Goal: Task Accomplishment & Management: Manage account settings

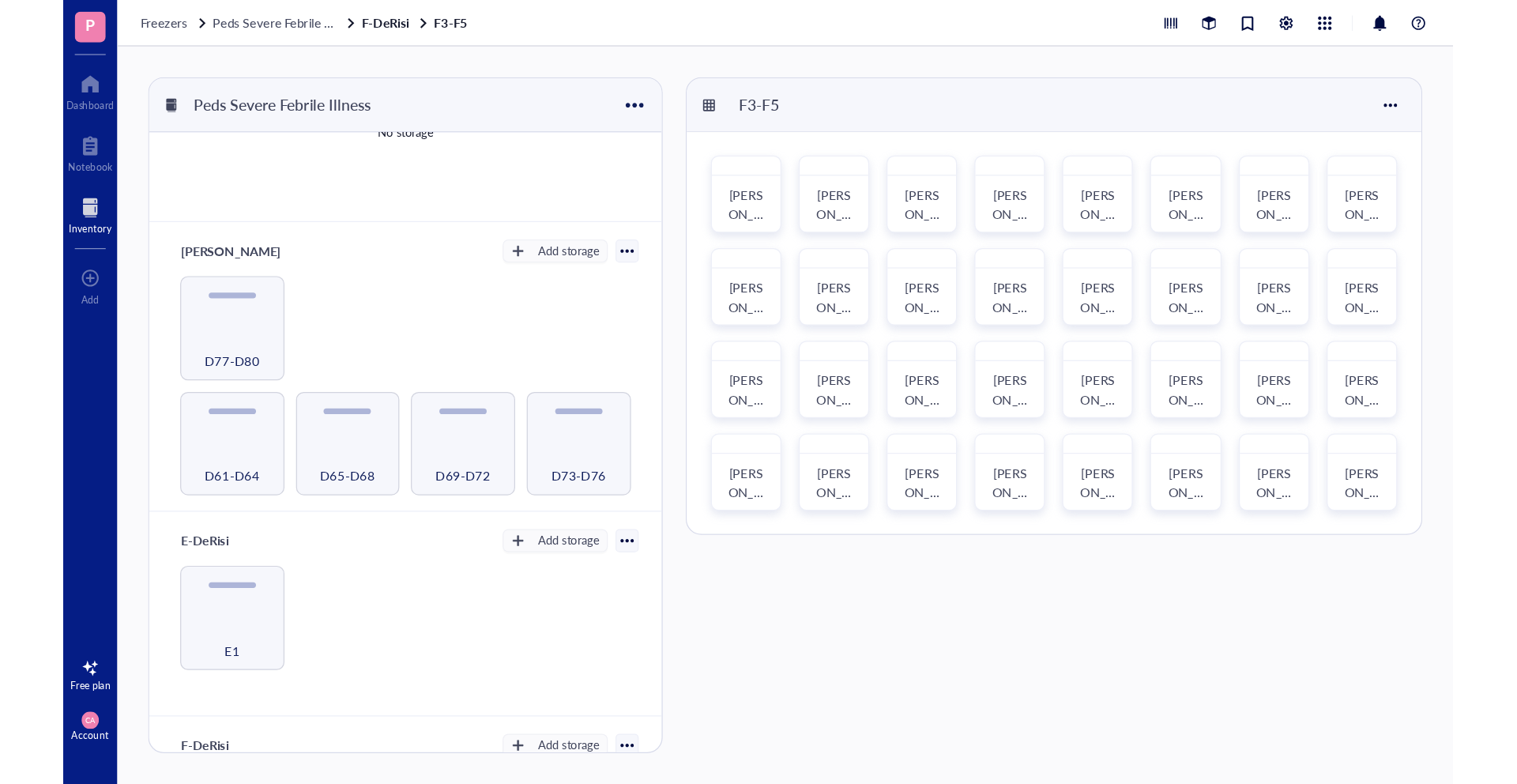
scroll to position [428, 0]
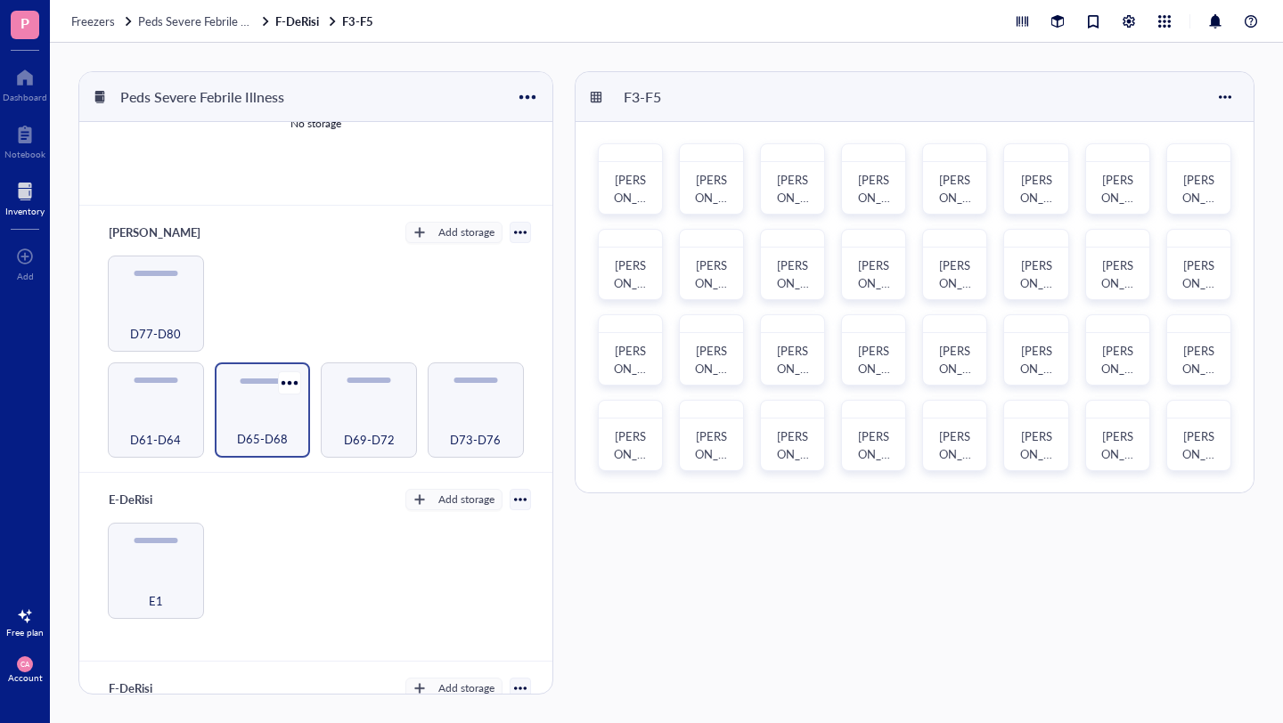
click at [146, 402] on div "D61-D64" at bounding box center [156, 411] width 96 height 96
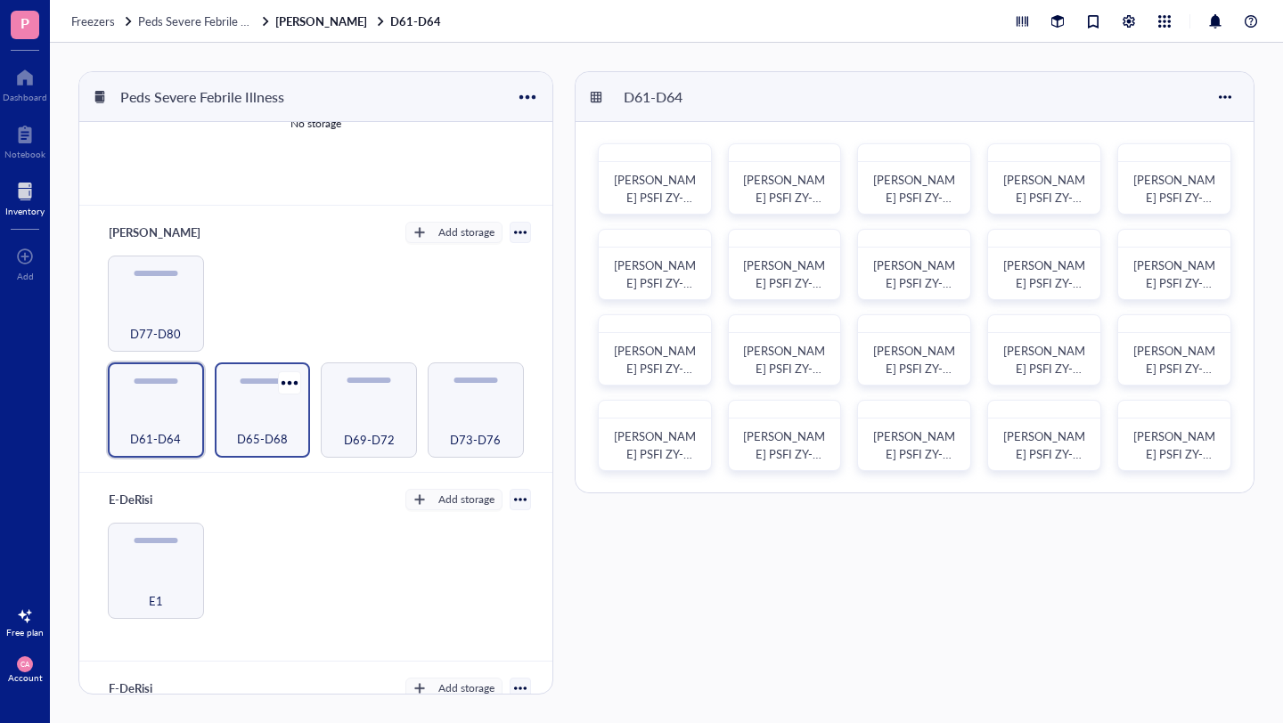
click at [260, 410] on div "D65-D68" at bounding box center [263, 429] width 78 height 39
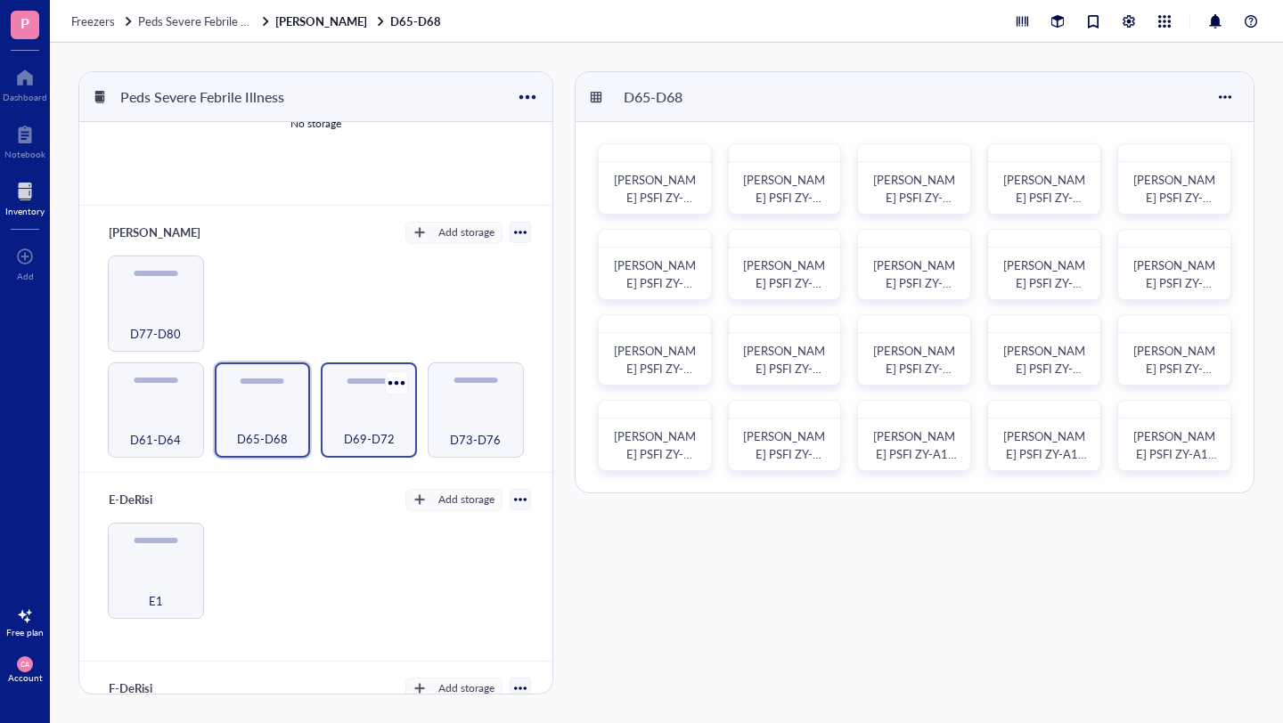
click at [363, 412] on div "D69-D72" at bounding box center [369, 429] width 78 height 39
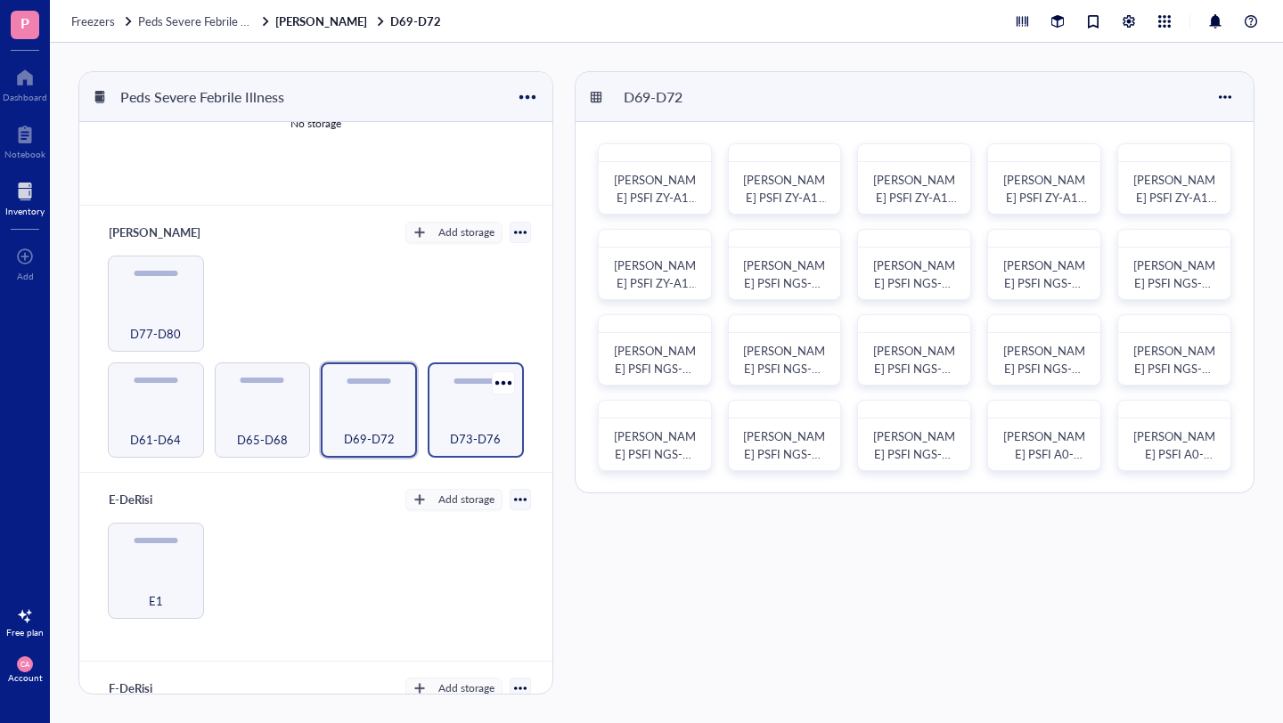
click at [449, 414] on div "D73-D76" at bounding box center [475, 429] width 78 height 39
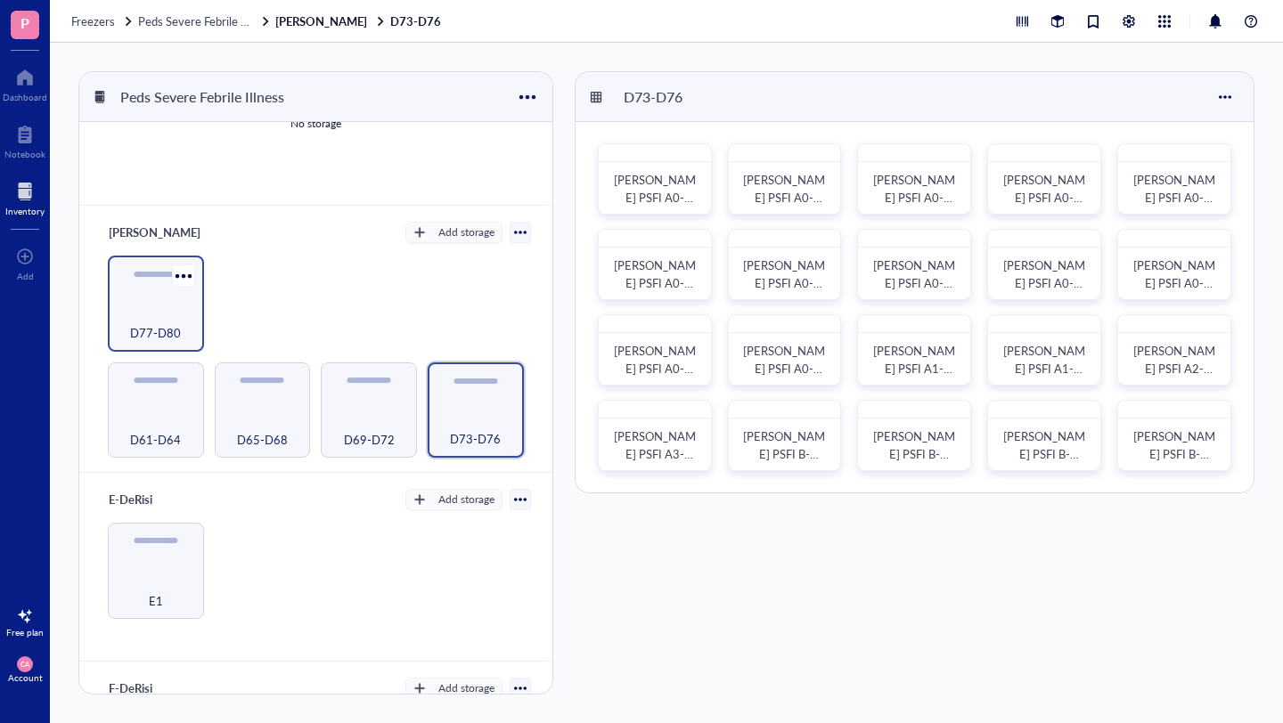
click at [143, 272] on div at bounding box center [156, 274] width 44 height 5
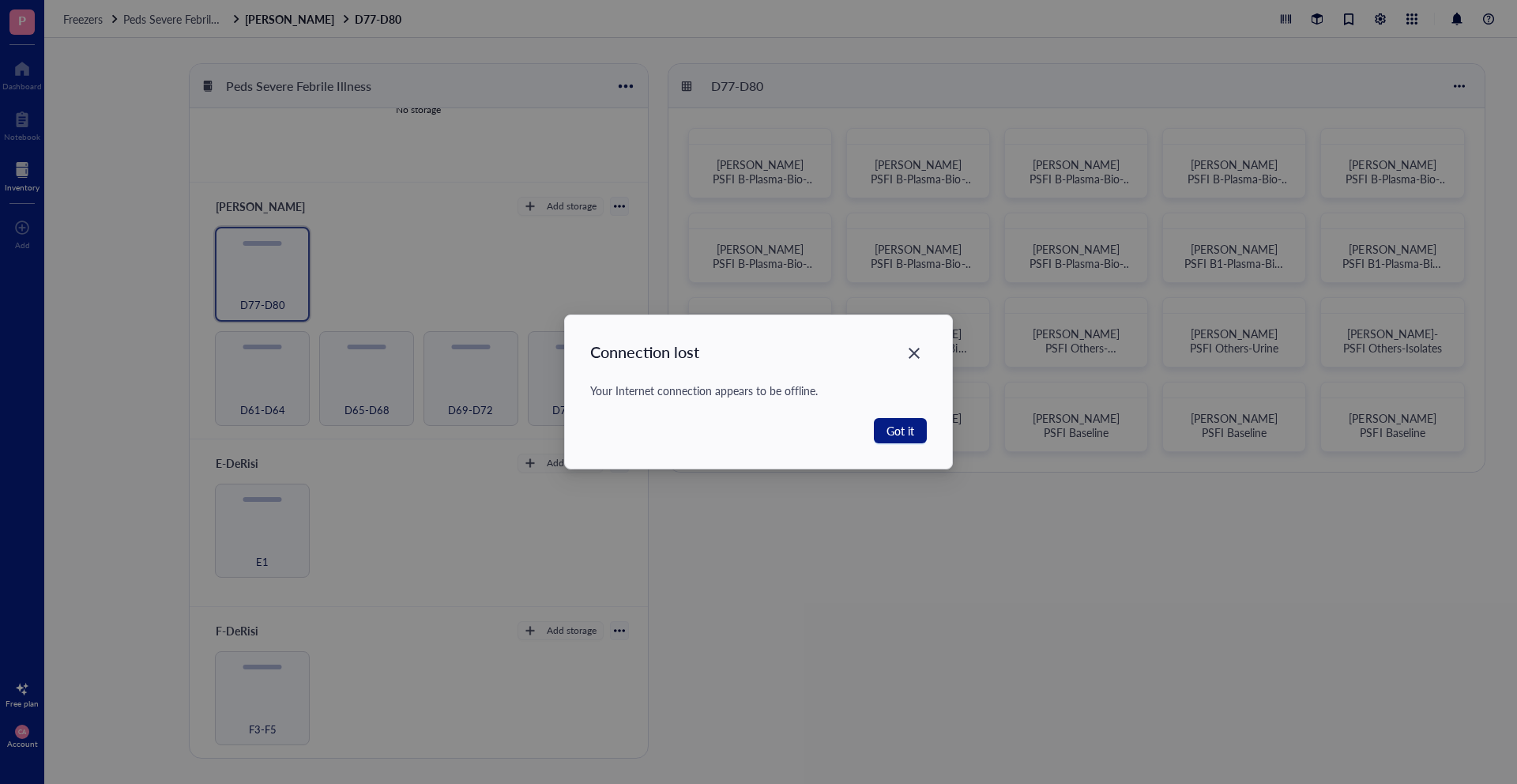
scroll to position [429, 0]
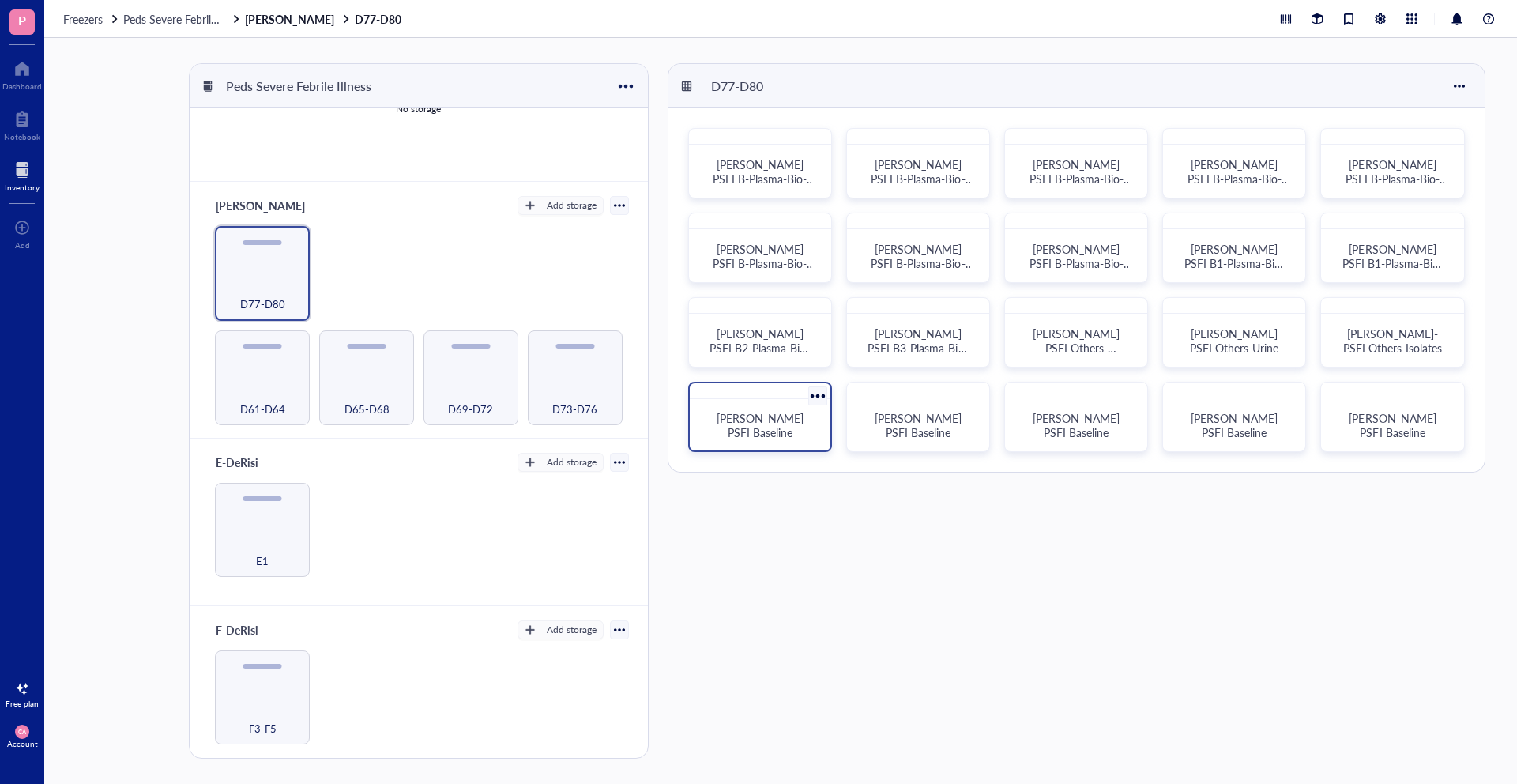
click at [814, 394] on div at bounding box center [818, 396] width 23 height 23
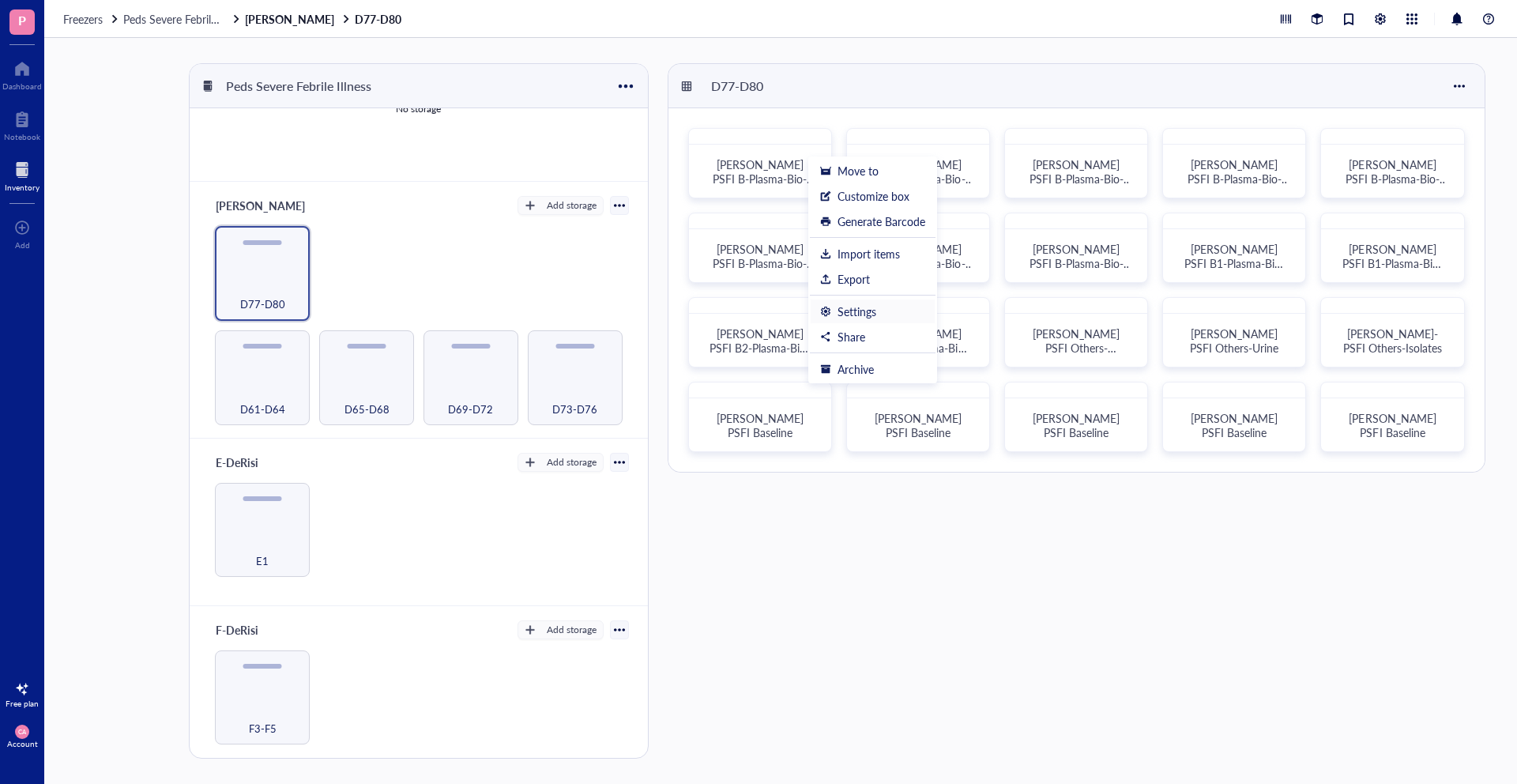
click at [858, 307] on div "Settings" at bounding box center [857, 311] width 39 height 14
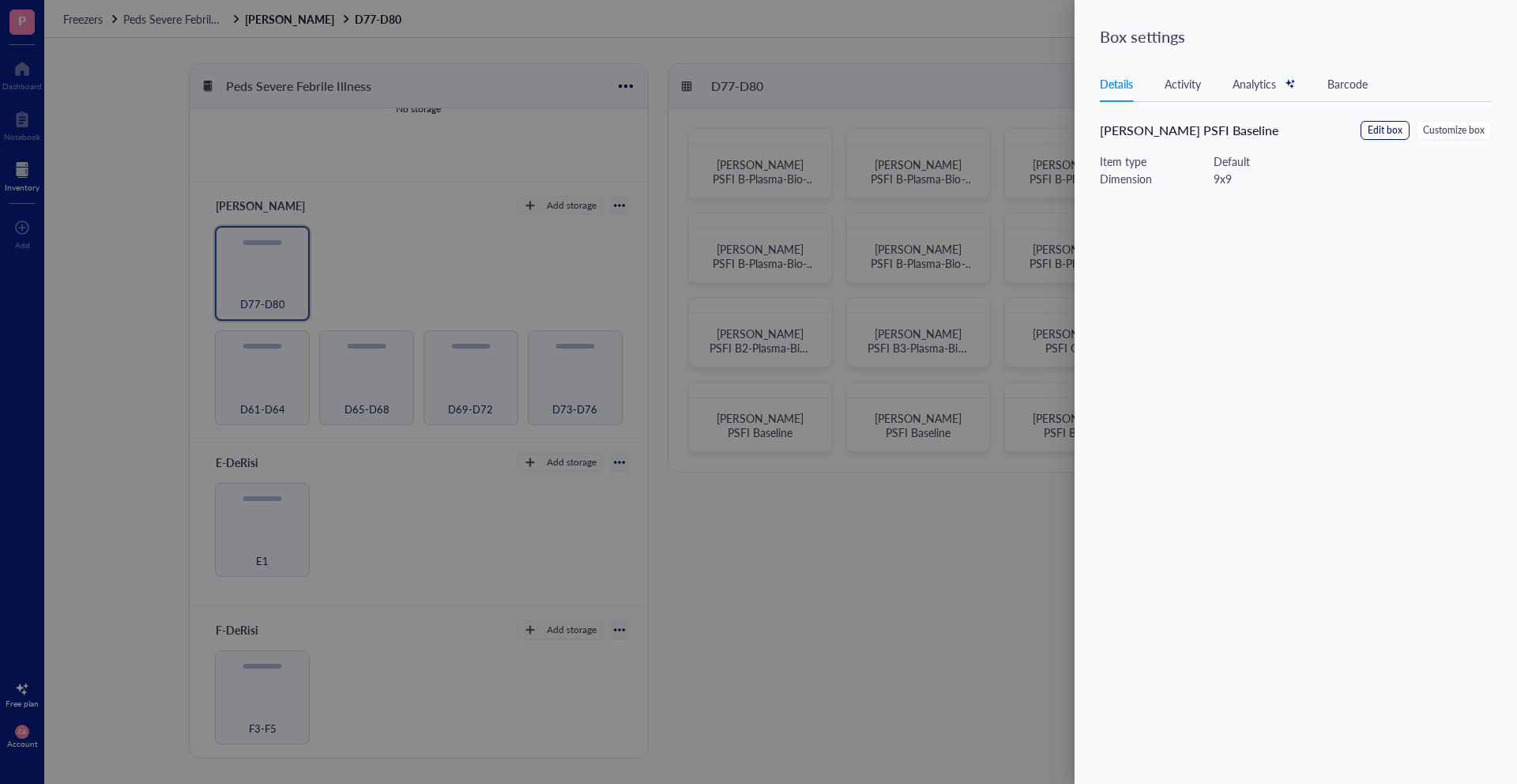
click at [1389, 134] on span "Edit box" at bounding box center [1385, 130] width 35 height 15
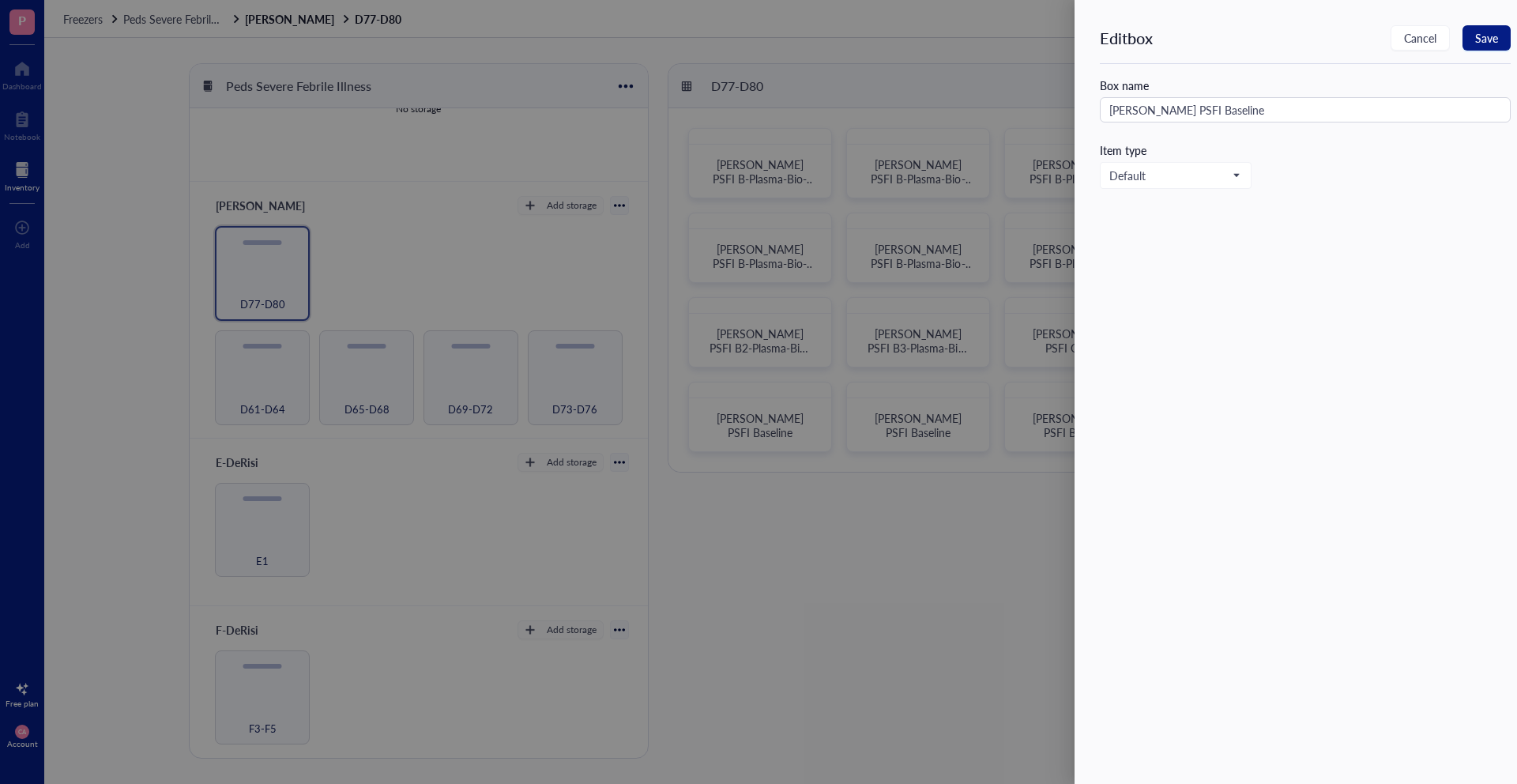
click at [1159, 95] on div "Box name [PERSON_NAME] PSFI Baseline" at bounding box center [1305, 99] width 411 height 46
click at [1180, 112] on input "[PERSON_NAME] PSFI Baseline" at bounding box center [1305, 110] width 411 height 26
click at [1167, 110] on input "[PERSON_NAME] PSFI Others-" at bounding box center [1305, 110] width 411 height 26
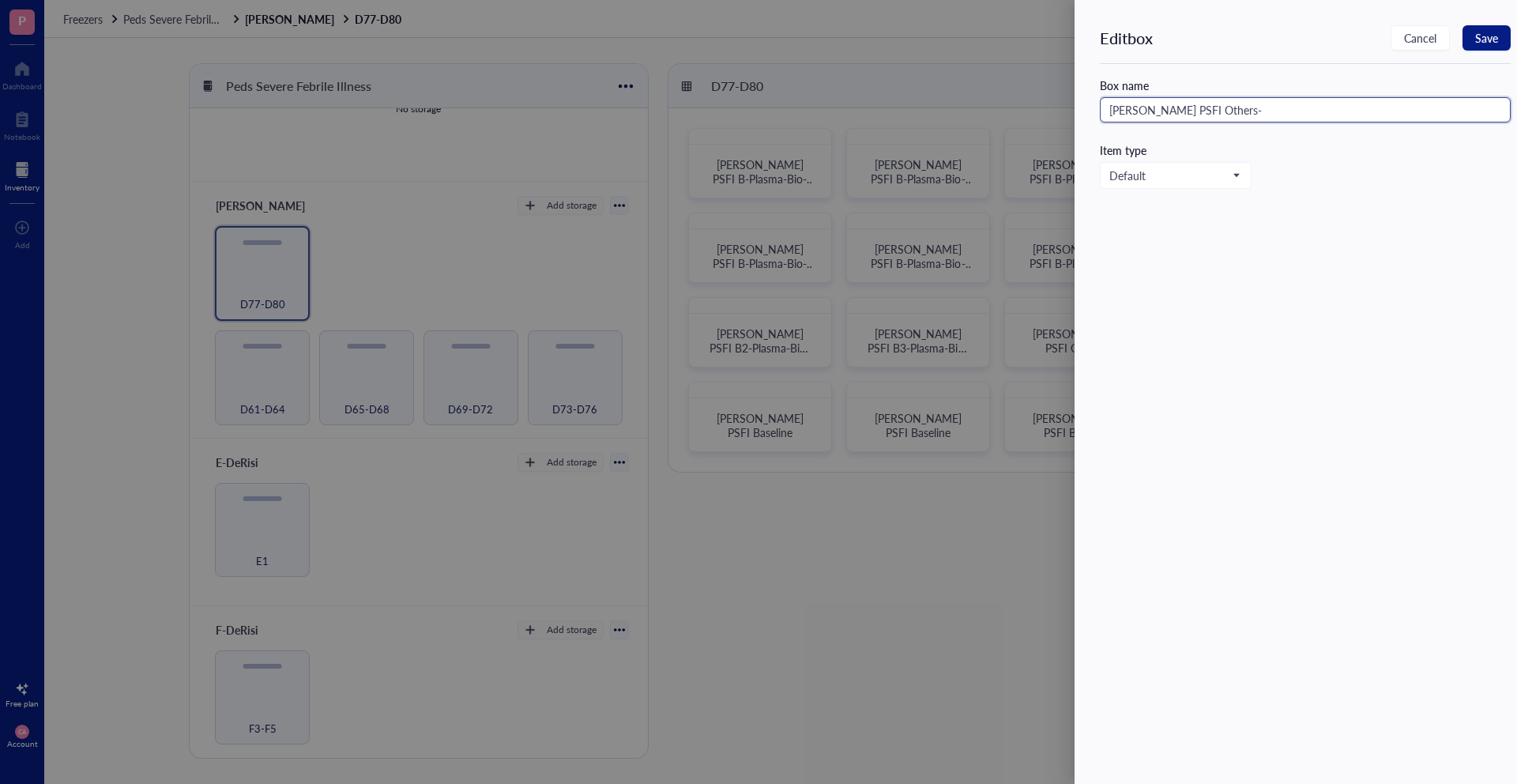
click at [1167, 110] on input "[PERSON_NAME] PSFI Others-" at bounding box center [1305, 110] width 411 height 26
click at [1189, 110] on input "[PERSON_NAME] PSFI Others-" at bounding box center [1305, 110] width 411 height 26
drag, startPoint x: 1203, startPoint y: 109, endPoint x: 1165, endPoint y: 104, distance: 38.3
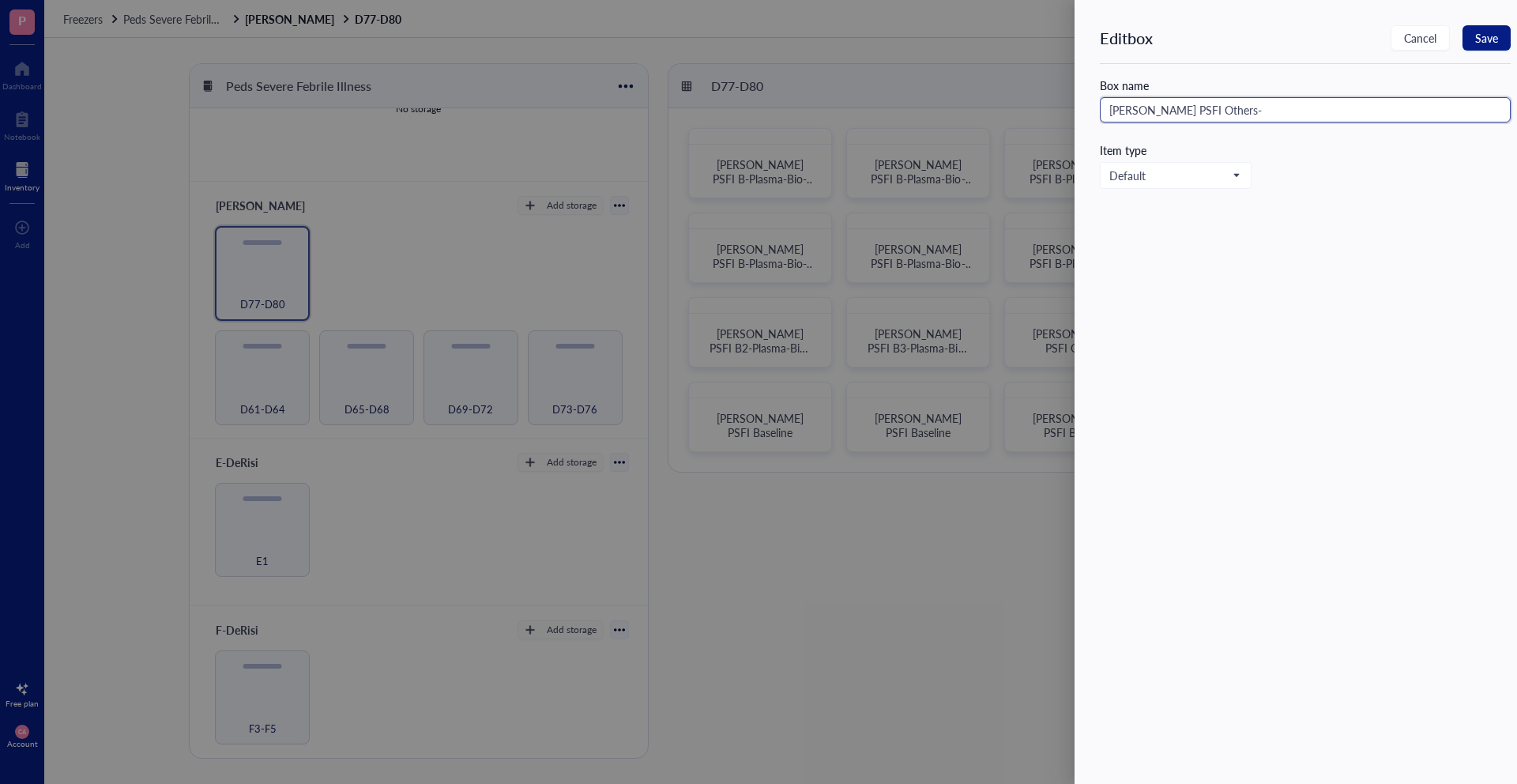
click at [1165, 104] on input "[PERSON_NAME] PSFI Others-" at bounding box center [1305, 110] width 411 height 26
type input "[PERSON_NAME] PSFI Others-"
click at [1489, 39] on span "Save" at bounding box center [1487, 38] width 23 height 12
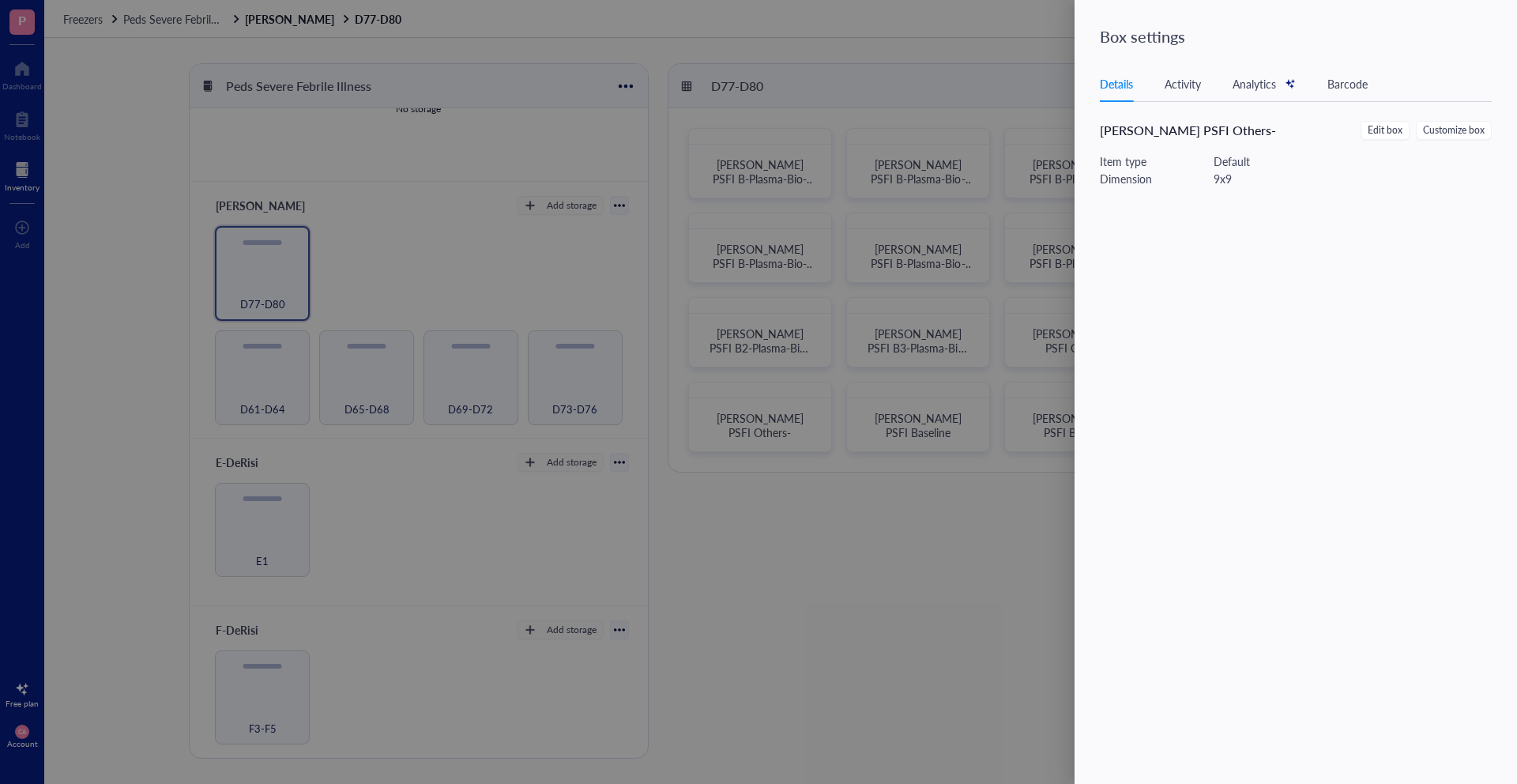
click at [972, 623] on div at bounding box center [758, 392] width 1517 height 784
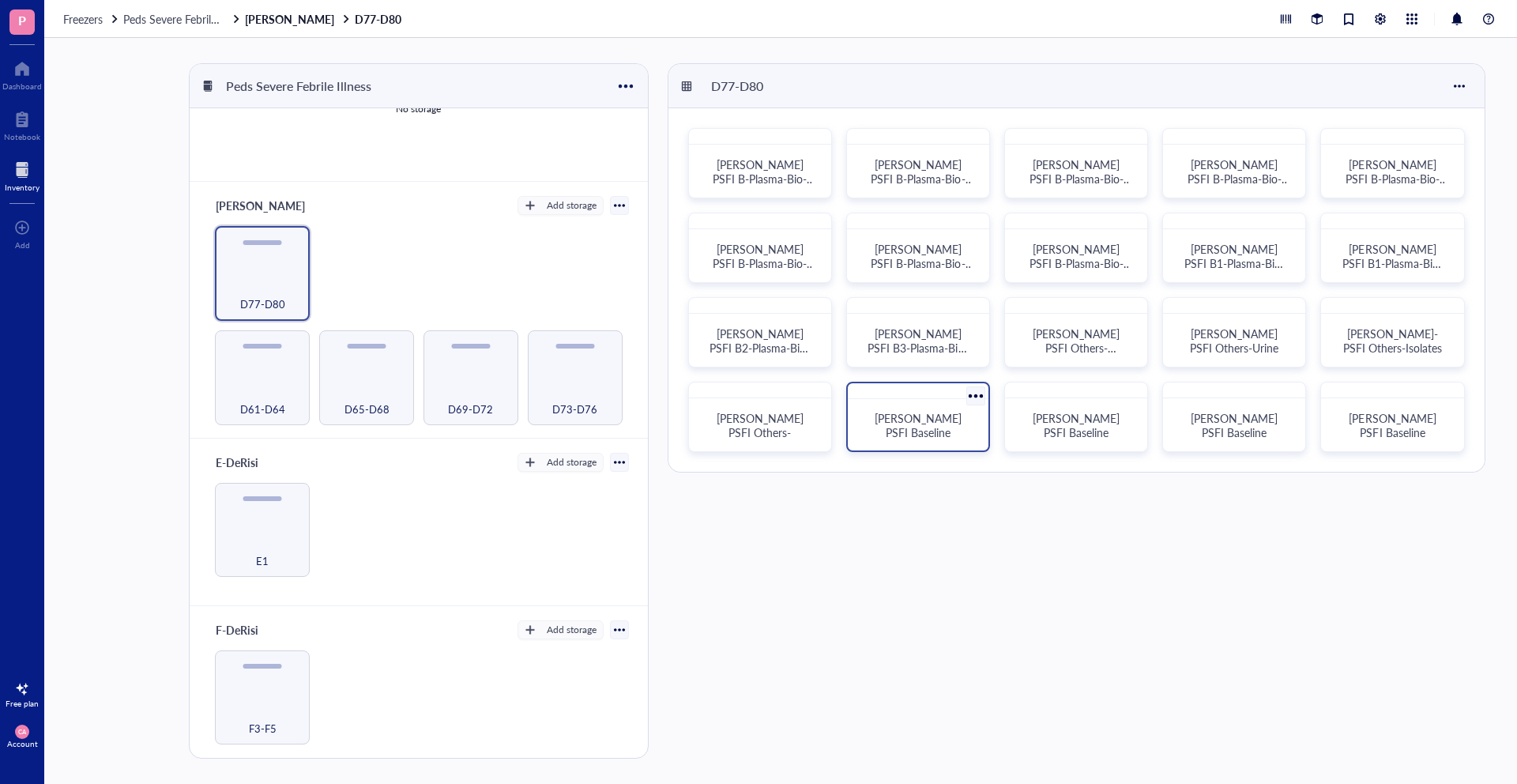
click at [961, 389] on div at bounding box center [918, 391] width 141 height 16
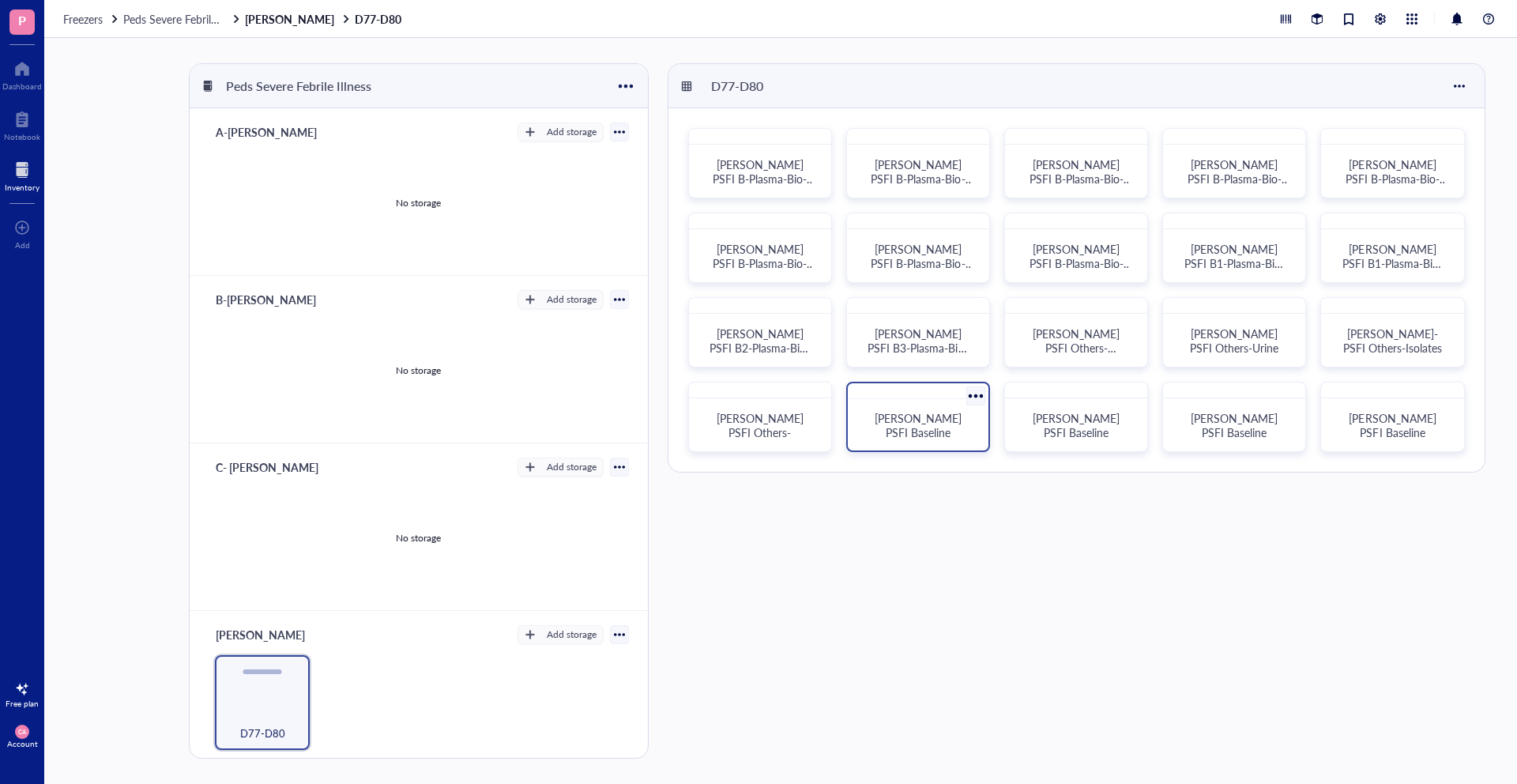
click at [972, 387] on div at bounding box center [976, 396] width 23 height 23
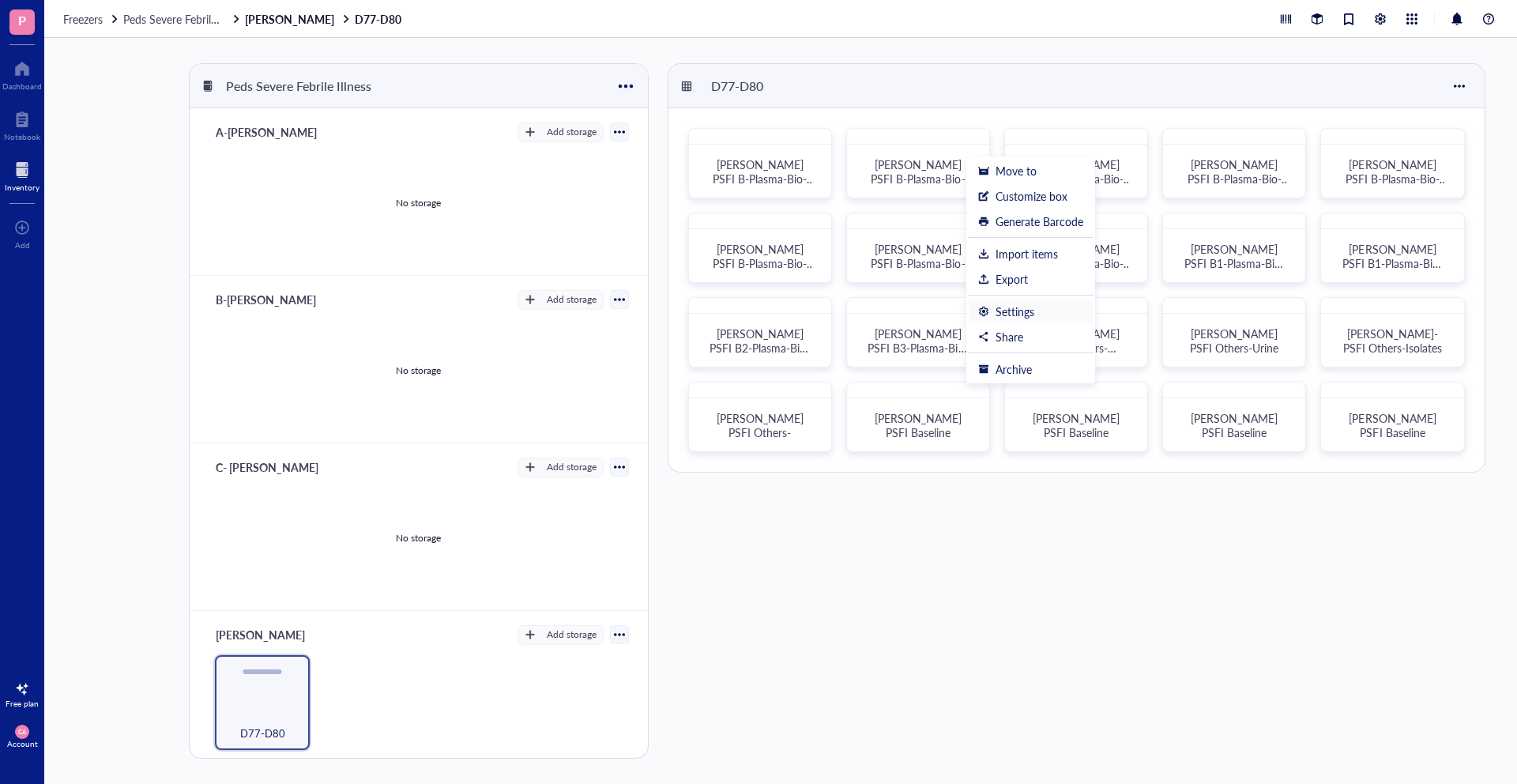
click at [1001, 316] on div "Settings" at bounding box center [1015, 311] width 39 height 14
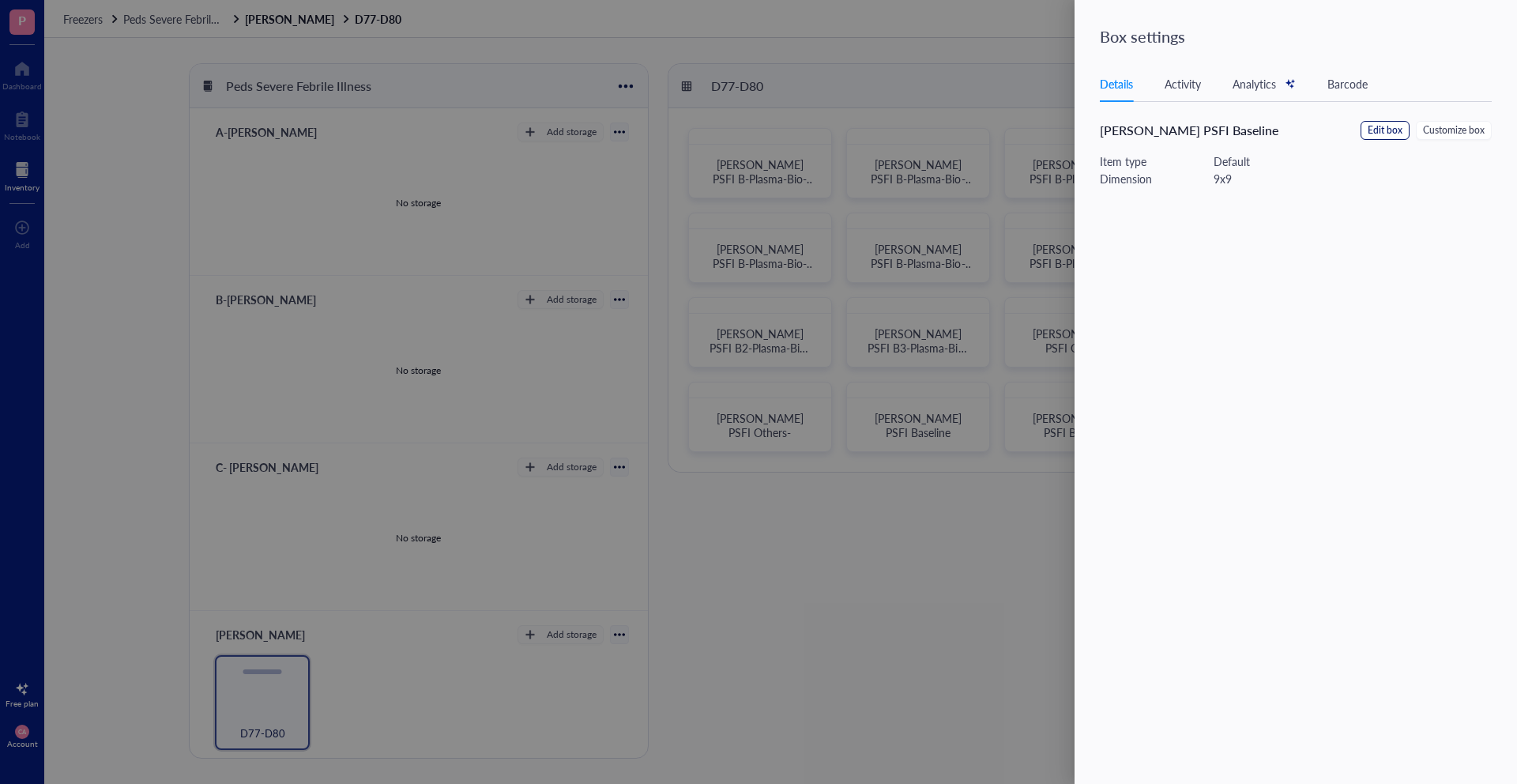
click at [1387, 131] on span "Edit box" at bounding box center [1385, 130] width 35 height 15
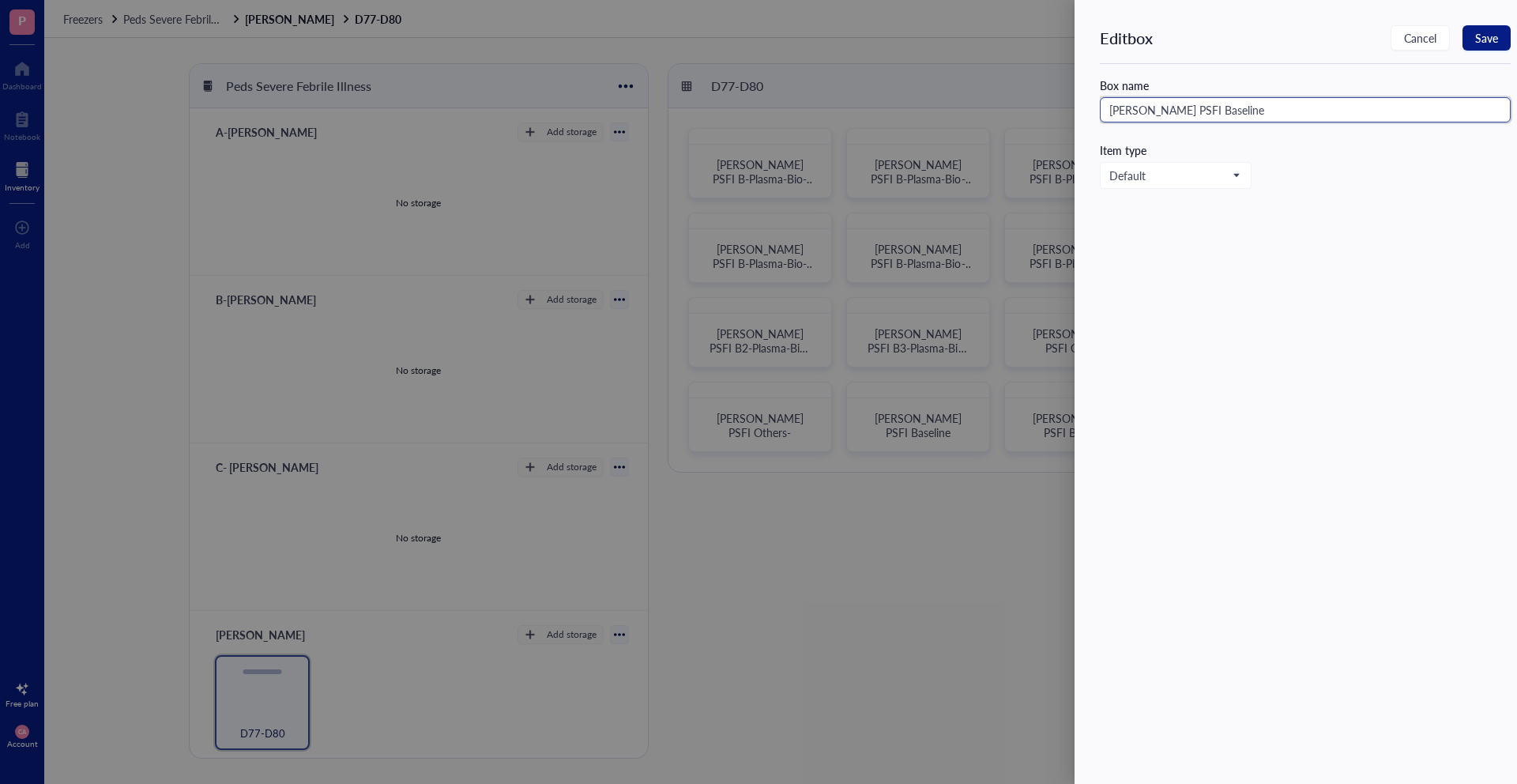
click at [1207, 116] on input "[PERSON_NAME] PSFI Baseline" at bounding box center [1305, 110] width 411 height 26
click at [1194, 110] on input "[PERSON_NAME] PSFI Baseline" at bounding box center [1305, 110] width 411 height 26
paste input "Others-"
type input "[PERSON_NAME] PSFI Others-"
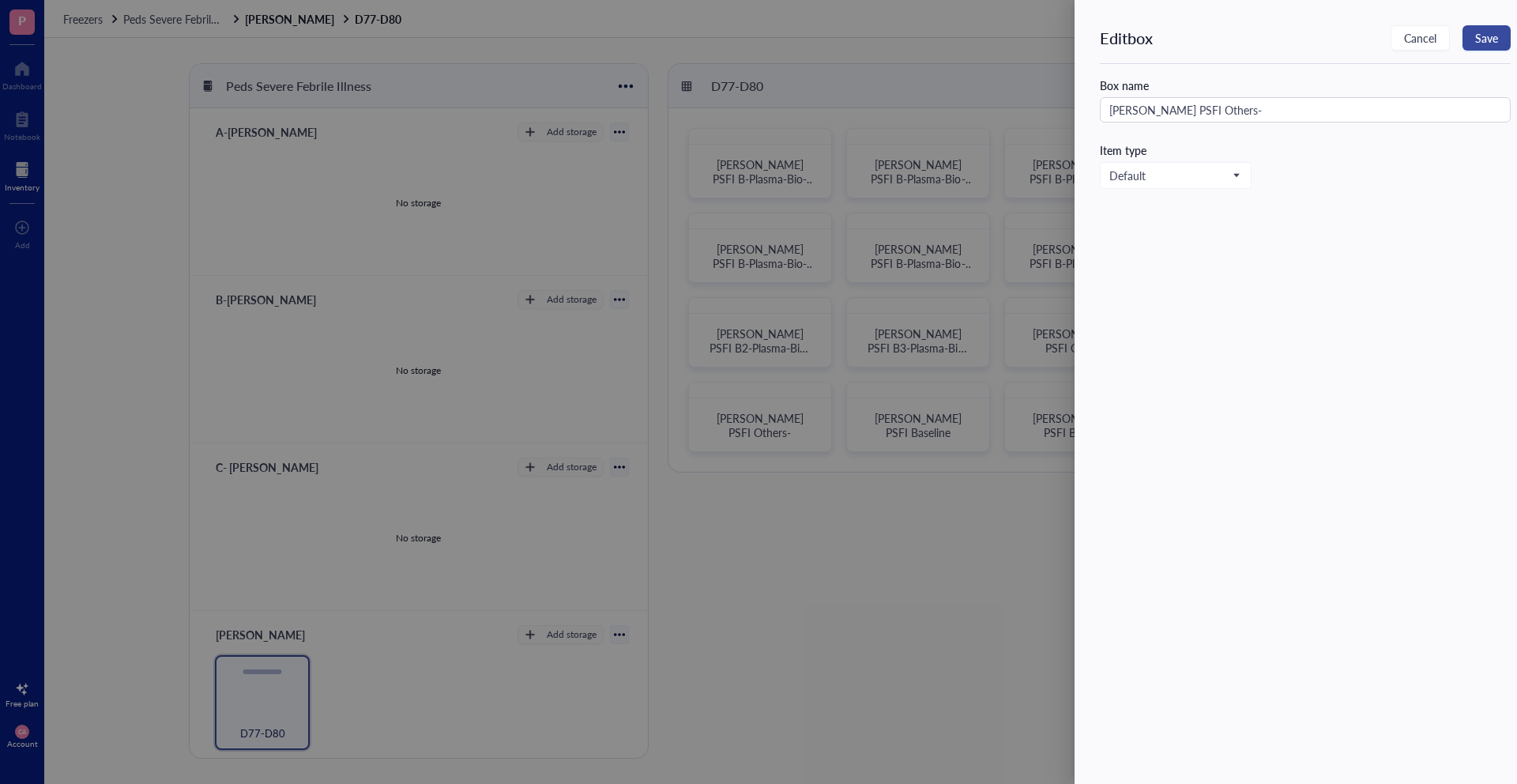
click at [1479, 35] on span "Save" at bounding box center [1487, 38] width 23 height 12
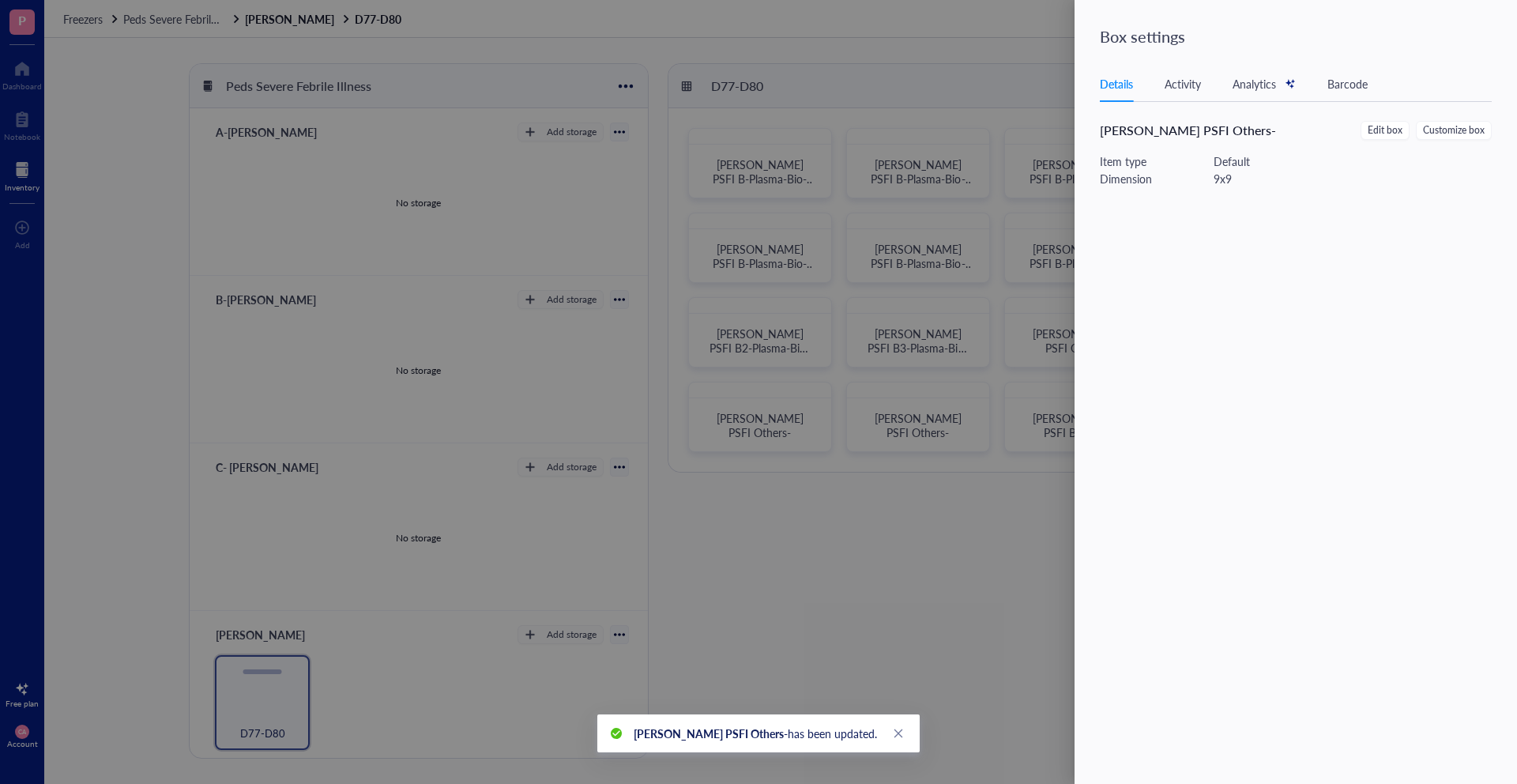
click at [1007, 381] on div at bounding box center [758, 392] width 1517 height 784
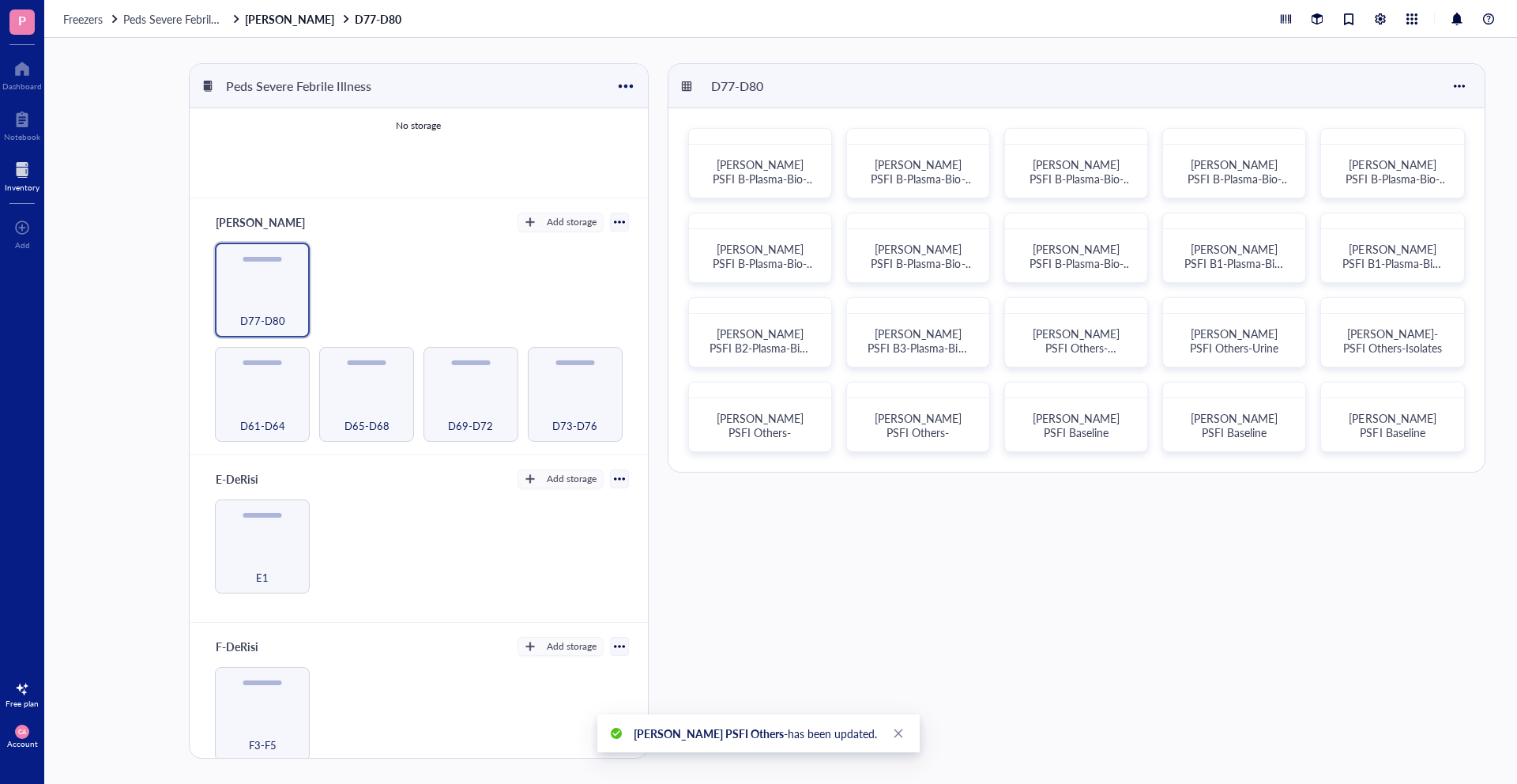
scroll to position [429, 0]
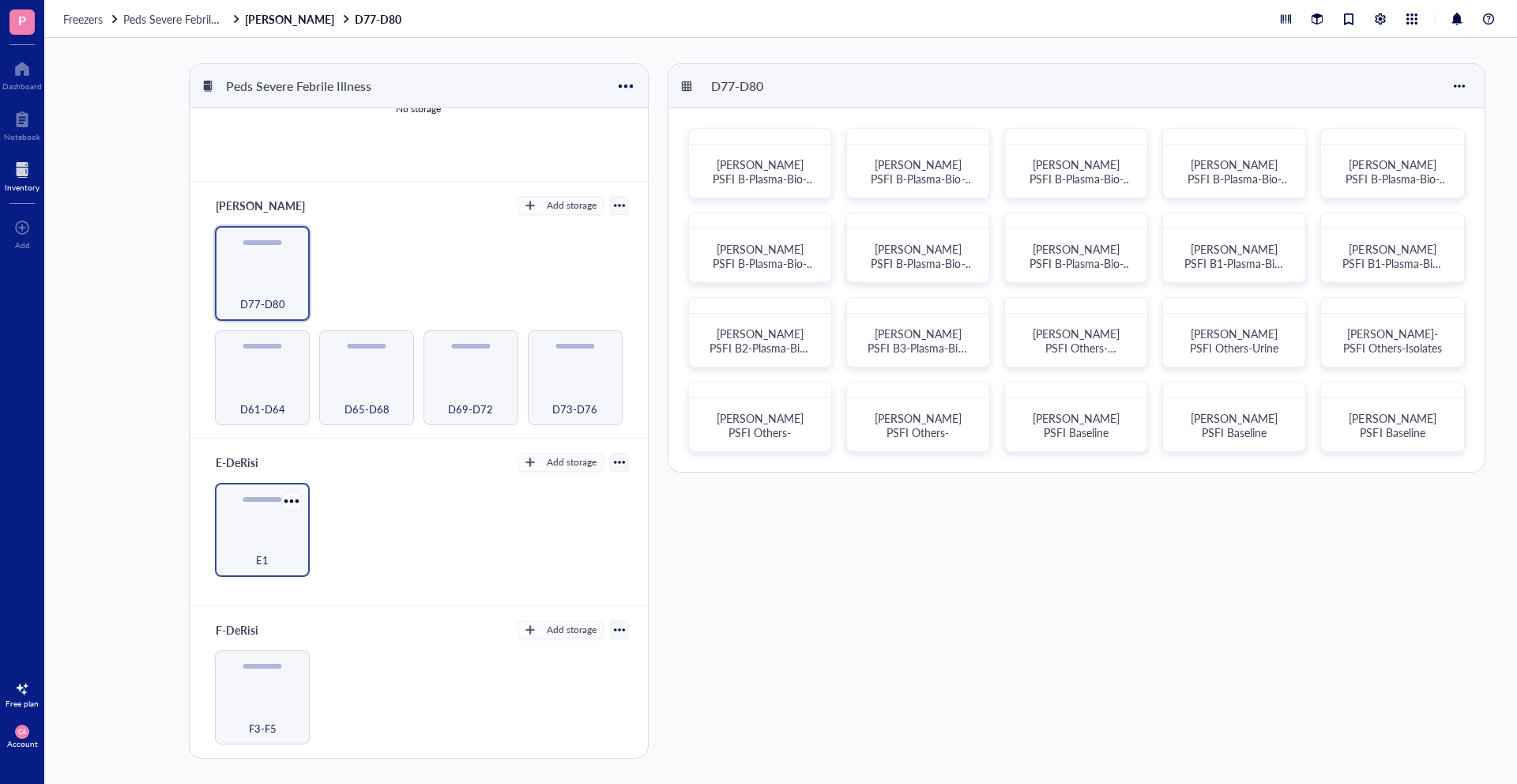
click at [288, 505] on div at bounding box center [291, 500] width 23 height 23
click at [301, 527] on icon at bounding box center [297, 525] width 10 height 10
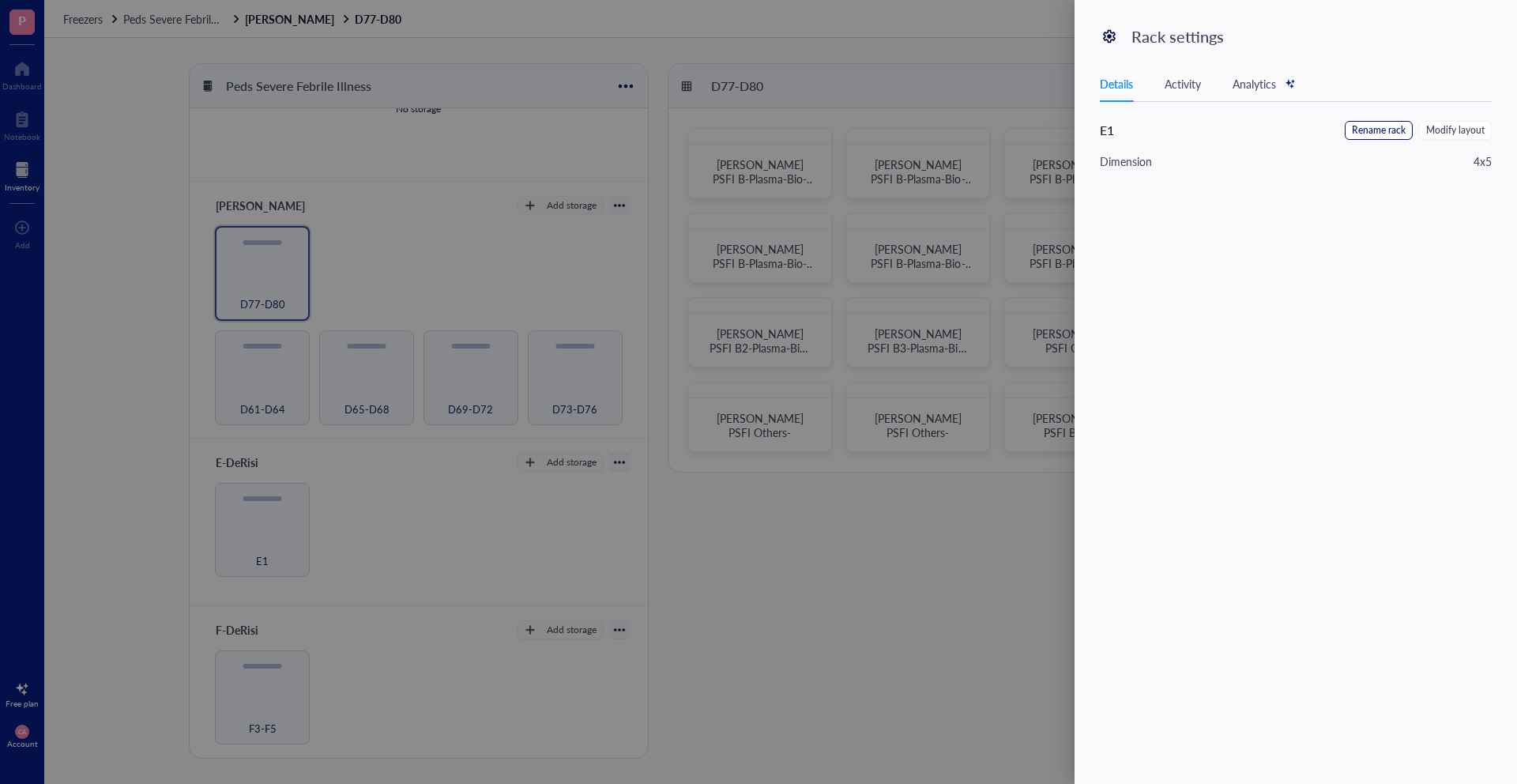
click at [1391, 129] on span "Rename rack" at bounding box center [1379, 130] width 54 height 15
click at [1139, 131] on input "E1" at bounding box center [1180, 133] width 160 height 26
type input "E93"
click at [1457, 127] on span "Save" at bounding box center [1468, 134] width 23 height 18
click at [1465, 135] on span "Modify layout" at bounding box center [1456, 130] width 59 height 15
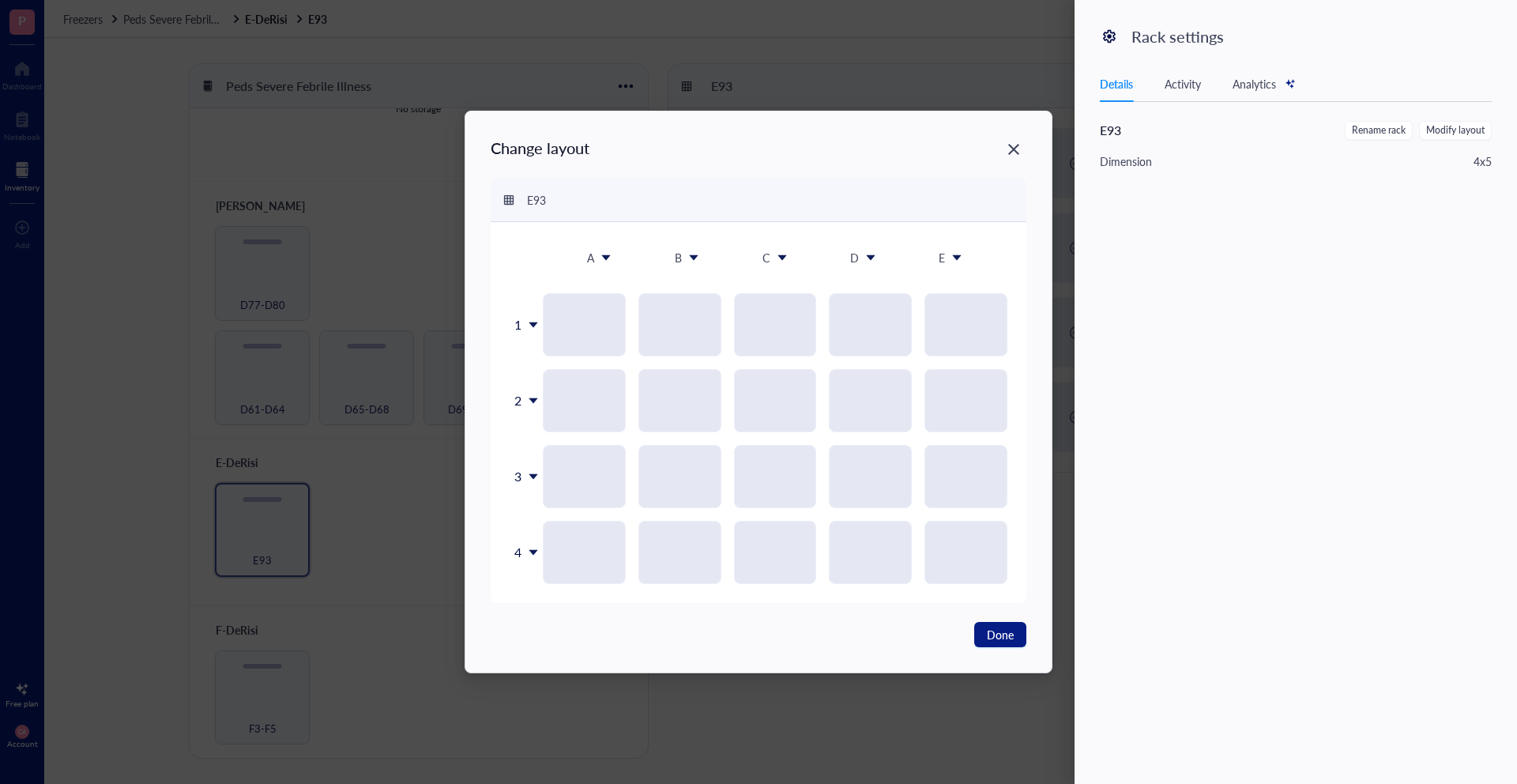
click at [944, 258] on div "E" at bounding box center [941, 258] width 6 height 18
click at [959, 312] on div "Insert 1 right" at bounding box center [971, 317] width 90 height 14
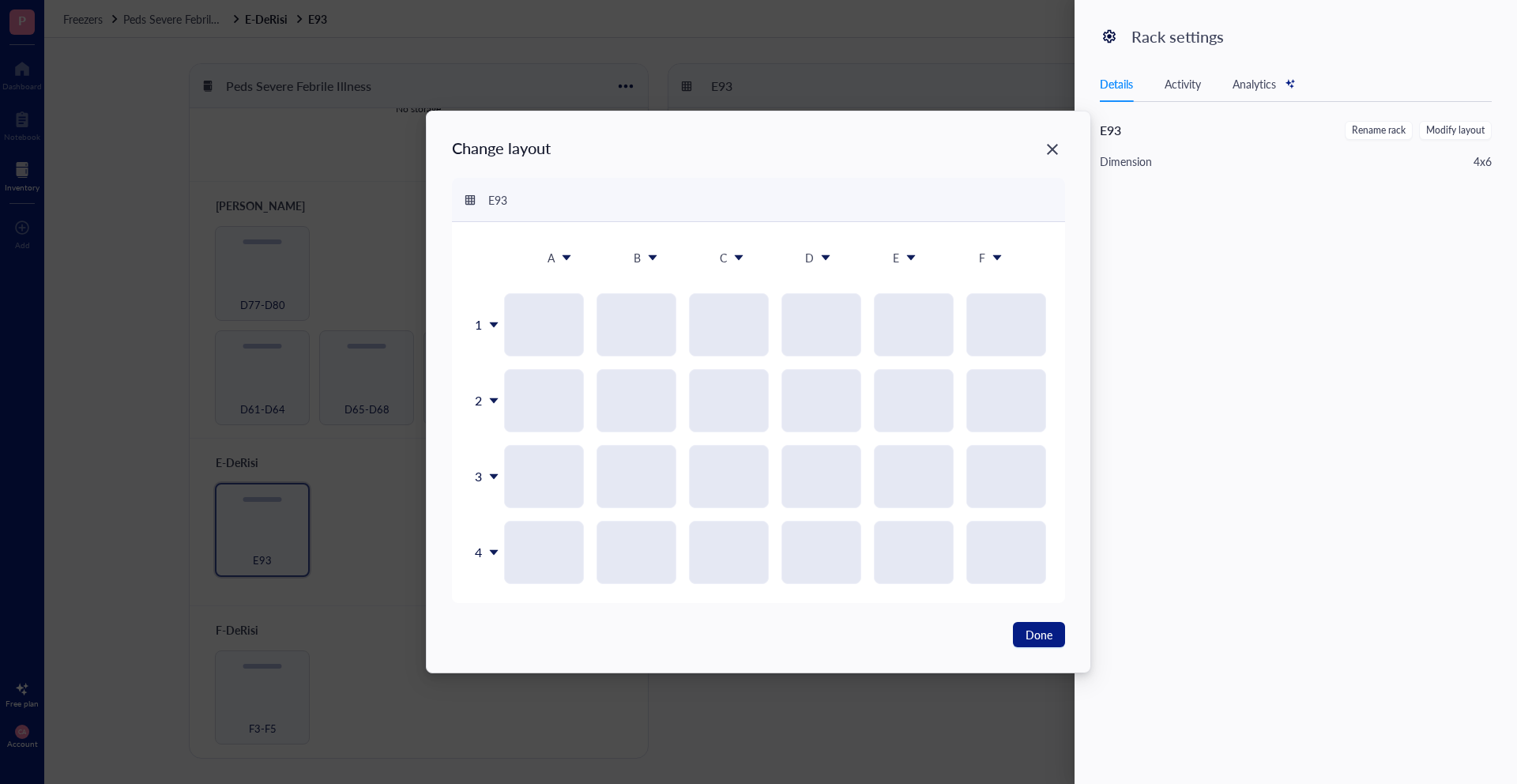
click at [483, 553] on div "4" at bounding box center [487, 552] width 33 height 63
click at [527, 634] on li "Insert 1 below" at bounding box center [528, 626] width 111 height 26
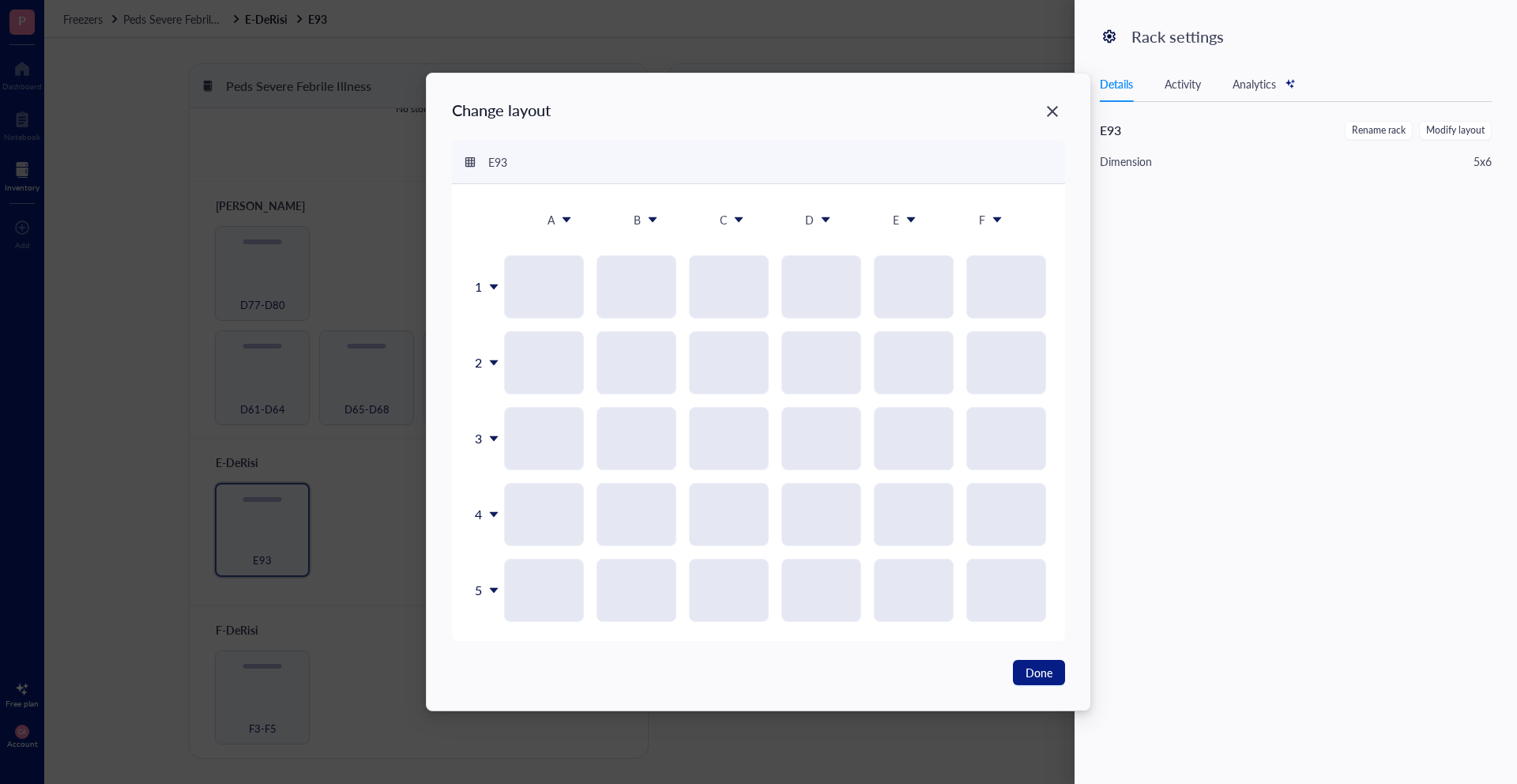
click at [488, 591] on icon at bounding box center [493, 590] width 11 height 11
click at [517, 670] on div "Insert 1 below" at bounding box center [528, 664] width 90 height 14
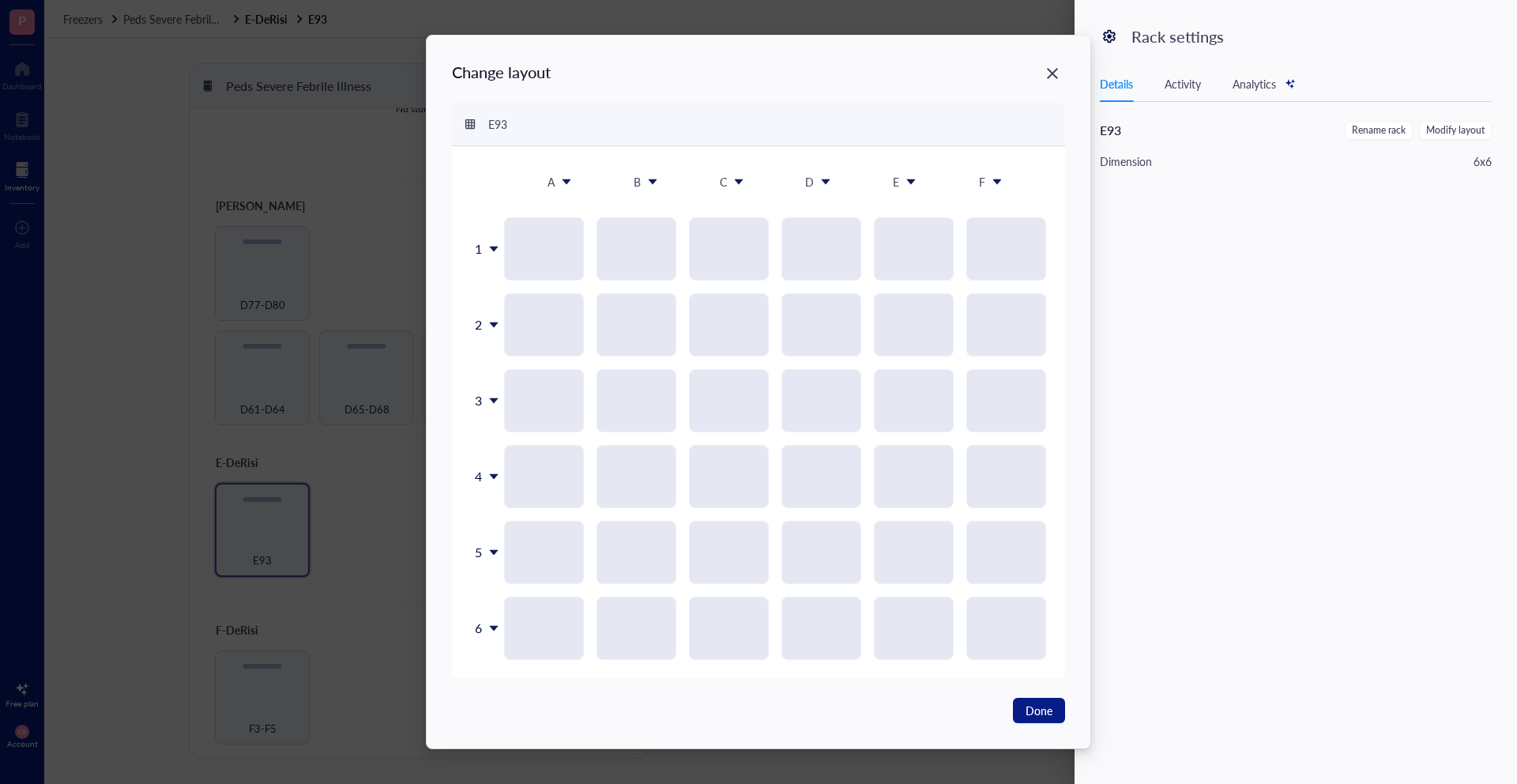
click at [486, 625] on div "6" at bounding box center [487, 627] width 33 height 63
click at [513, 692] on li "Insert 1 below" at bounding box center [528, 702] width 111 height 26
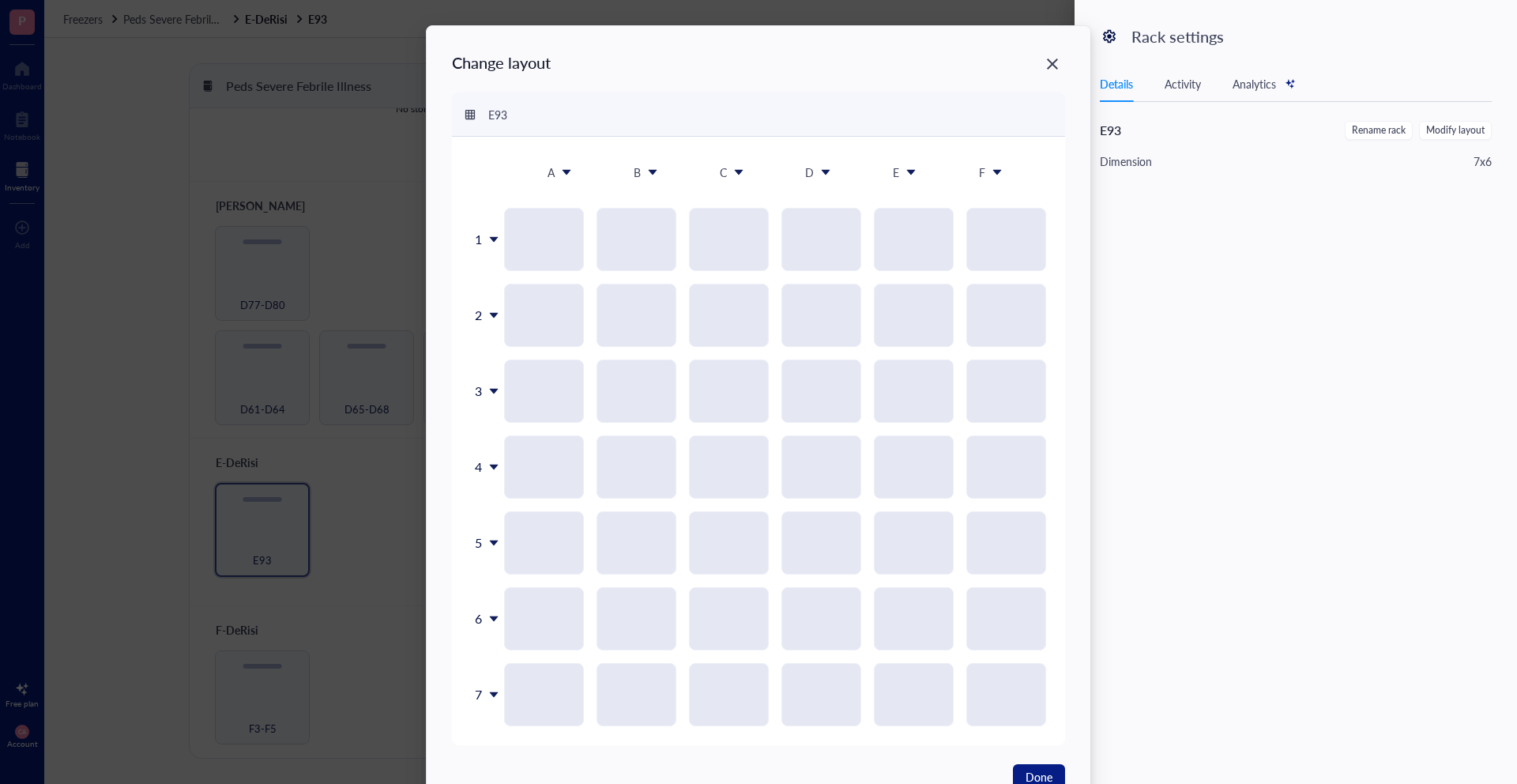
click at [481, 695] on div "7" at bounding box center [487, 694] width 33 height 63
click at [505, 593] on div "Insert 1 below" at bounding box center [525, 588] width 90 height 14
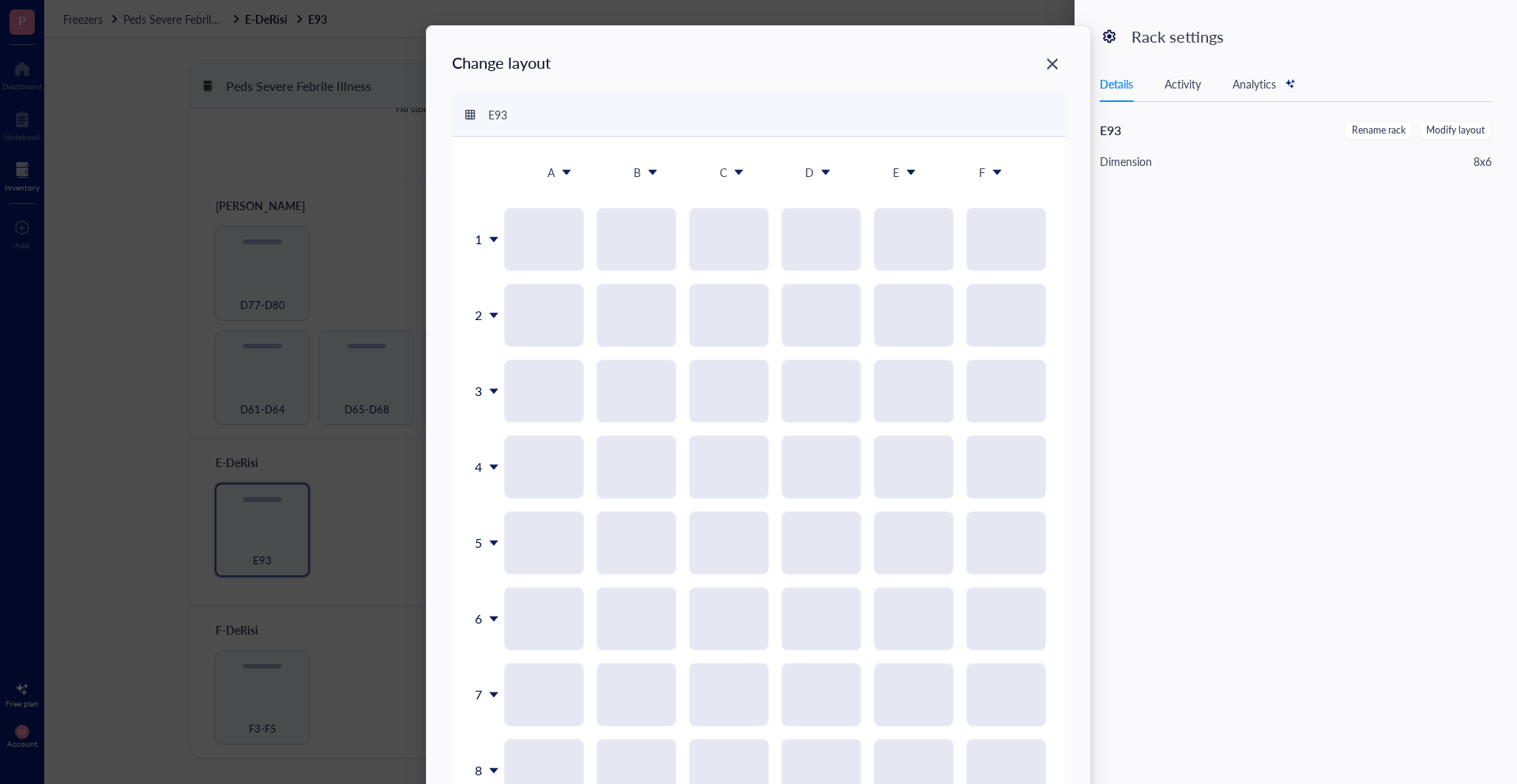
click at [979, 168] on div "F" at bounding box center [982, 172] width 6 height 18
click at [1023, 226] on div "Insert 1 right" at bounding box center [1008, 231] width 90 height 14
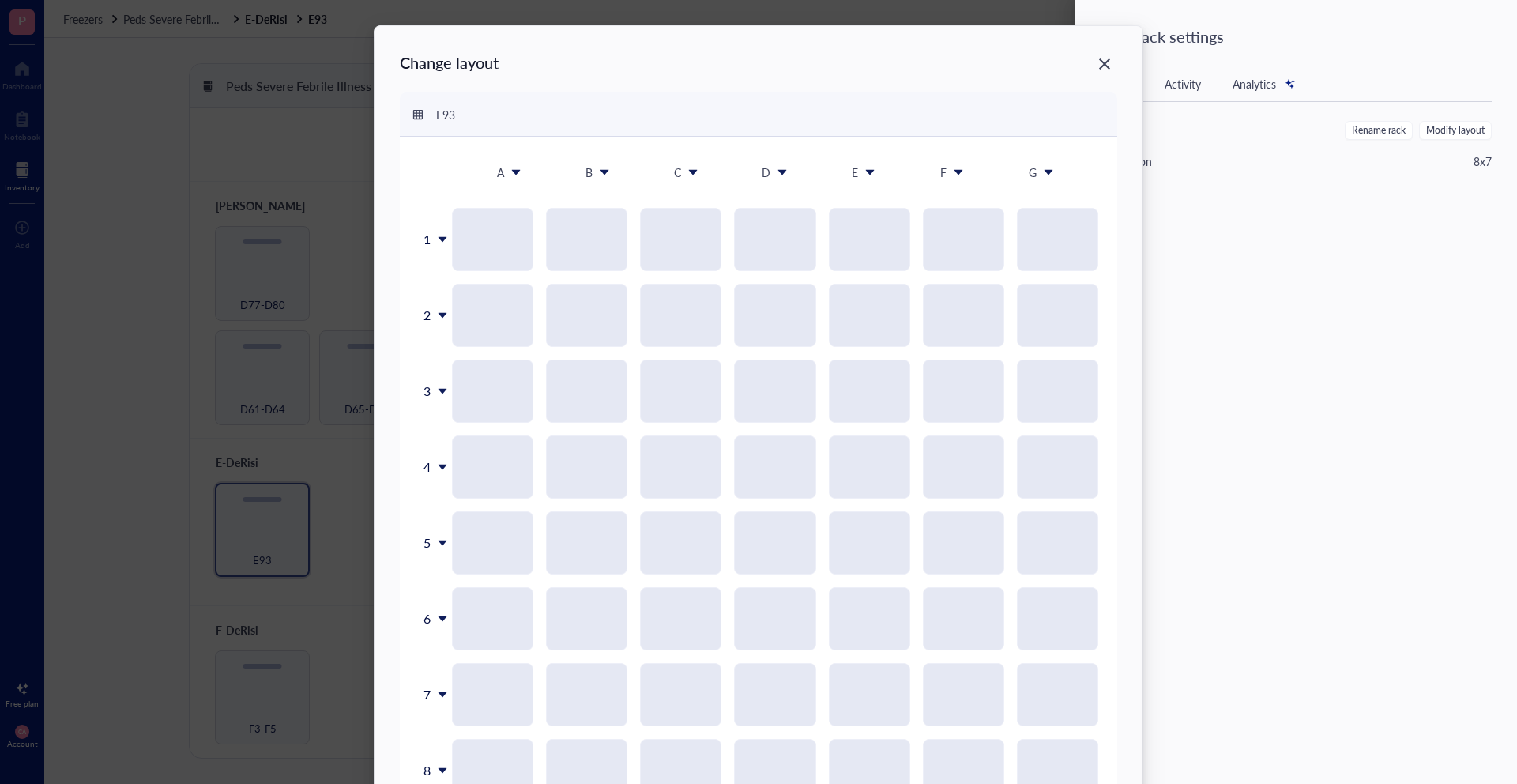
click at [1033, 170] on div "G" at bounding box center [1033, 172] width 8 height 18
click at [1049, 224] on div "Insert 1 right" at bounding box center [1057, 231] width 90 height 14
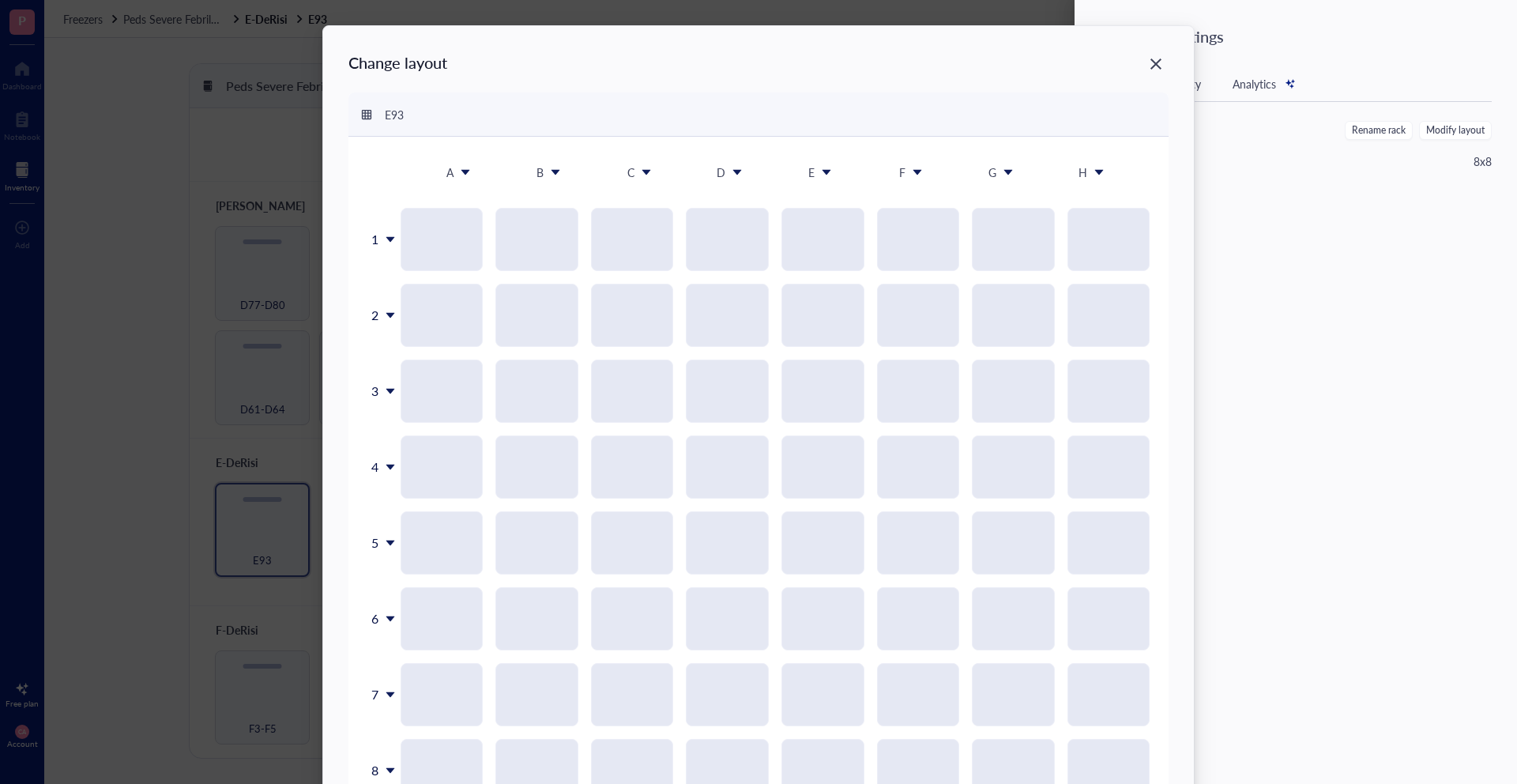
click at [1079, 169] on div "H" at bounding box center [1083, 172] width 9 height 18
click at [1087, 235] on div "Insert 1 right" at bounding box center [1107, 231] width 90 height 14
click at [365, 105] on div "E93" at bounding box center [758, 114] width 821 height 44
click at [364, 114] on icon at bounding box center [366, 114] width 10 height 10
click at [1156, 65] on icon "Close" at bounding box center [1156, 64] width 15 height 15
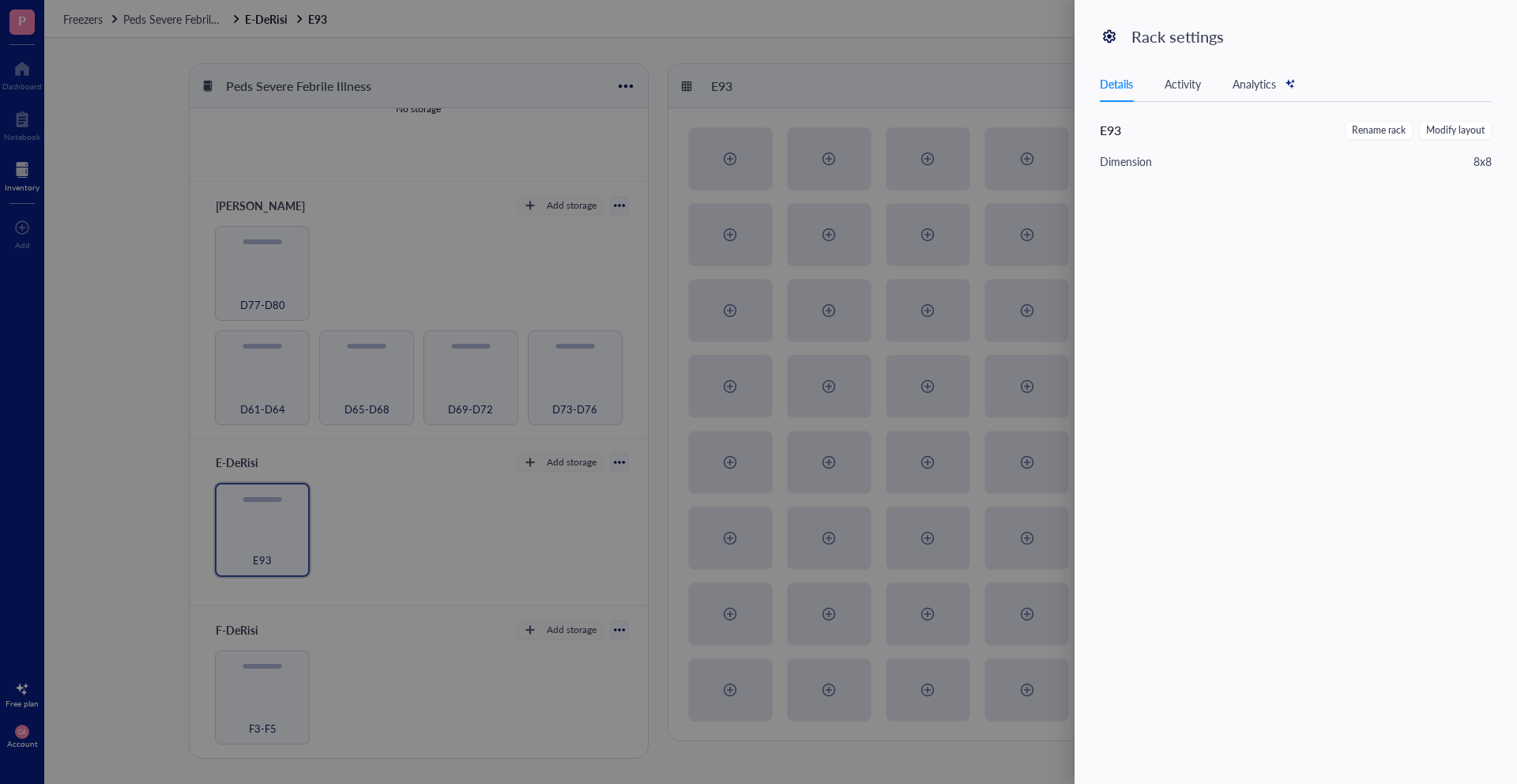
click at [1482, 162] on div "8 x 8" at bounding box center [1482, 161] width 18 height 18
click at [1451, 134] on span "Modify layout" at bounding box center [1456, 130] width 59 height 15
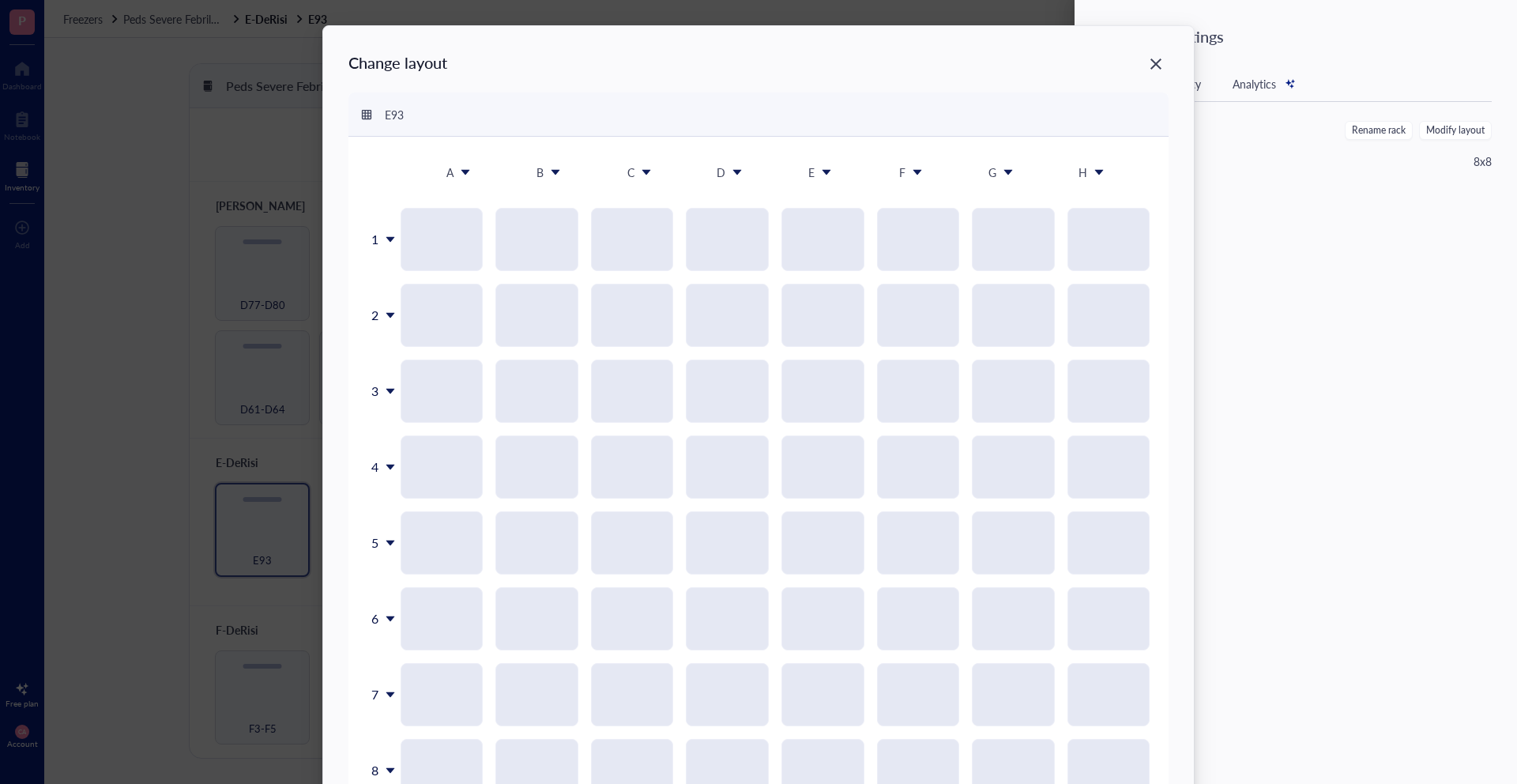
click at [1159, 77] on div "Change layout" at bounding box center [758, 72] width 821 height 41
click at [1144, 59] on div "Close" at bounding box center [1156, 64] width 26 height 26
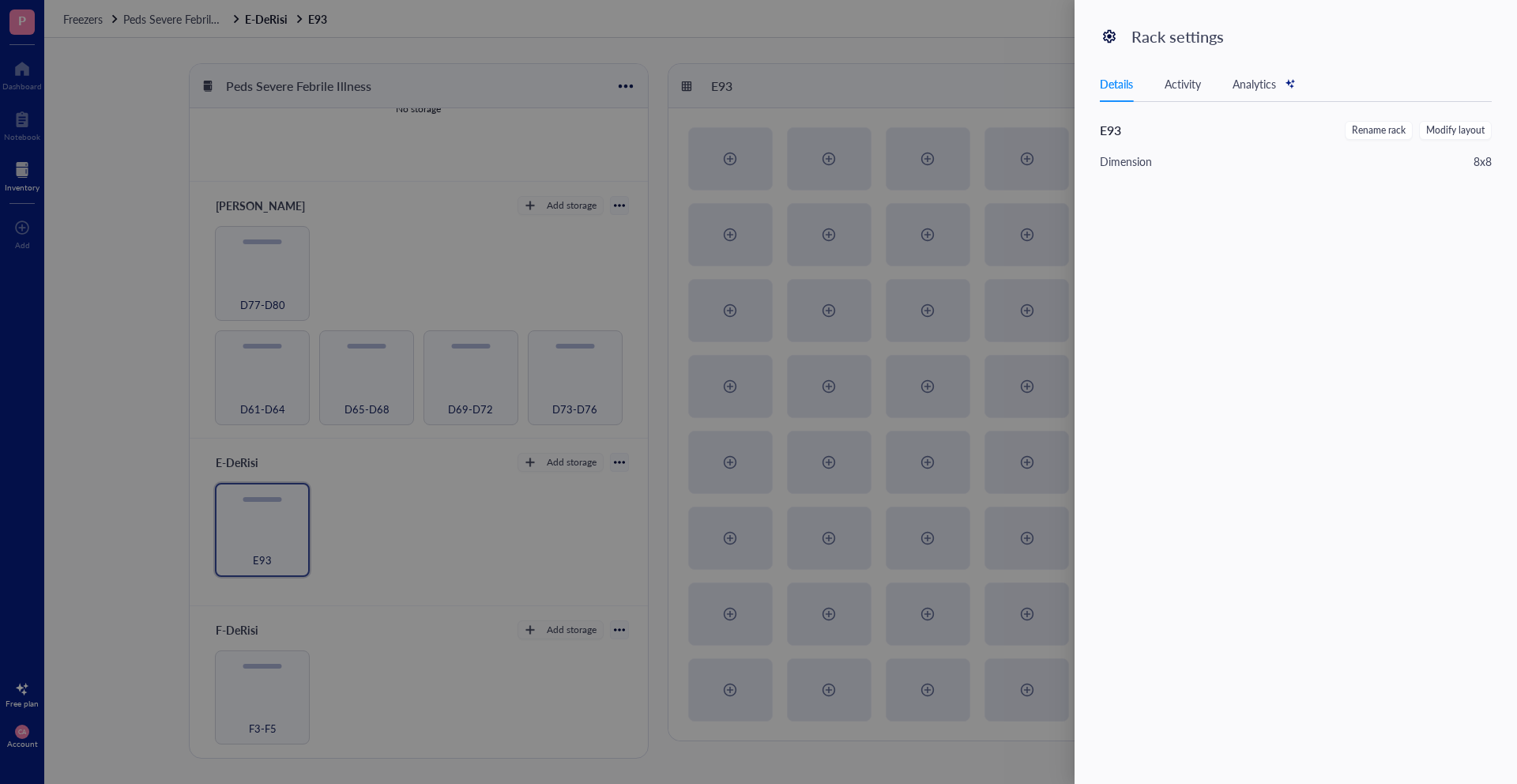
click at [1011, 51] on div at bounding box center [758, 392] width 1517 height 784
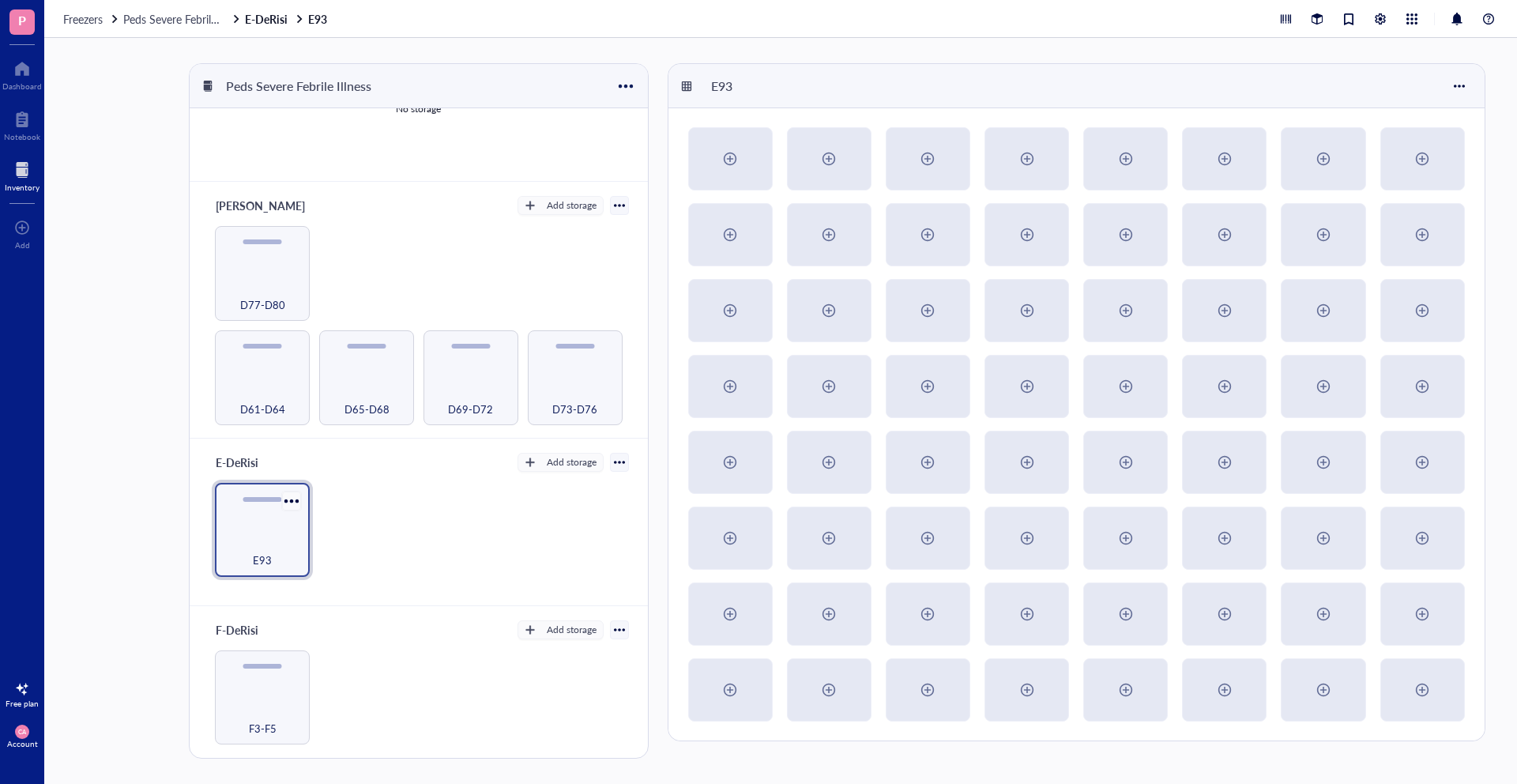
click at [283, 502] on div at bounding box center [291, 500] width 23 height 23
drag, startPoint x: 308, startPoint y: 531, endPoint x: 313, endPoint y: 553, distance: 22.6
click at [313, 553] on ul "Settings Restore Box Archive" at bounding box center [336, 553] width 114 height 86
click at [313, 553] on div "Restore Box" at bounding box center [338, 551] width 59 height 14
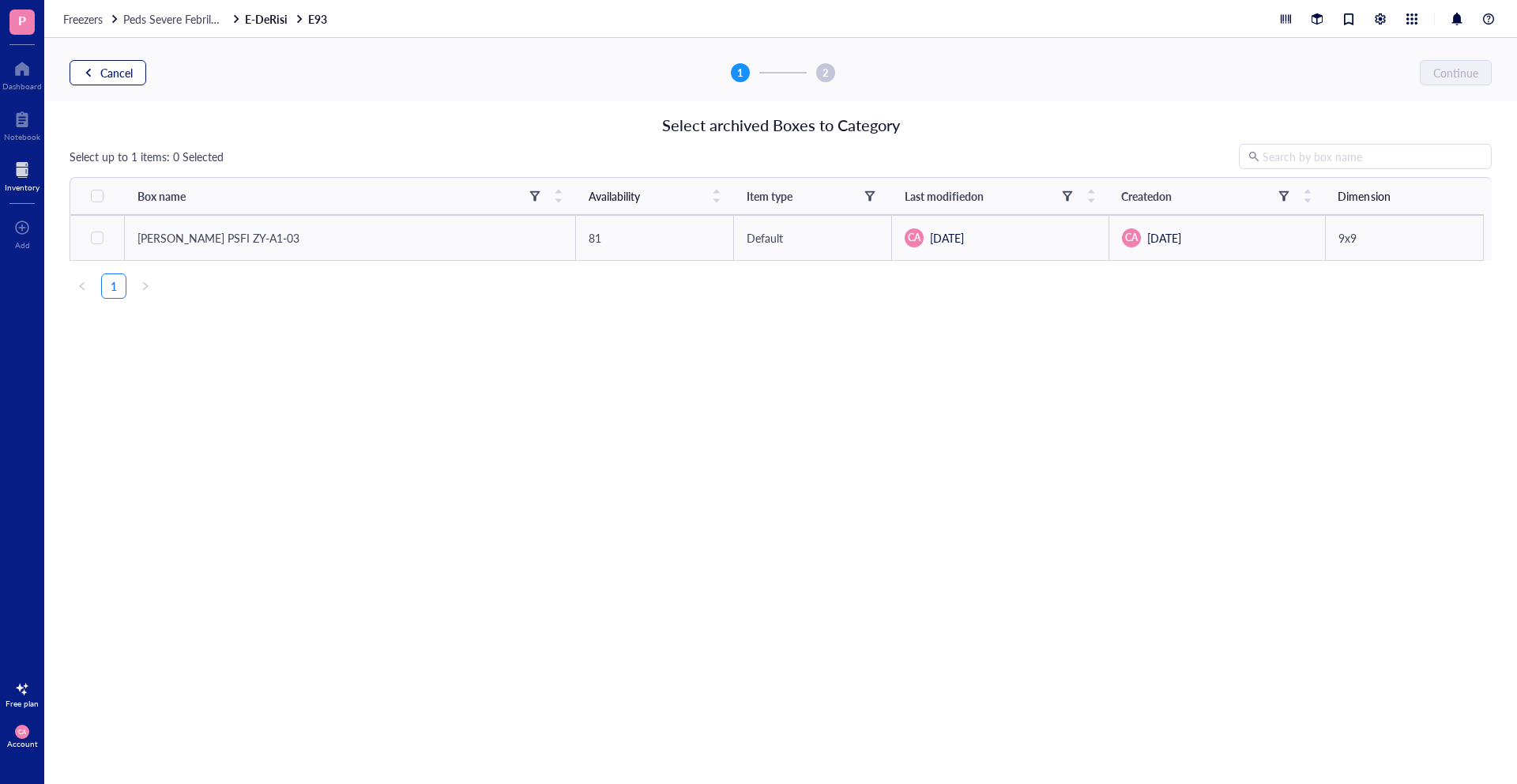
click at [112, 75] on span "Cancel" at bounding box center [116, 73] width 33 height 12
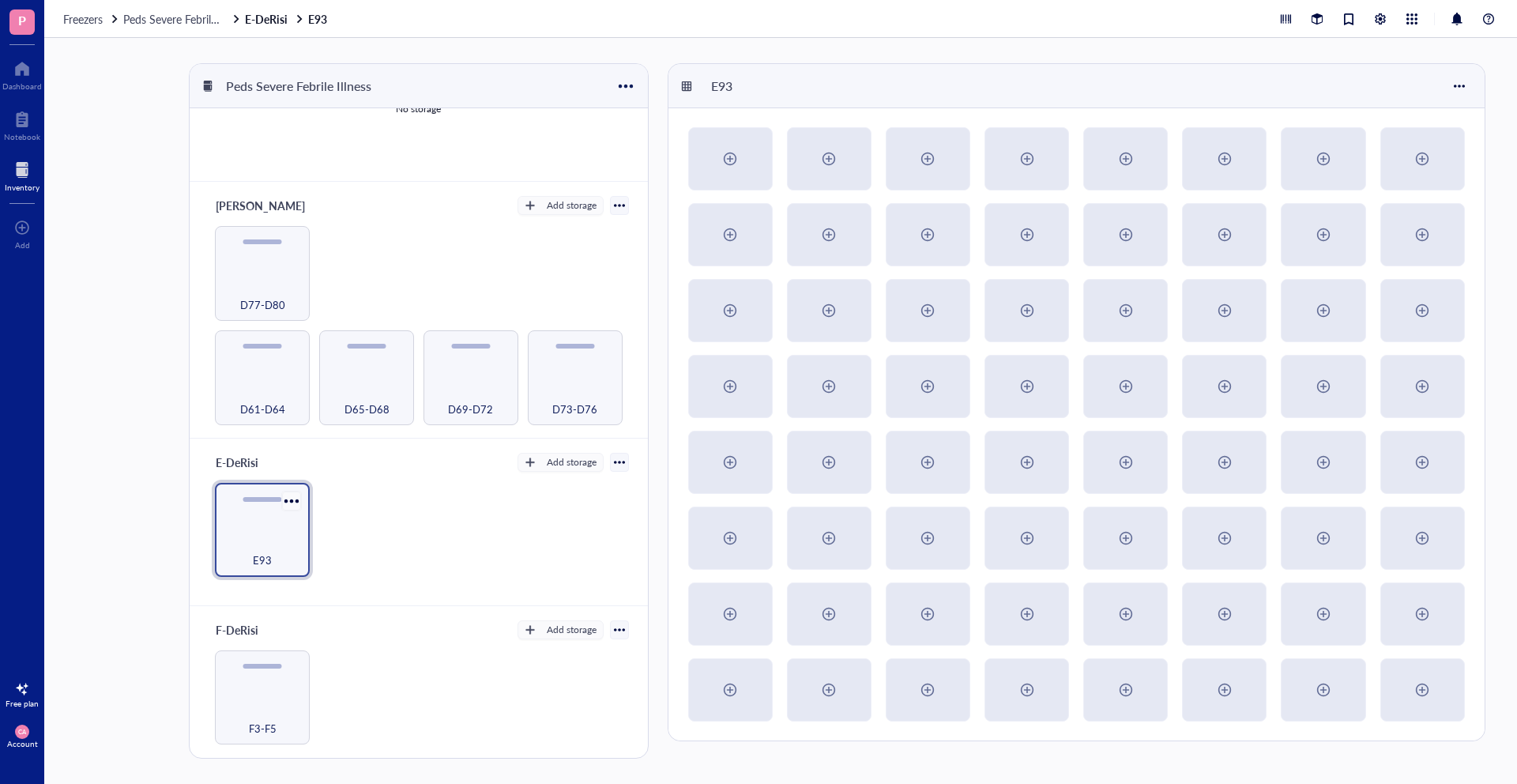
click at [283, 501] on div at bounding box center [291, 500] width 23 height 23
click at [307, 529] on div "Settings" at bounding box center [337, 525] width 90 height 14
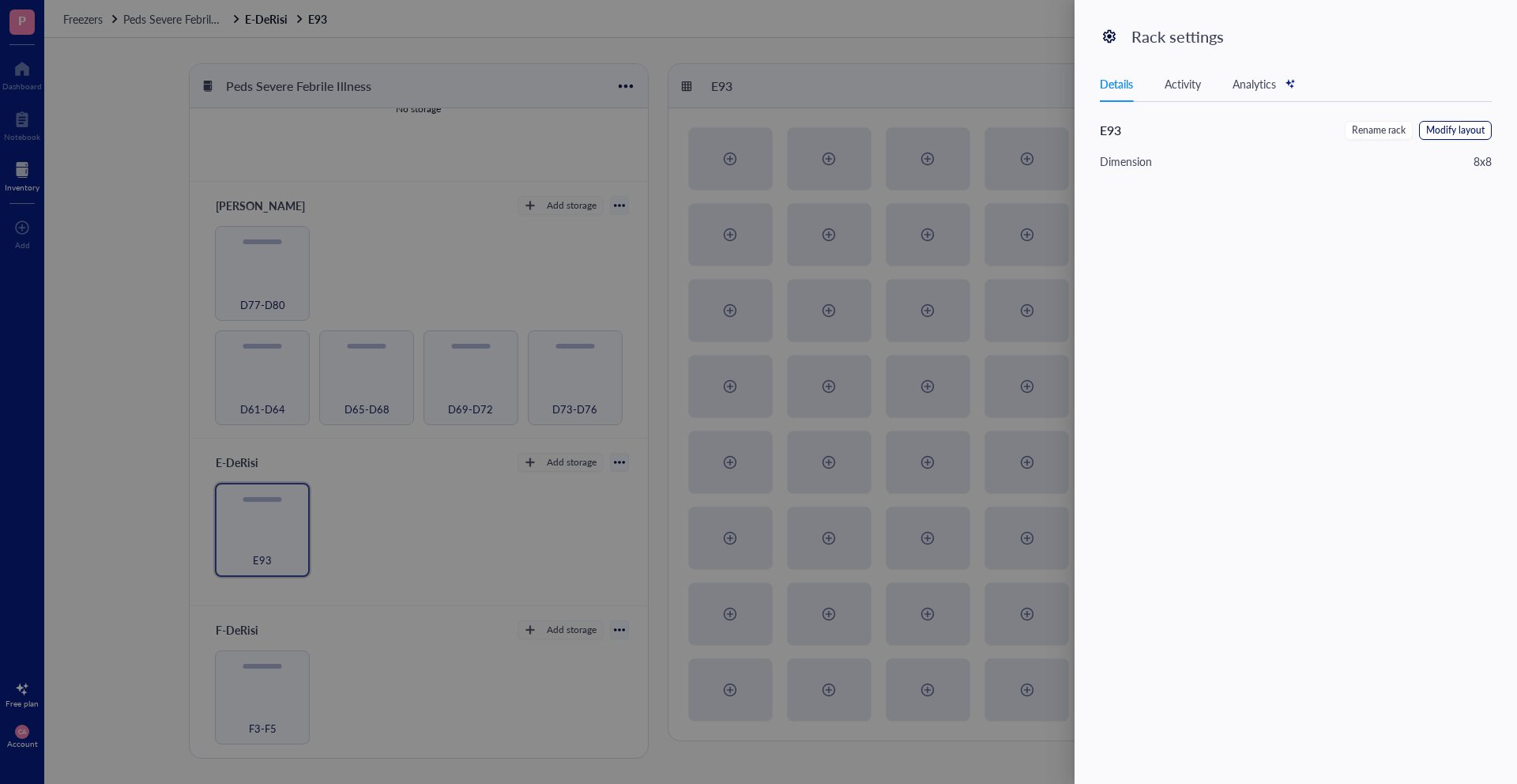
click at [1457, 128] on span "Modify layout" at bounding box center [1456, 130] width 59 height 15
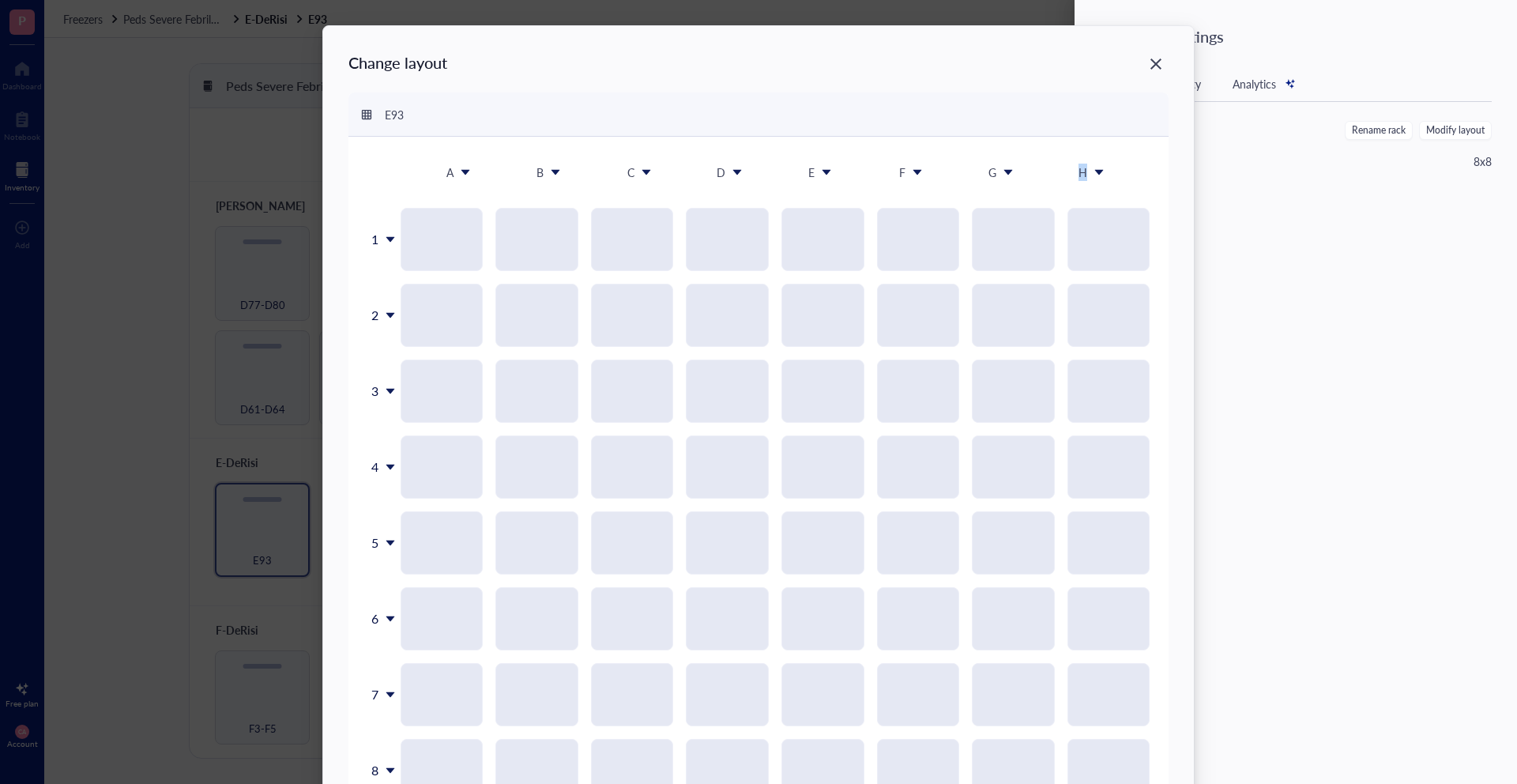
click at [1084, 166] on div "H" at bounding box center [1083, 172] width 9 height 18
click at [1089, 277] on li "Clear column" at bounding box center [1107, 289] width 111 height 26
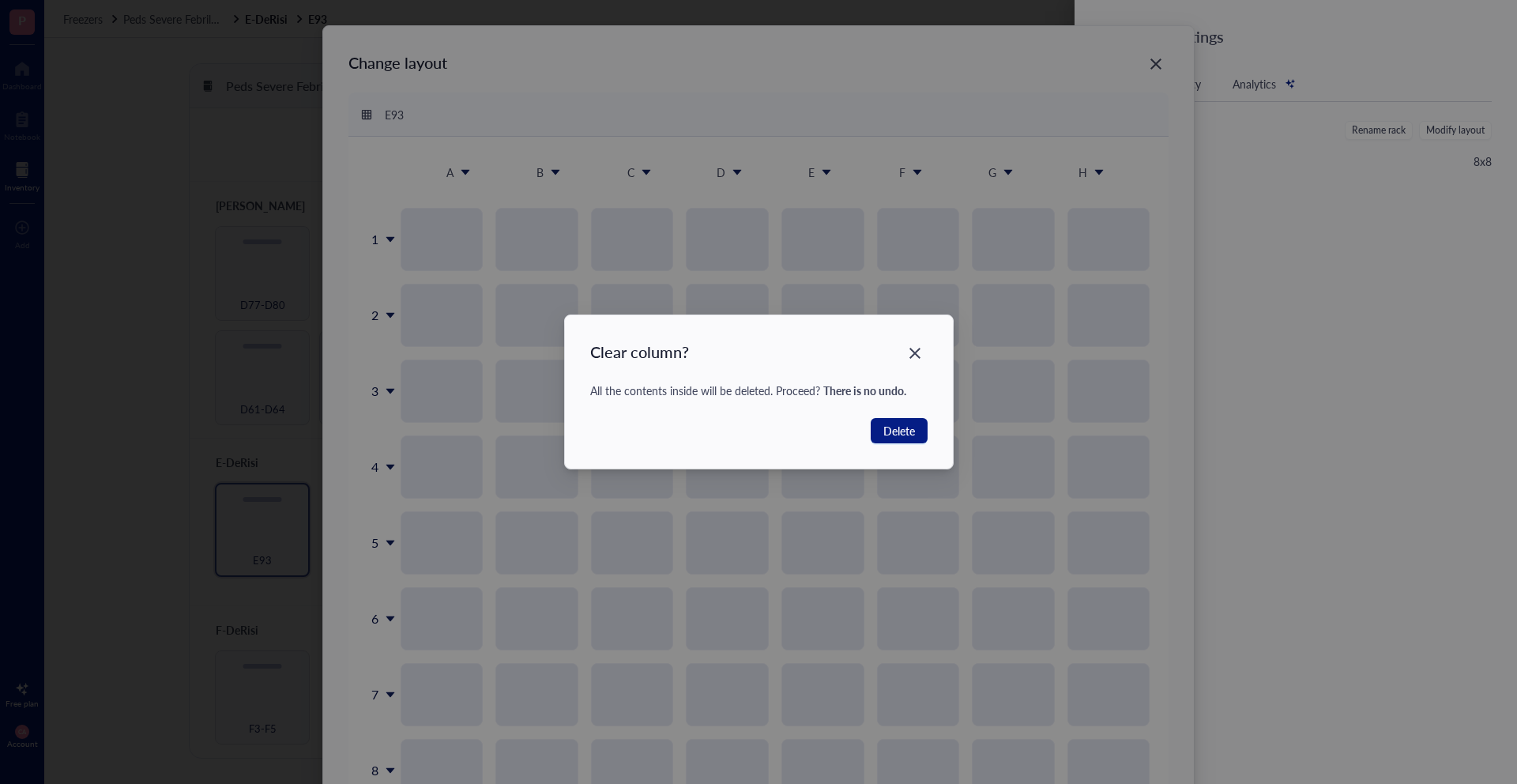
click at [1089, 276] on div "Clear column? All the contents inside will be deleted. Proceed? There is no und…" at bounding box center [758, 392] width 1517 height 784
click at [923, 349] on div "Close" at bounding box center [914, 353] width 26 height 26
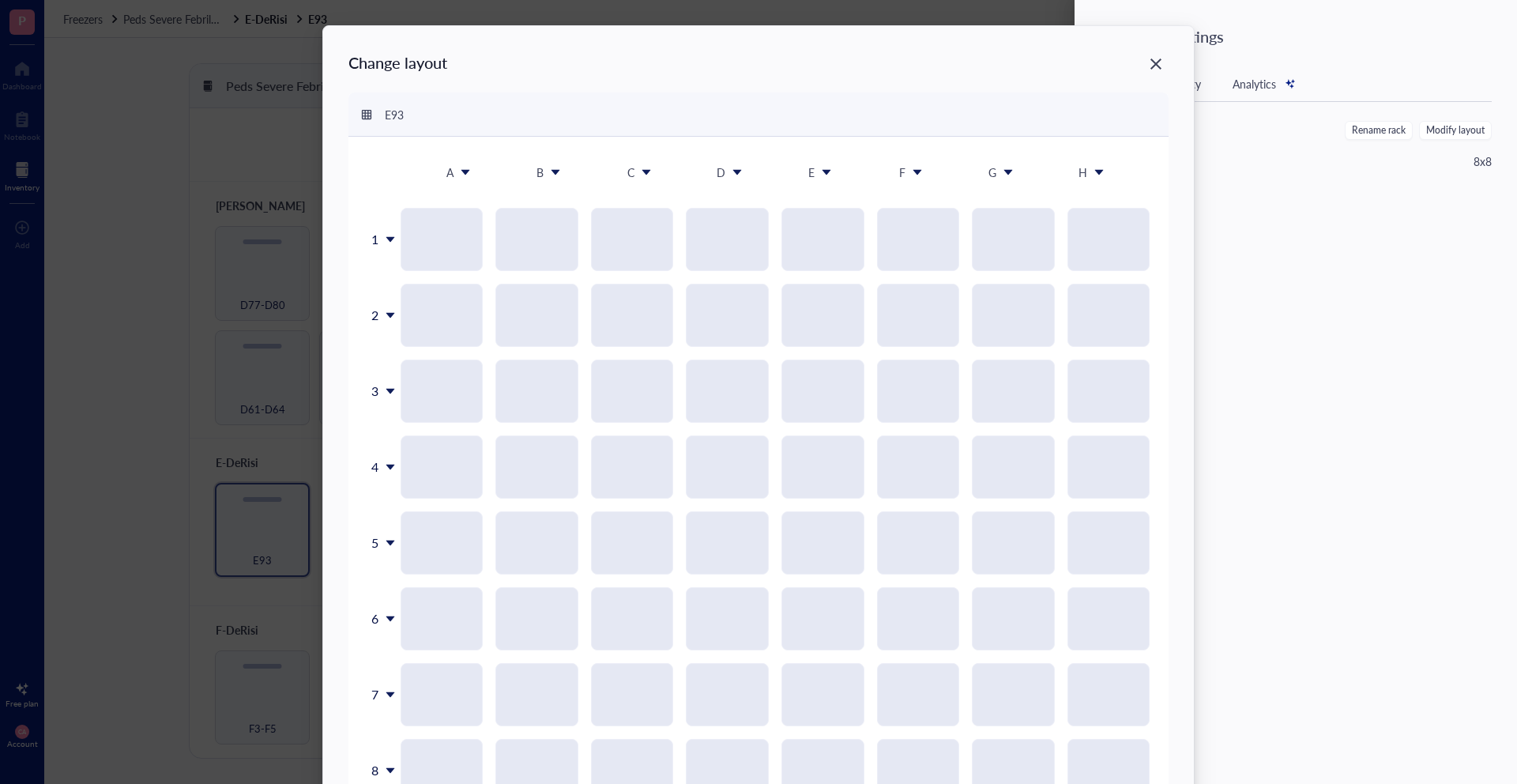
click at [1085, 176] on div "H" at bounding box center [1092, 171] width 78 height 33
click at [1086, 271] on li "Delete column" at bounding box center [1107, 263] width 111 height 26
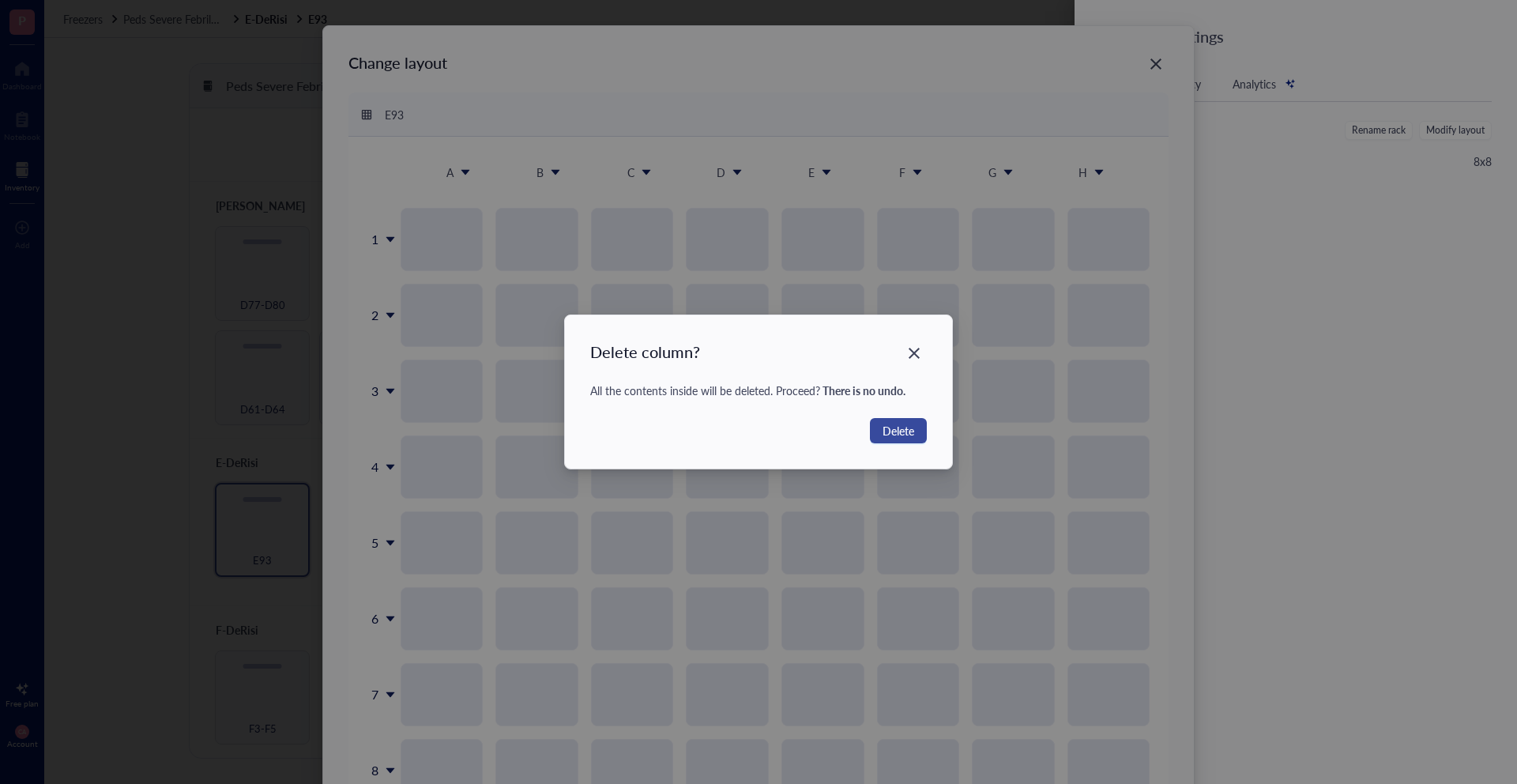
click at [914, 429] on span "Delete" at bounding box center [899, 431] width 32 height 18
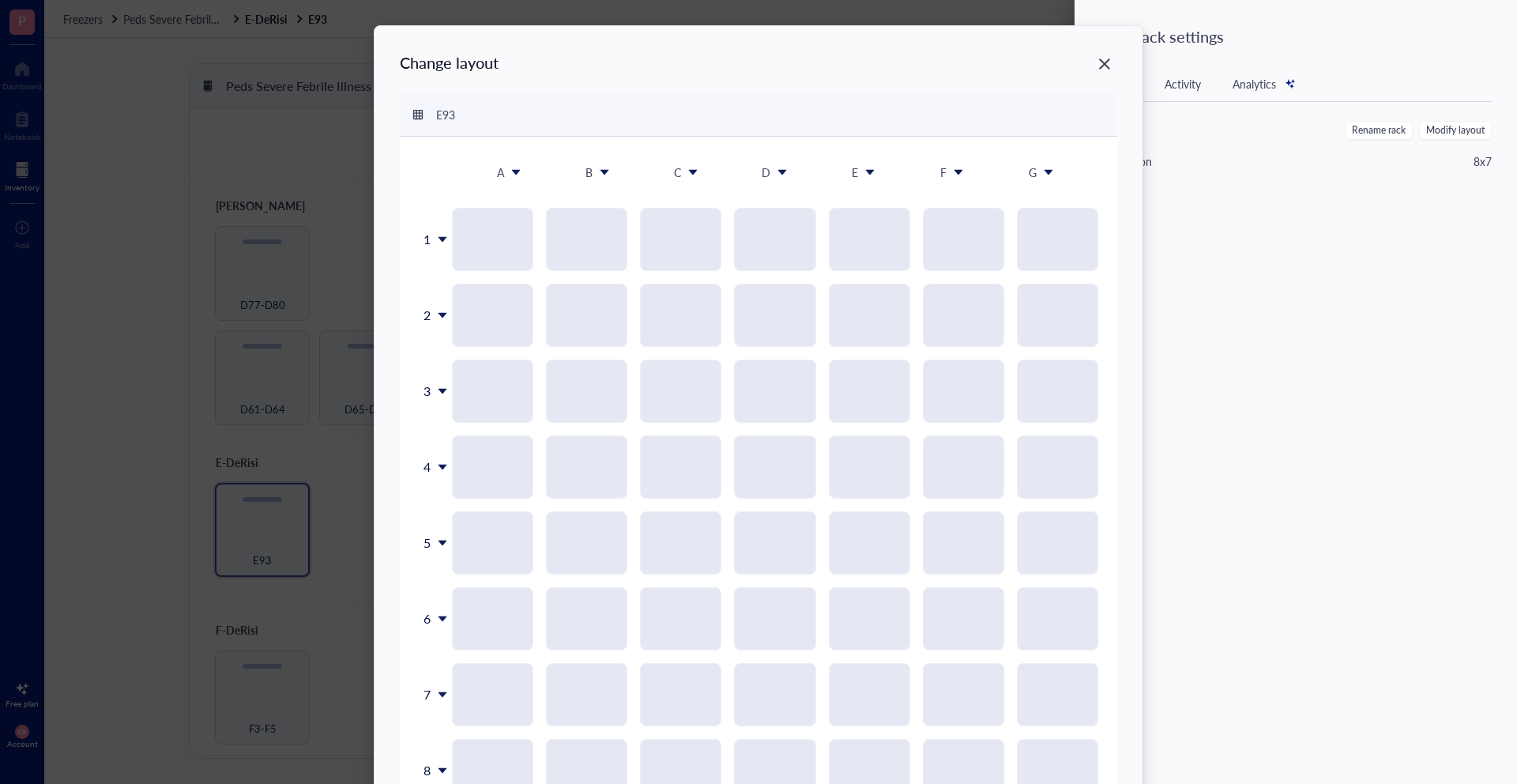
click at [1035, 172] on div "G" at bounding box center [1041, 171] width 76 height 33
click at [1022, 265] on div "Delete column" at bounding box center [1057, 263] width 90 height 14
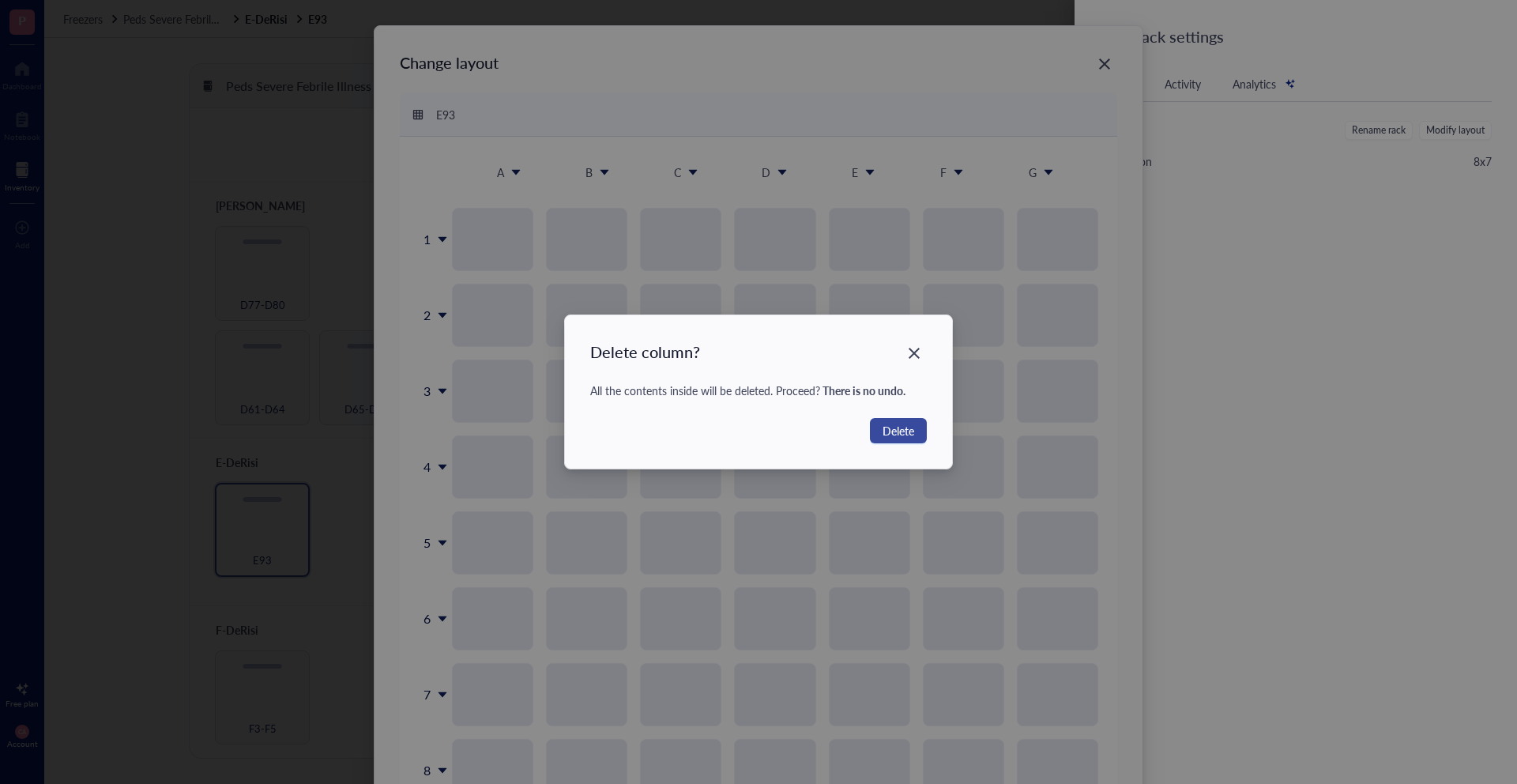
click at [910, 430] on span "Delete" at bounding box center [899, 431] width 32 height 18
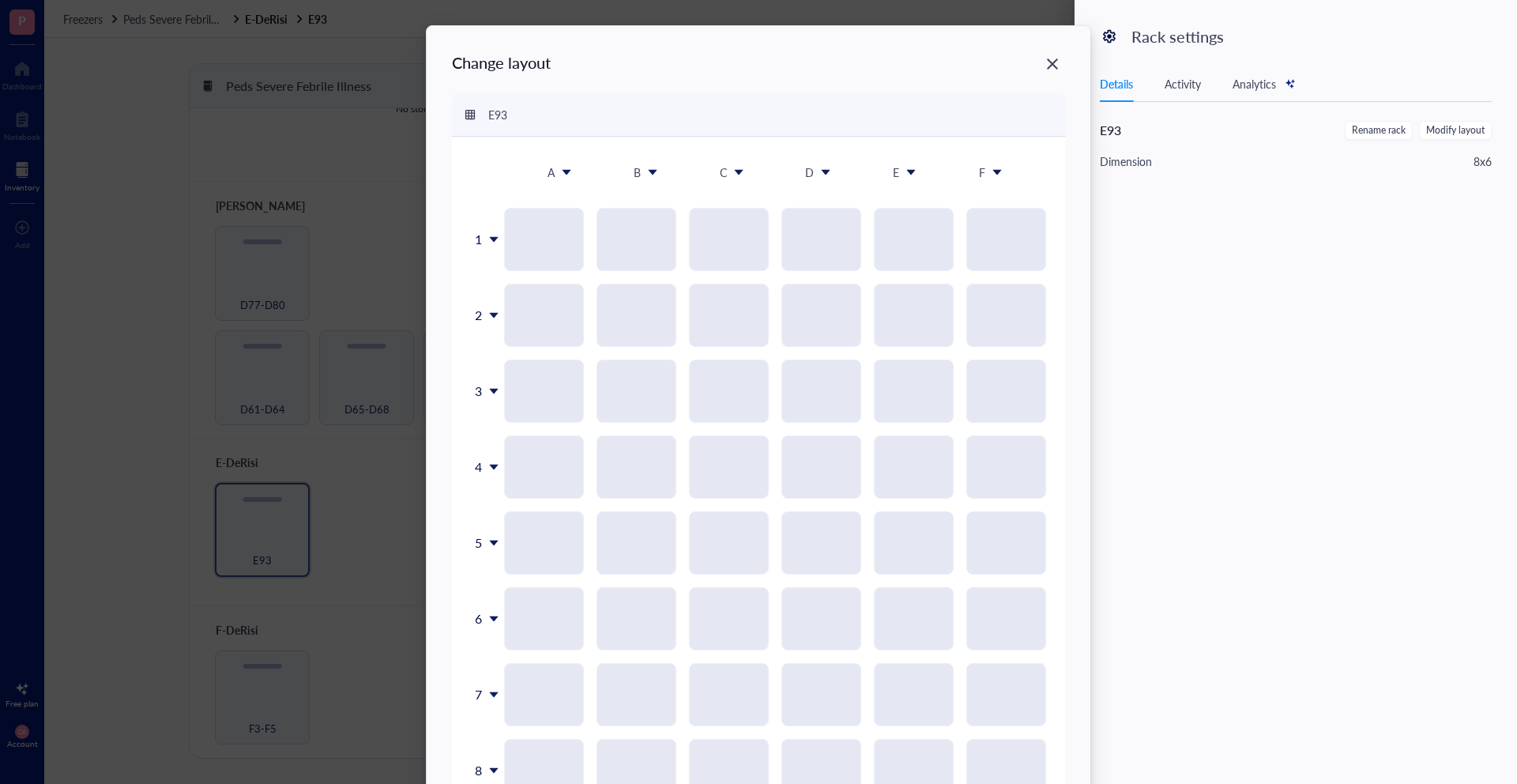
click at [983, 176] on div "F" at bounding box center [990, 171] width 74 height 33
click at [981, 258] on div "Delete column" at bounding box center [1008, 263] width 90 height 14
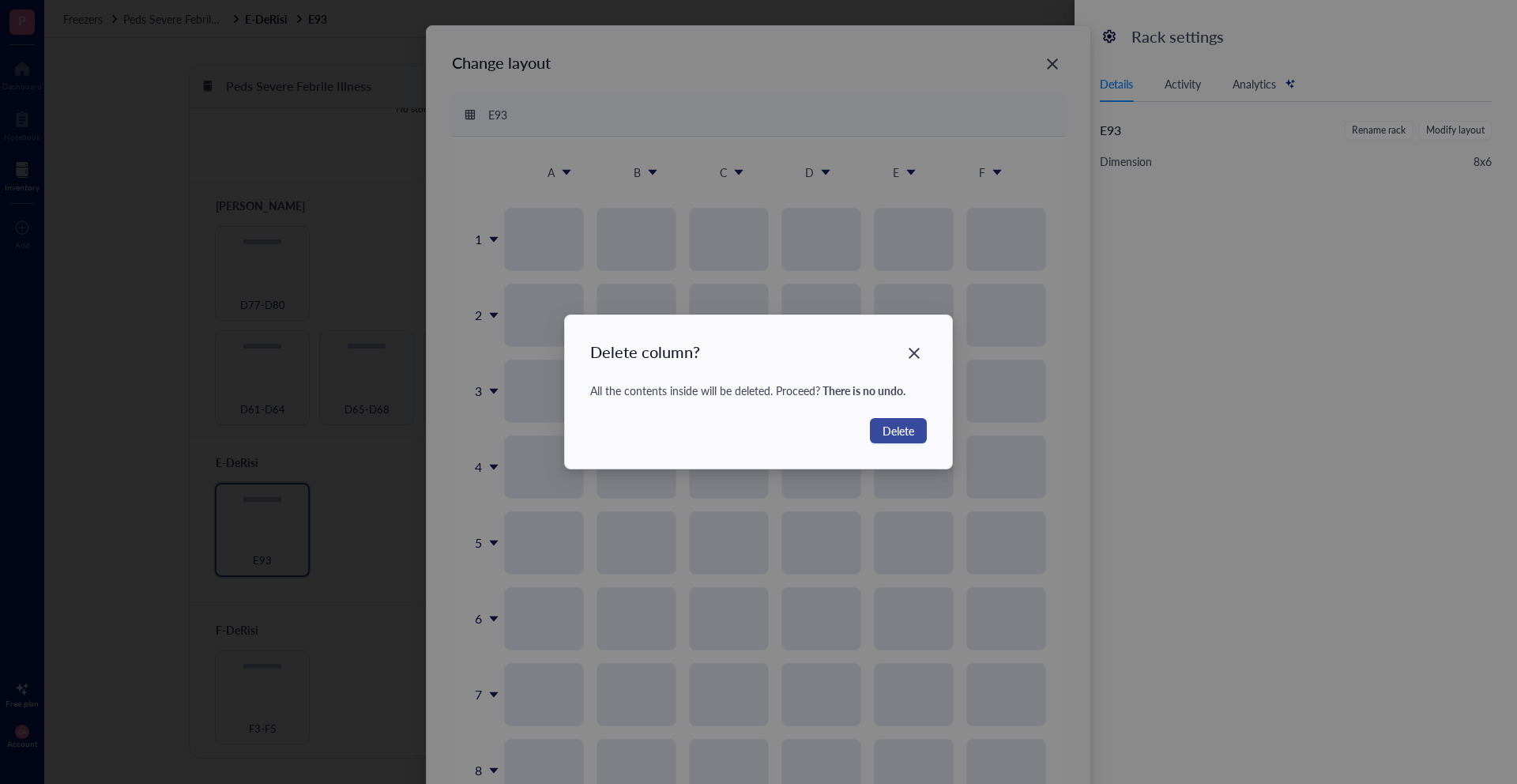
click at [880, 426] on button "Delete" at bounding box center [899, 430] width 57 height 26
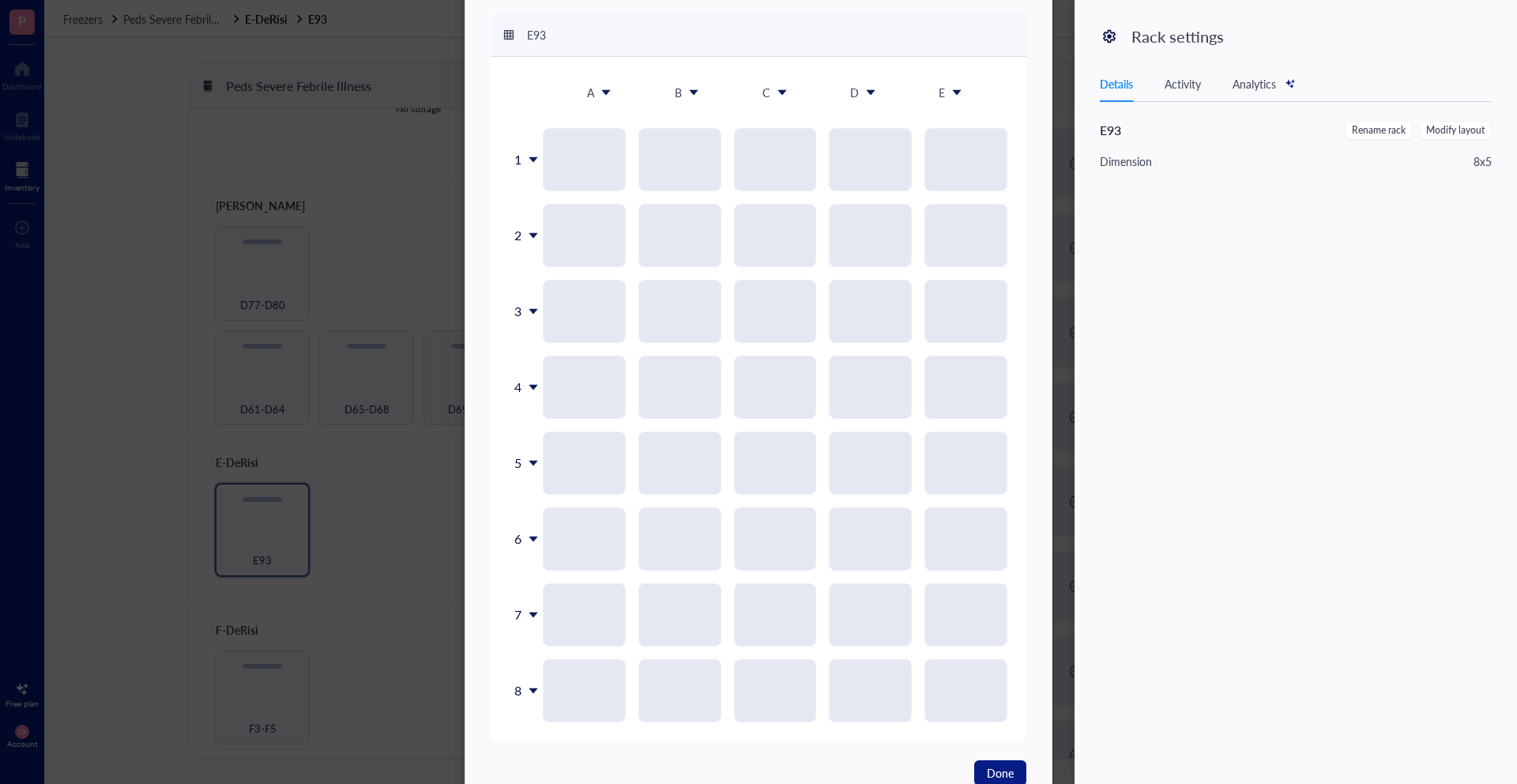
scroll to position [133, 0]
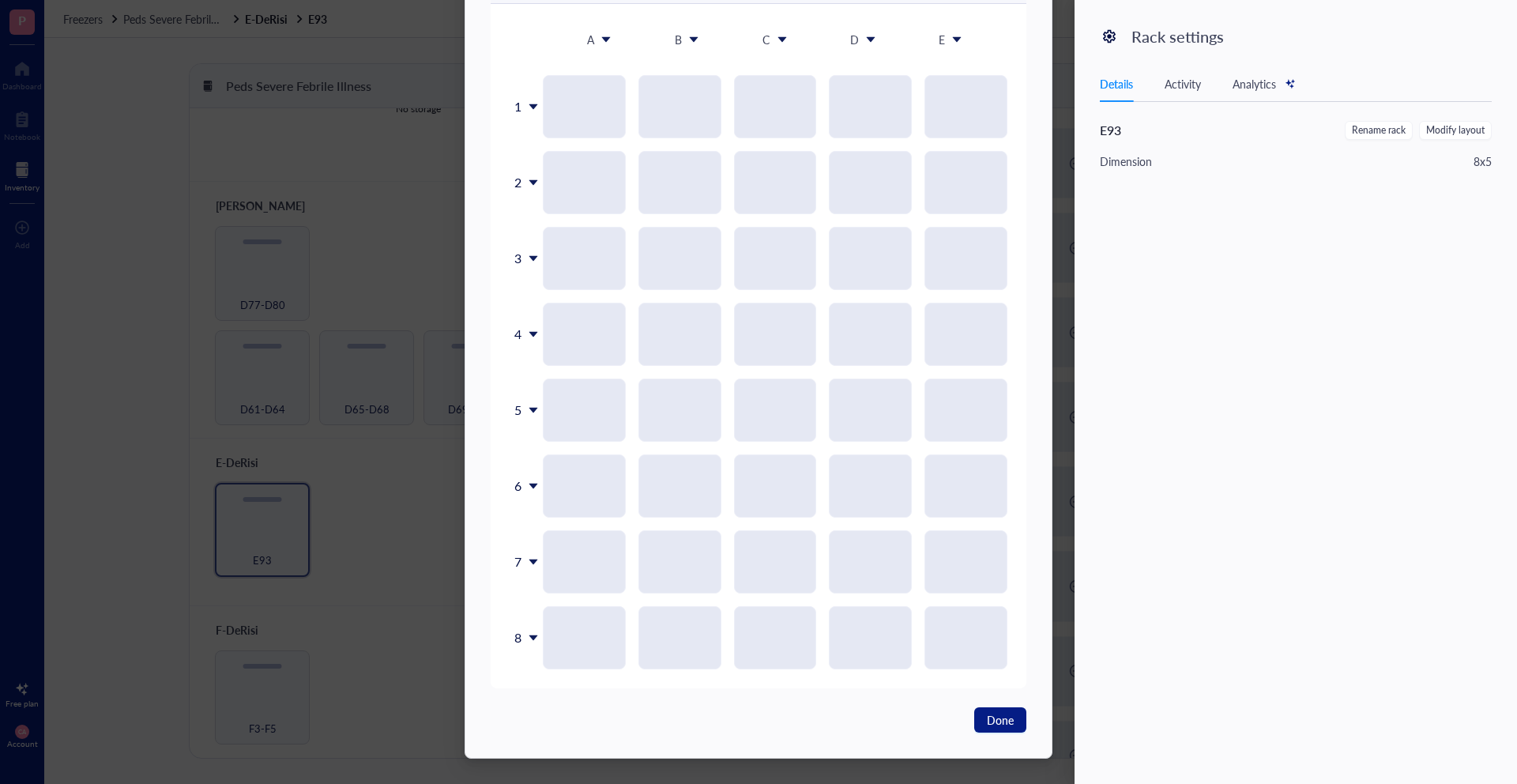
click at [528, 632] on icon at bounding box center [533, 638] width 11 height 11
click at [546, 740] on div "Delete row" at bounding box center [563, 744] width 90 height 14
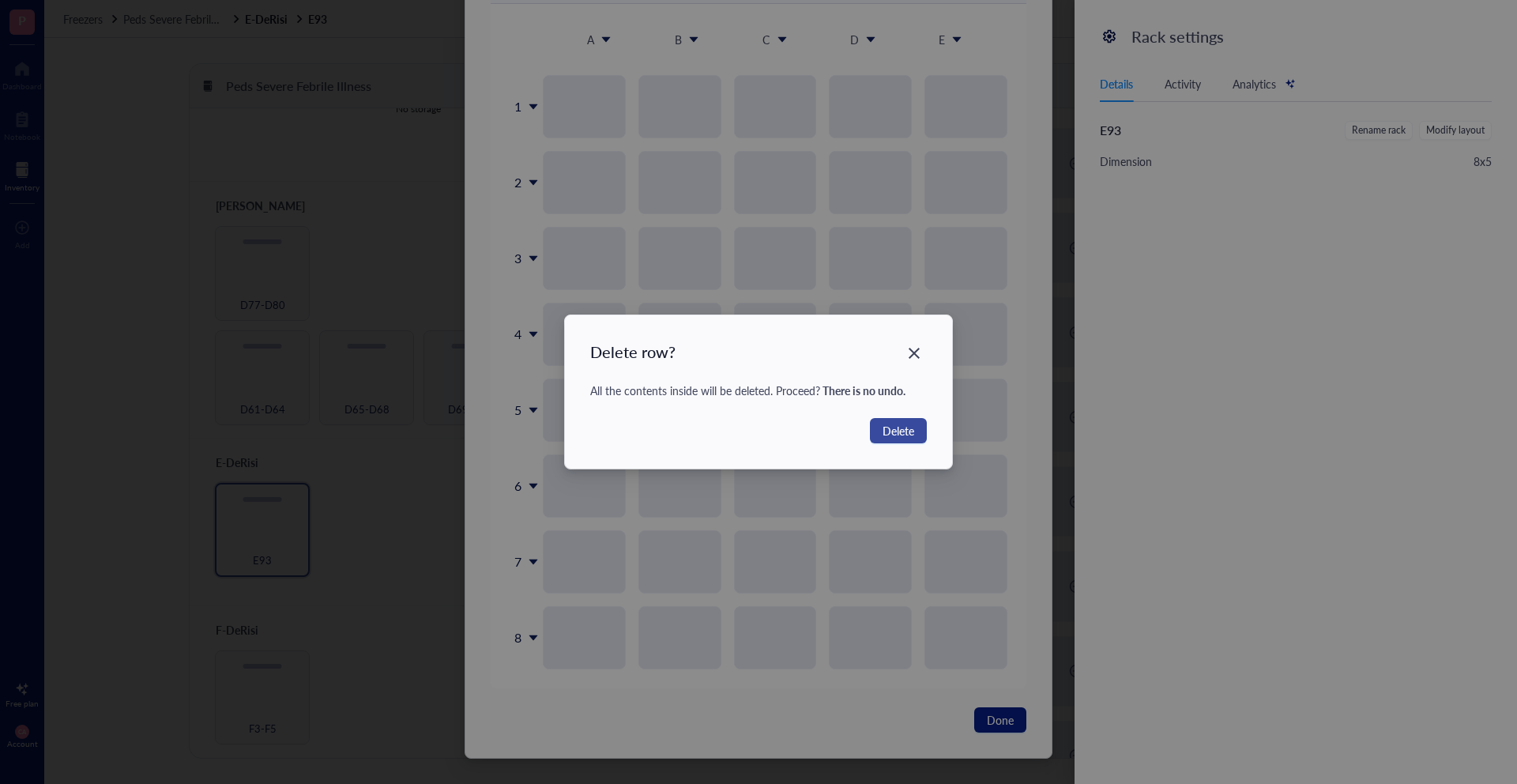
click at [887, 427] on span "Delete" at bounding box center [899, 431] width 32 height 18
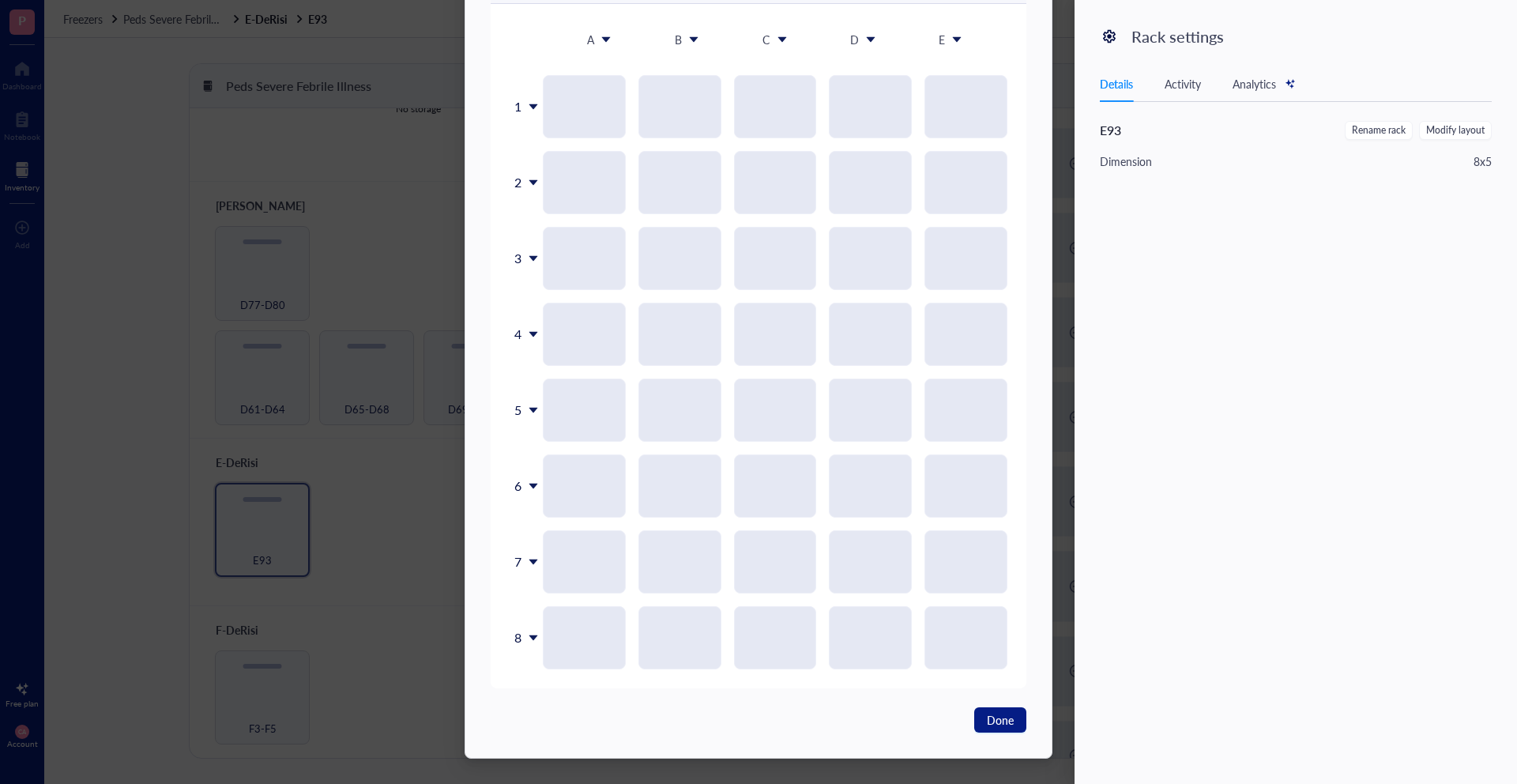
scroll to position [57, 0]
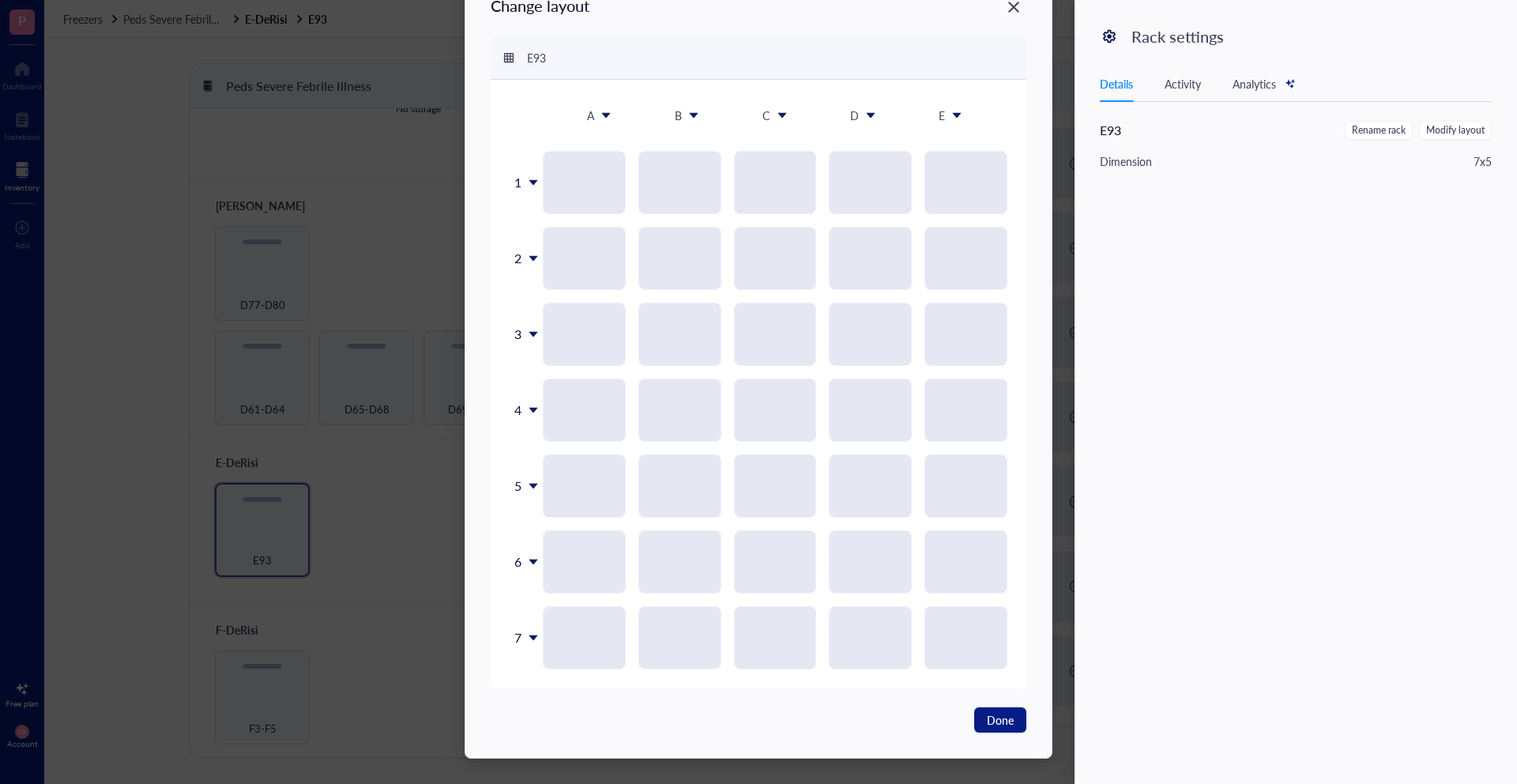
click at [520, 620] on div "7" at bounding box center [526, 637] width 33 height 63
click at [578, 748] on div "Delete row" at bounding box center [563, 744] width 90 height 14
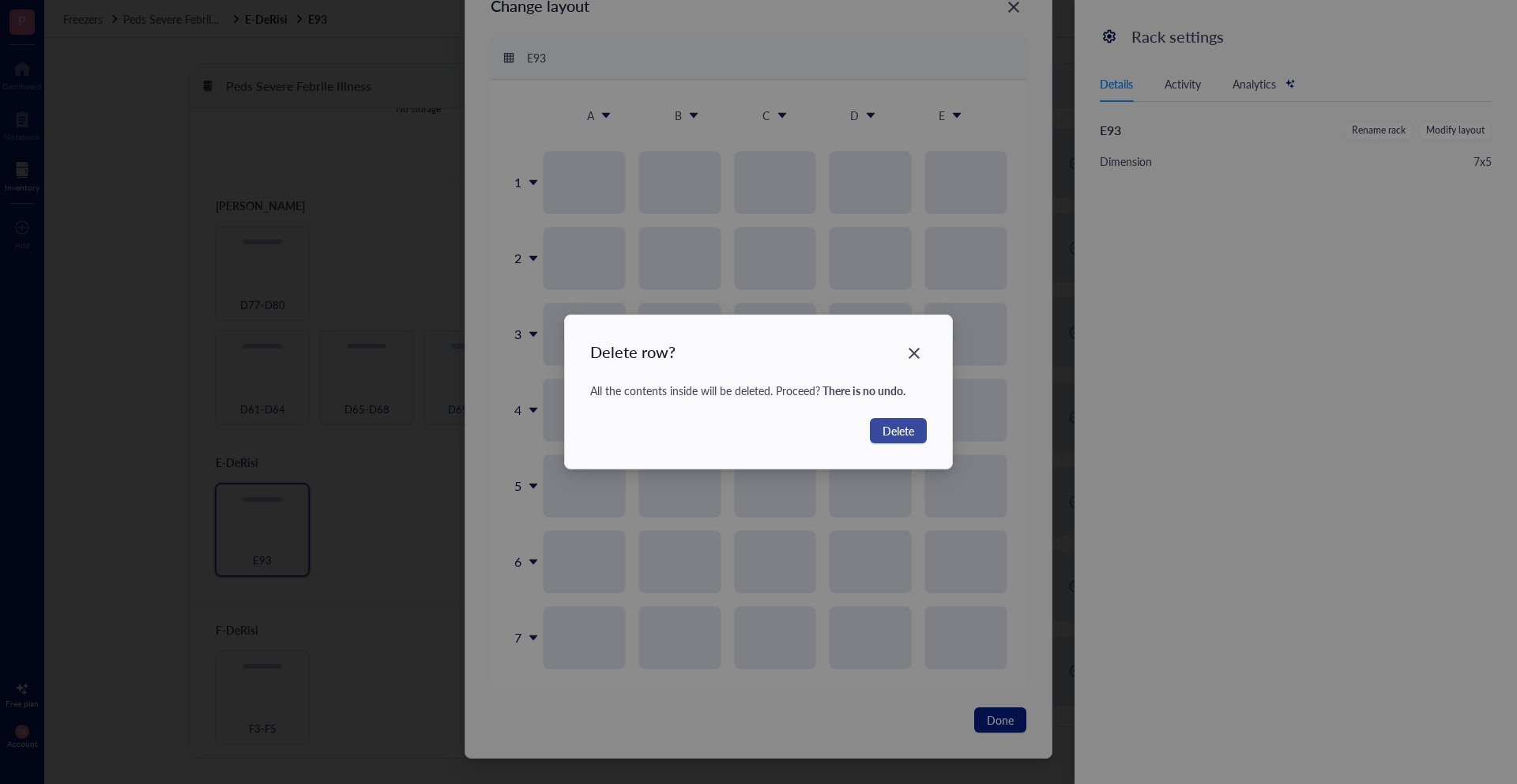
click at [900, 434] on span "Delete" at bounding box center [899, 431] width 32 height 18
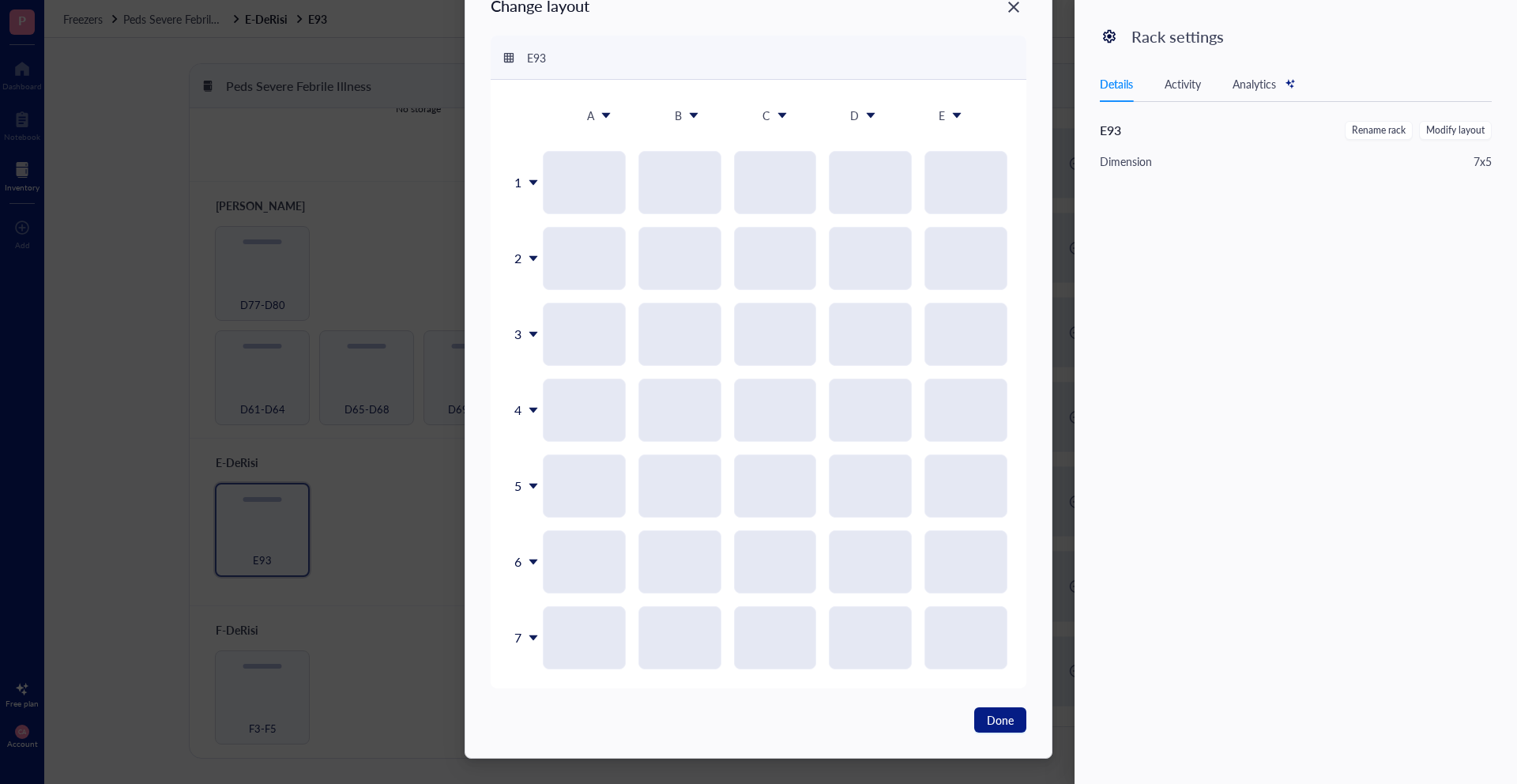
scroll to position [0, 0]
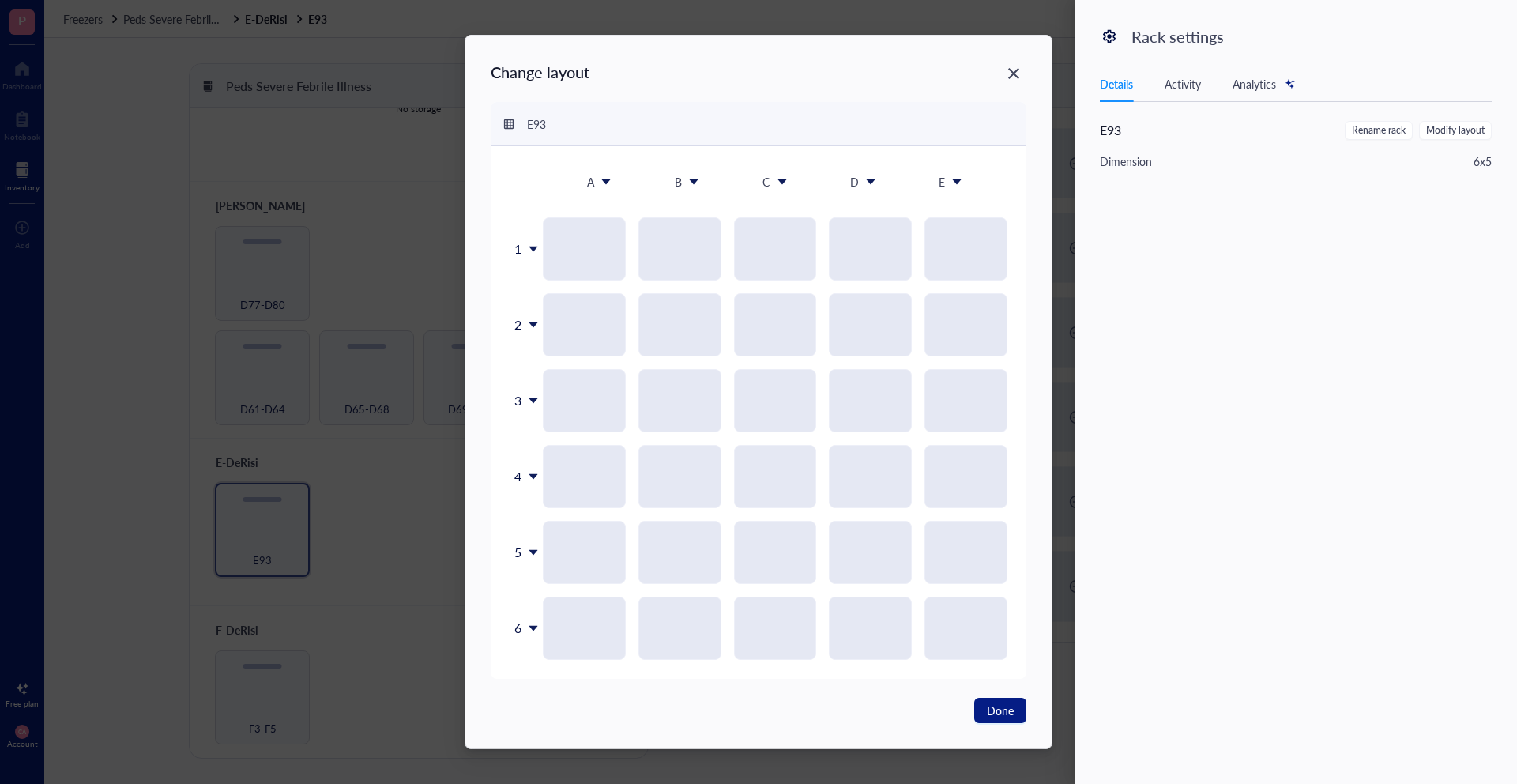
click at [523, 623] on div "6" at bounding box center [526, 627] width 33 height 63
click at [538, 725] on li "Delete row" at bounding box center [566, 734] width 111 height 26
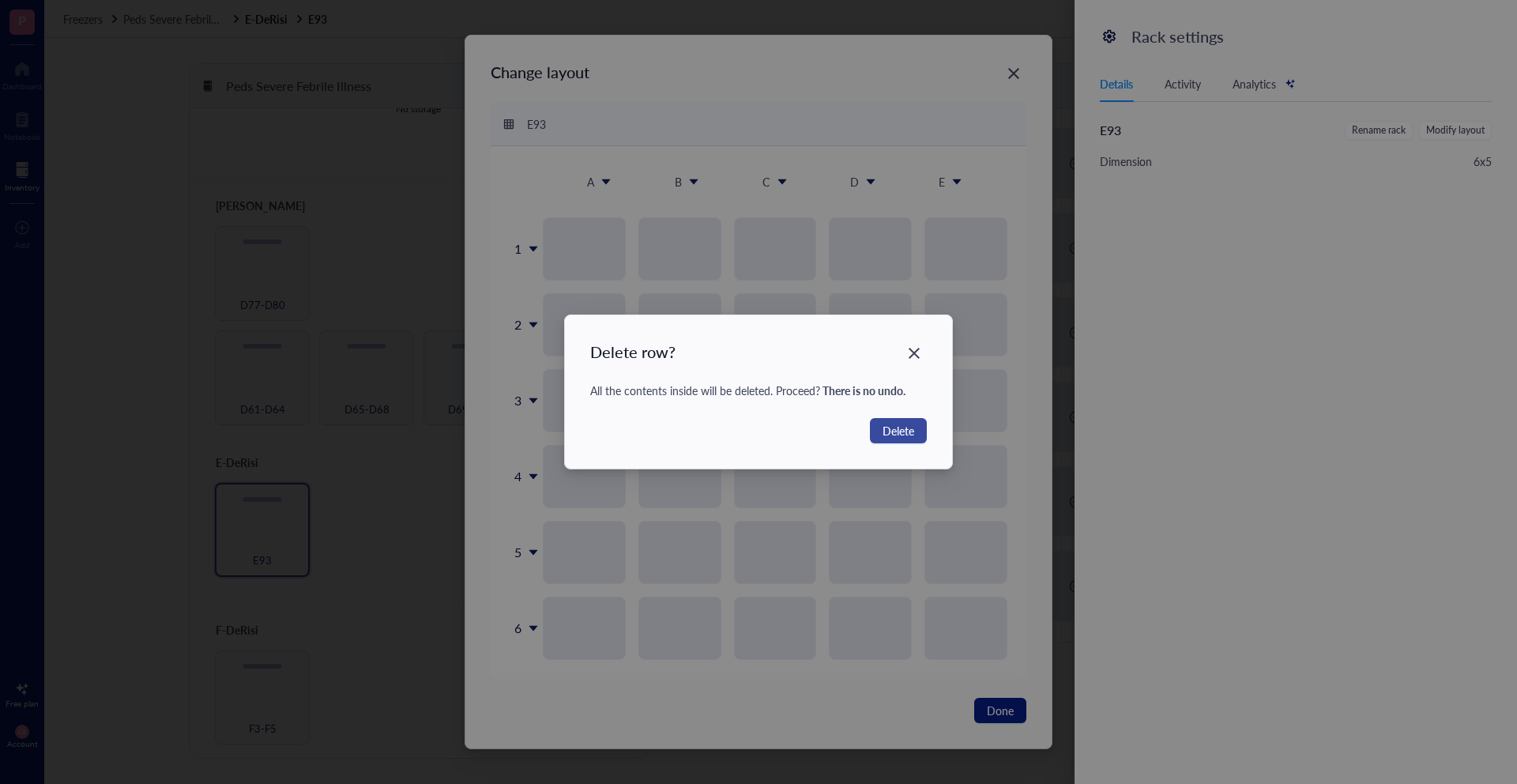
click at [914, 424] on span "Delete" at bounding box center [899, 431] width 32 height 18
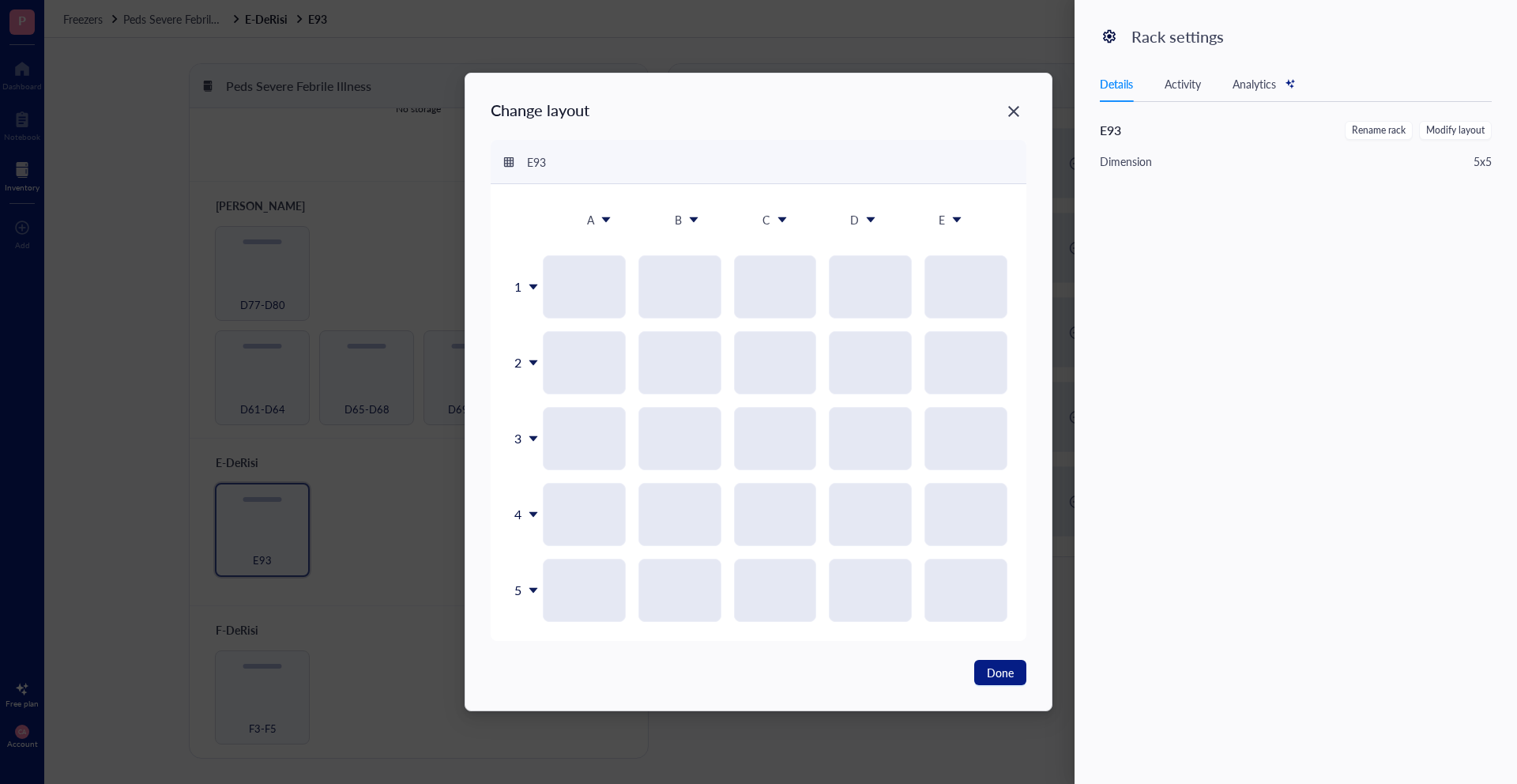
click at [524, 585] on div "5" at bounding box center [526, 590] width 33 height 63
click at [563, 690] on div "Delete row" at bounding box center [567, 697] width 90 height 14
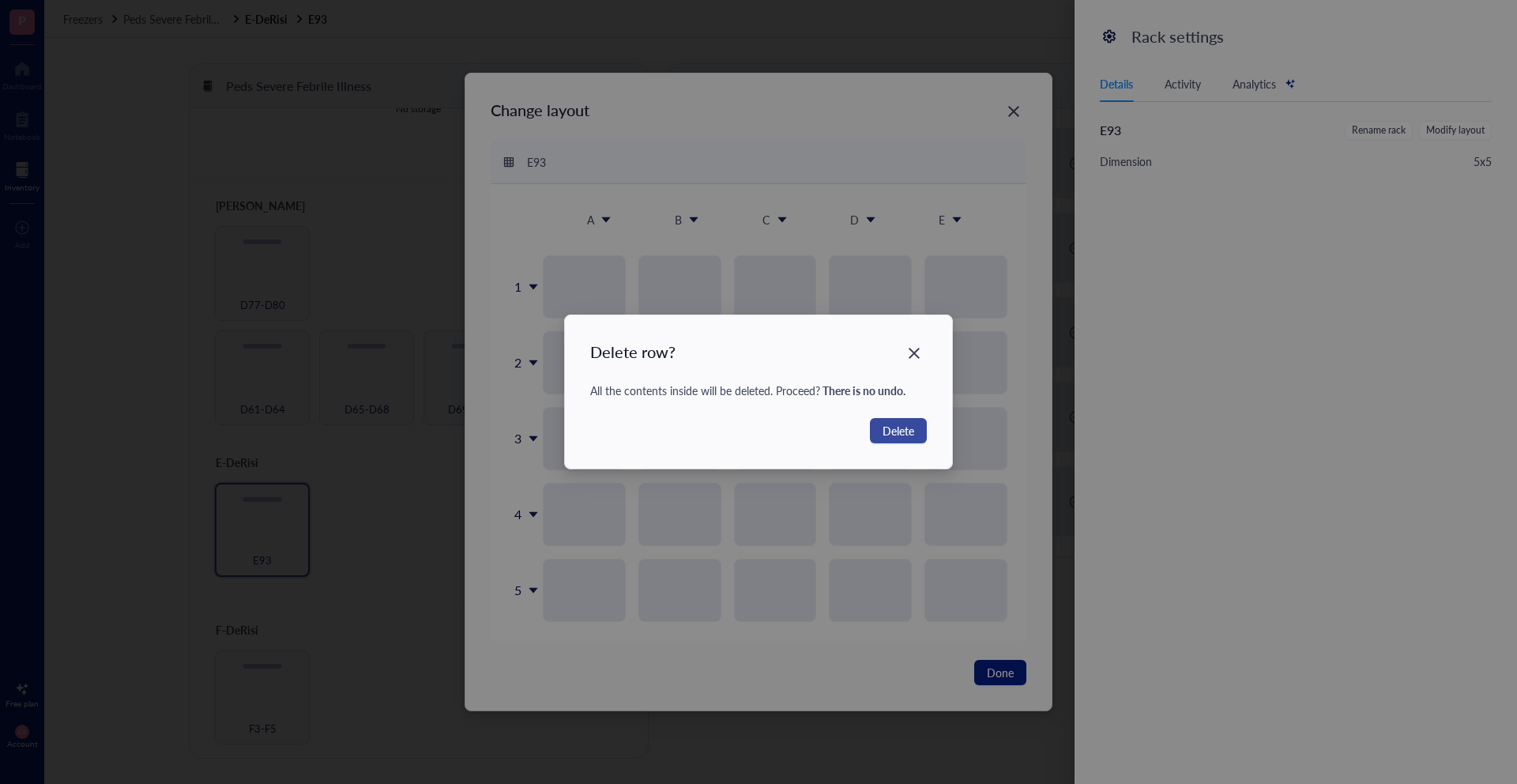
click at [886, 432] on span "Delete" at bounding box center [899, 431] width 32 height 18
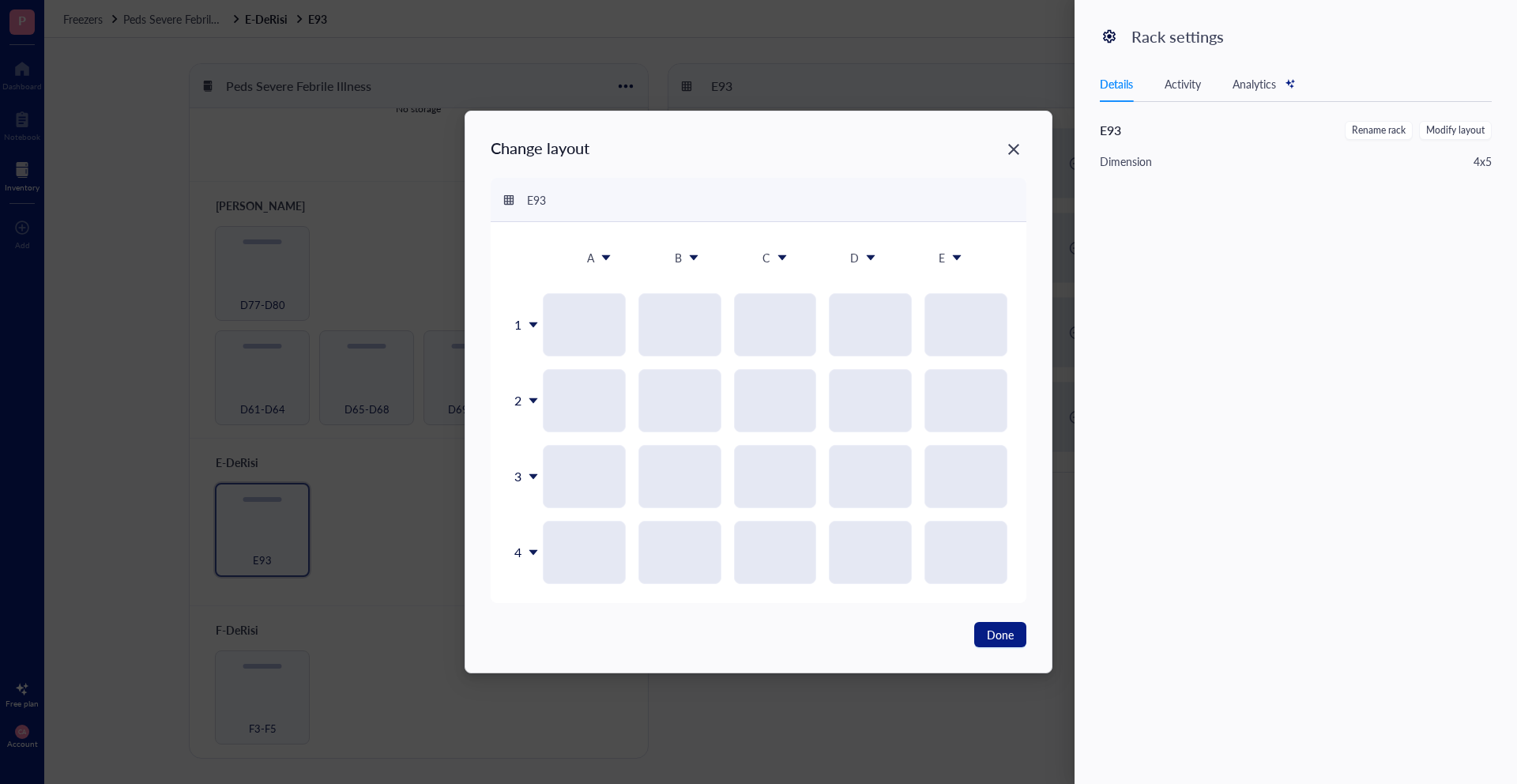
click at [524, 561] on div "4" at bounding box center [526, 552] width 33 height 63
click at [536, 654] on div "Delete row" at bounding box center [567, 659] width 90 height 14
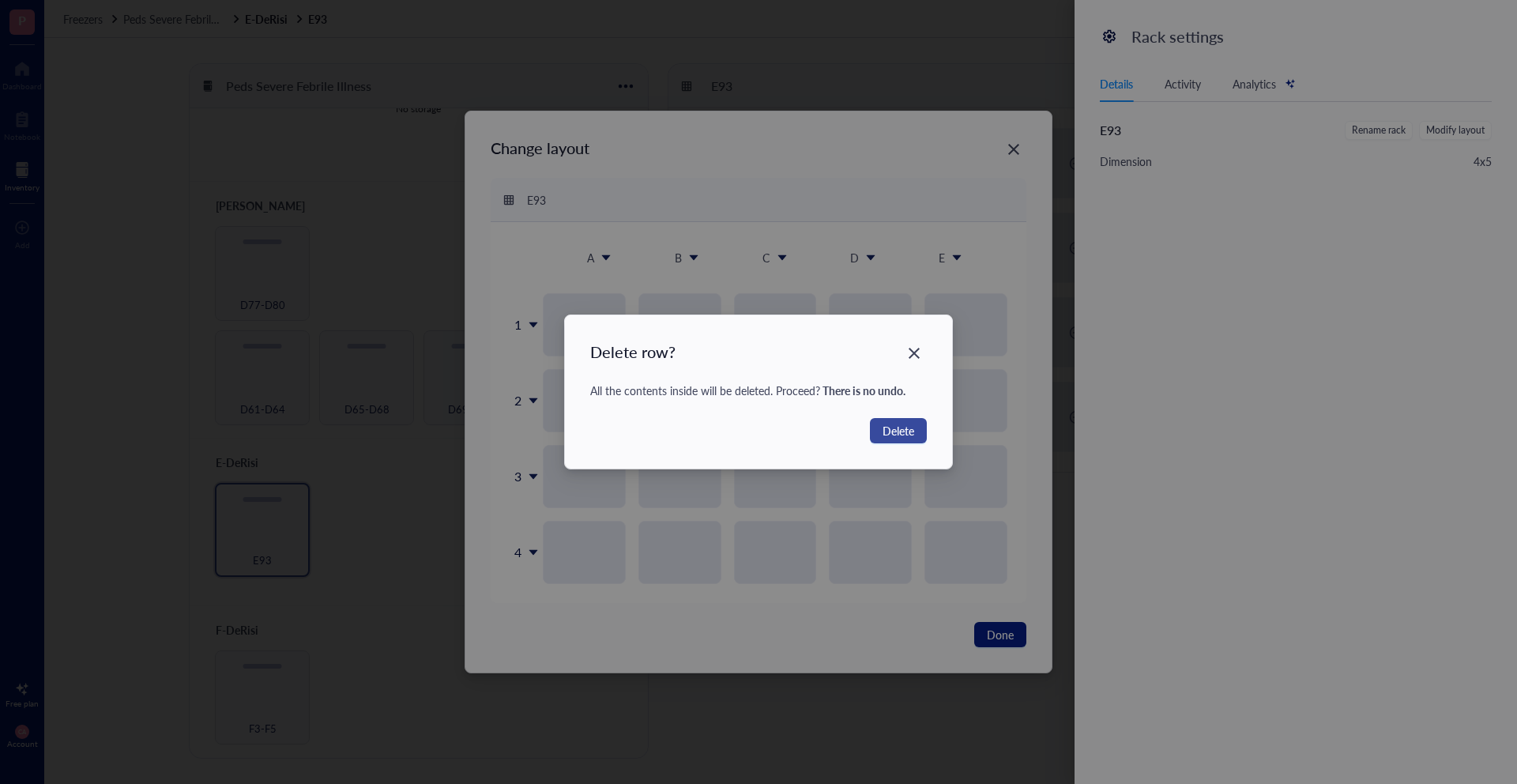
click at [916, 428] on button "Delete" at bounding box center [899, 430] width 57 height 26
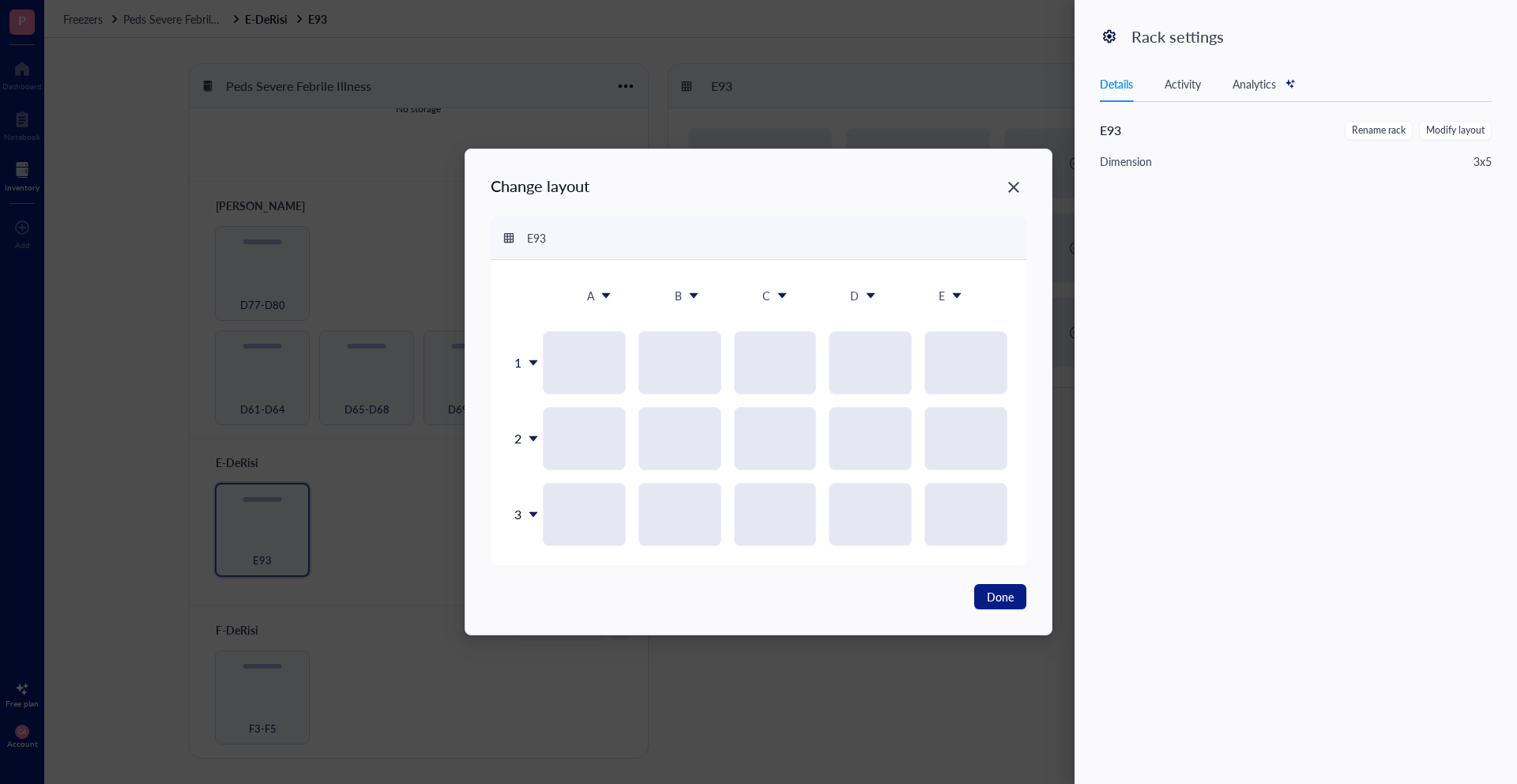
click at [517, 513] on span "3" at bounding box center [518, 514] width 7 height 20
click at [562, 623] on div "Delete row" at bounding box center [567, 621] width 90 height 14
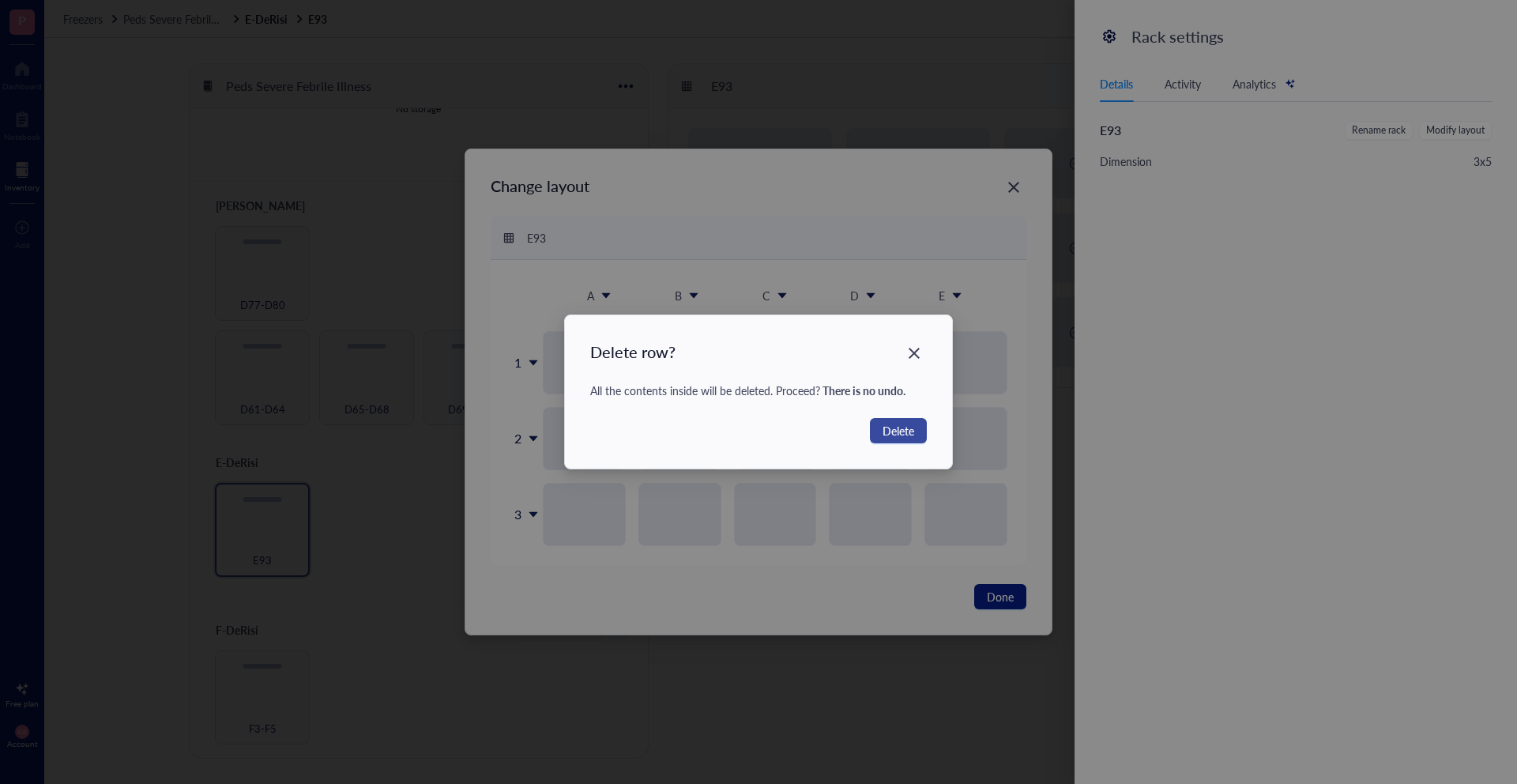
click at [877, 442] on button "Delete" at bounding box center [899, 430] width 57 height 26
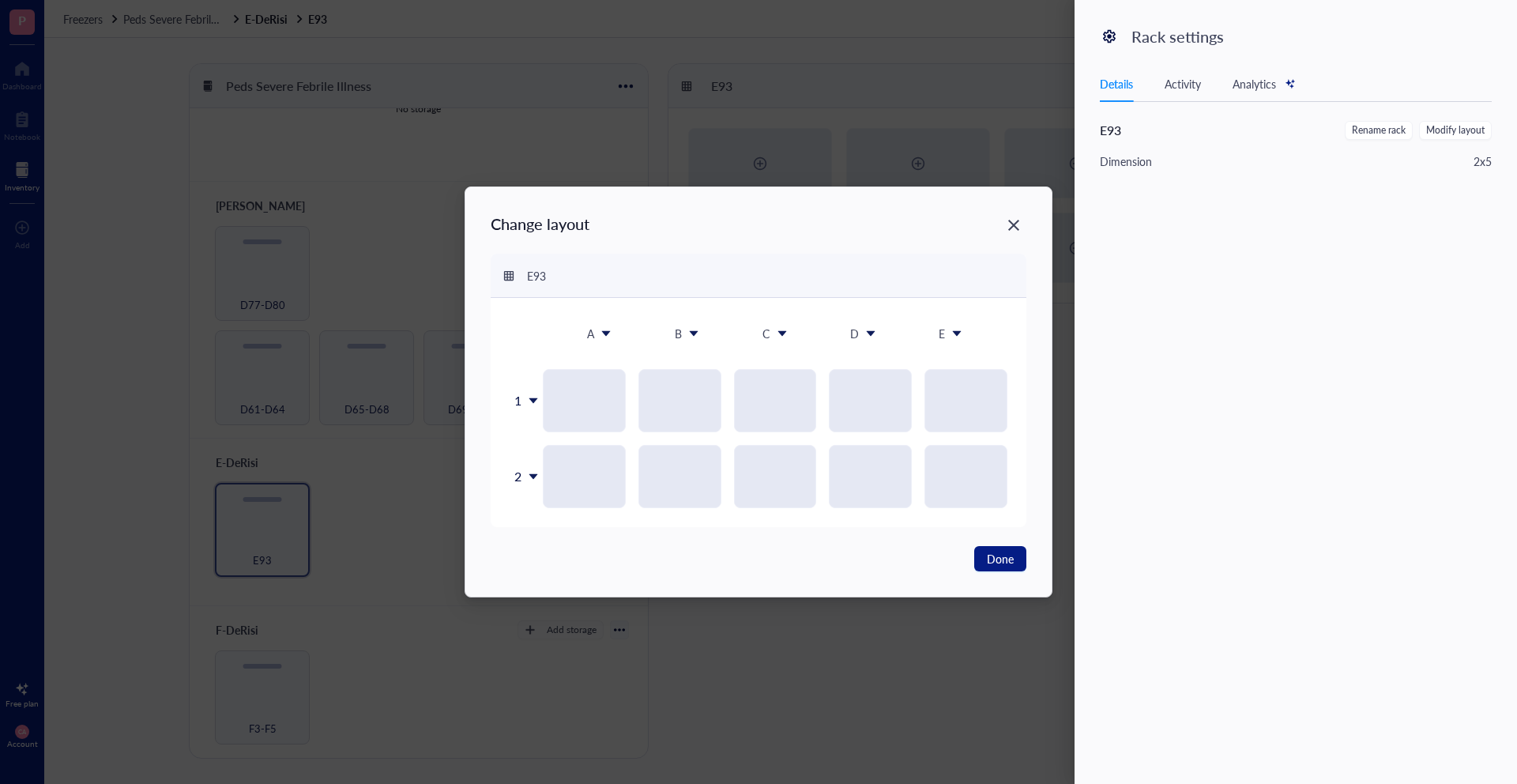
click at [515, 473] on span "2" at bounding box center [518, 476] width 7 height 20
click at [603, 579] on div "Delete row" at bounding box center [567, 583] width 90 height 14
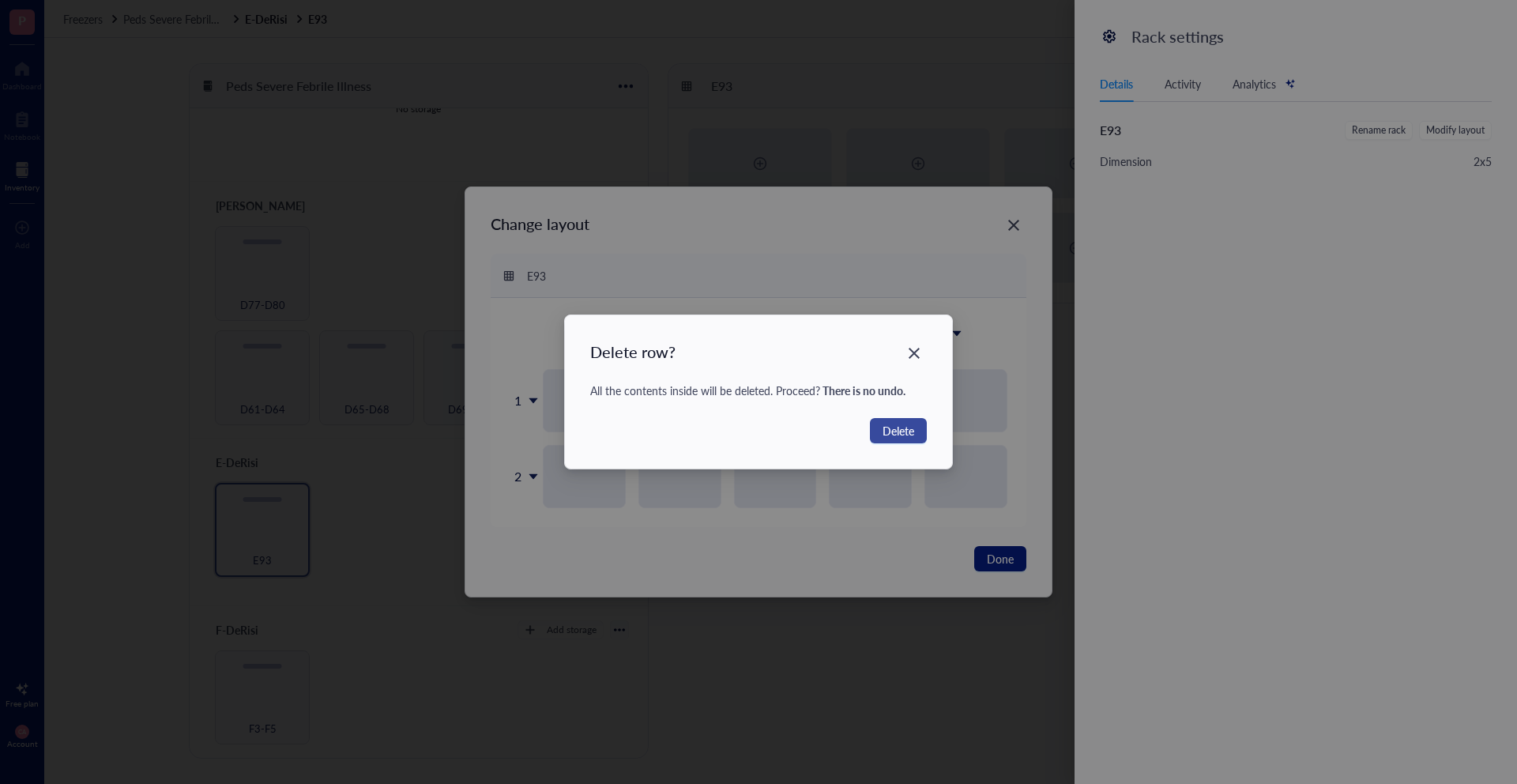
click at [880, 437] on button "Delete" at bounding box center [899, 430] width 57 height 26
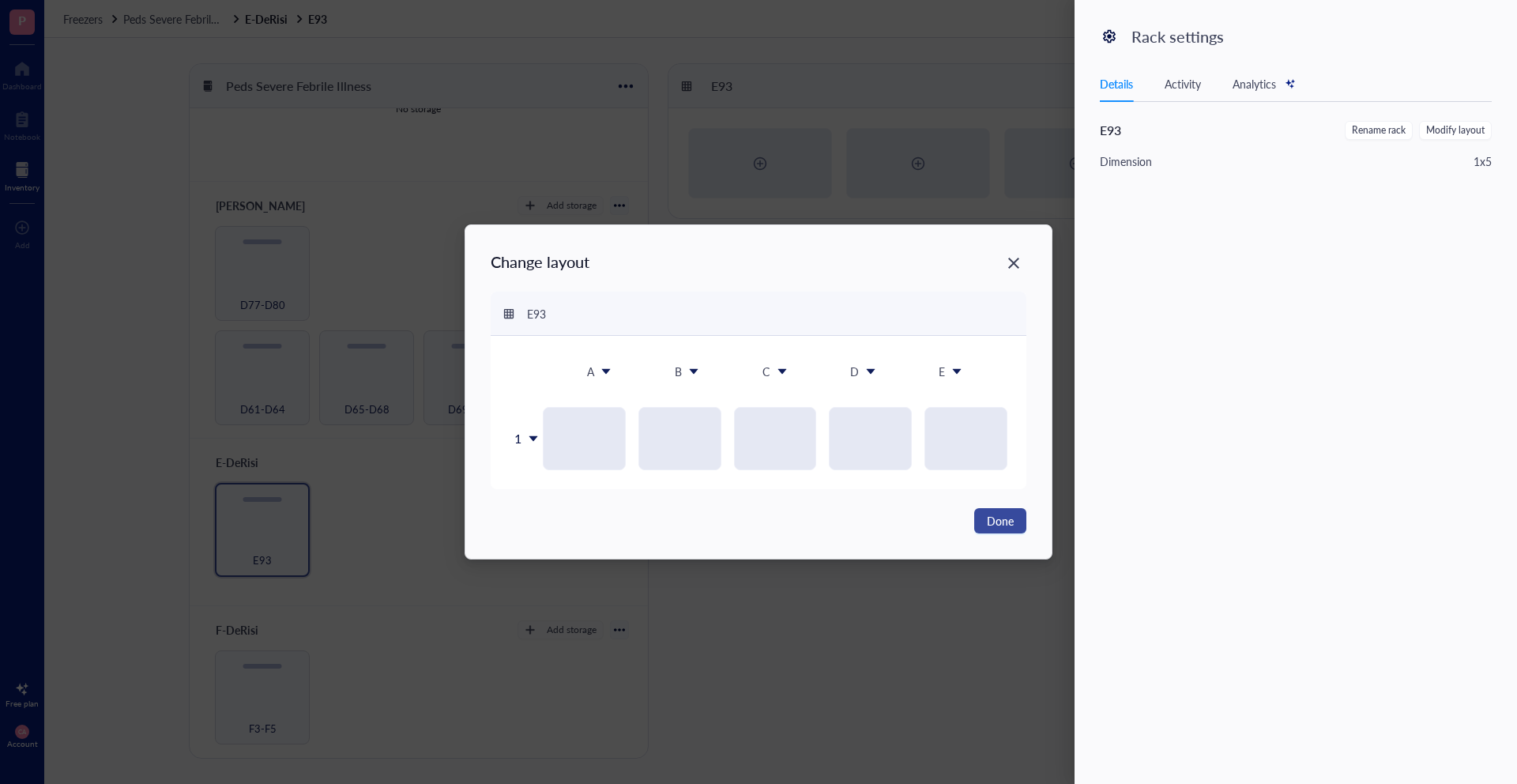
click at [993, 508] on button "Done" at bounding box center [1000, 521] width 52 height 26
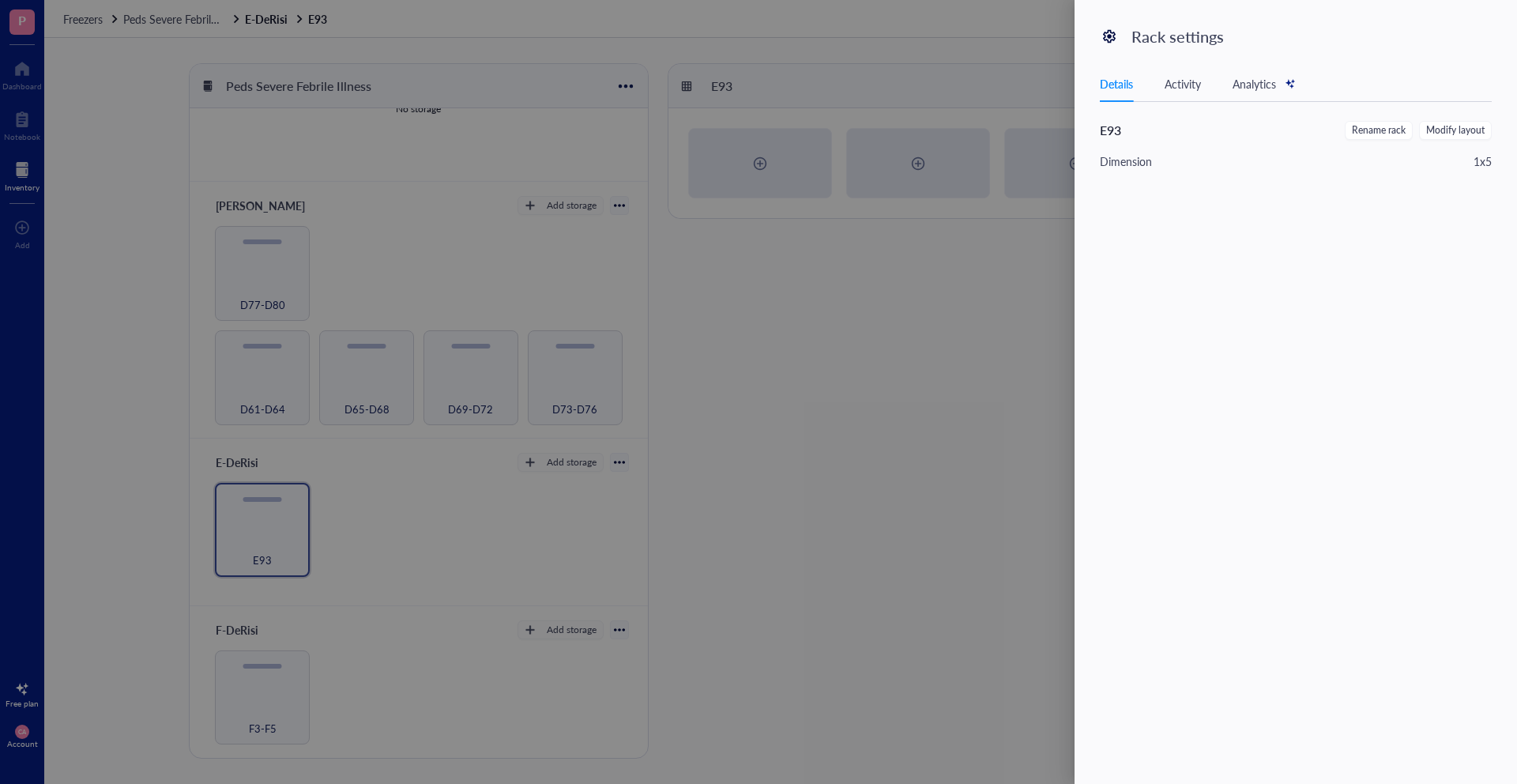
click at [947, 441] on div at bounding box center [758, 392] width 1517 height 784
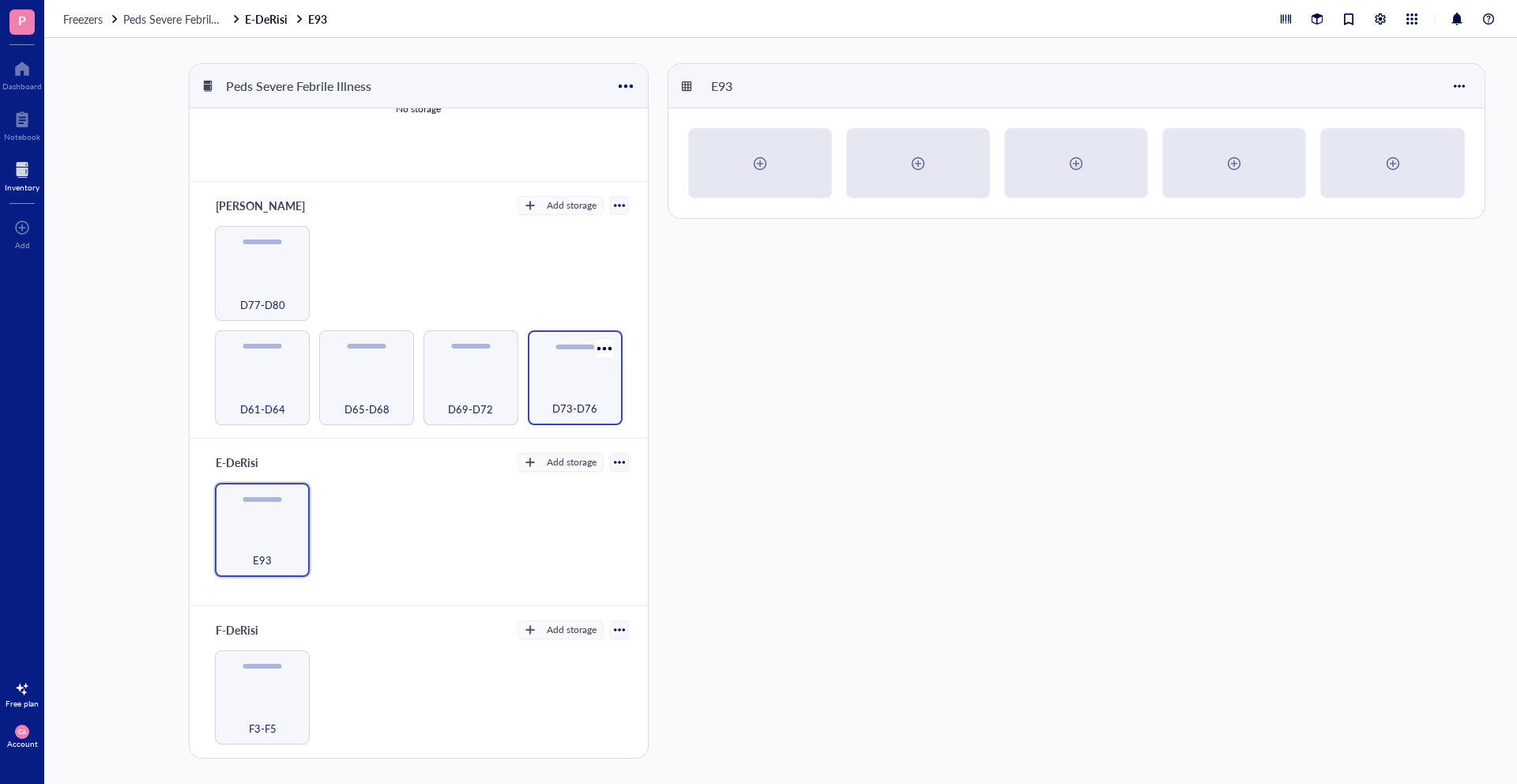
click at [562, 403] on span "D73-D76" at bounding box center [575, 409] width 45 height 18
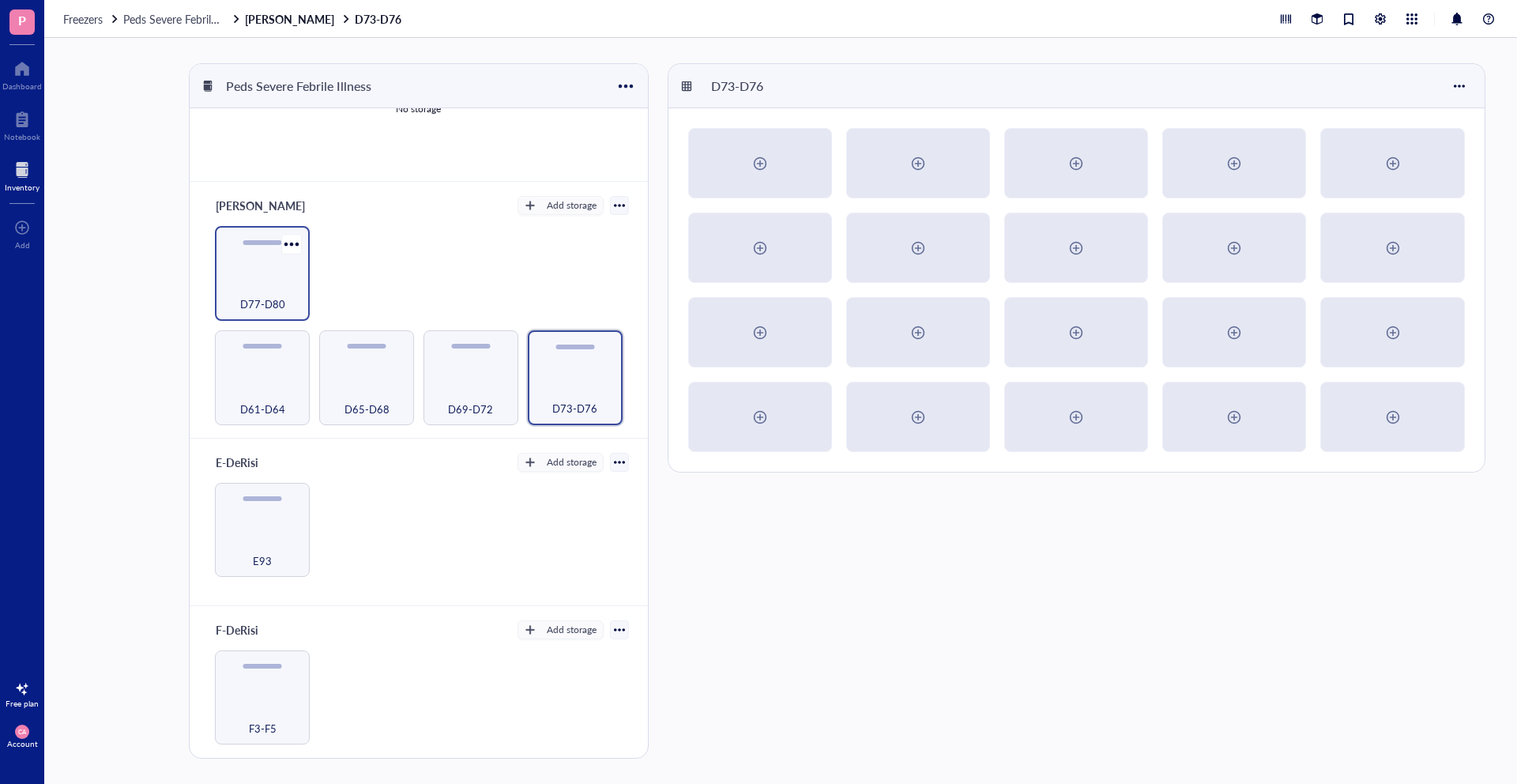
click at [282, 278] on div "D77-D80" at bounding box center [262, 295] width 79 height 35
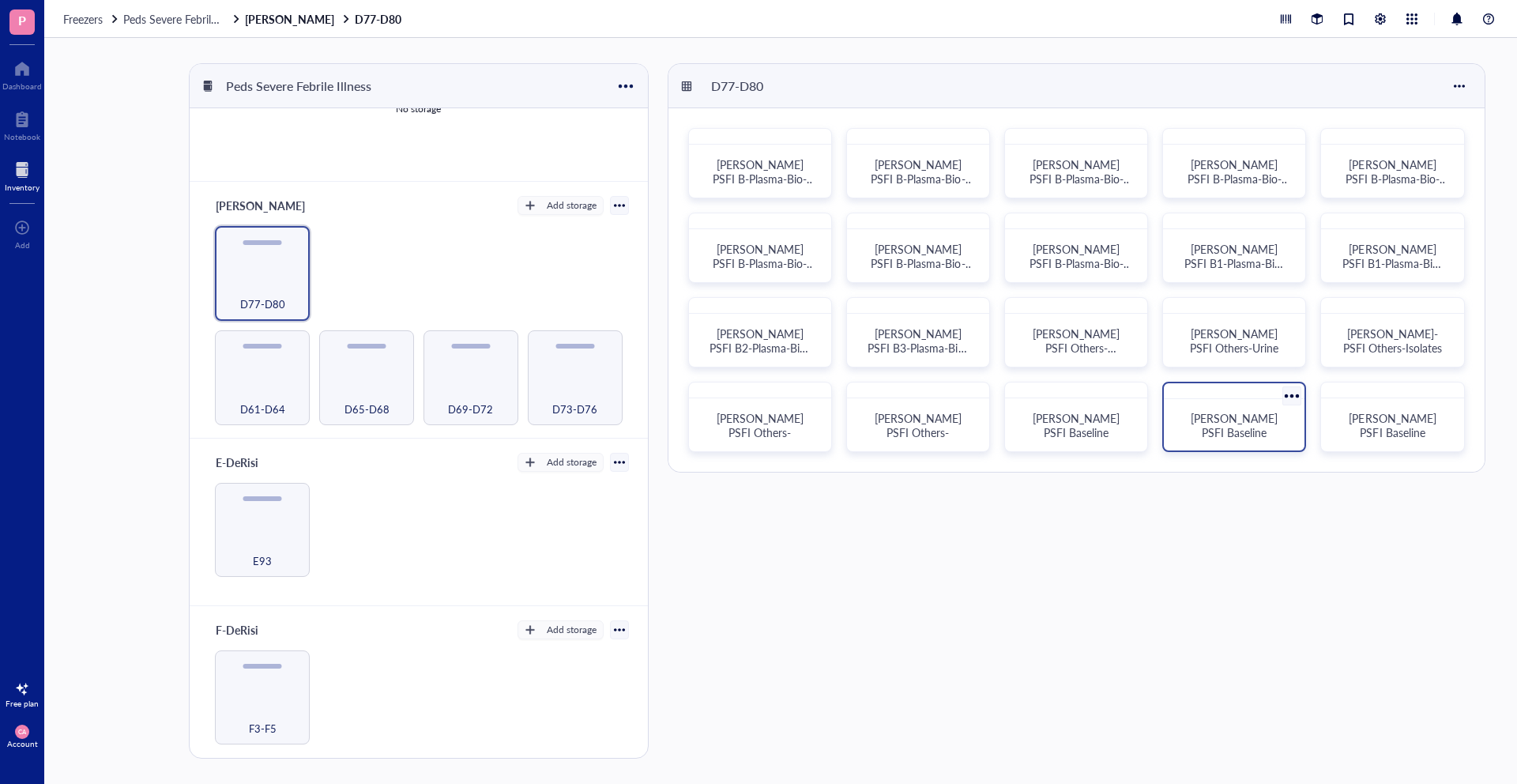
click at [1185, 429] on div "[PERSON_NAME] PSFI Baseline" at bounding box center [1234, 425] width 103 height 28
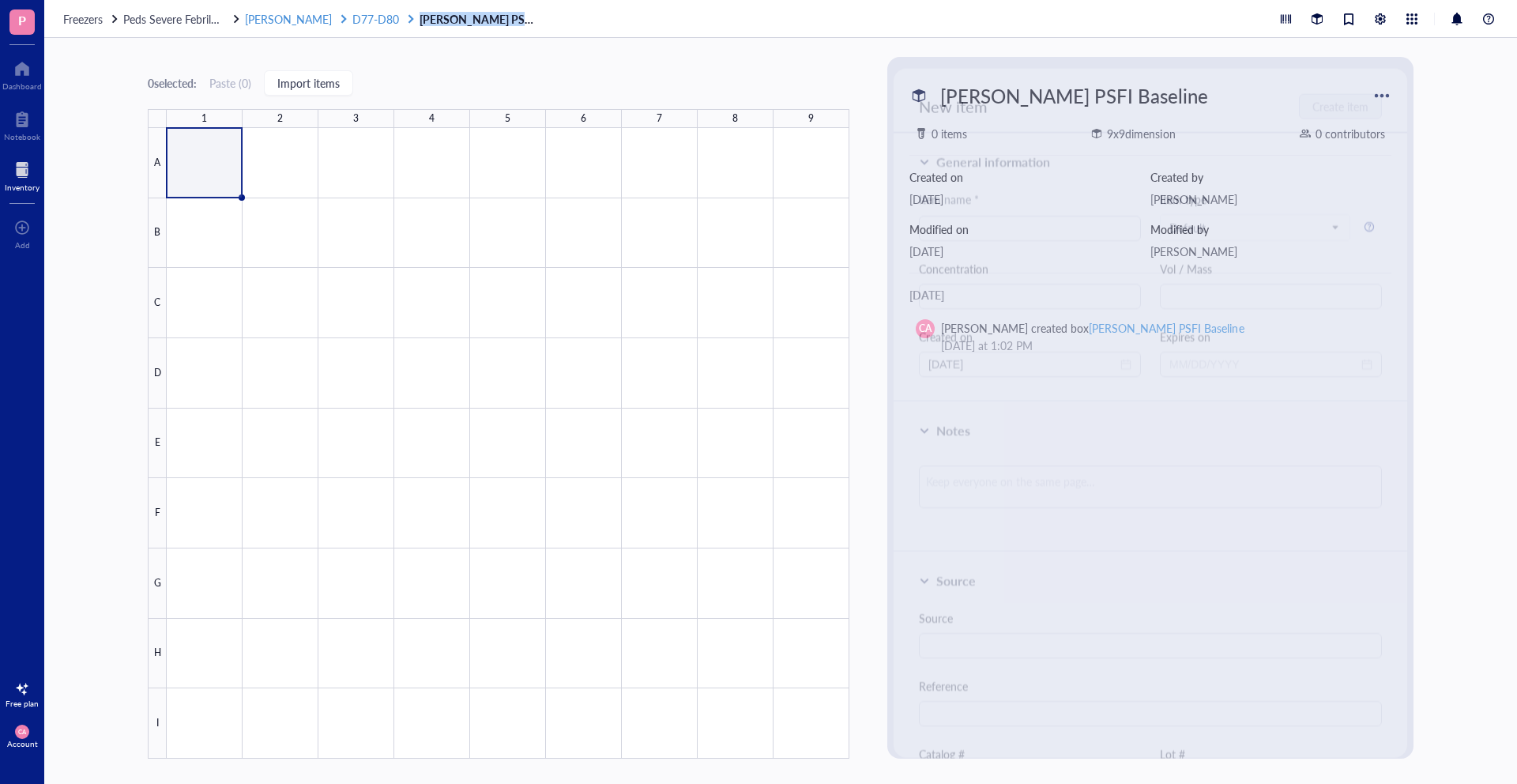
drag, startPoint x: 495, startPoint y: 20, endPoint x: 365, endPoint y: 20, distance: 130.0
click at [365, 20] on div "Freezers Peds Severe Febrile Illness [PERSON_NAME] D77-D80 [PERSON_NAME] PSFI B…" at bounding box center [781, 19] width 1473 height 38
copy span "[PERSON_NAME] PSFI Baseline"
click at [252, 19] on span "[PERSON_NAME]" at bounding box center [288, 19] width 87 height 16
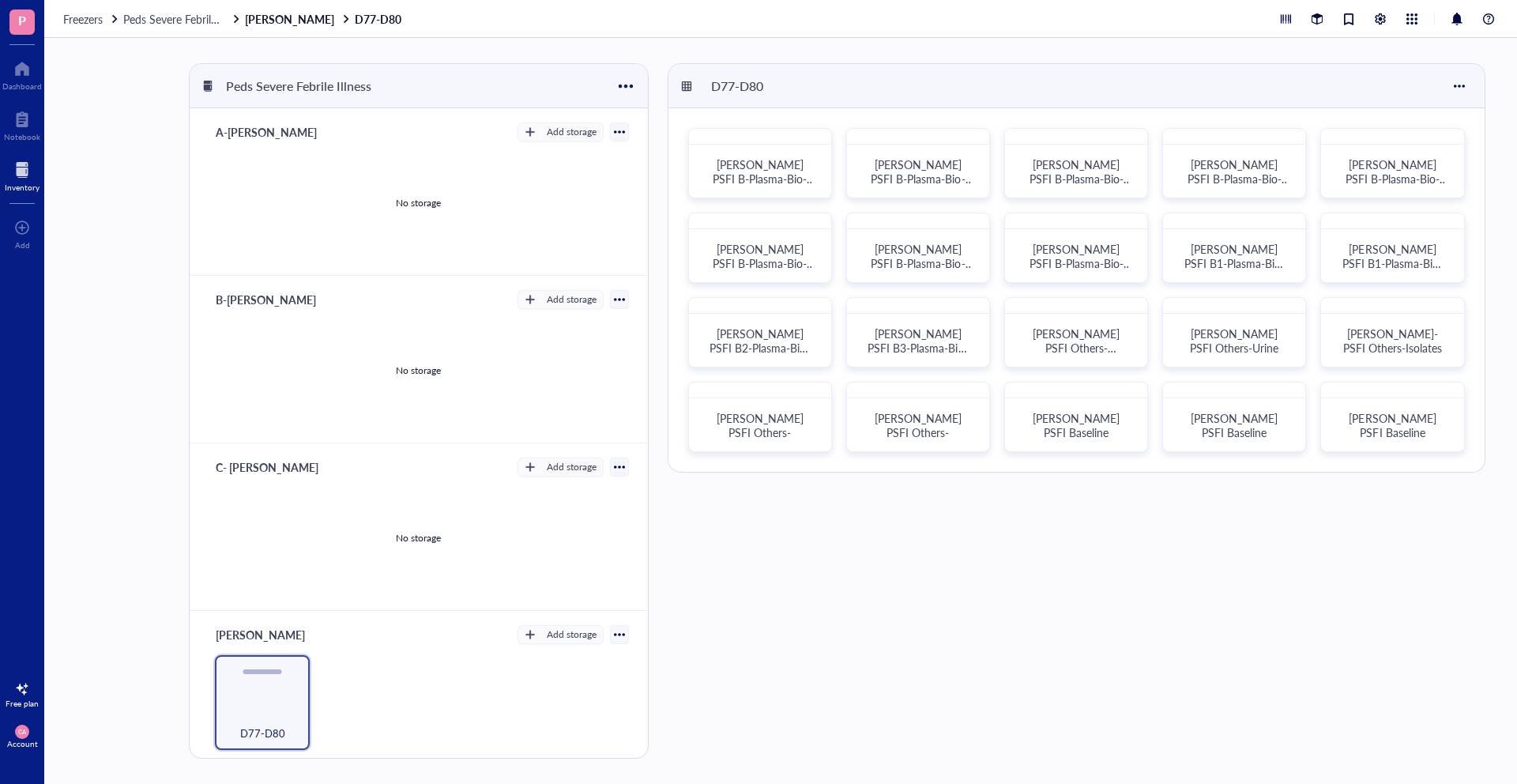
scroll to position [429, 0]
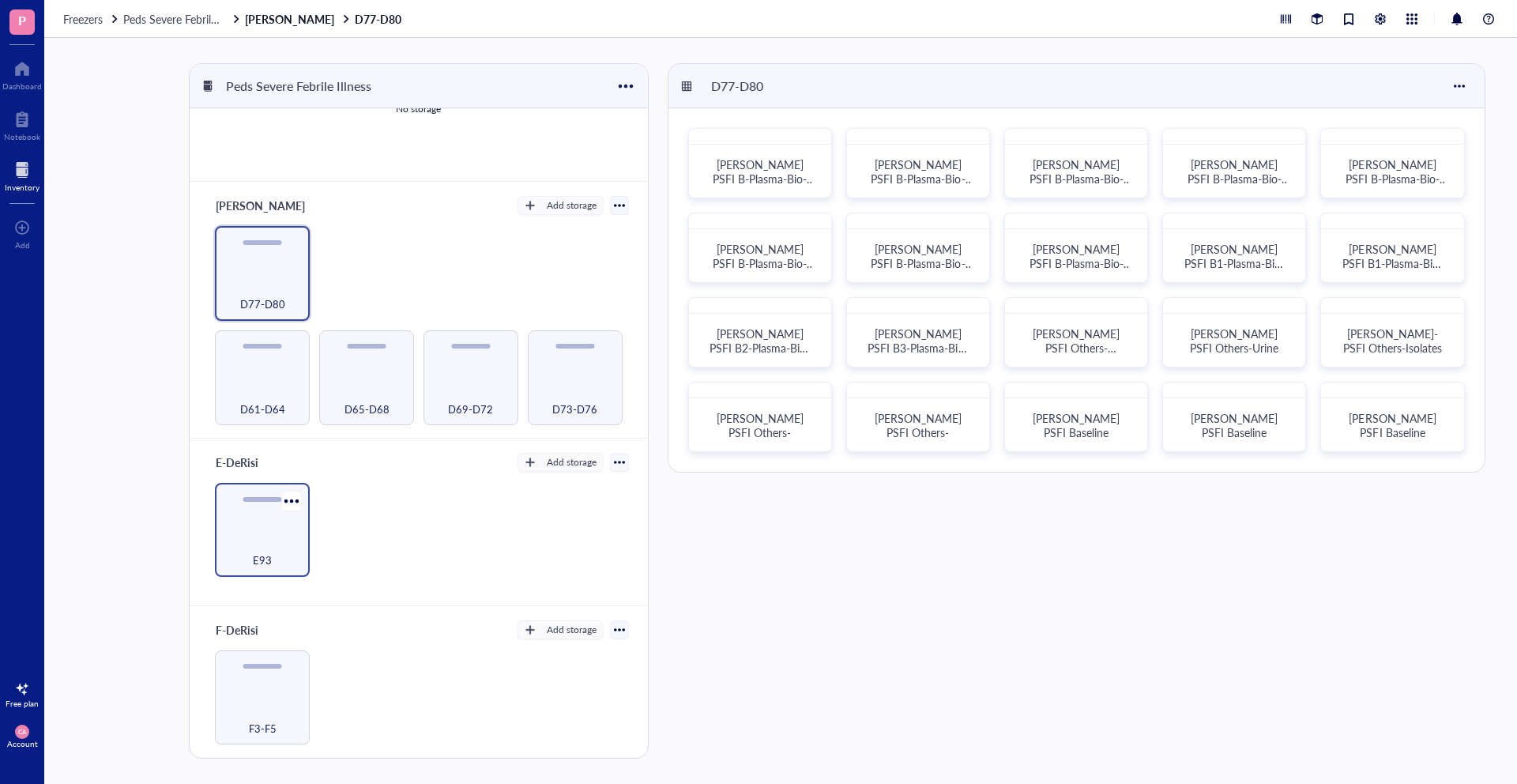
click at [244, 534] on div "E93" at bounding box center [262, 551] width 79 height 35
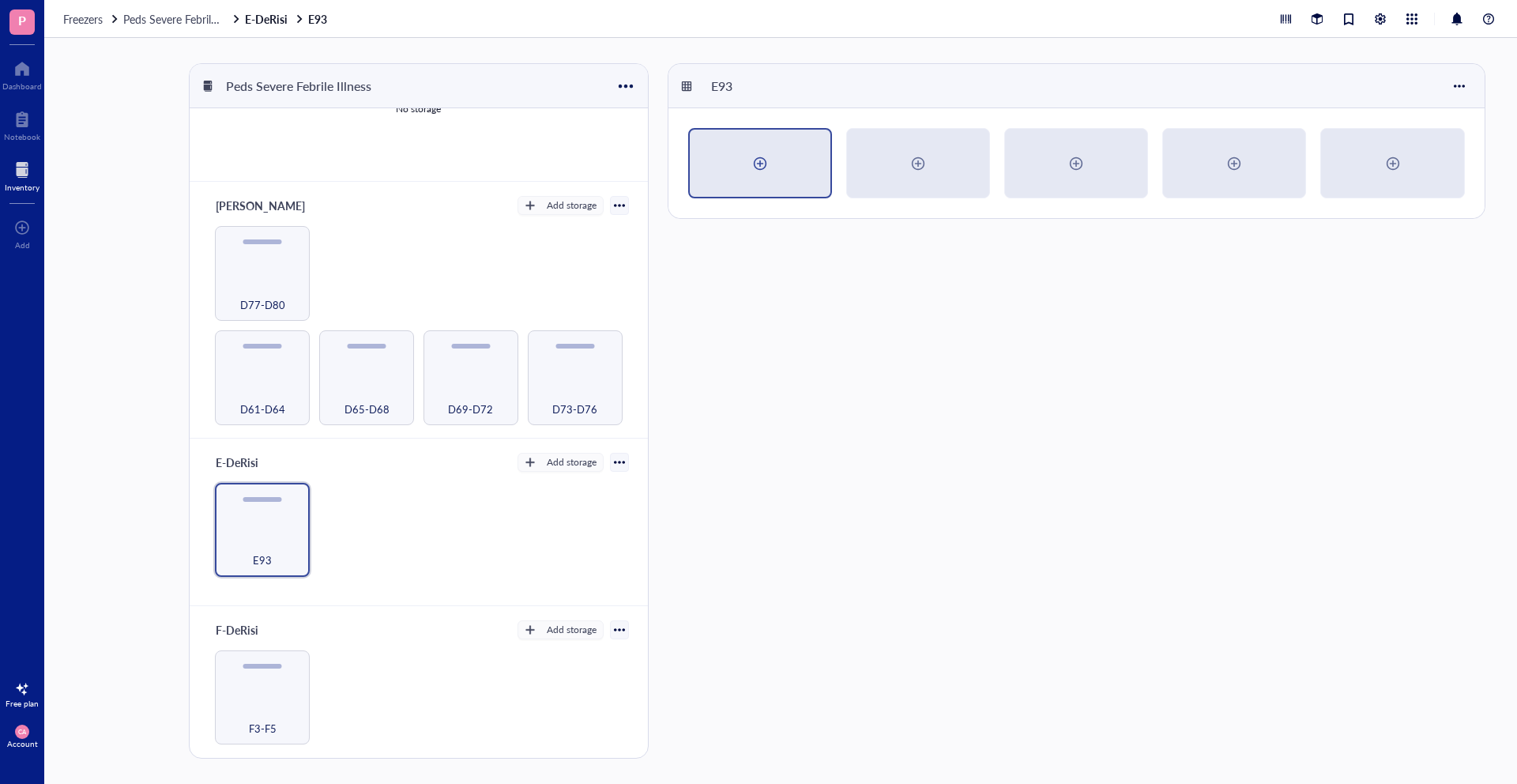
click at [771, 163] on div at bounding box center [760, 163] width 26 height 26
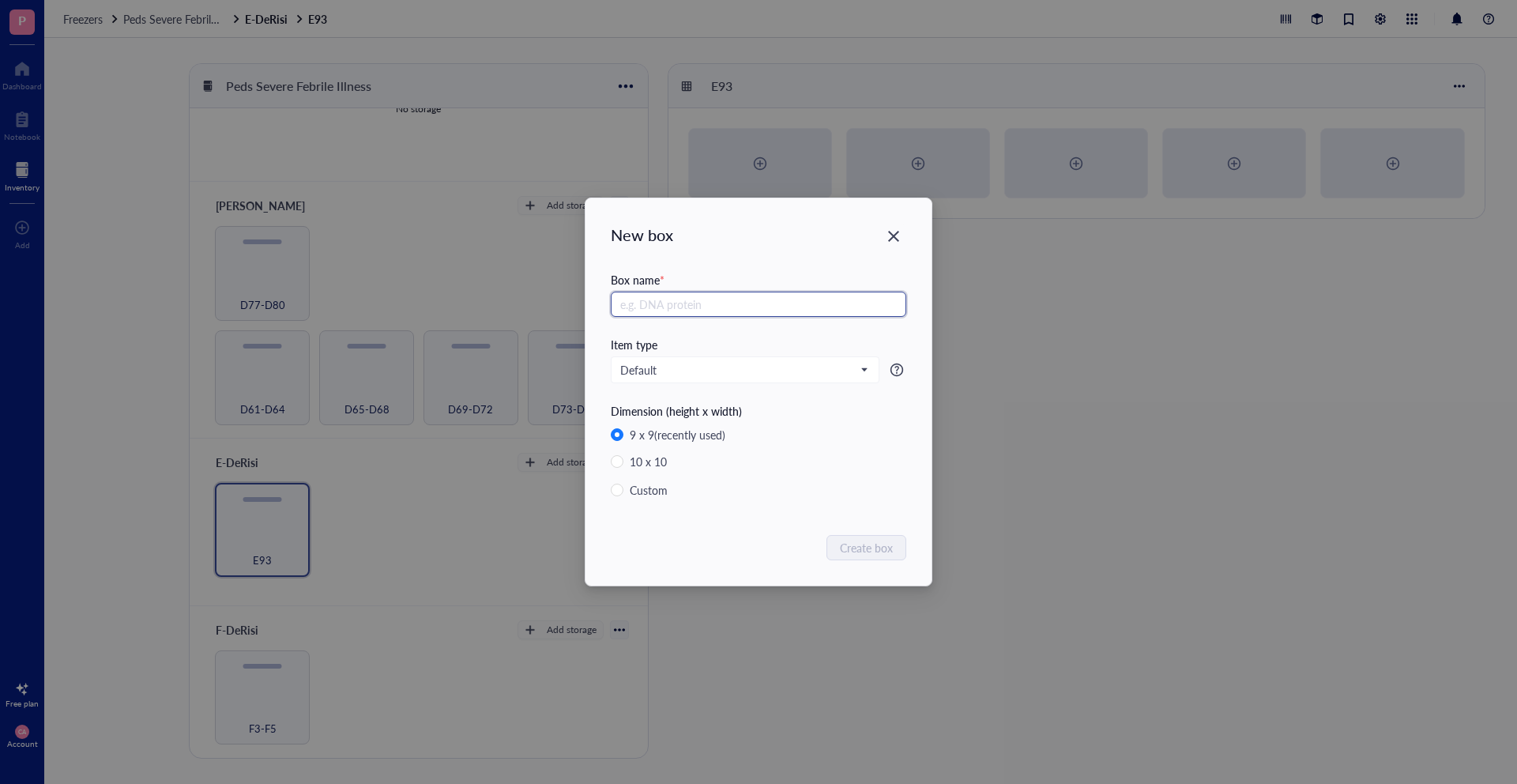
paste input "[PERSON_NAME] PSFI Baseline"
type input "[PERSON_NAME] PSFI Baseline"
click at [842, 542] on span "Create box" at bounding box center [868, 547] width 53 height 18
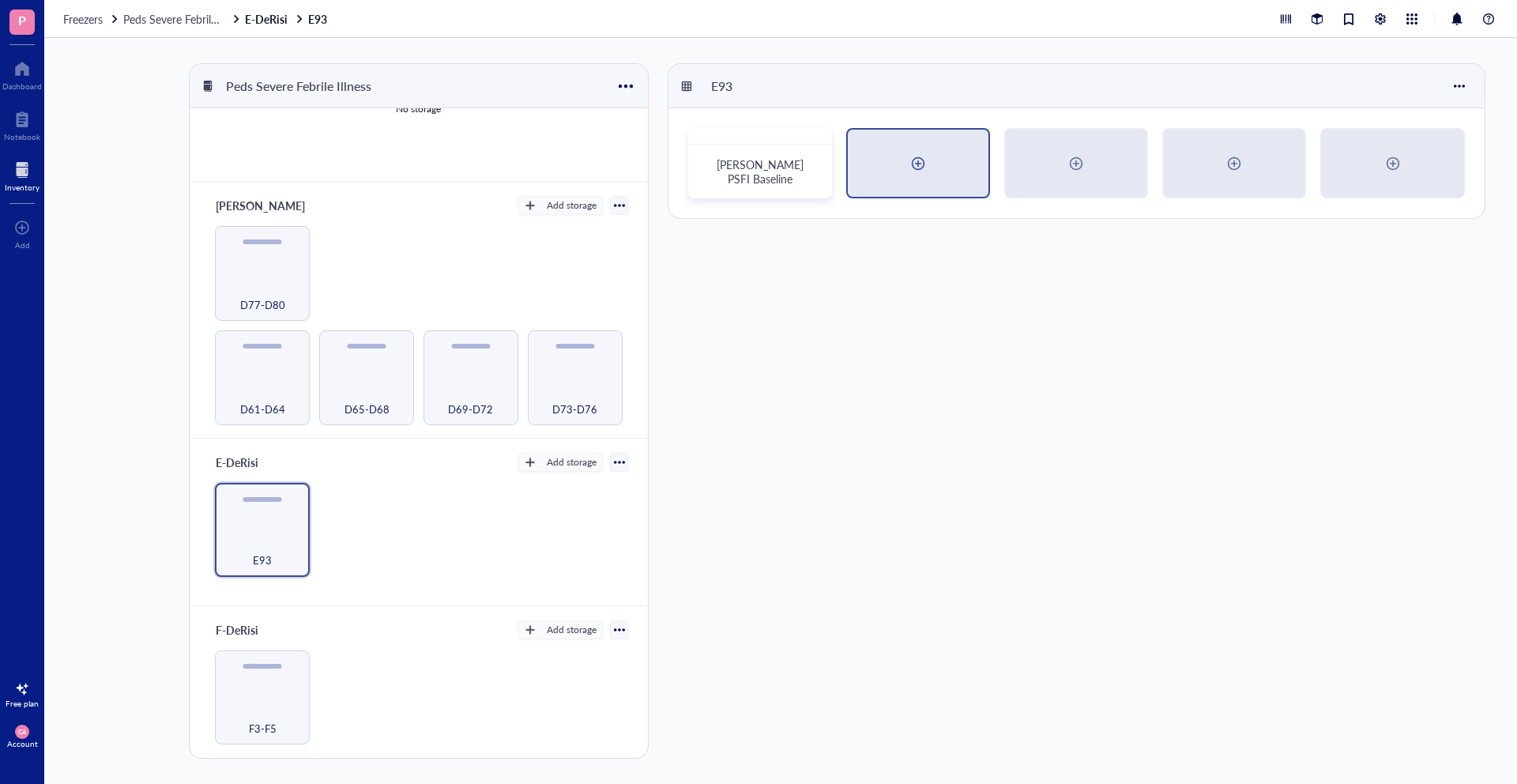
click at [917, 178] on div at bounding box center [918, 163] width 141 height 67
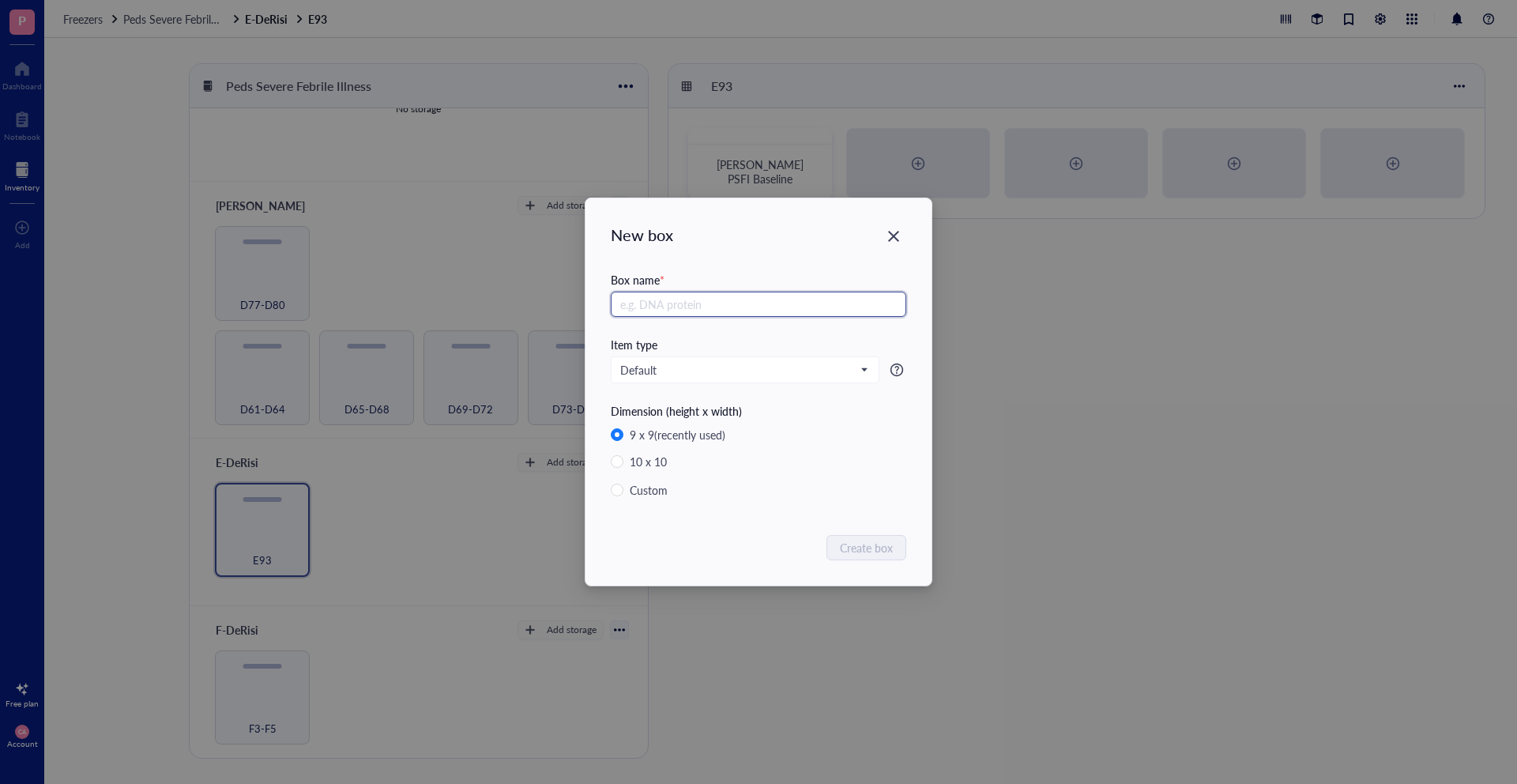
paste input "[PERSON_NAME] PSFI Baseline"
type input "[PERSON_NAME] PSFI Baseline"
click at [872, 545] on span "Create box" at bounding box center [868, 547] width 53 height 18
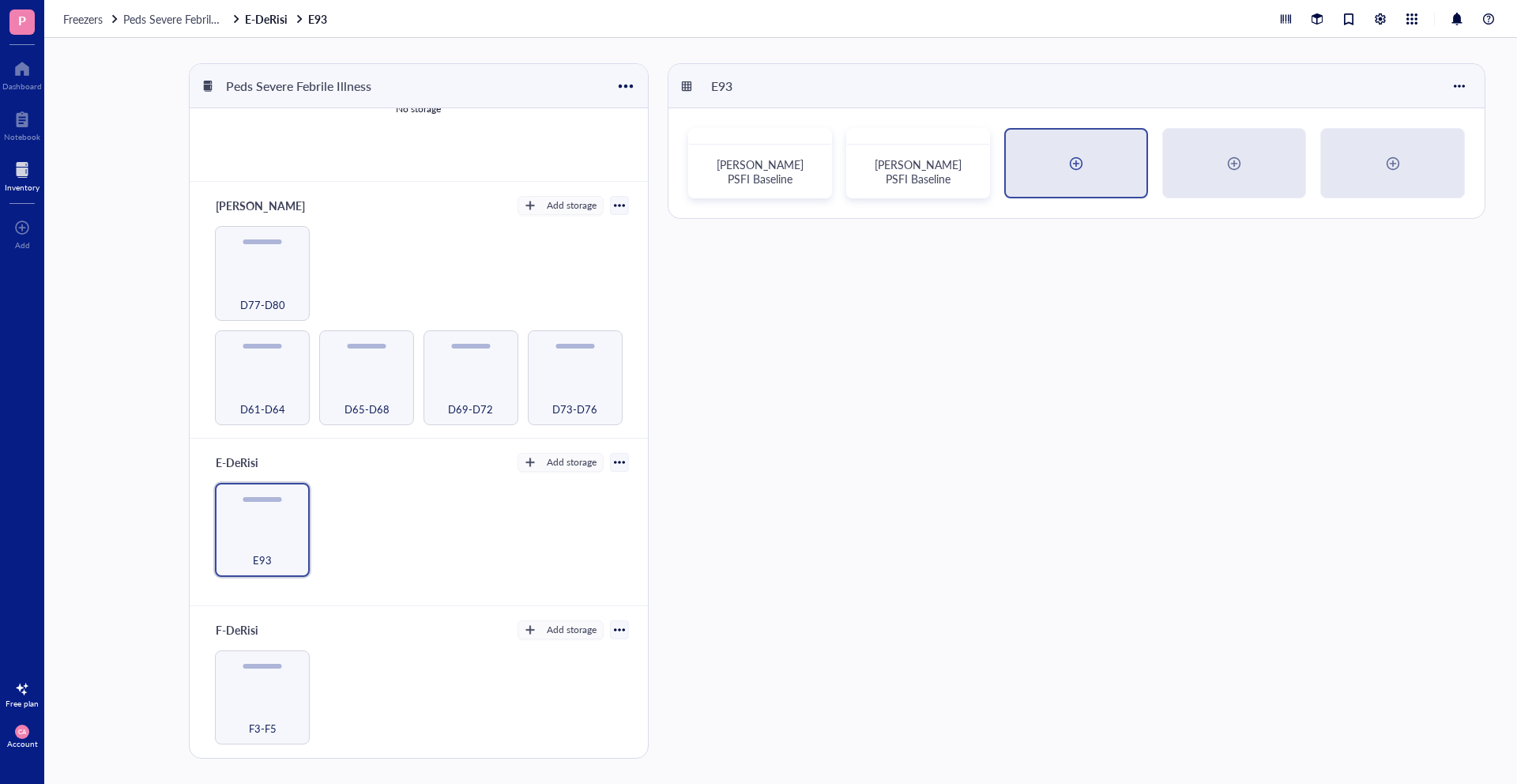
click at [1114, 148] on div at bounding box center [1076, 163] width 141 height 67
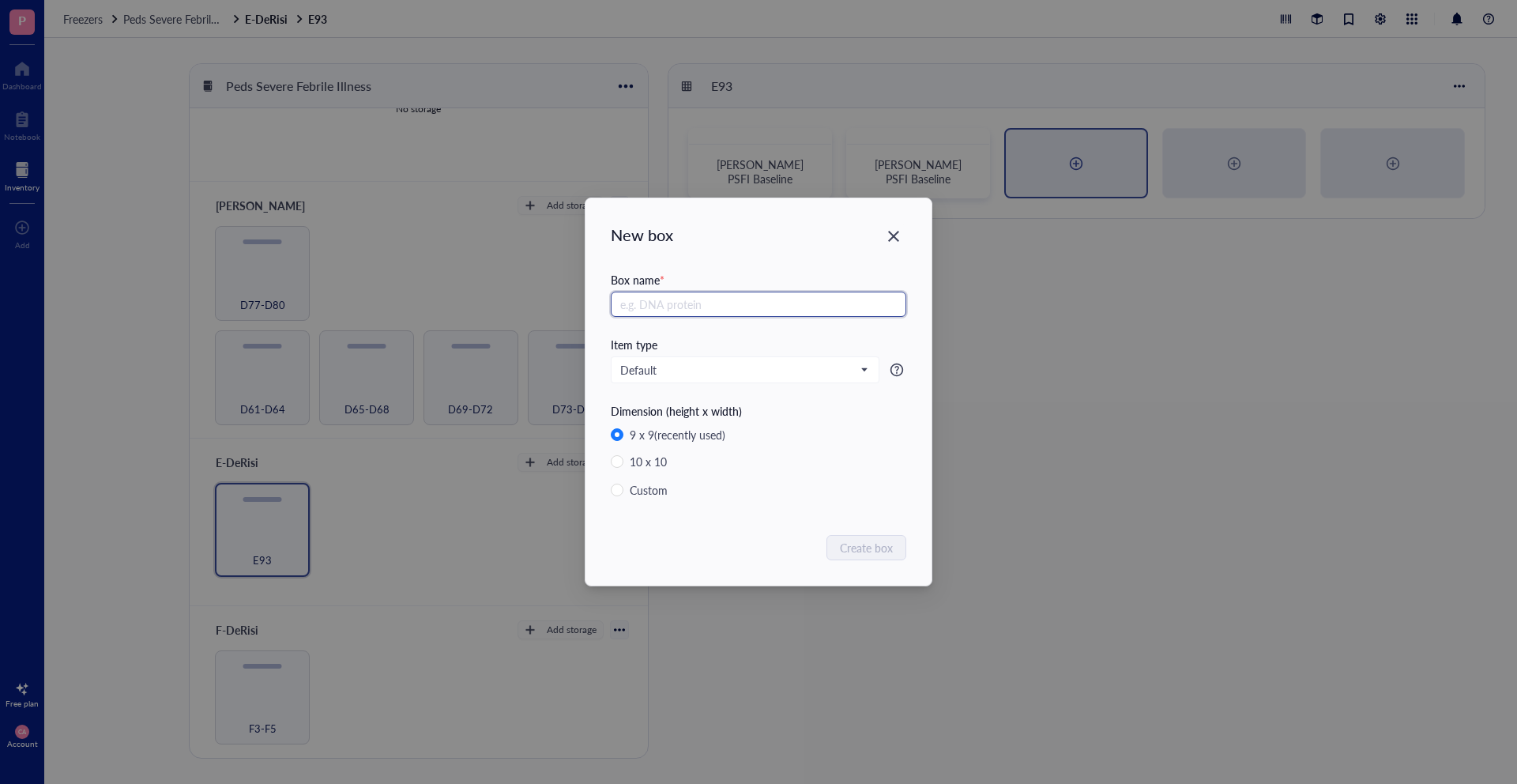
paste input "[PERSON_NAME] PSFI Baseline"
type input "[PERSON_NAME] PSFI Baseline"
click at [853, 543] on span "Create box" at bounding box center [868, 547] width 53 height 18
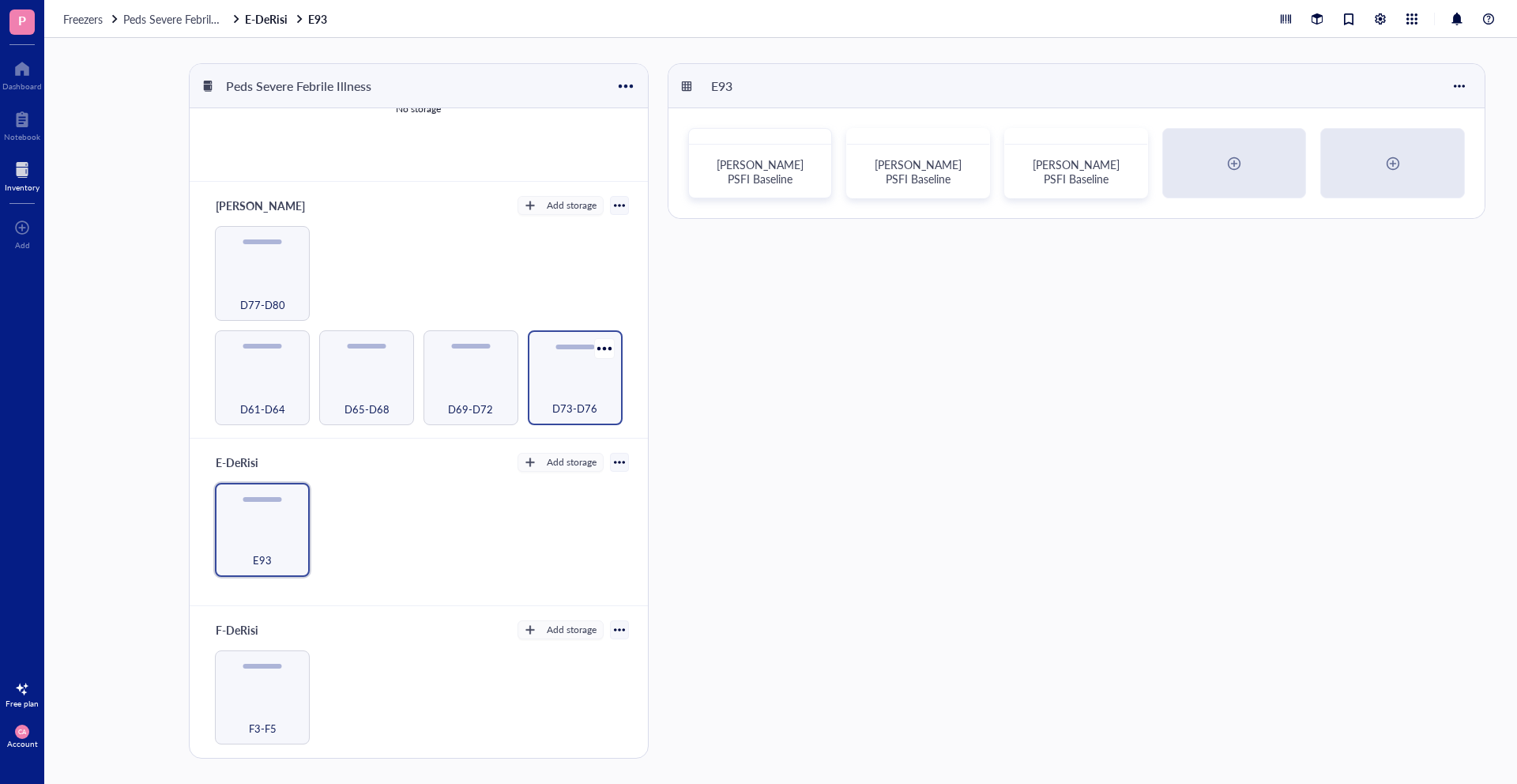
click at [608, 403] on div "D73-D76" at bounding box center [575, 377] width 95 height 95
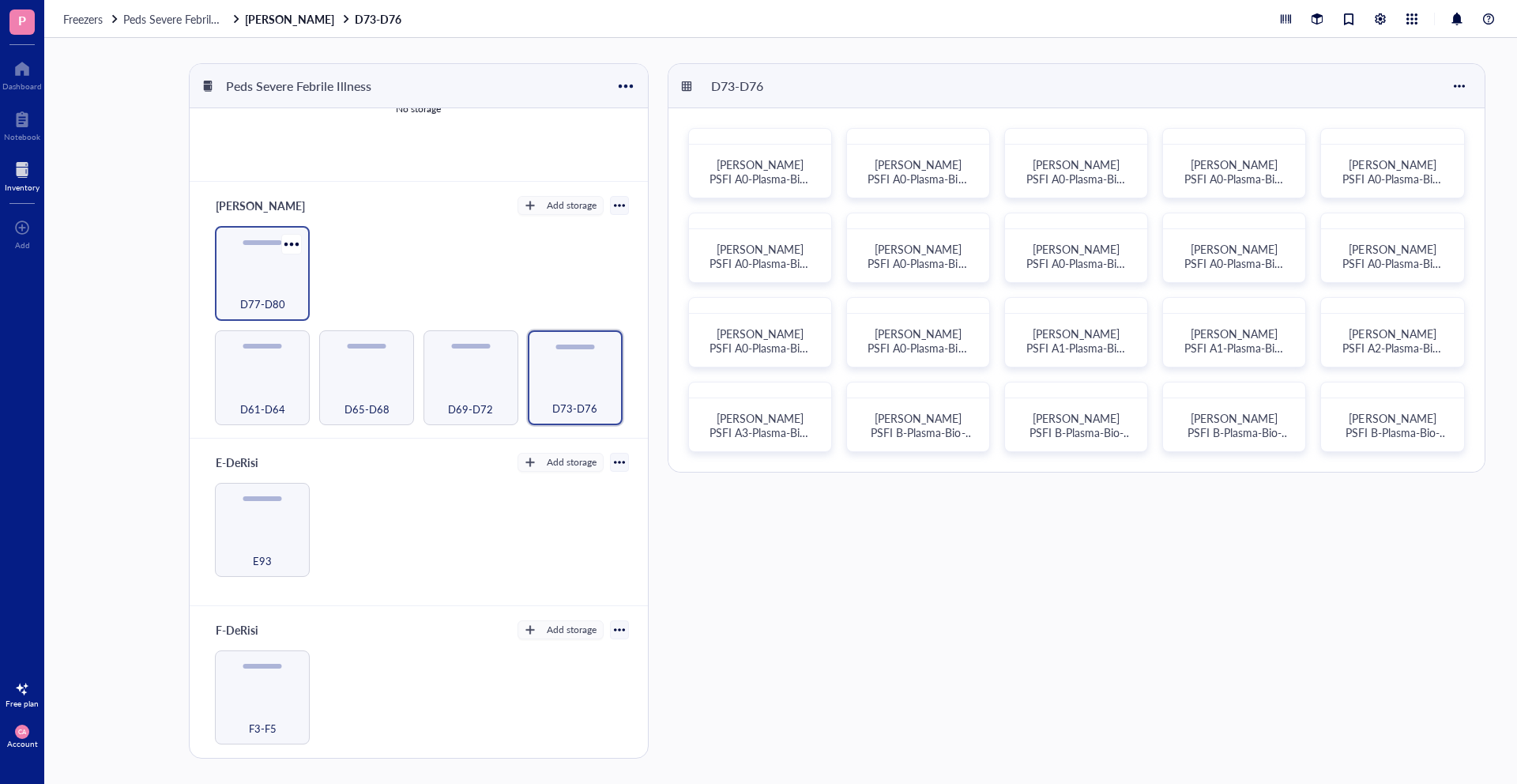
click at [238, 279] on div "D77-D80" at bounding box center [262, 295] width 79 height 35
click at [1128, 398] on div at bounding box center [1135, 396] width 23 height 23
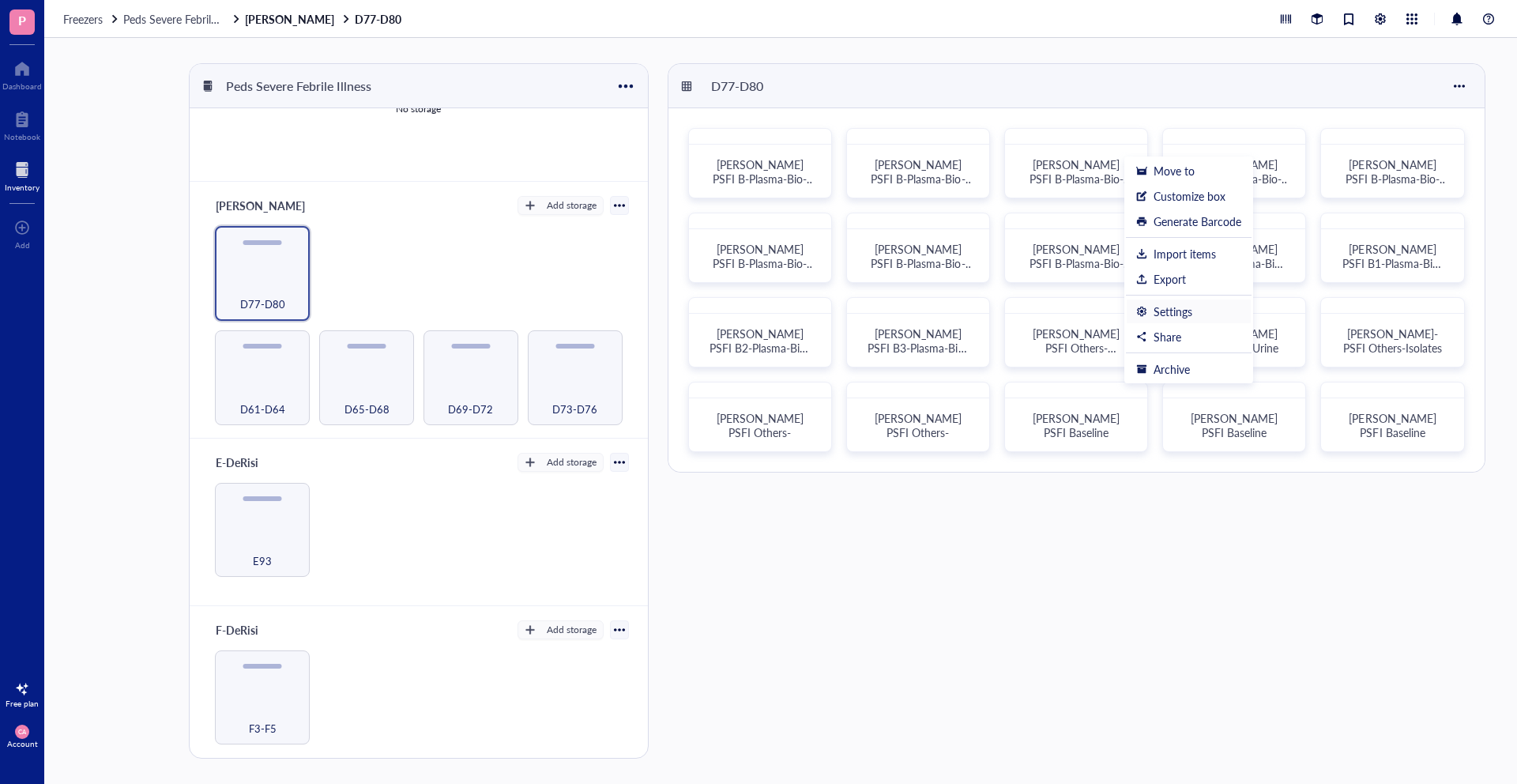
click at [1182, 311] on div "Settings" at bounding box center [1173, 311] width 39 height 14
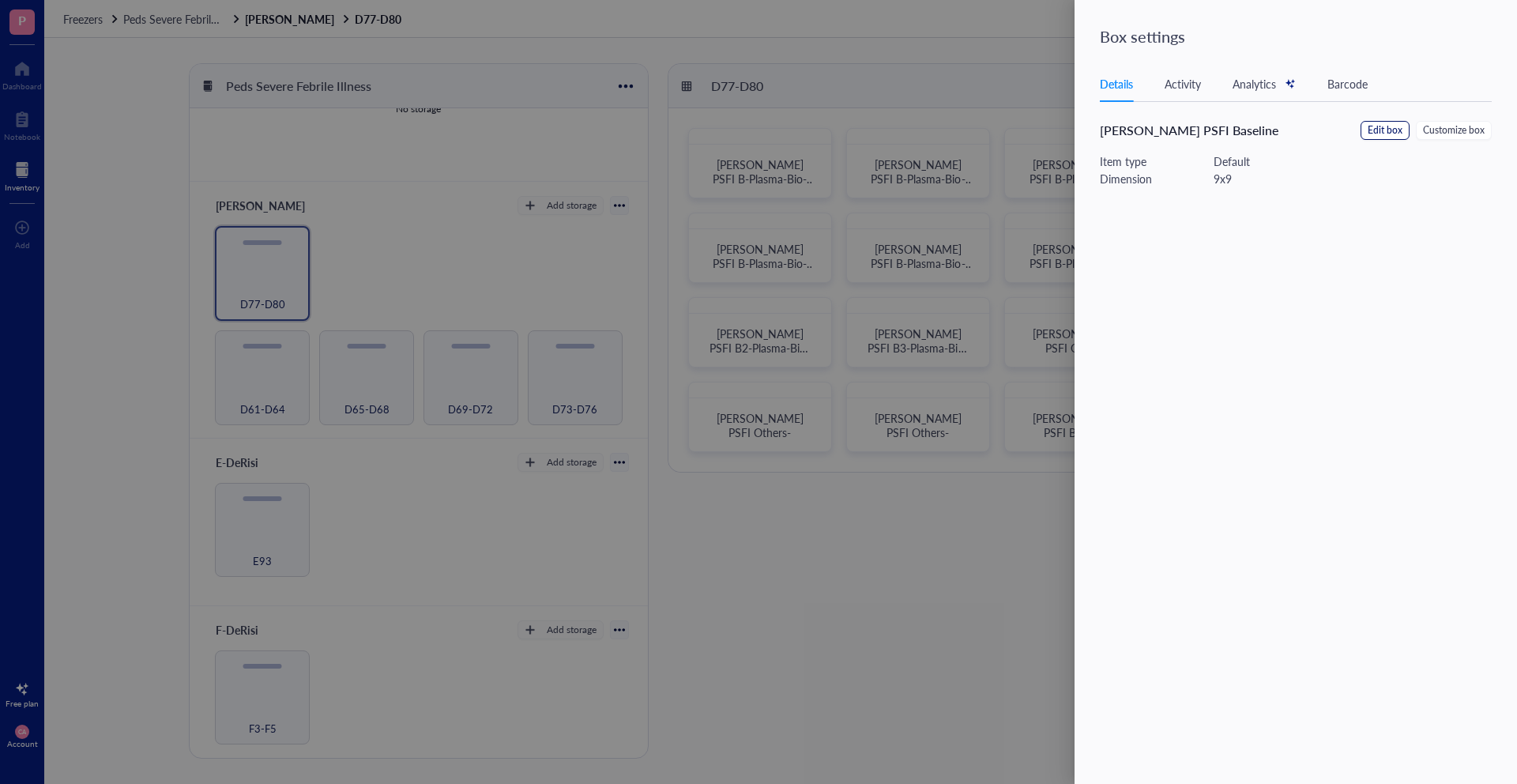
click at [1370, 130] on span "Edit box" at bounding box center [1385, 130] width 35 height 15
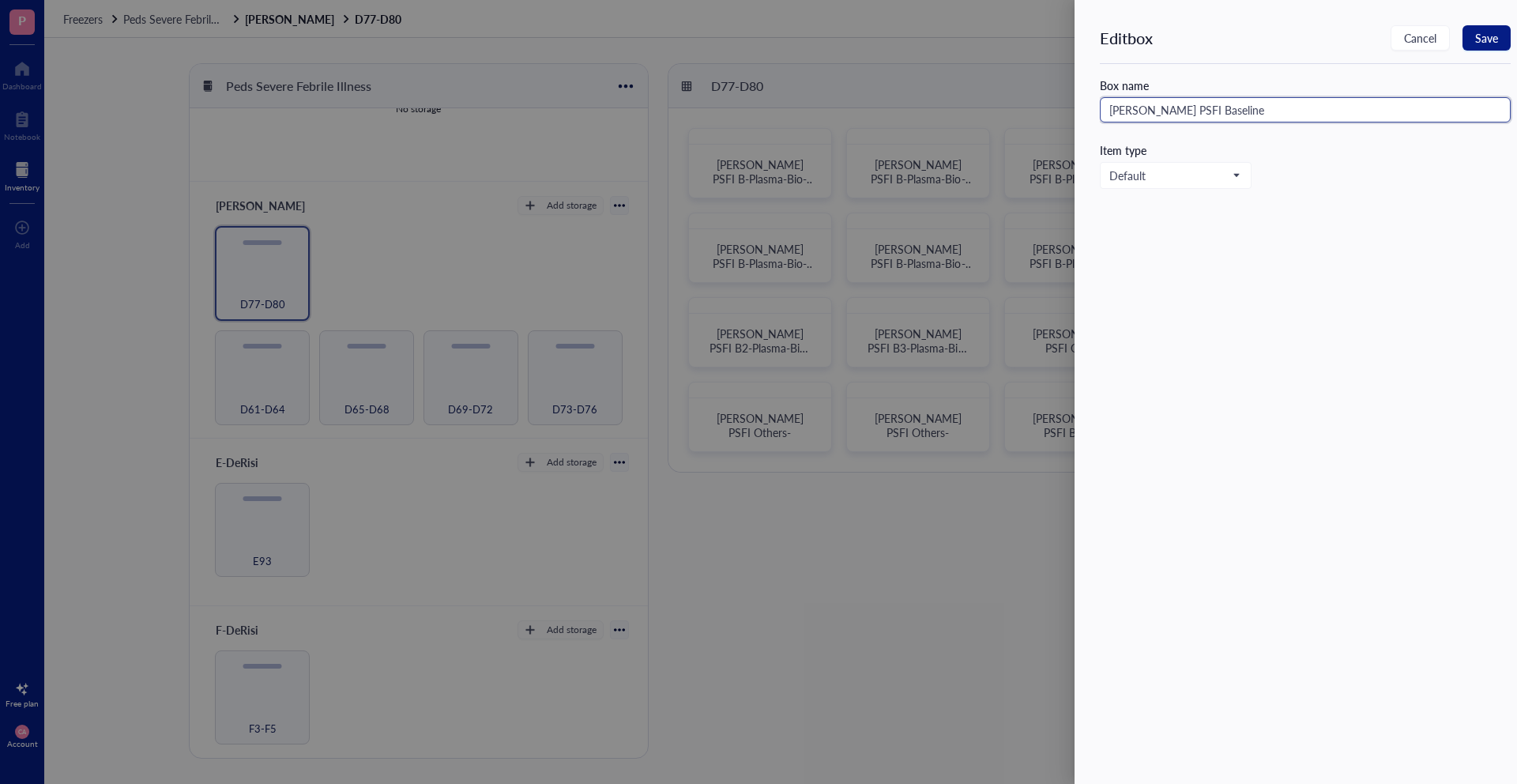
click at [1225, 113] on input "[PERSON_NAME] PSFI Baseline" at bounding box center [1305, 110] width 411 height 26
type input "[PERSON_NAME] PSFI Baseline-1"
click at [1489, 27] on button "Save" at bounding box center [1487, 38] width 48 height 26
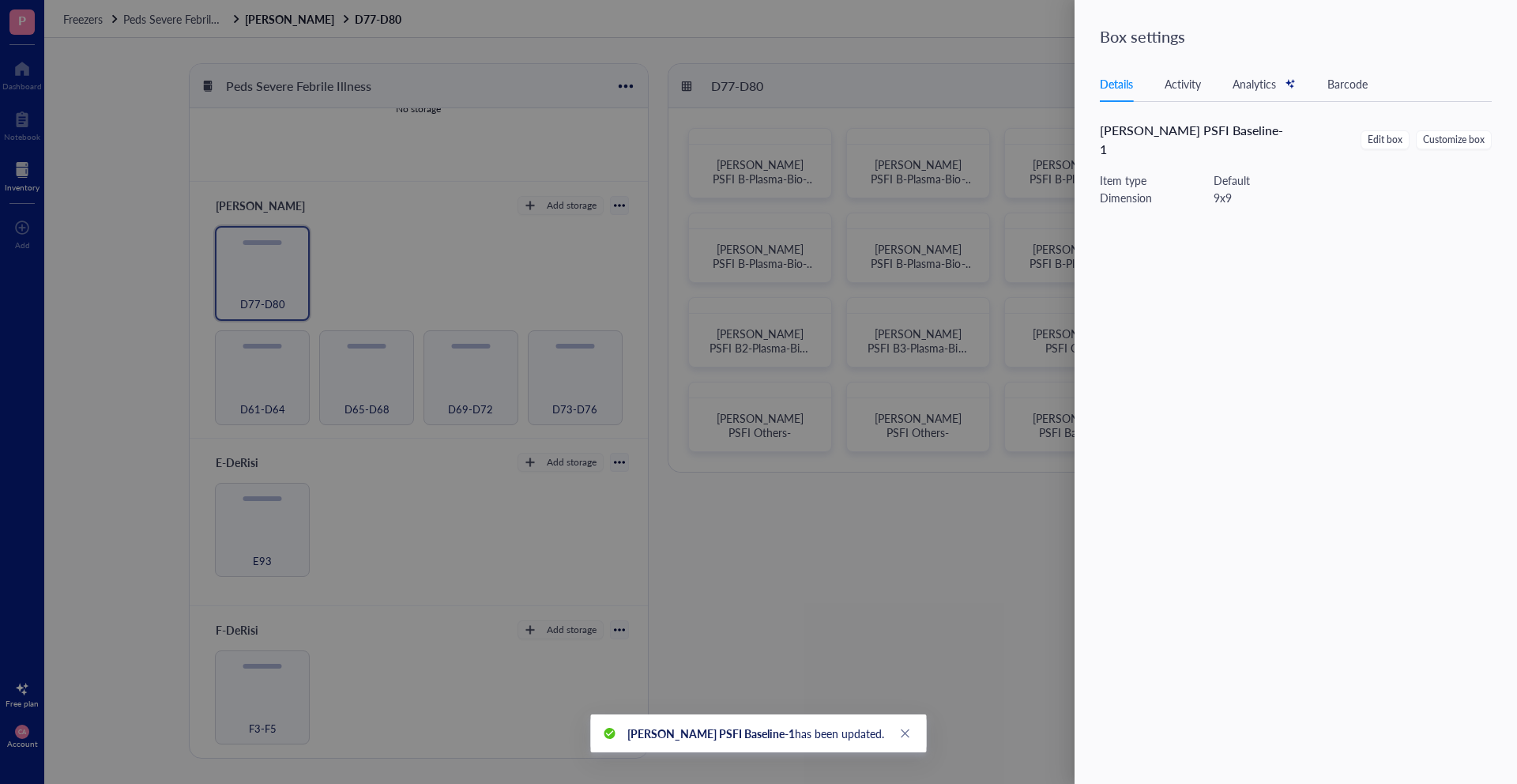
click at [971, 379] on div at bounding box center [758, 392] width 1517 height 784
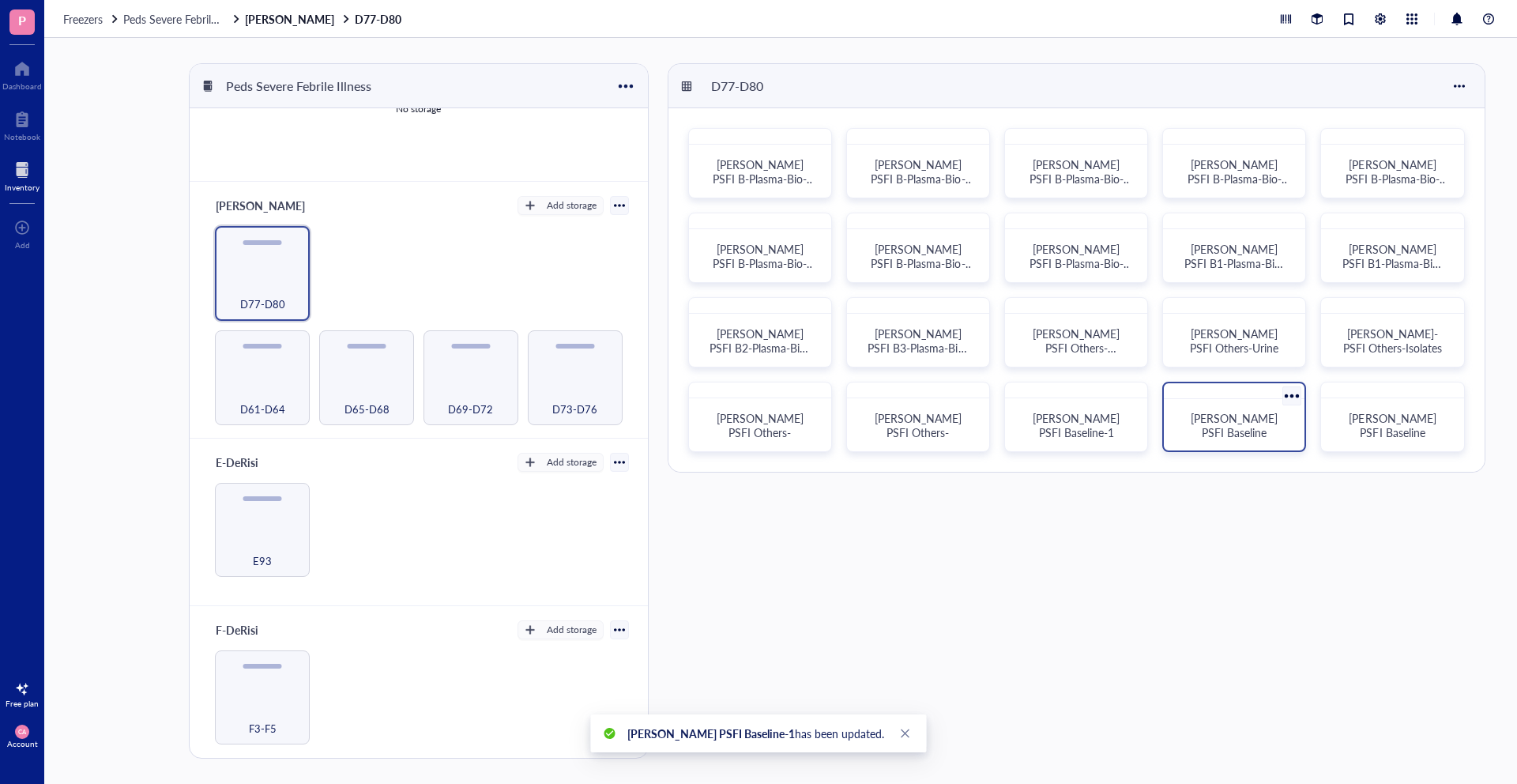
click at [1298, 396] on div at bounding box center [1293, 396] width 23 height 23
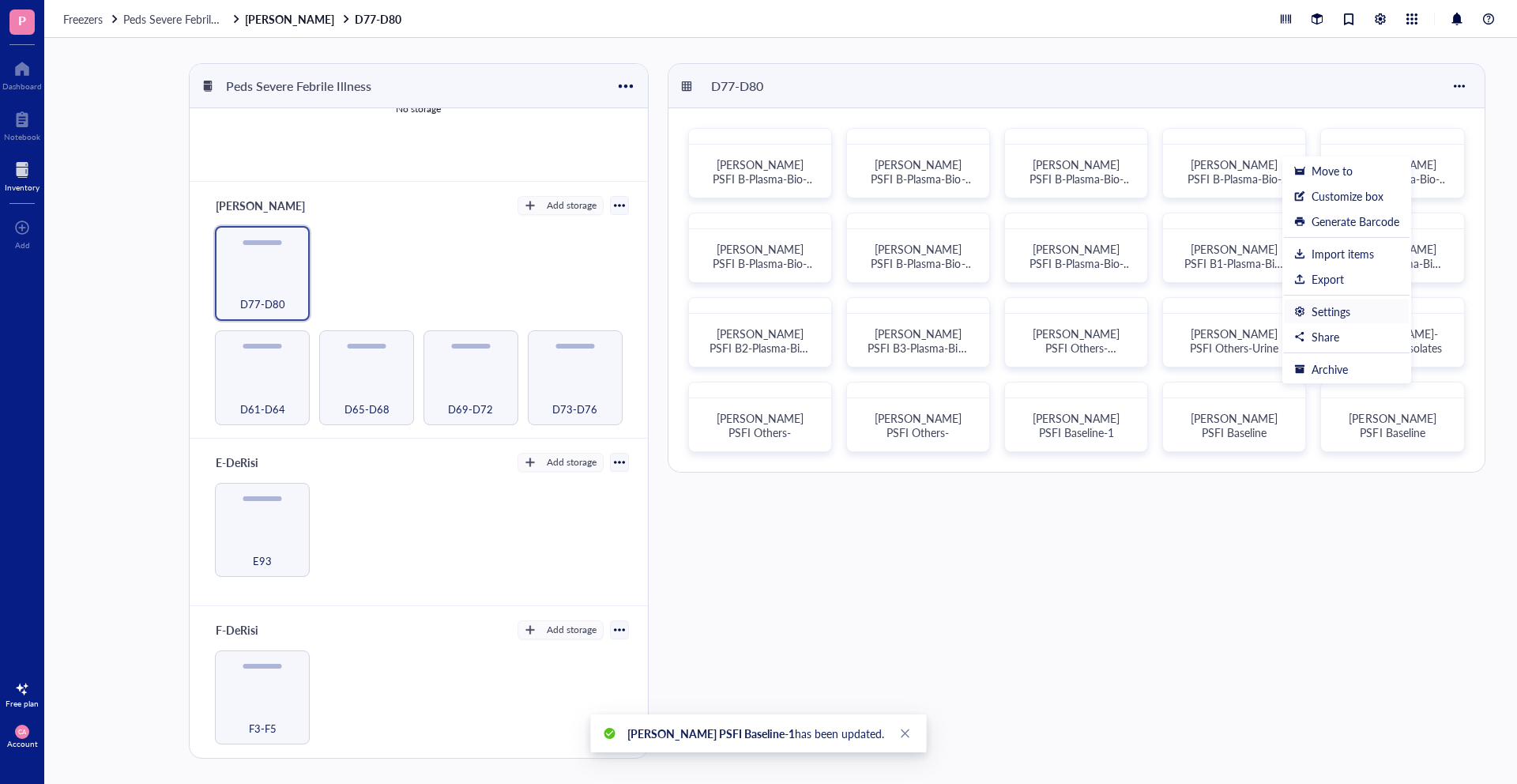
click at [1330, 314] on div "Settings" at bounding box center [1332, 311] width 39 height 14
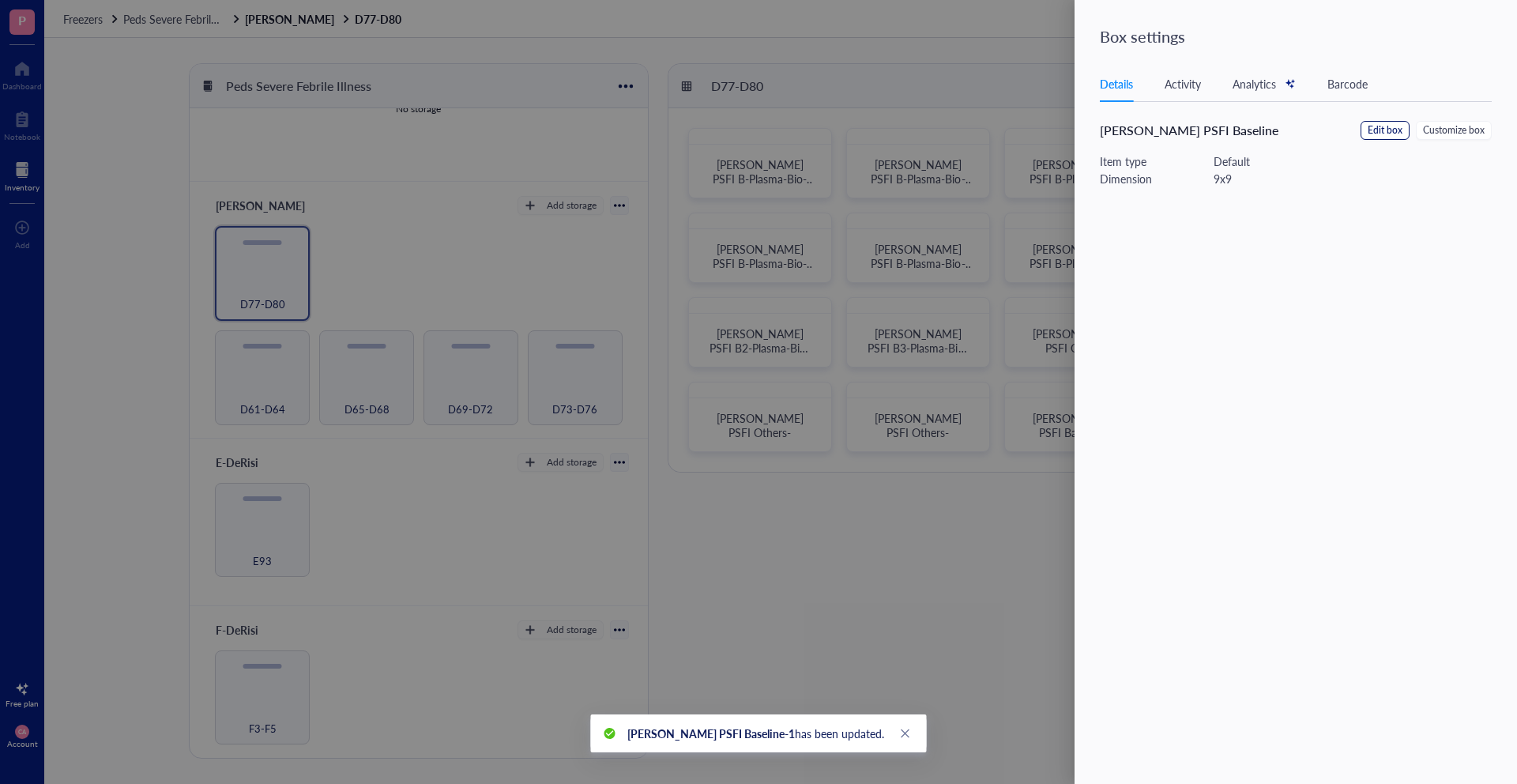
click at [1385, 134] on span "Edit box" at bounding box center [1385, 130] width 35 height 15
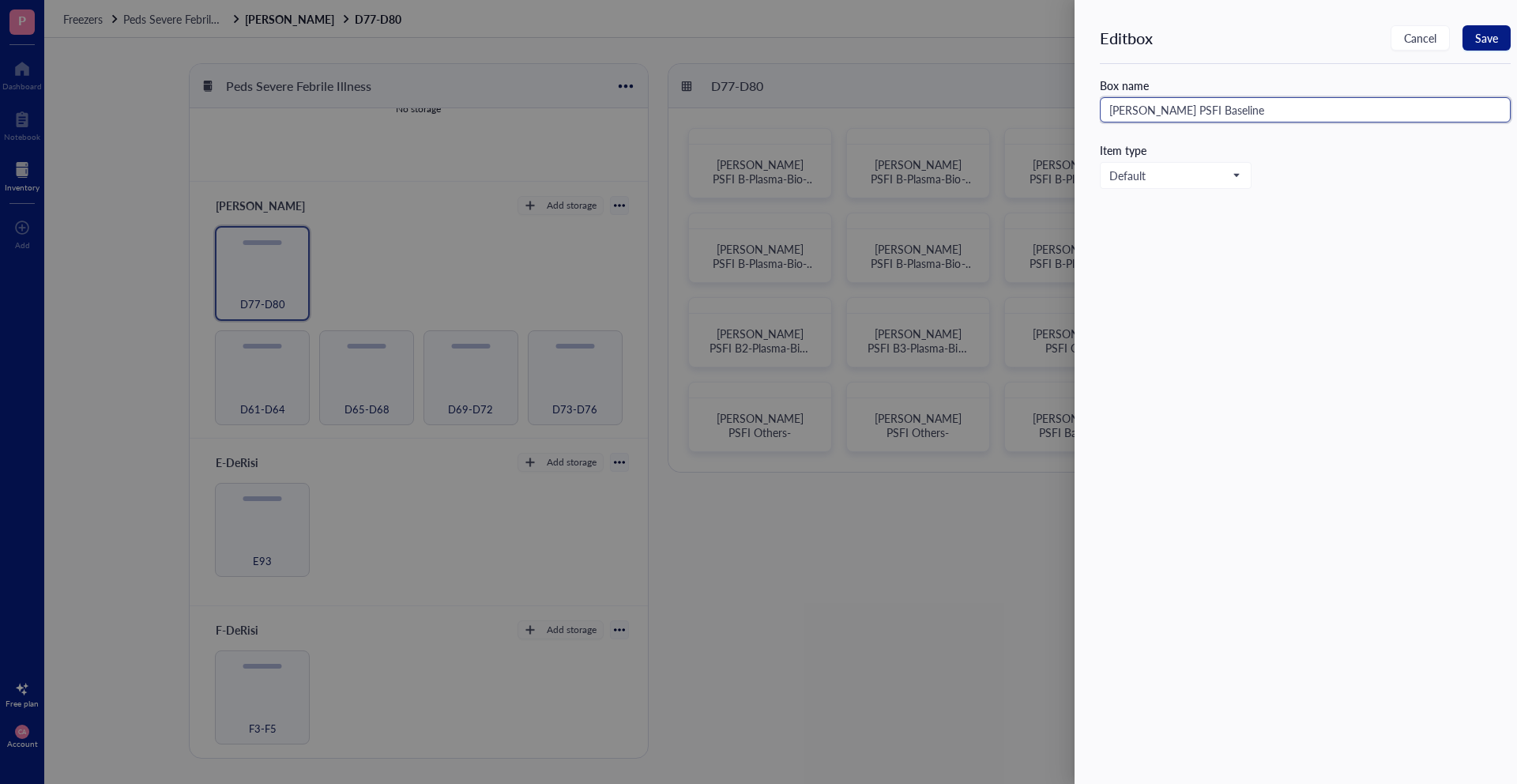
click at [1217, 108] on input "[PERSON_NAME] PSFI Baseline" at bounding box center [1305, 110] width 411 height 26
type input "[PERSON_NAME] PSFI Baseline-2"
click at [1478, 28] on button "Save" at bounding box center [1487, 38] width 48 height 26
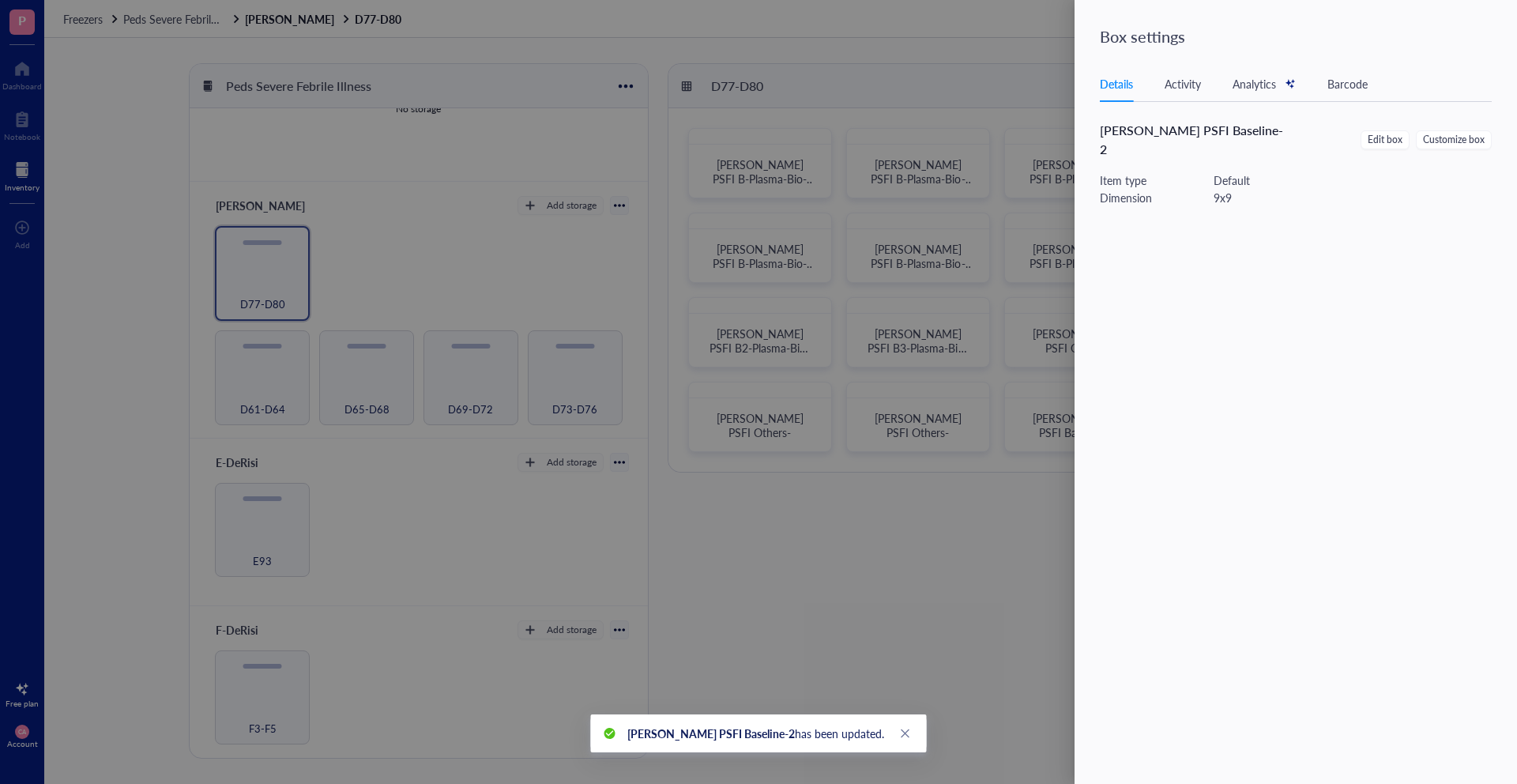
click at [1020, 331] on div at bounding box center [758, 392] width 1517 height 784
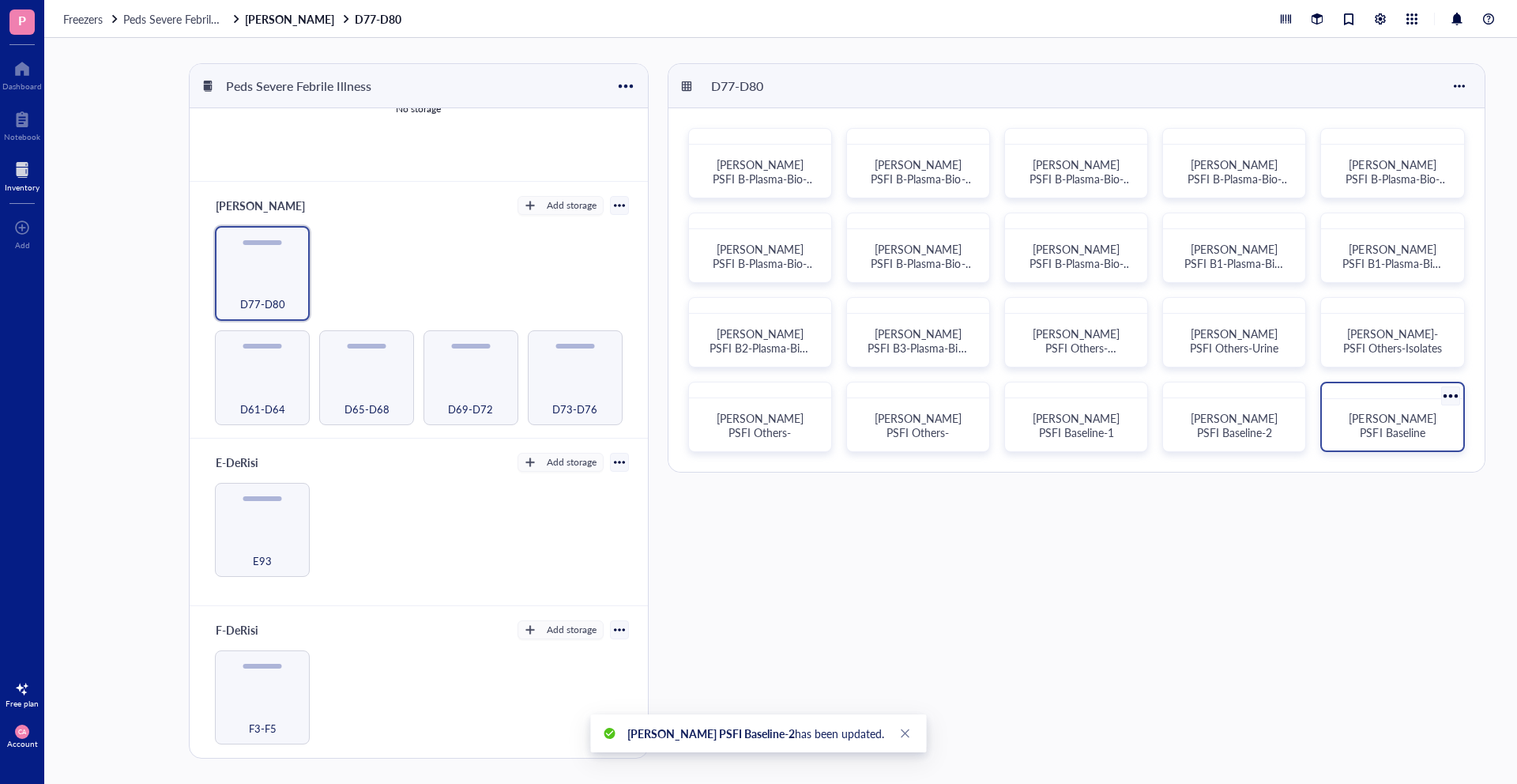
click at [1445, 397] on div at bounding box center [1450, 396] width 23 height 23
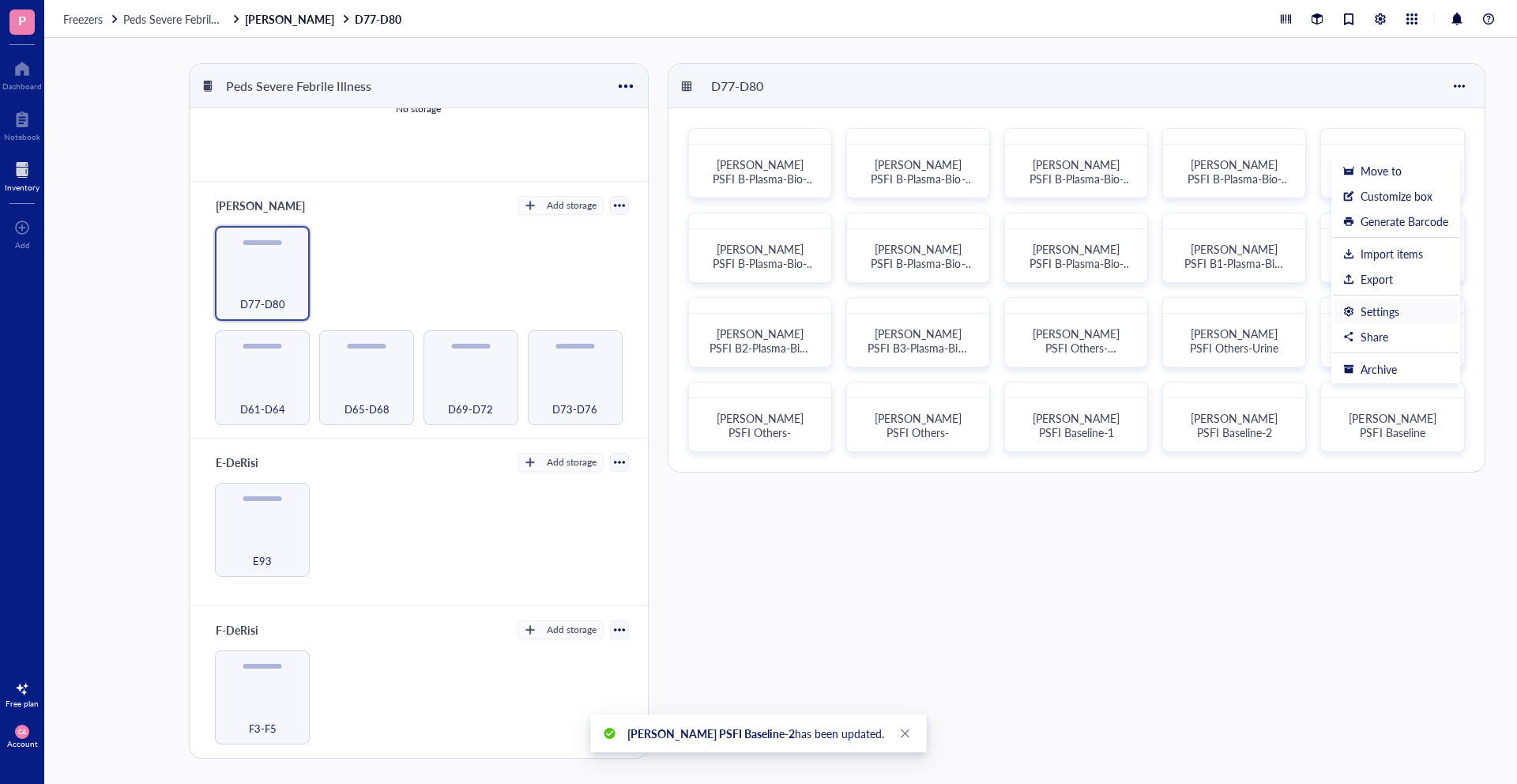
click at [1366, 304] on div "Settings" at bounding box center [1380, 311] width 39 height 14
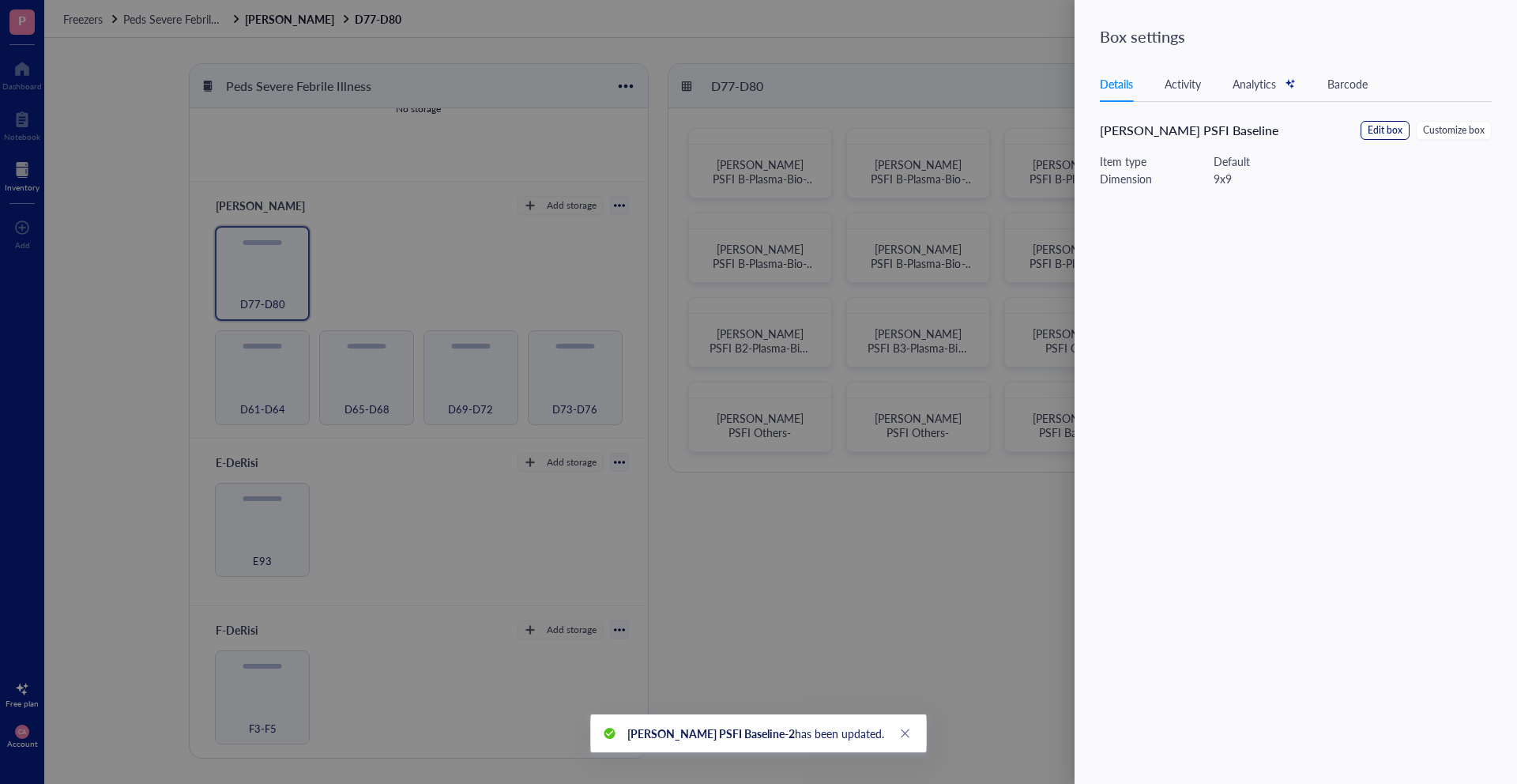
click at [1383, 124] on span "Edit box" at bounding box center [1385, 130] width 35 height 15
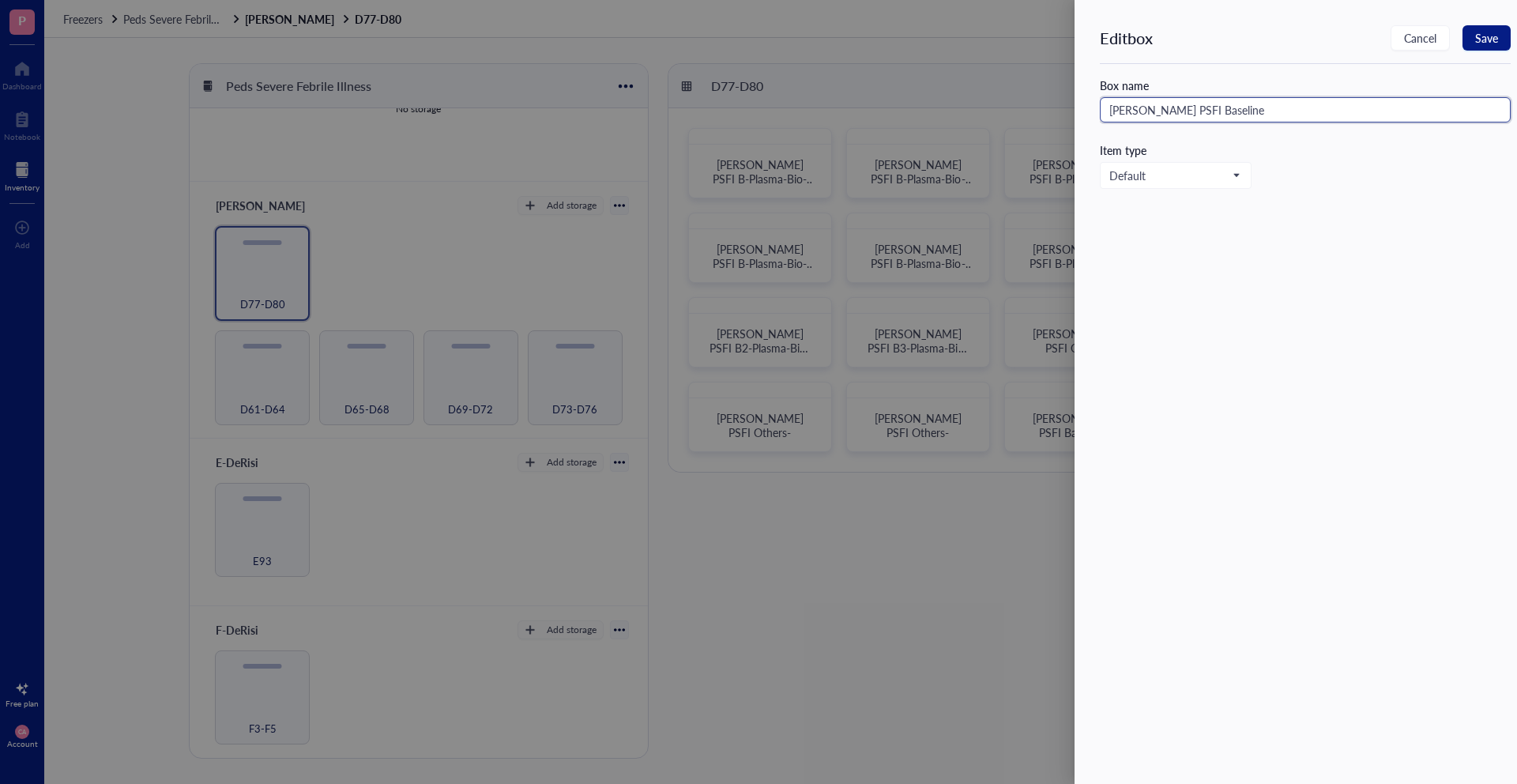
click at [1269, 116] on input "[PERSON_NAME] PSFI Baseline" at bounding box center [1305, 110] width 411 height 26
type input "[PERSON_NAME] PSFI Baseline-3"
click at [1494, 40] on span "Save" at bounding box center [1487, 38] width 23 height 12
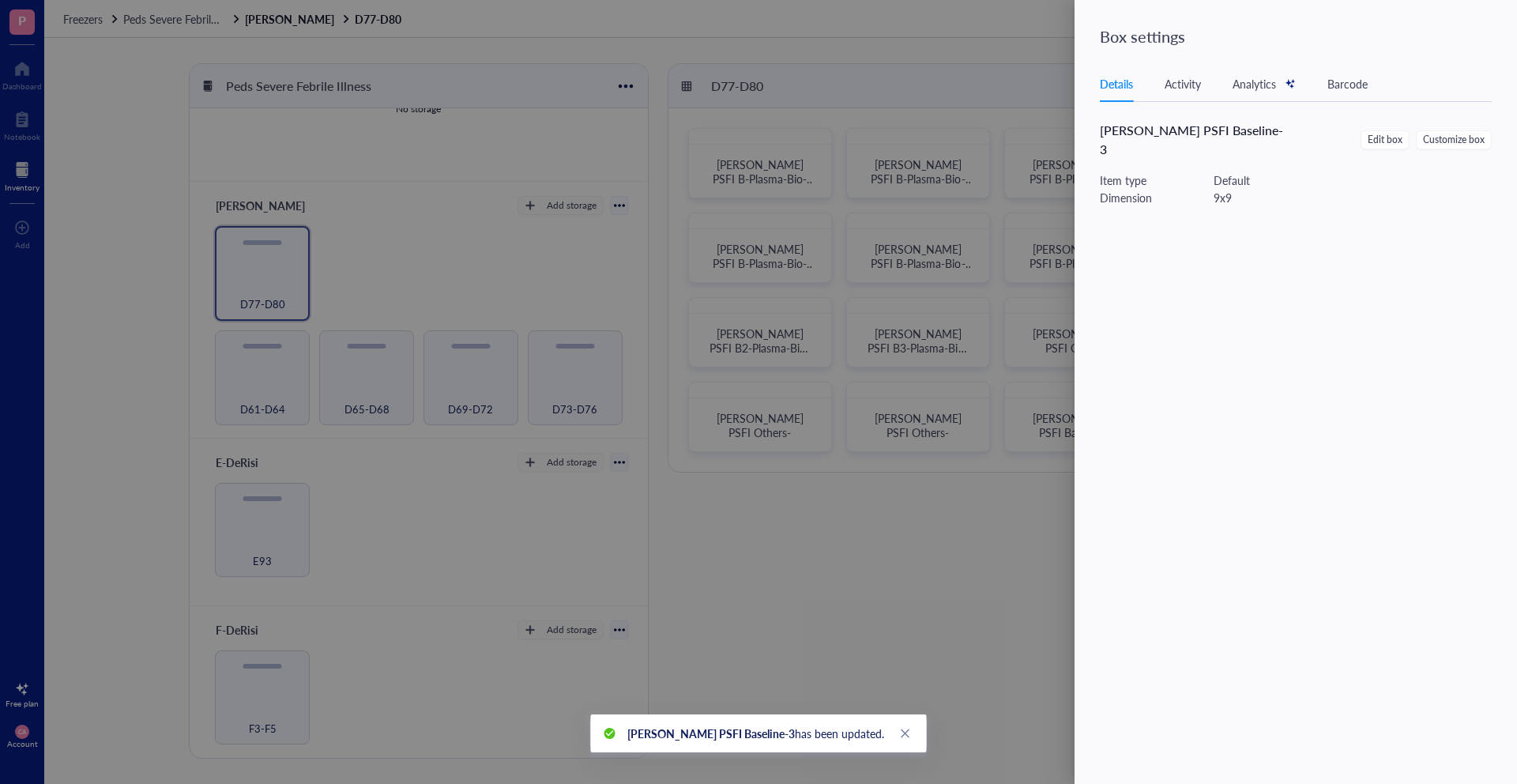
click at [996, 478] on div at bounding box center [758, 392] width 1517 height 784
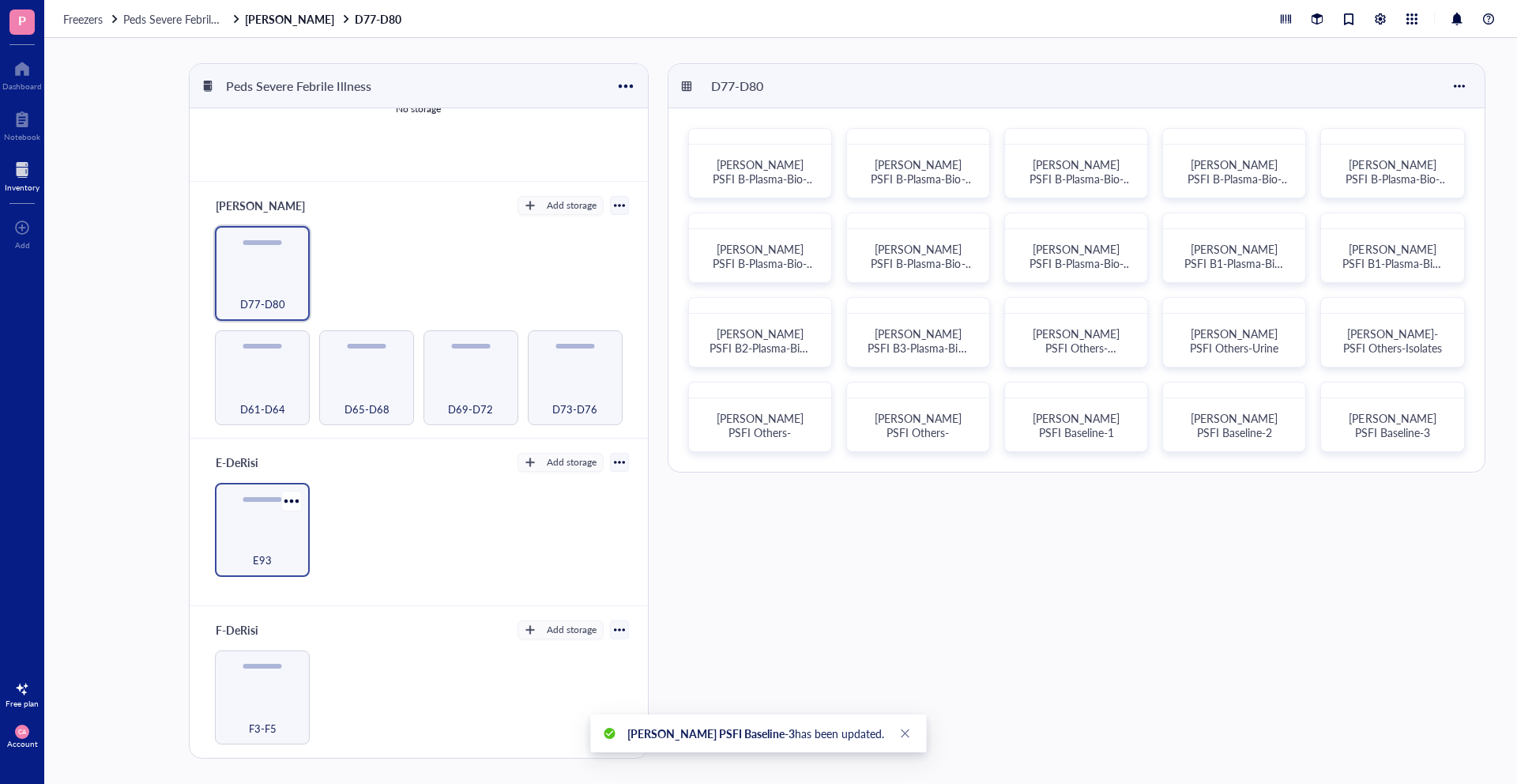
click at [265, 517] on div "E93" at bounding box center [262, 529] width 95 height 95
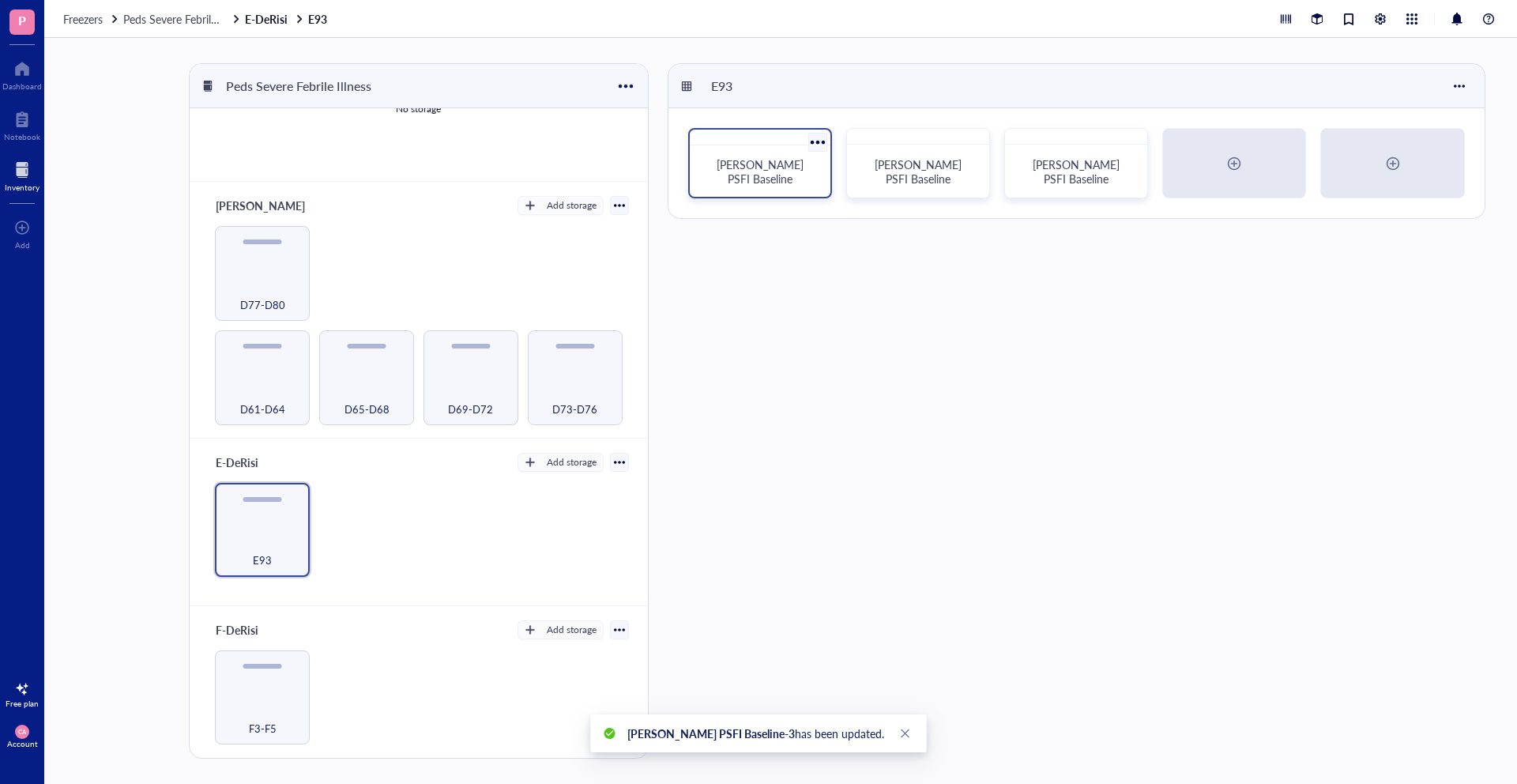
click at [727, 161] on div "[PERSON_NAME] PSFI Baseline" at bounding box center [760, 171] width 128 height 39
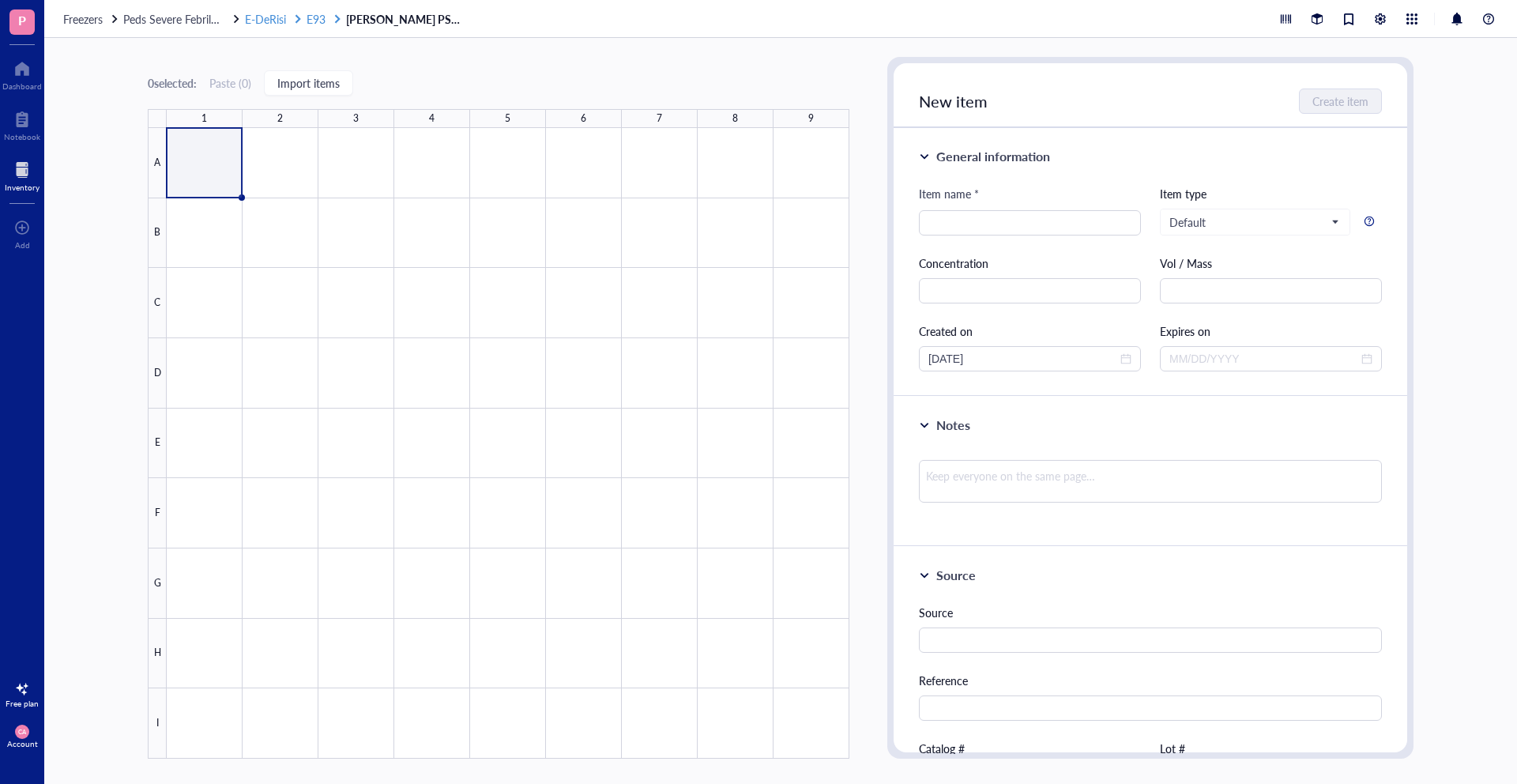
click at [295, 21] on div at bounding box center [298, 19] width 11 height 11
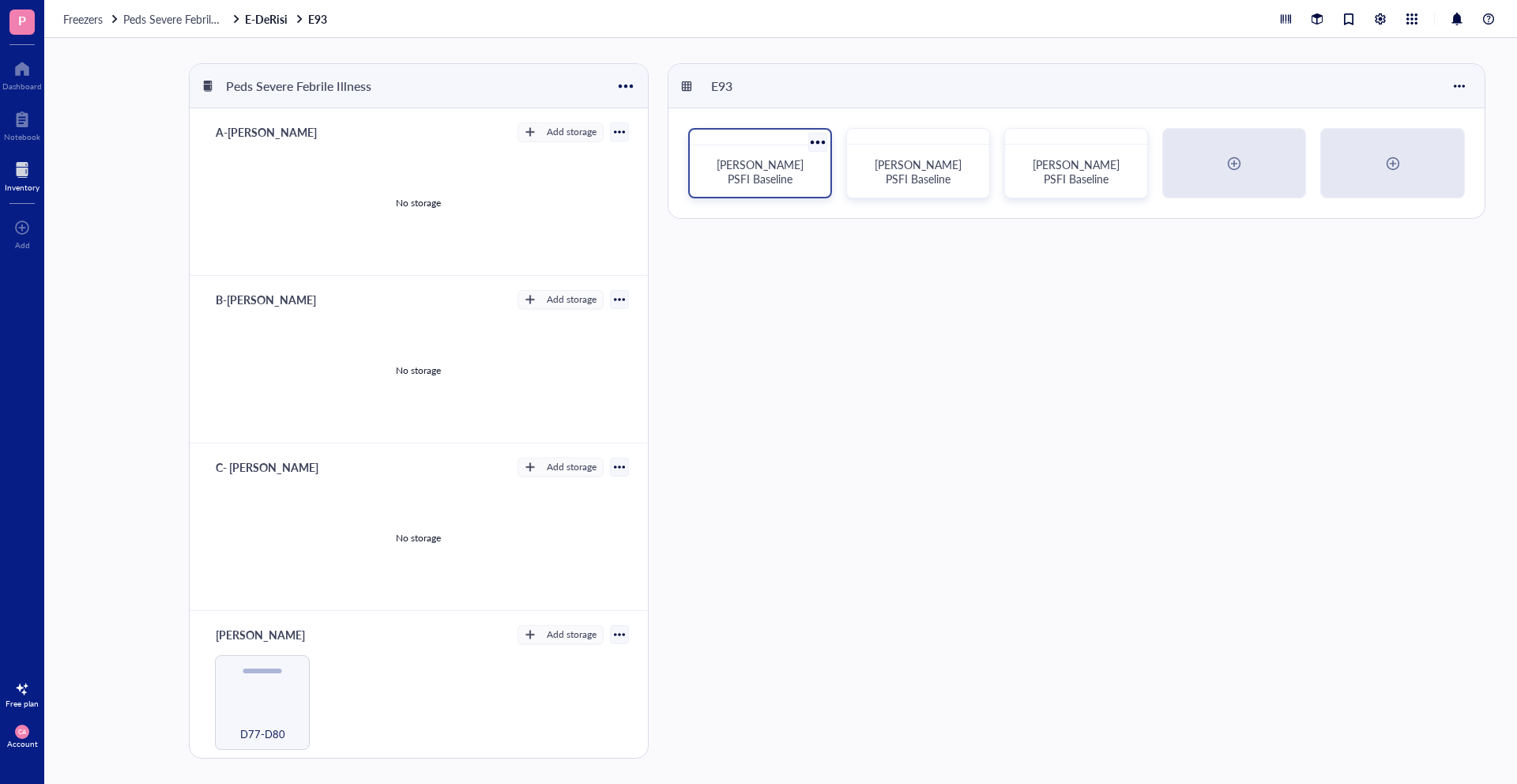
click at [820, 139] on div at bounding box center [818, 142] width 23 height 23
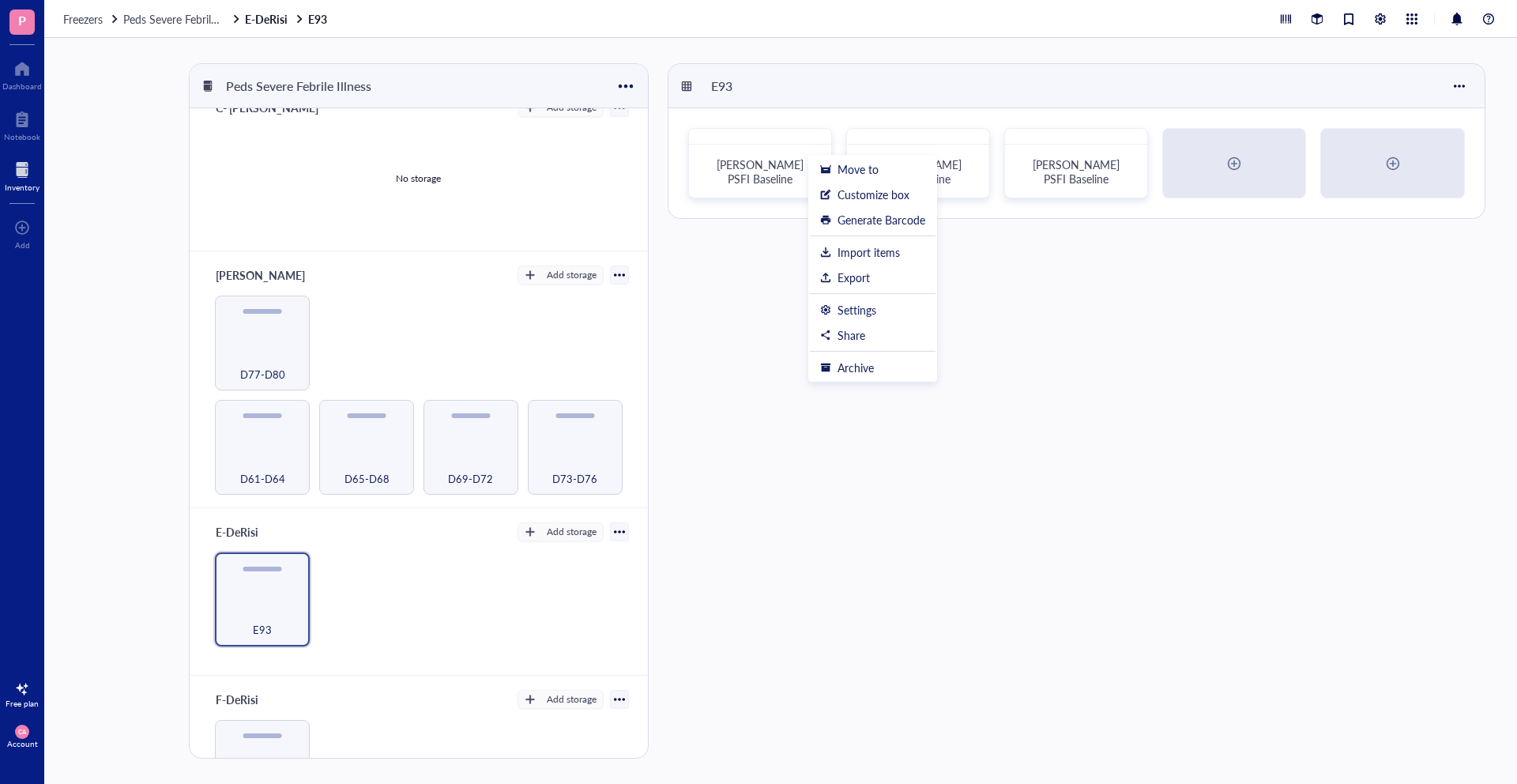
scroll to position [429, 0]
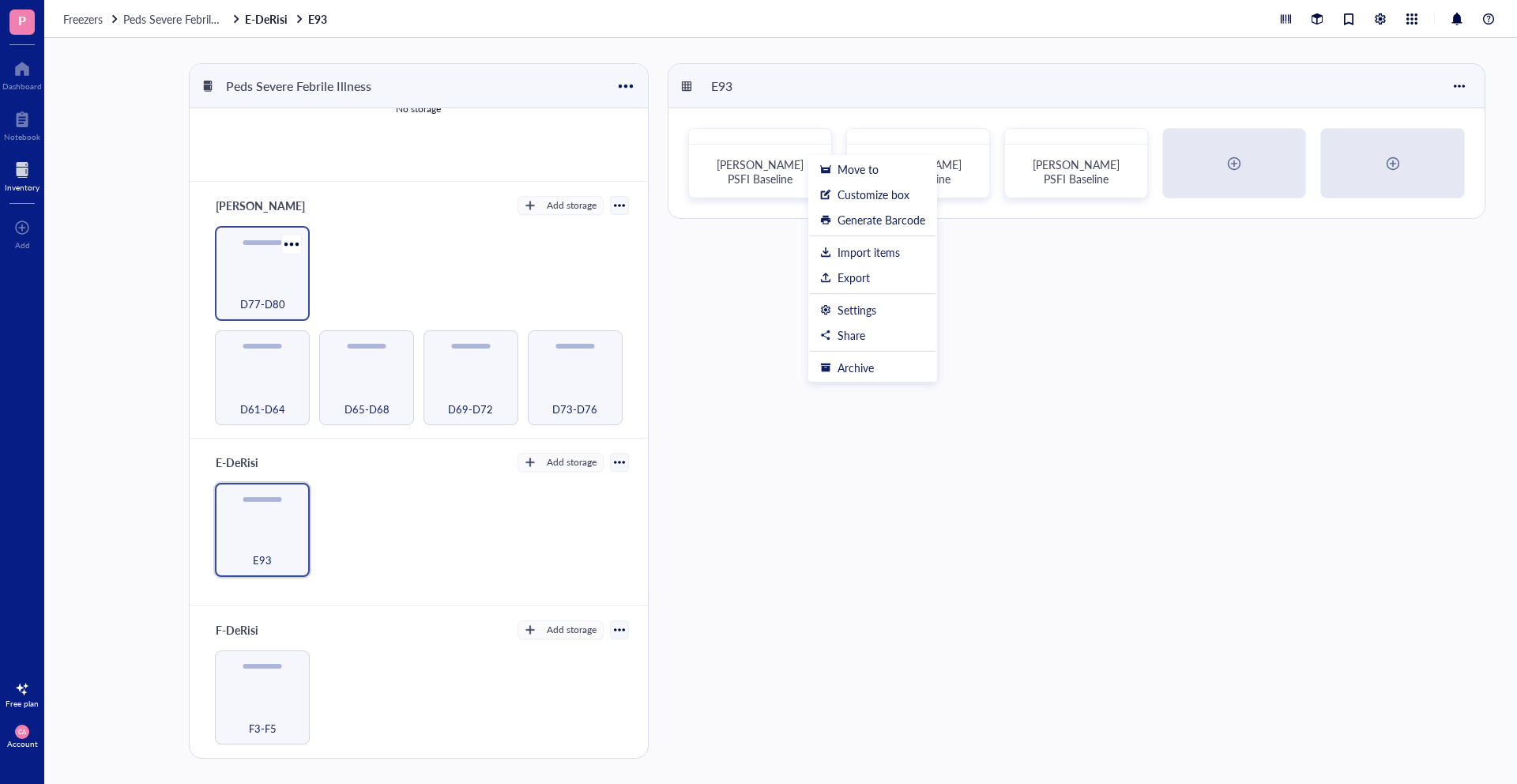
click at [268, 262] on div "D77-D80" at bounding box center [262, 273] width 95 height 95
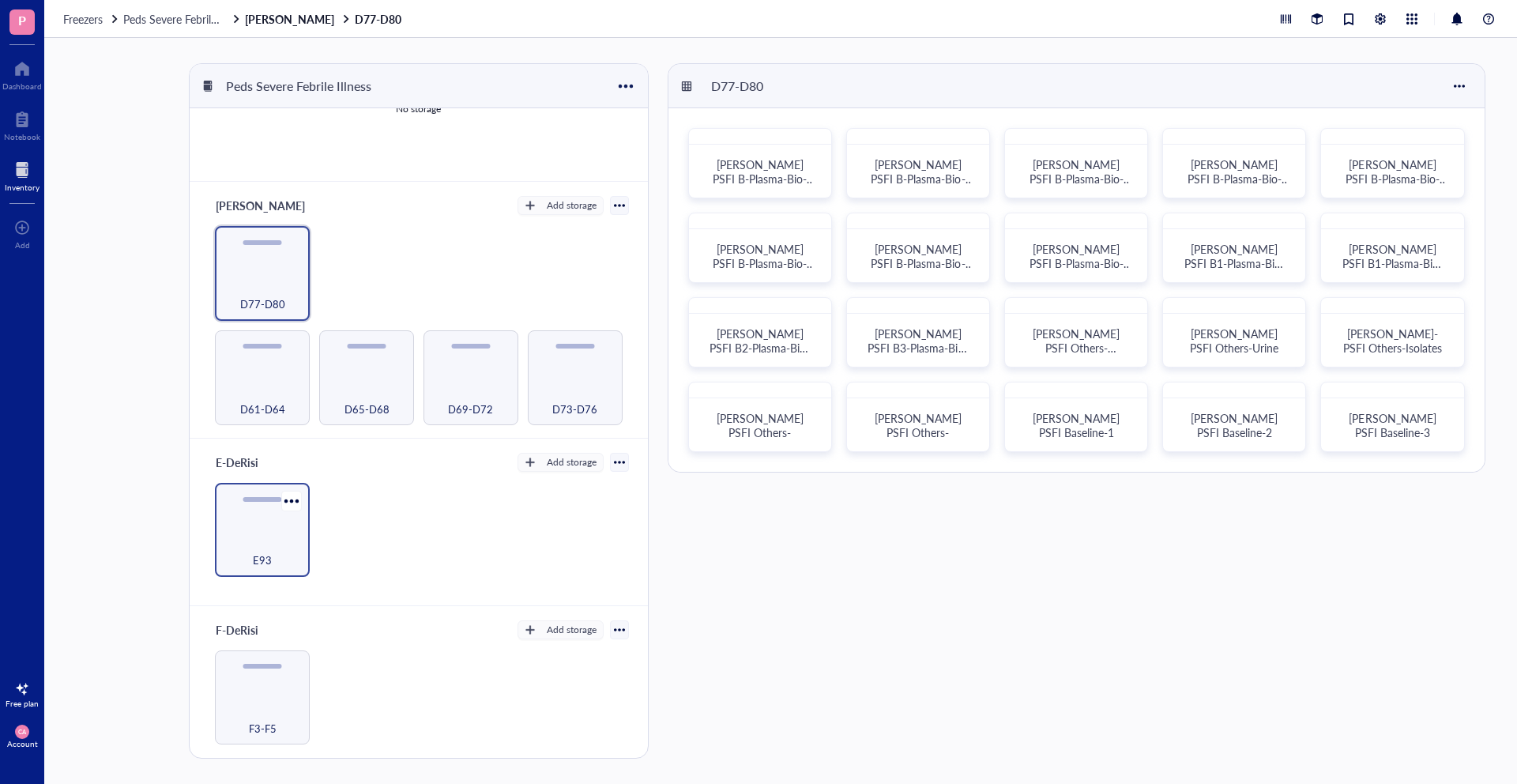
click at [280, 541] on div "E93" at bounding box center [262, 551] width 79 height 35
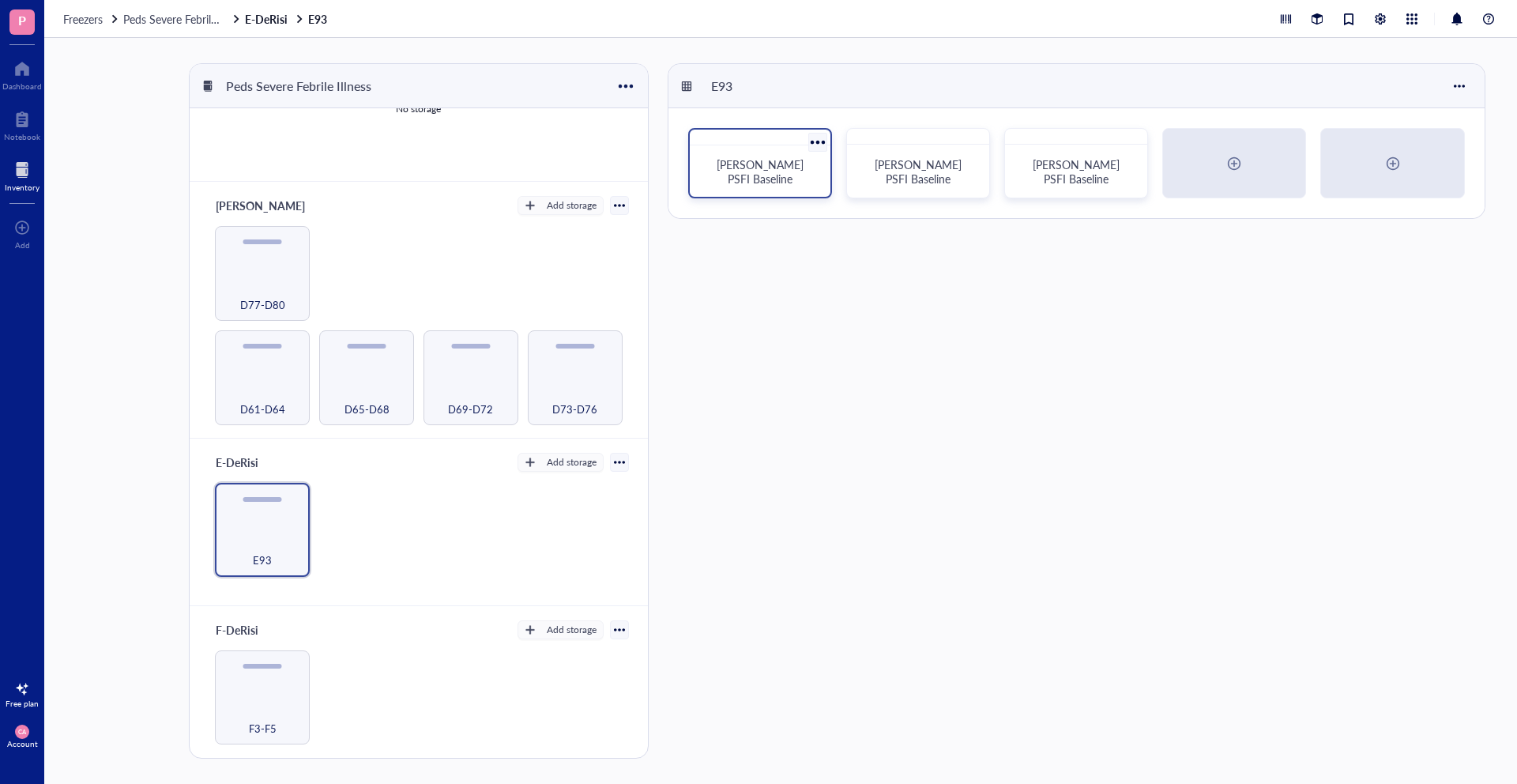
click at [814, 143] on div at bounding box center [818, 142] width 23 height 23
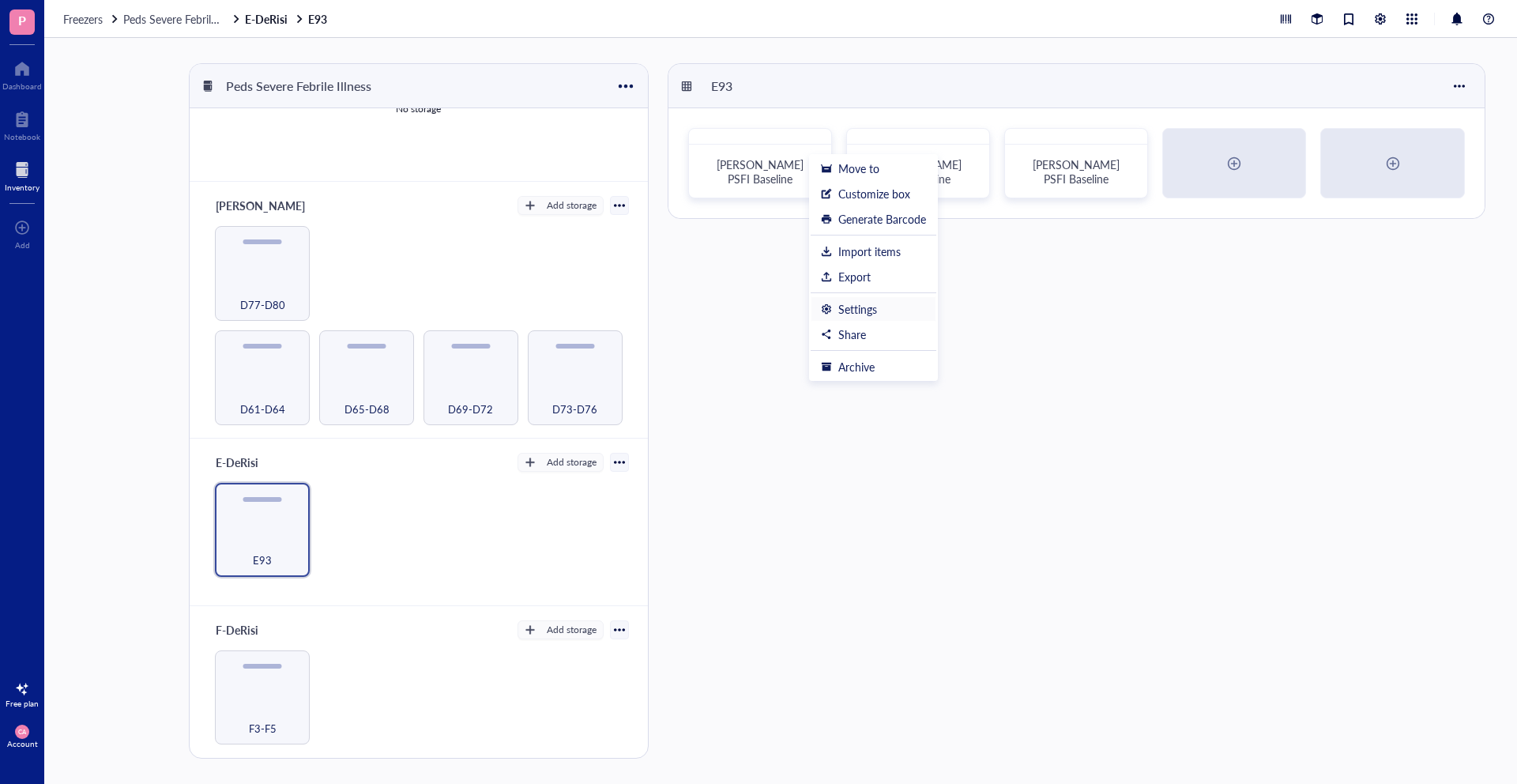
click at [851, 302] on div "Settings" at bounding box center [858, 309] width 39 height 14
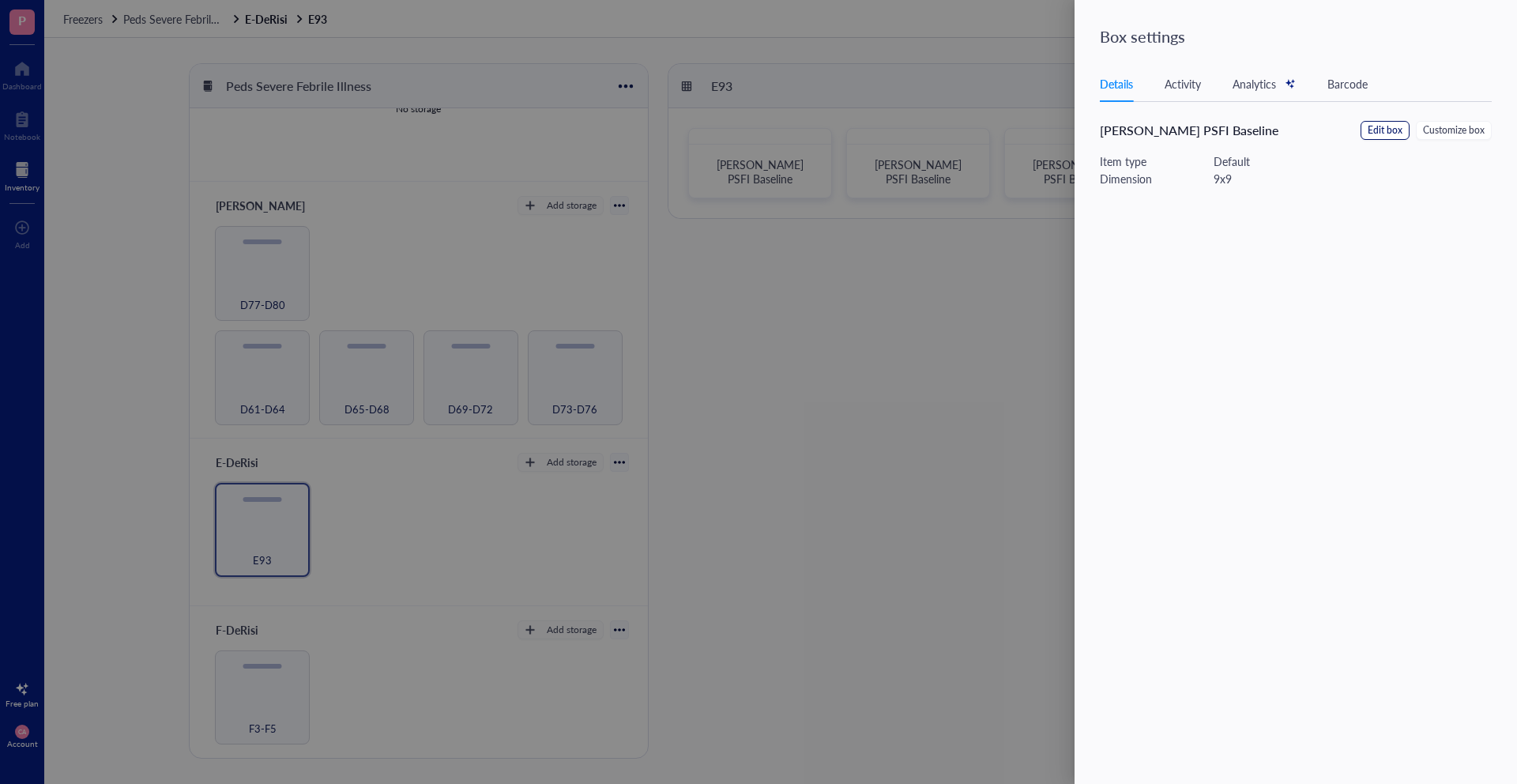
click at [1405, 127] on button "Edit box" at bounding box center [1385, 129] width 49 height 19
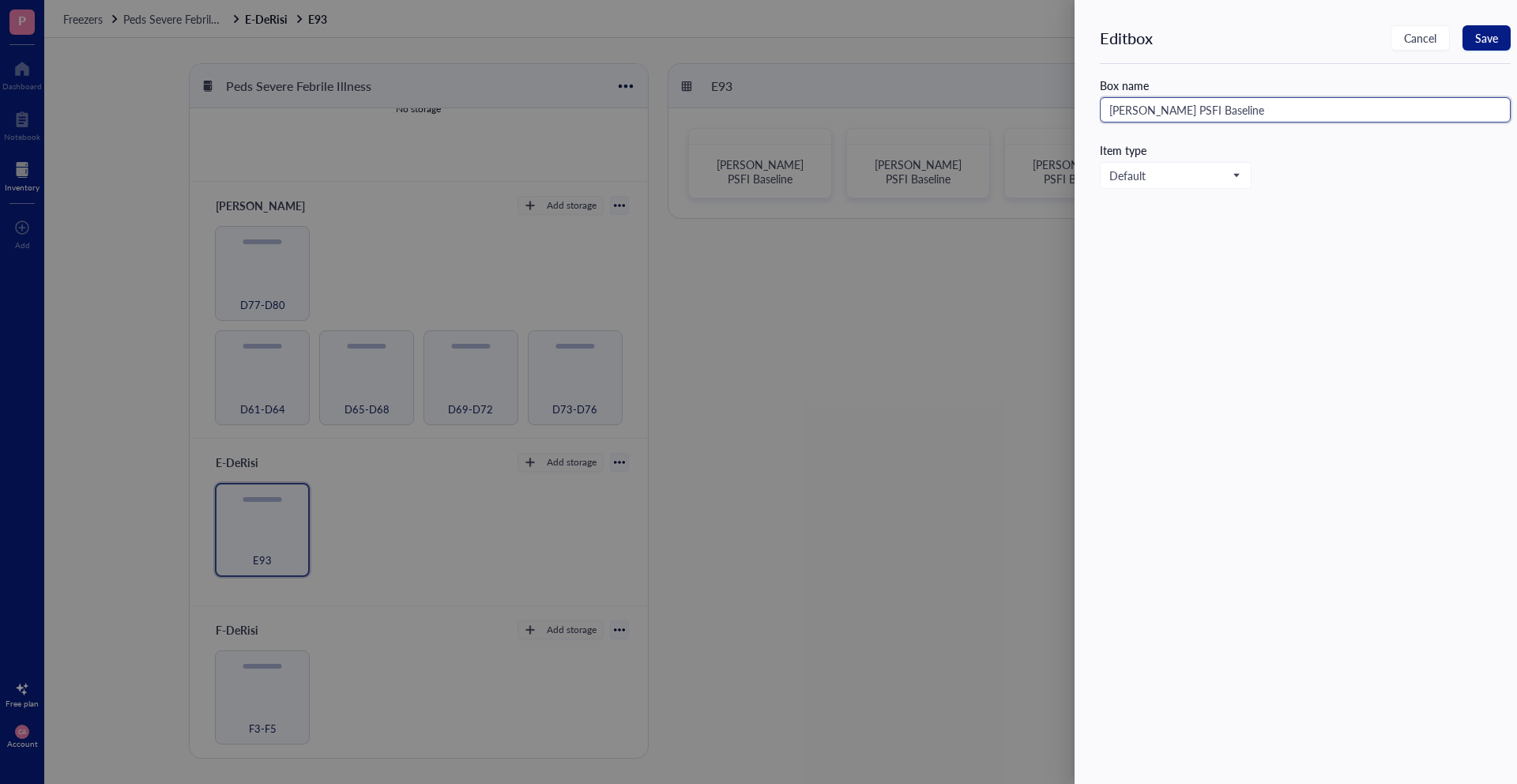
click at [1216, 112] on input "[PERSON_NAME] PSFI Baseline" at bounding box center [1305, 110] width 411 height 26
type input "[PERSON_NAME] PSFI Baseline-4"
click at [1502, 33] on button "Save" at bounding box center [1487, 38] width 48 height 26
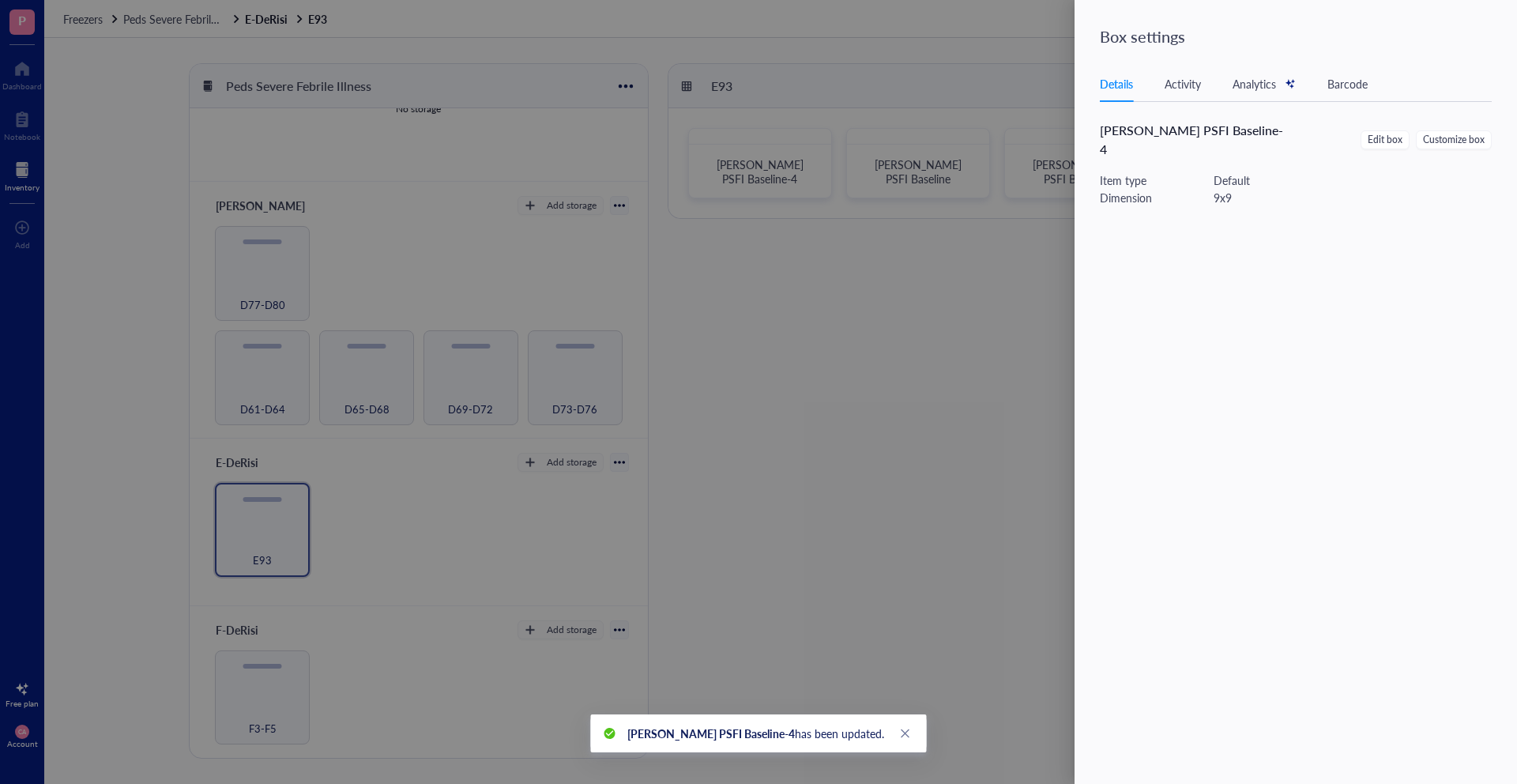
click at [972, 263] on div at bounding box center [758, 392] width 1517 height 784
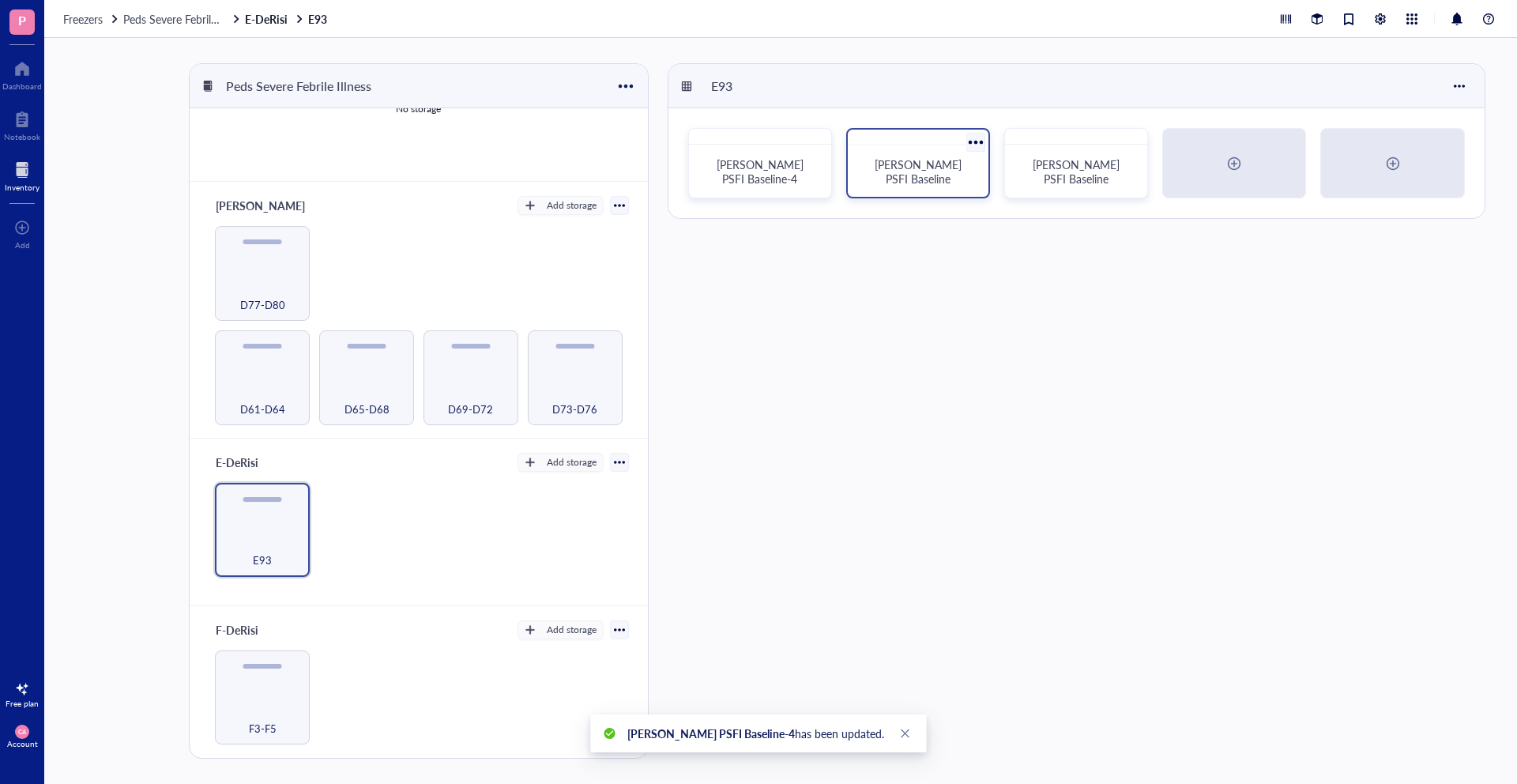
click at [974, 145] on div at bounding box center [976, 142] width 23 height 23
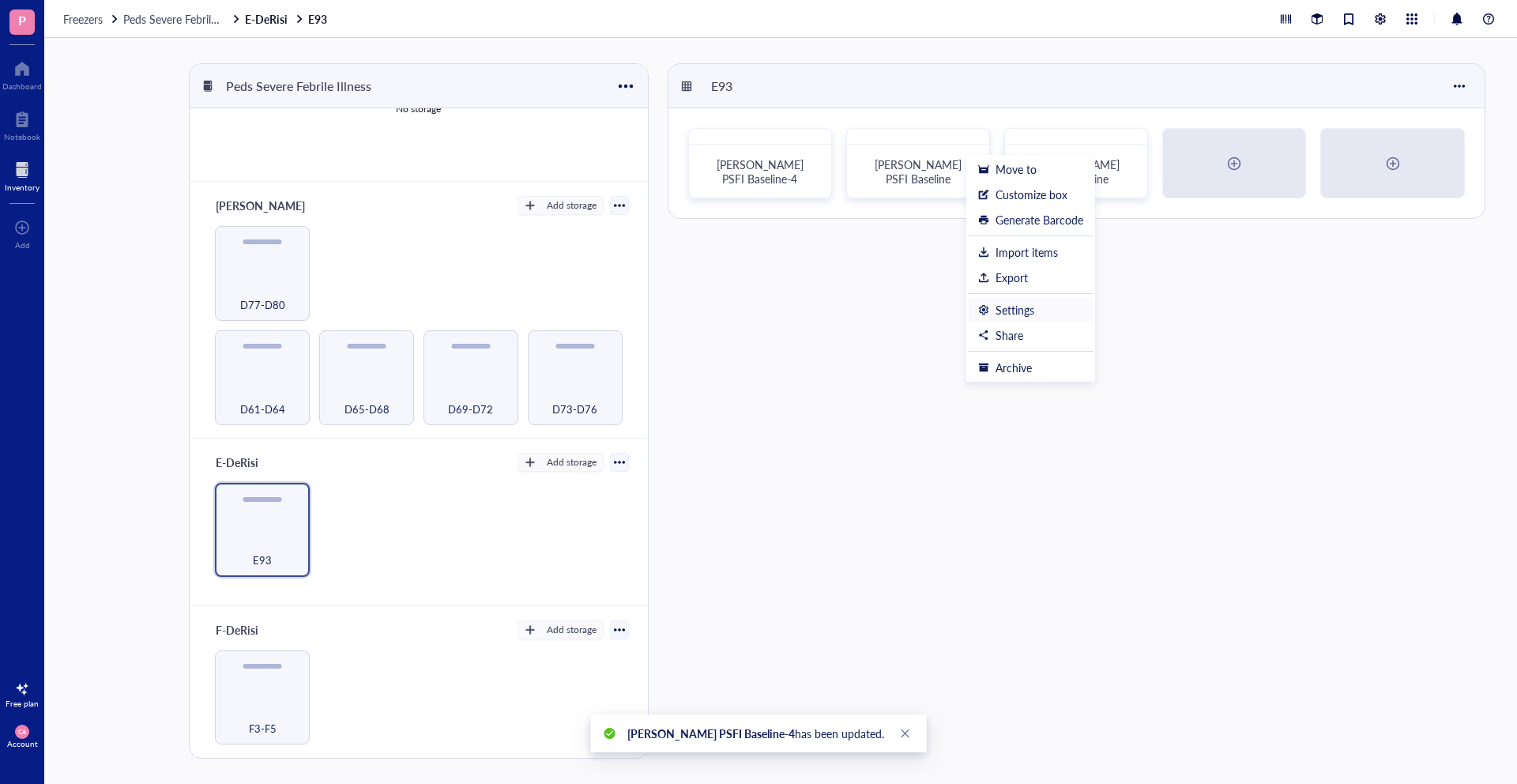
click at [1001, 307] on div "Settings" at bounding box center [1015, 310] width 39 height 14
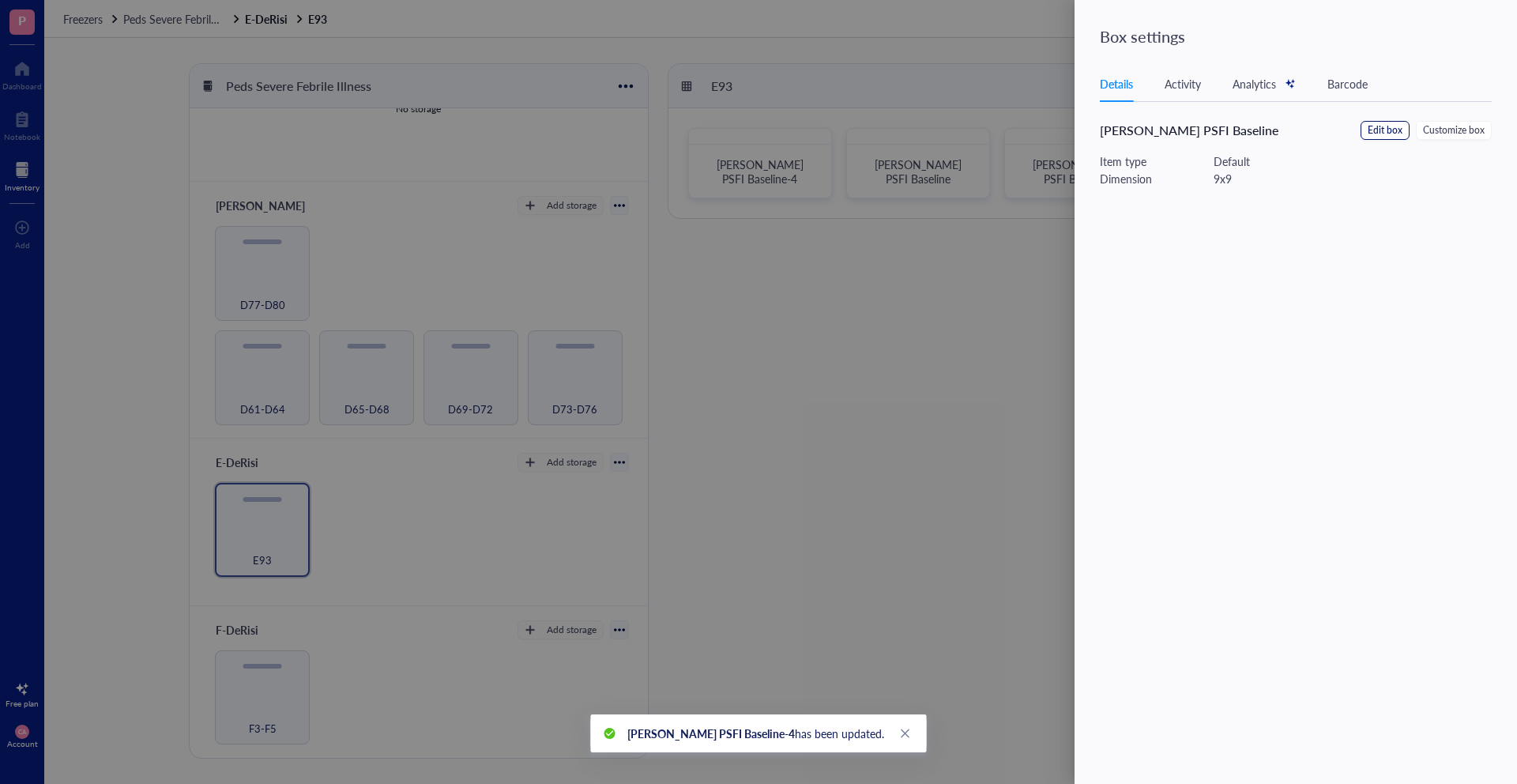
click at [1364, 127] on button "Edit box" at bounding box center [1385, 129] width 49 height 19
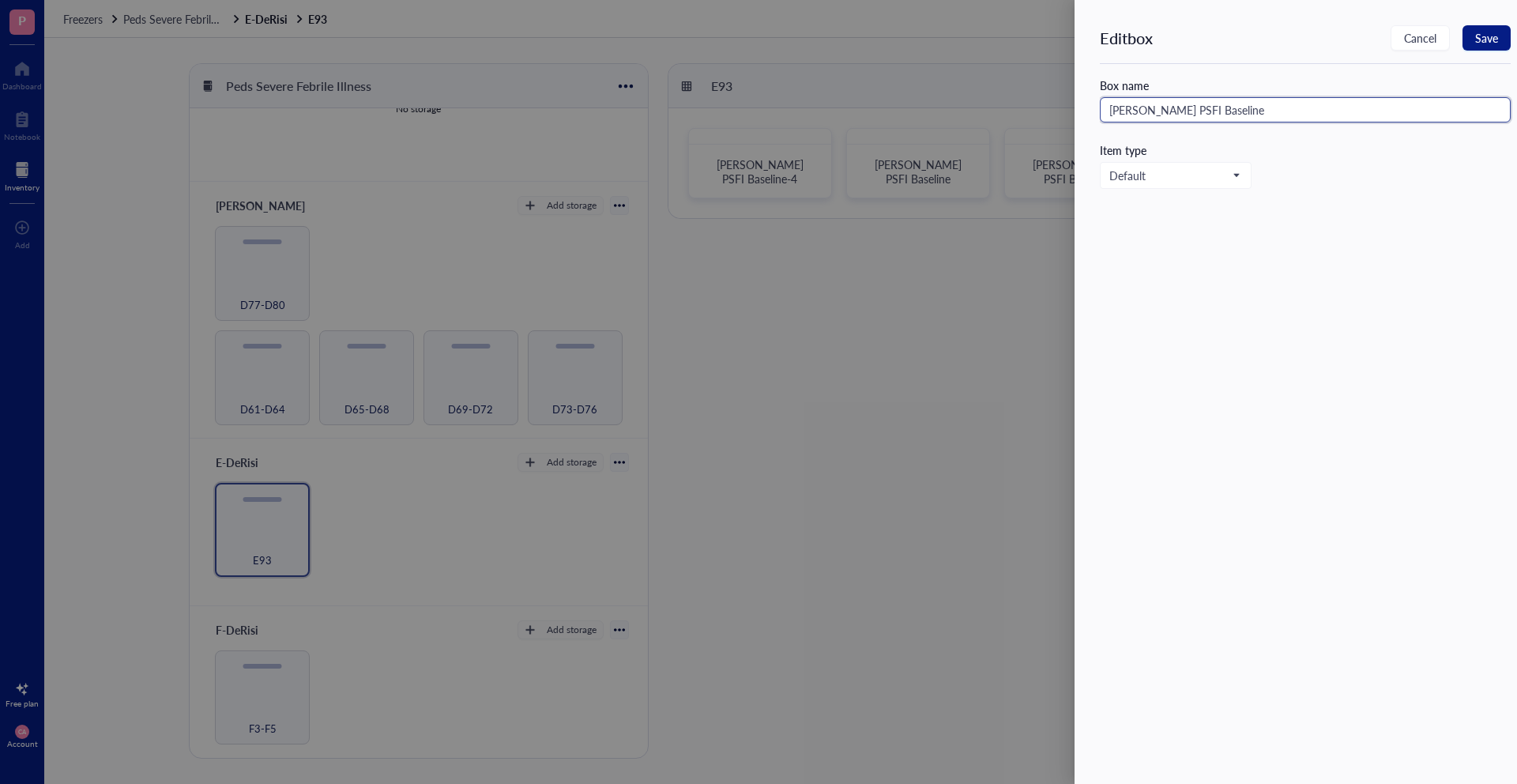
click at [1229, 112] on input "[PERSON_NAME] PSFI Baseline" at bounding box center [1305, 110] width 411 height 26
type input "[PERSON_NAME] PSFI Baseline-5"
click at [1497, 41] on span "Save" at bounding box center [1487, 38] width 23 height 12
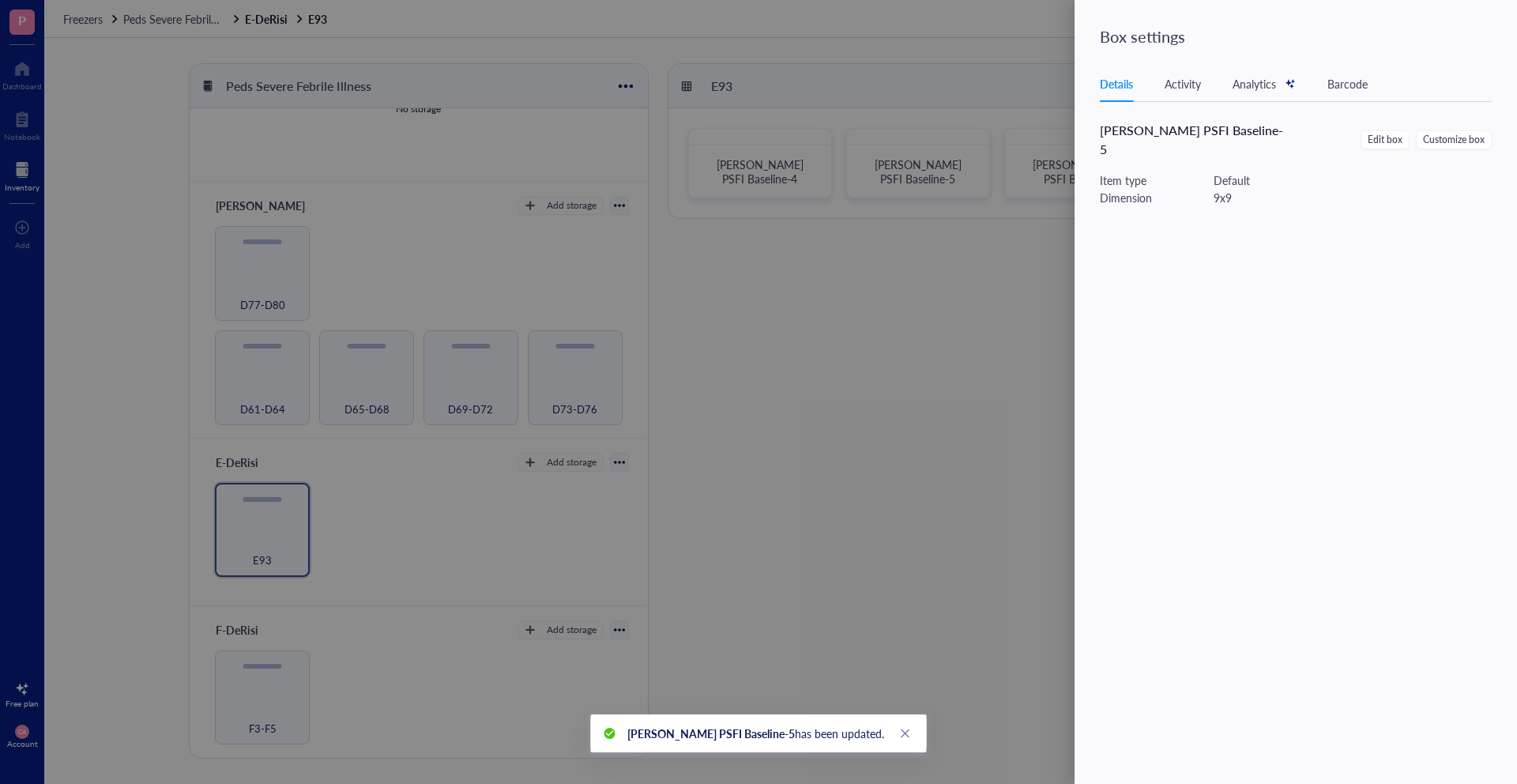
click at [1007, 264] on div at bounding box center [758, 392] width 1517 height 784
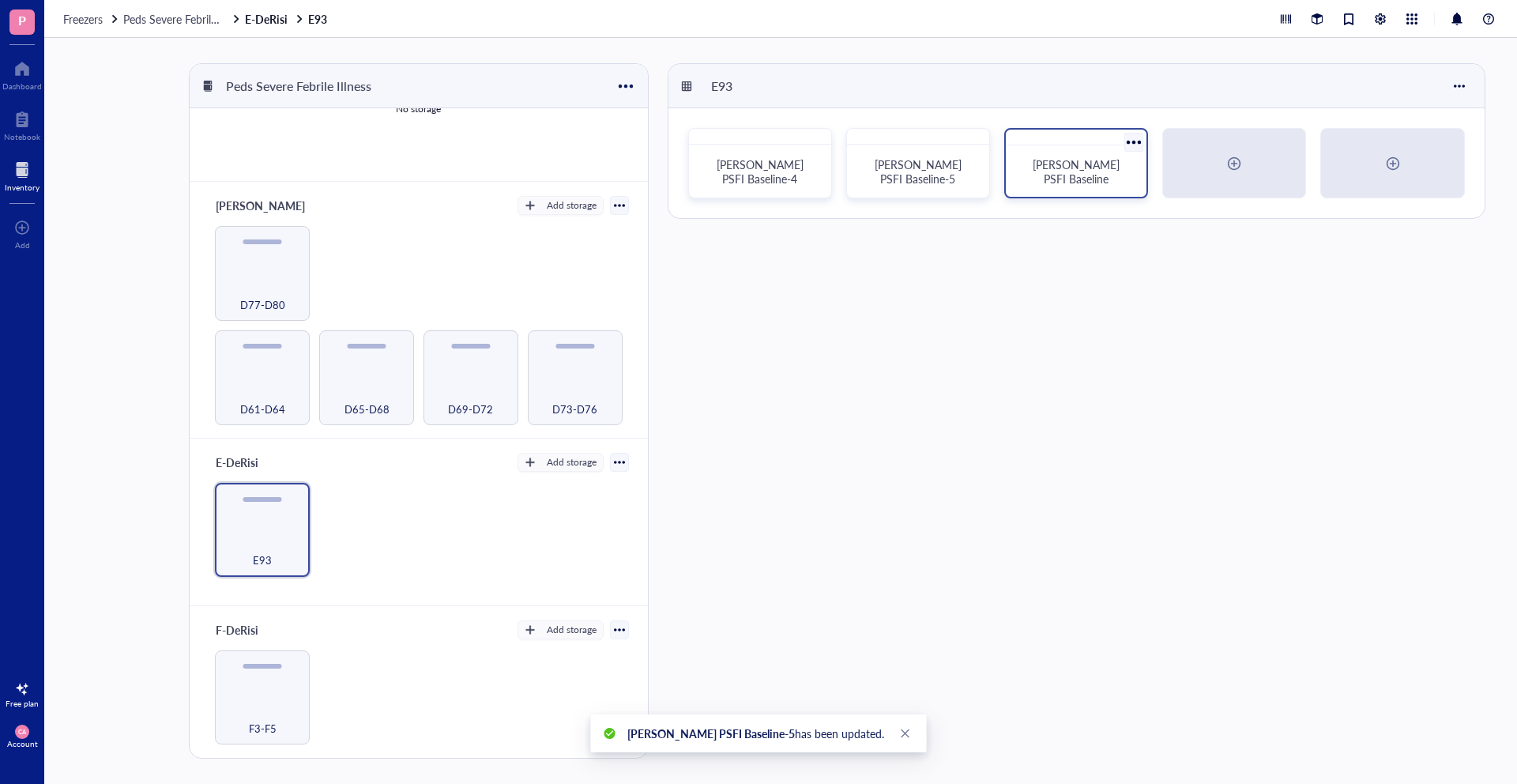
click at [1128, 145] on div at bounding box center [1135, 142] width 23 height 23
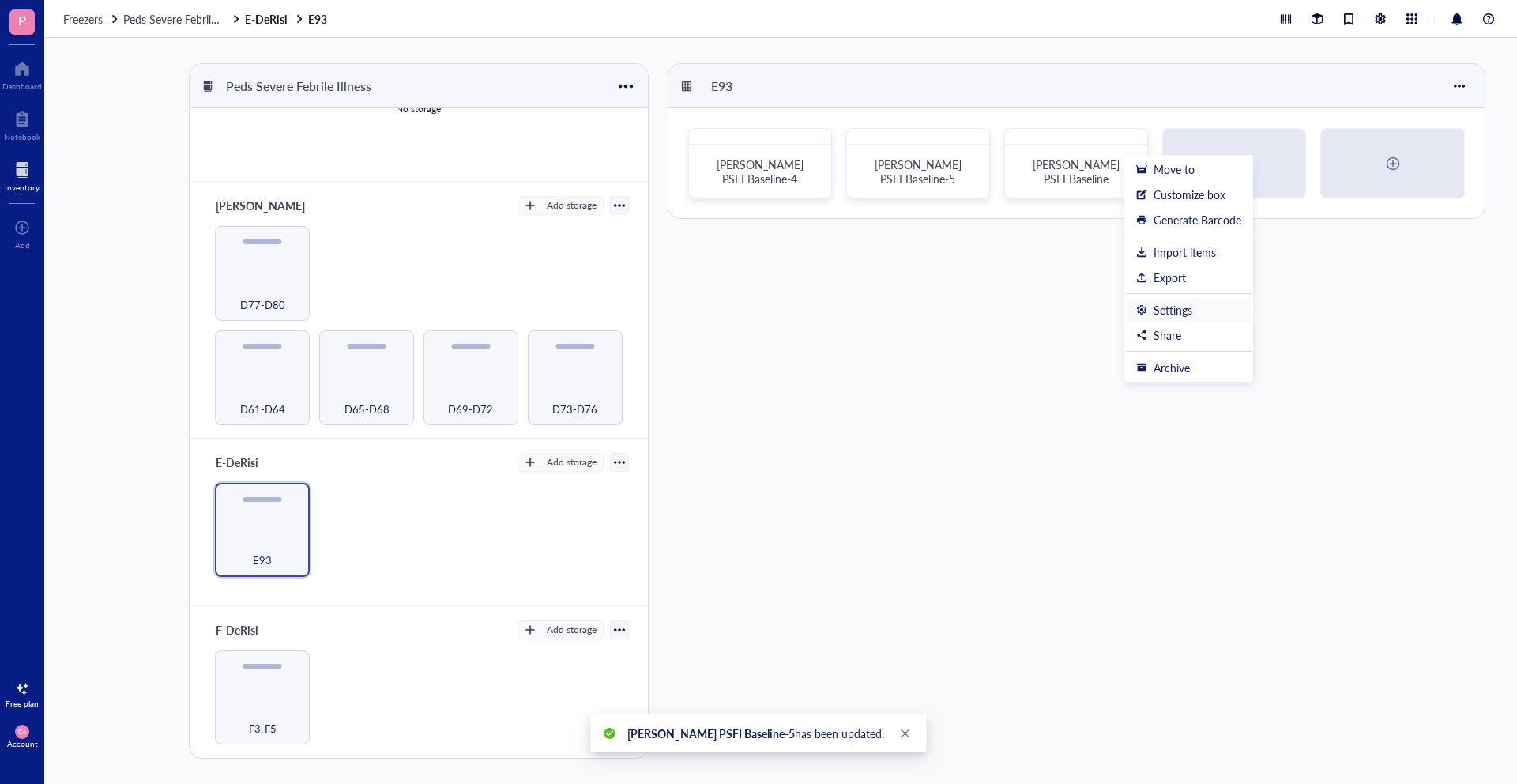
click at [1170, 305] on div "Settings" at bounding box center [1173, 310] width 39 height 14
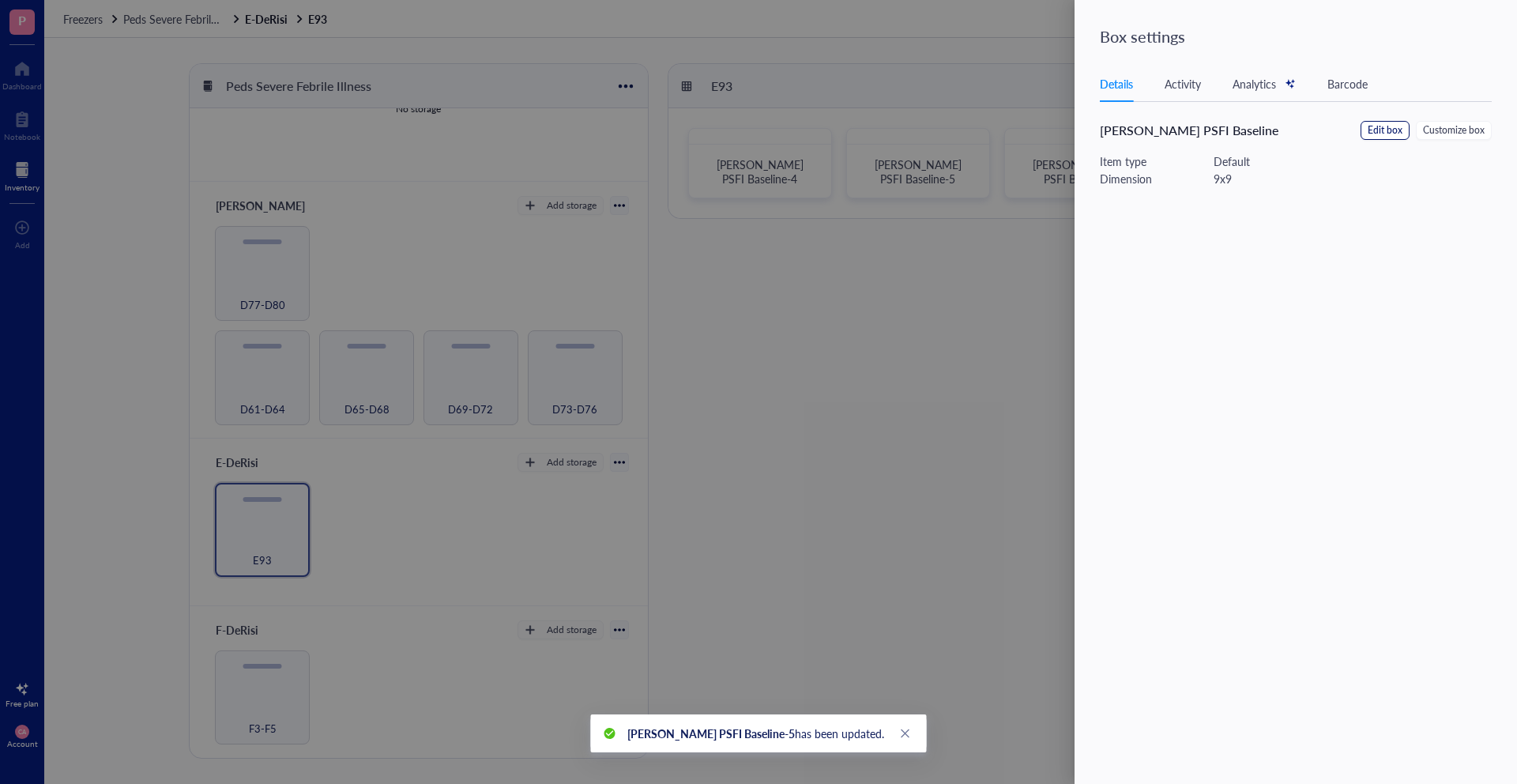
click at [1396, 132] on span "Edit box" at bounding box center [1385, 130] width 35 height 15
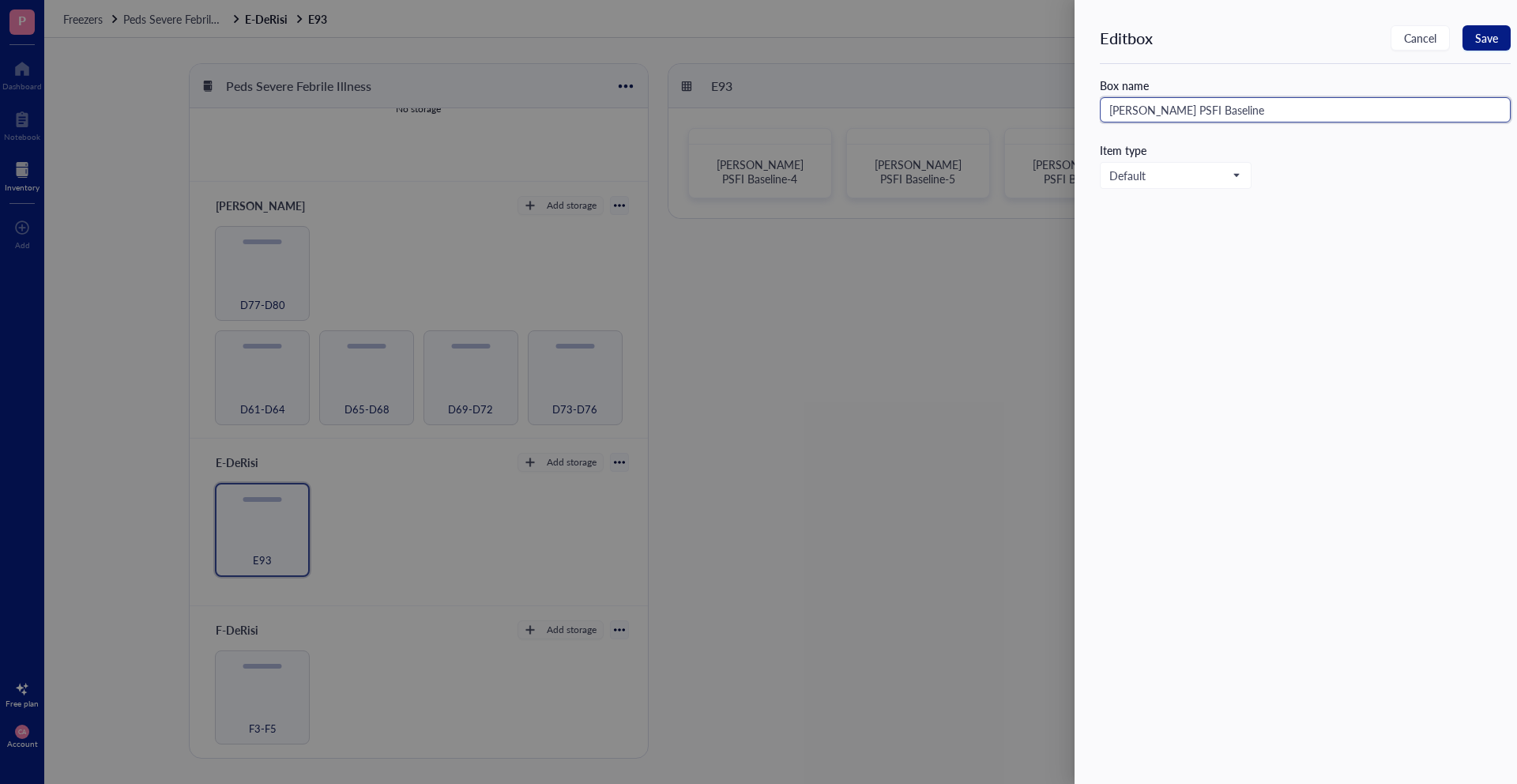
click at [1309, 112] on input "[PERSON_NAME] PSFI Baseline" at bounding box center [1305, 110] width 411 height 26
type input "[PERSON_NAME] PSFI Baseline-7"
click at [1494, 38] on span "Save" at bounding box center [1487, 38] width 23 height 12
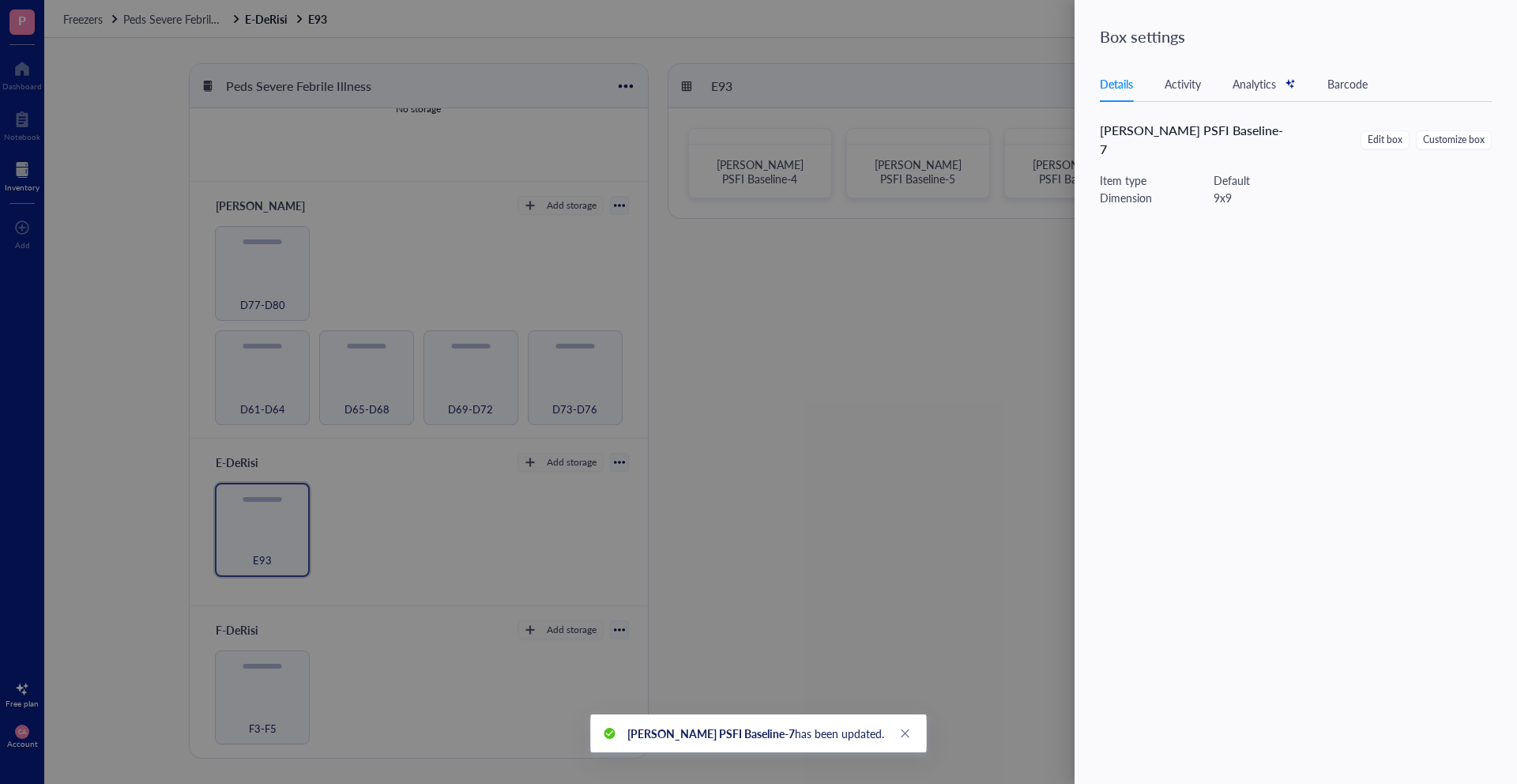
click at [823, 310] on div at bounding box center [758, 392] width 1517 height 784
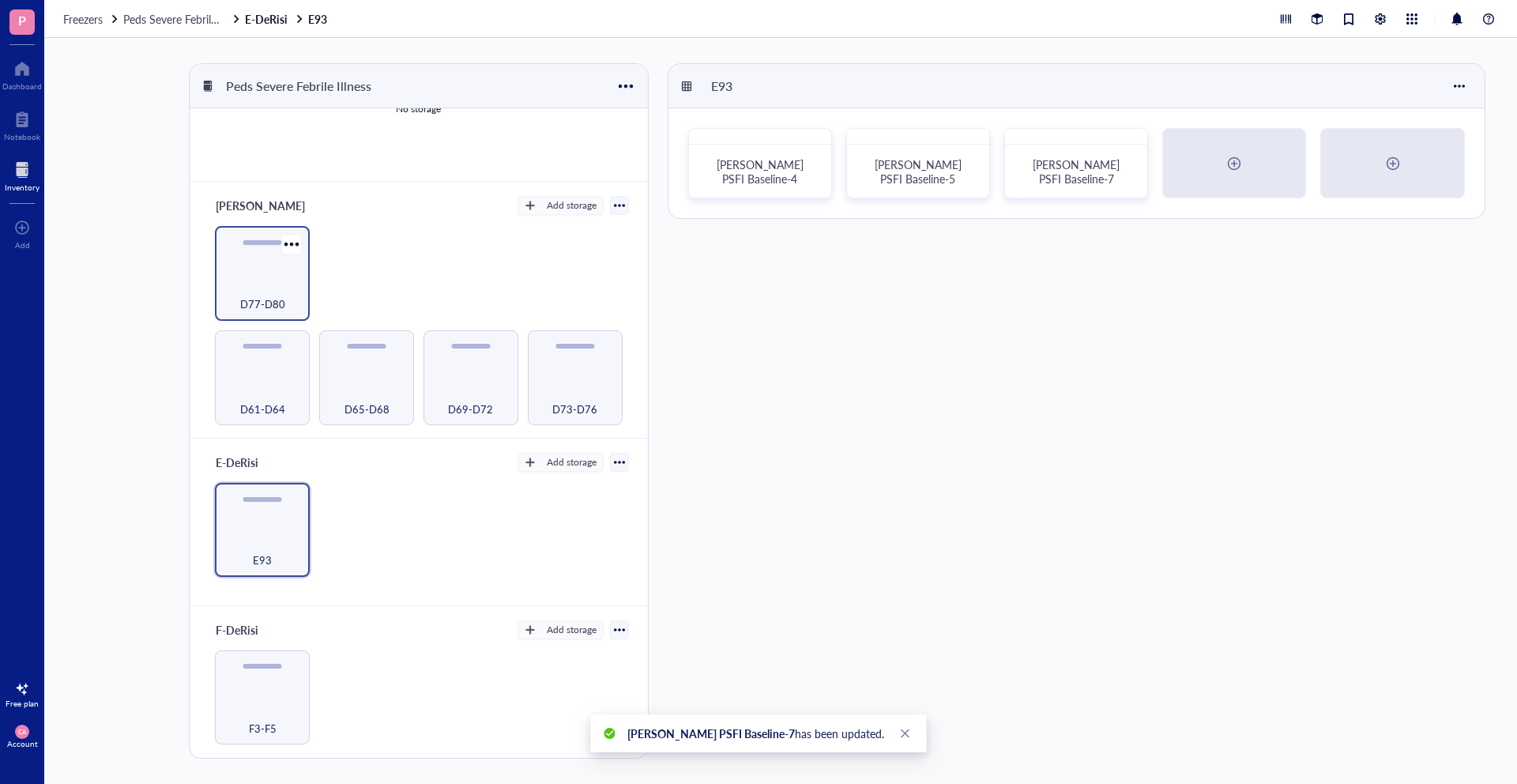
click at [236, 278] on div "D77-D80" at bounding box center [262, 295] width 79 height 35
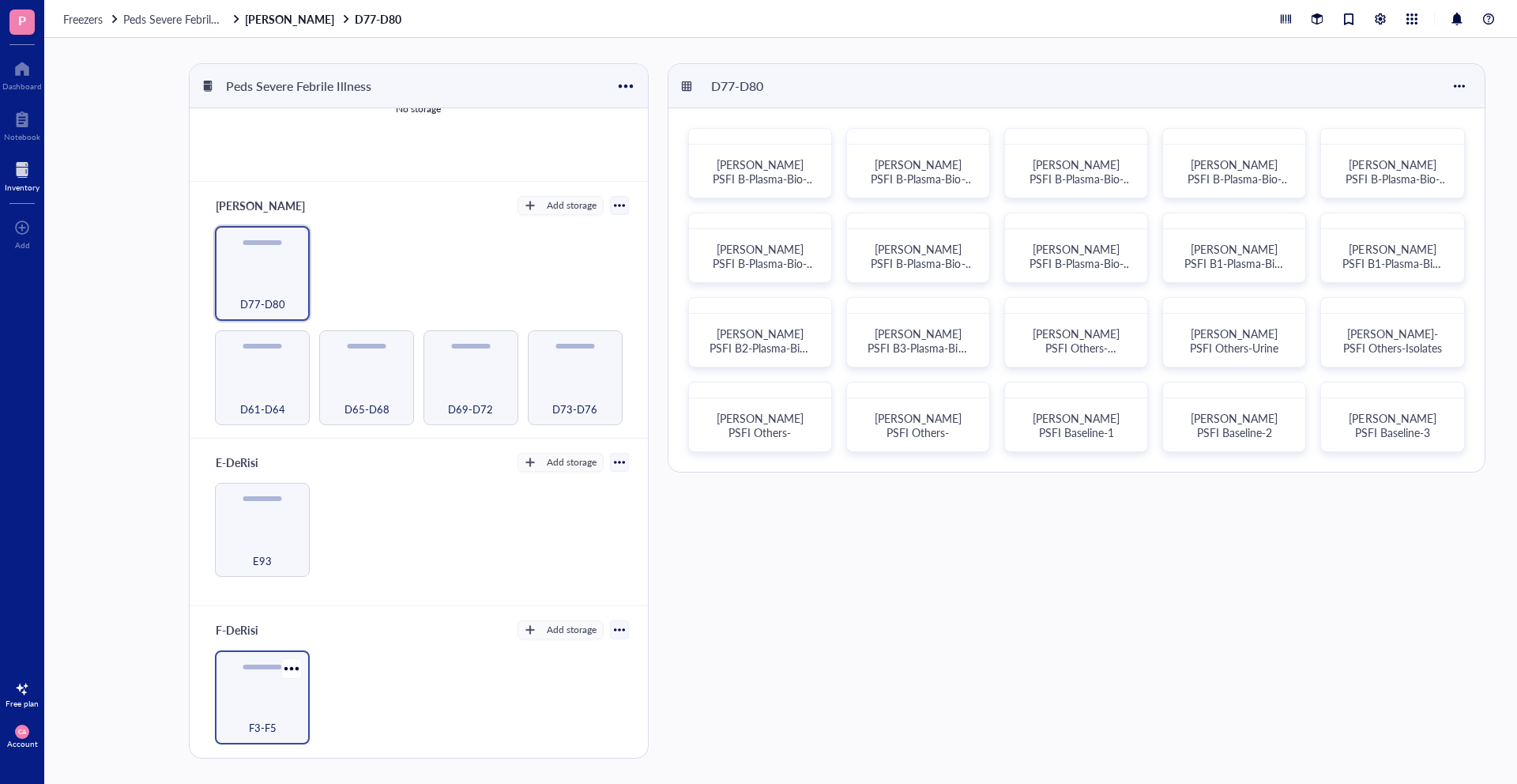
click at [248, 702] on div "F3-F5" at bounding box center [262, 718] width 79 height 35
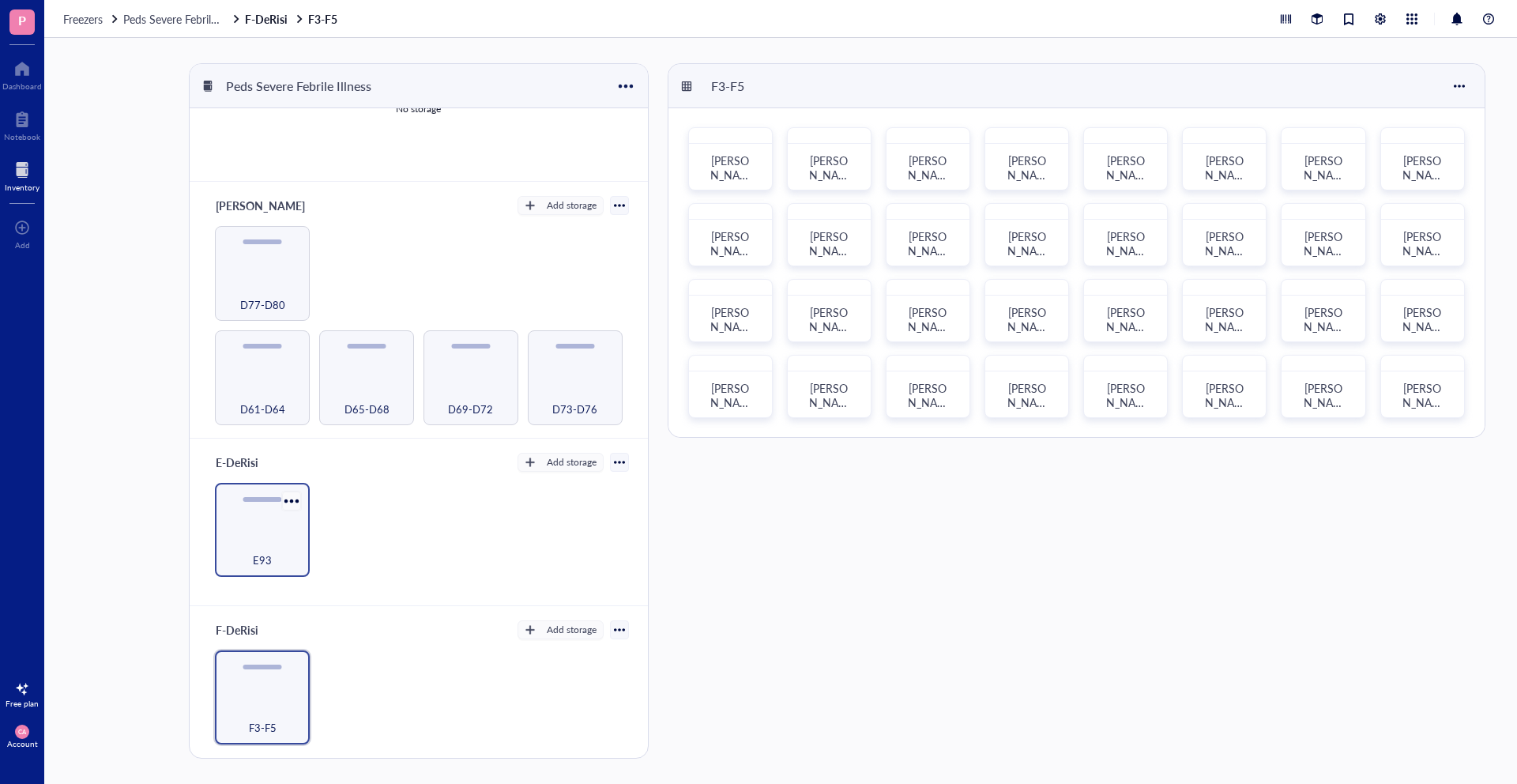
click at [290, 489] on div at bounding box center [291, 500] width 23 height 23
click at [249, 517] on div "E93" at bounding box center [262, 529] width 95 height 95
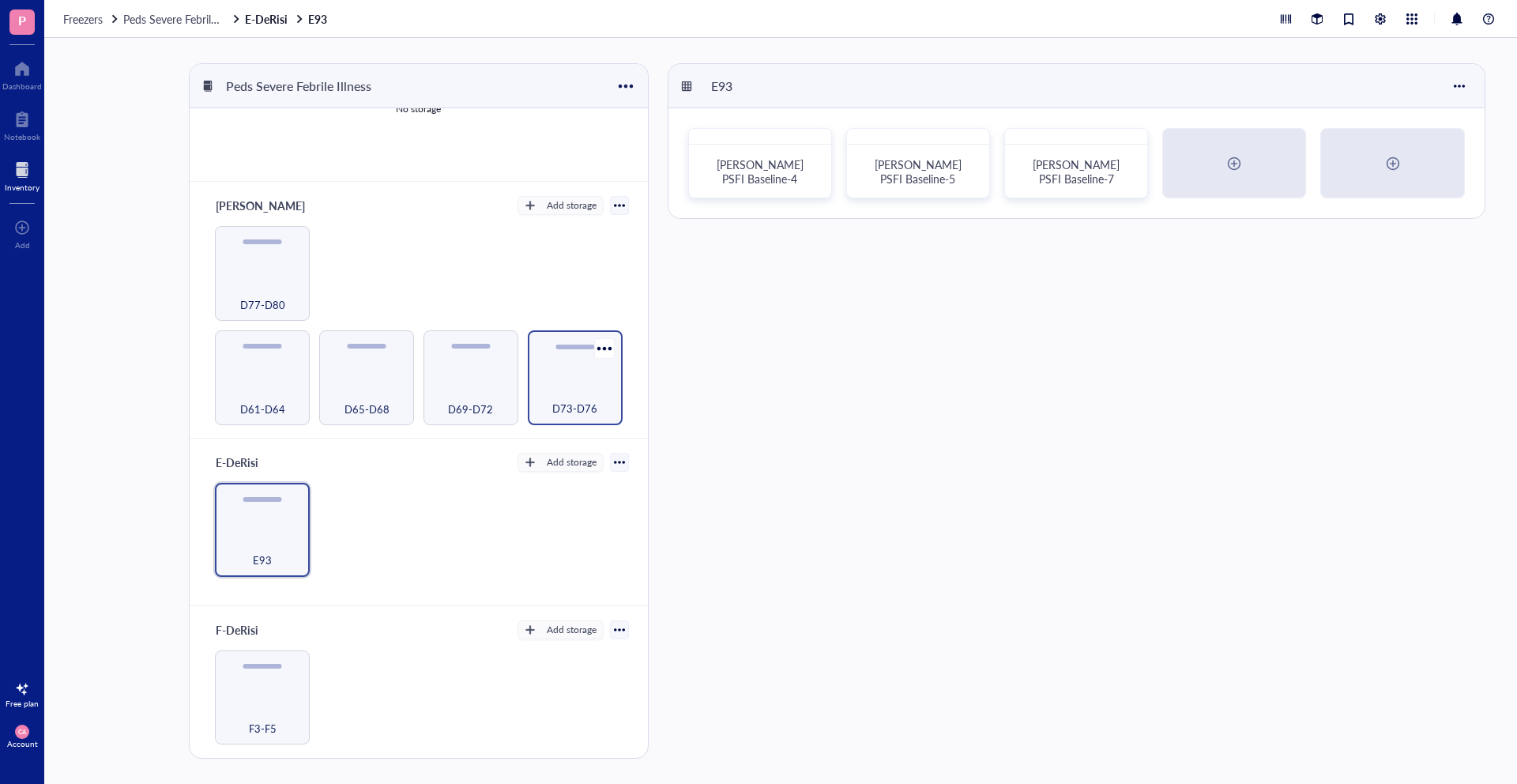
click at [600, 387] on div "D73-D76" at bounding box center [575, 399] width 79 height 35
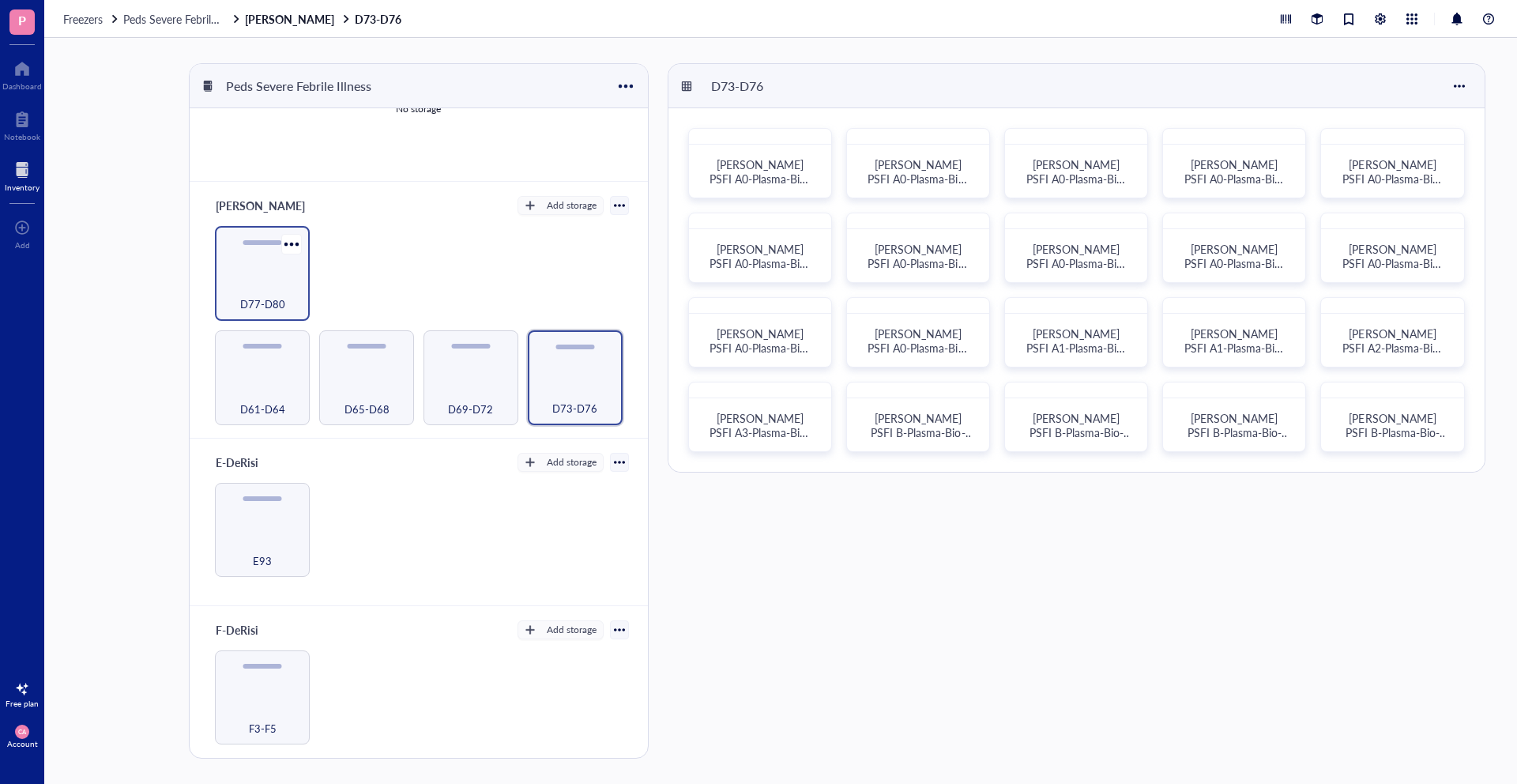
click at [235, 265] on div "D77-D80" at bounding box center [262, 273] width 95 height 95
